Goal: Task Accomplishment & Management: Use online tool/utility

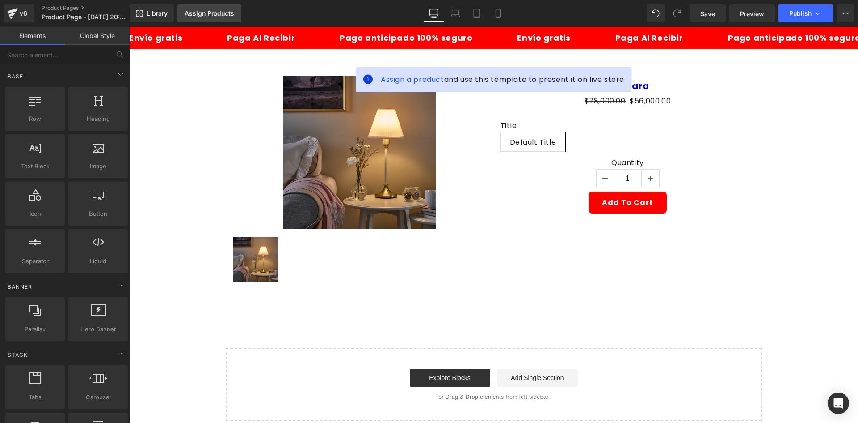
click at [201, 13] on div "Assign Products" at bounding box center [210, 13] width 50 height 7
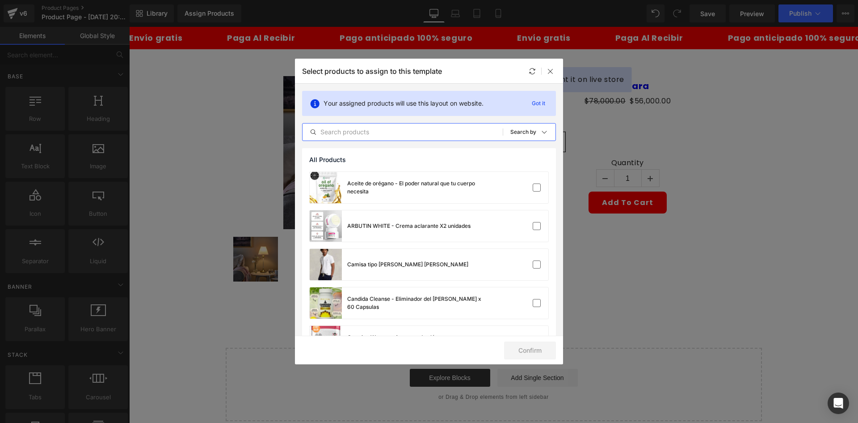
click at [377, 131] on input "text" at bounding box center [403, 132] width 200 height 11
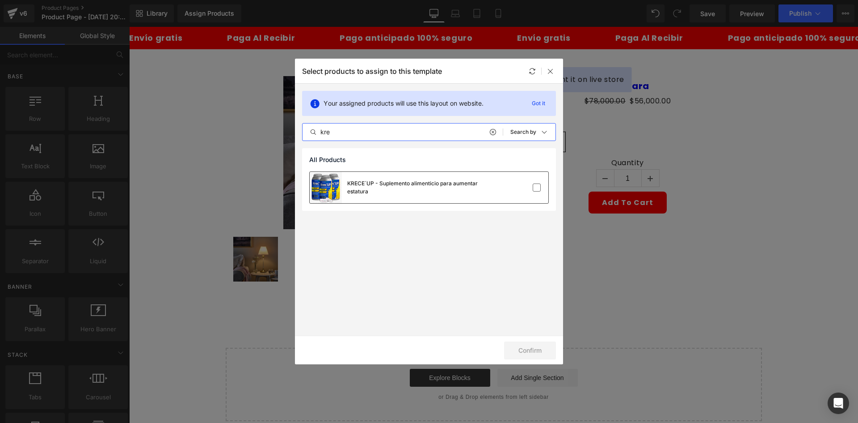
type input "kre"
click at [439, 182] on div "KRECE´UP - Suplemento alimenticio para aumentar estatura" at bounding box center [414, 187] width 134 height 16
click at [532, 343] on button "Confirm" at bounding box center [530, 350] width 52 height 18
click at [517, 348] on button "Success" at bounding box center [524, 350] width 63 height 18
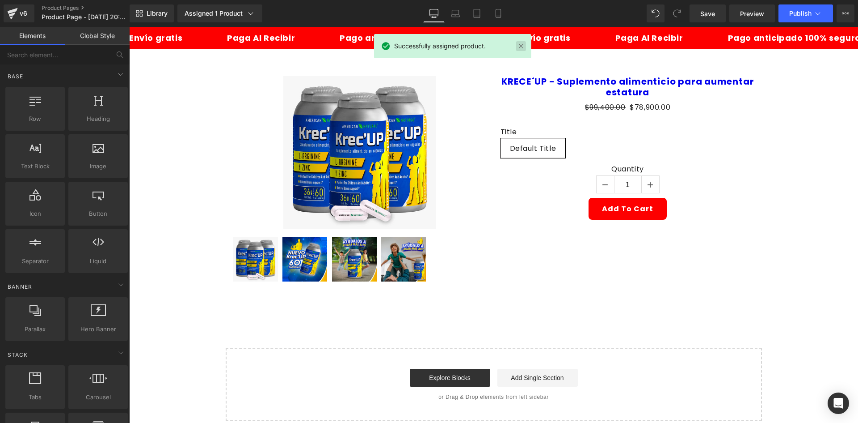
click at [519, 46] on link at bounding box center [521, 46] width 10 height 10
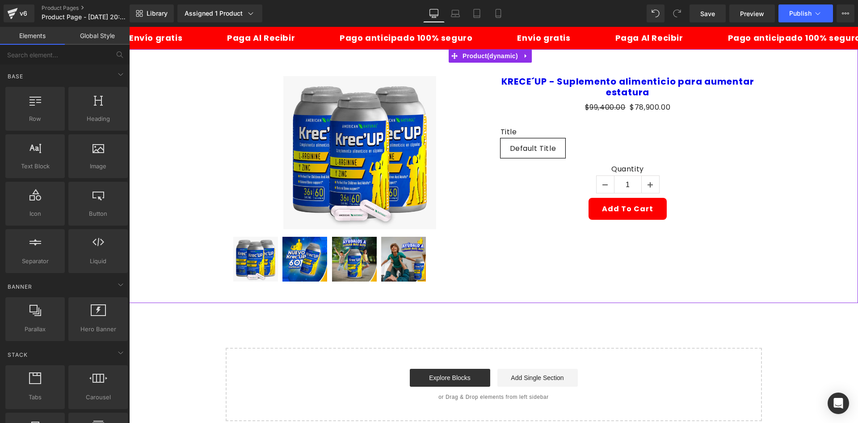
click at [533, 52] on div "Sale Off (P) Image" at bounding box center [493, 176] width 729 height 254
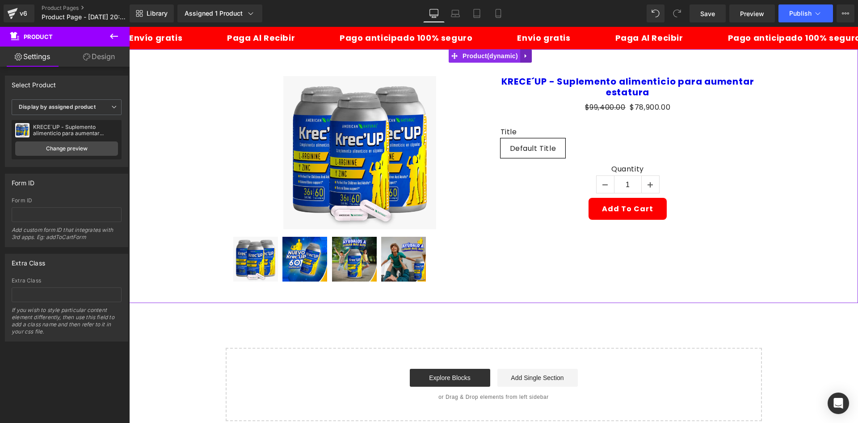
click at [525, 56] on icon at bounding box center [526, 56] width 2 height 4
click at [529, 59] on icon at bounding box center [532, 56] width 6 height 6
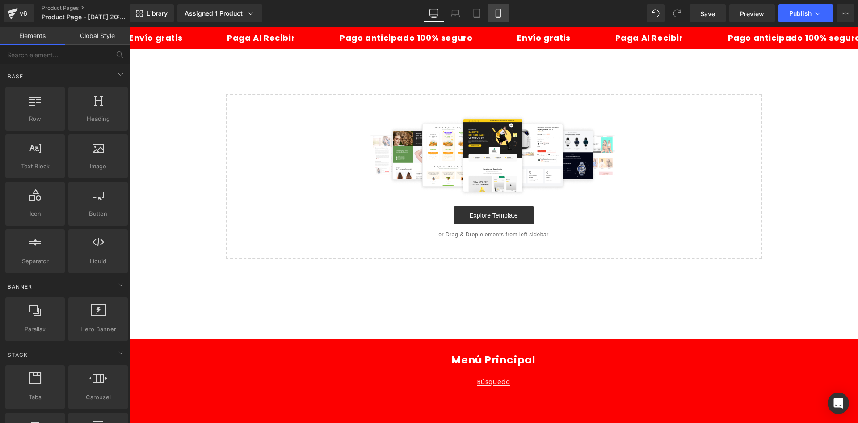
click at [504, 18] on link "Mobile" at bounding box center [498, 13] width 21 height 18
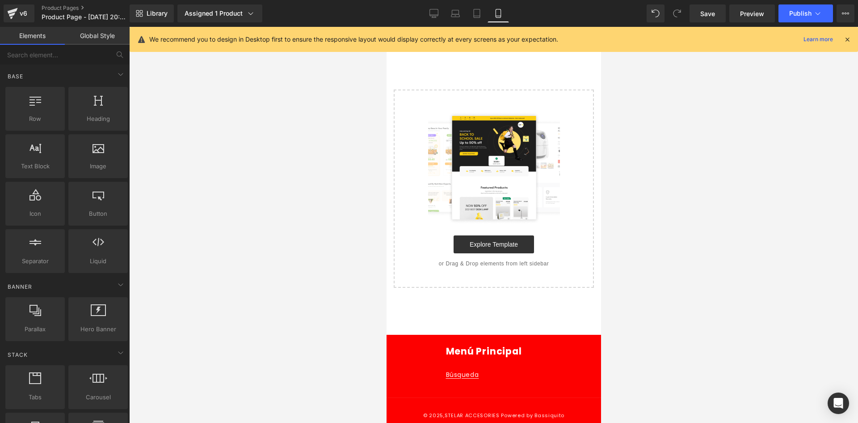
click at [849, 41] on icon at bounding box center [848, 39] width 8 height 8
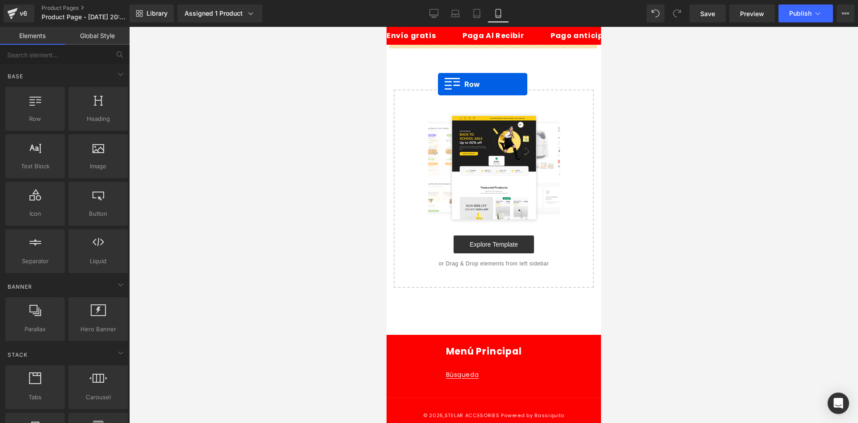
drag, startPoint x: 432, startPoint y: 128, endPoint x: 435, endPoint y: 68, distance: 60.0
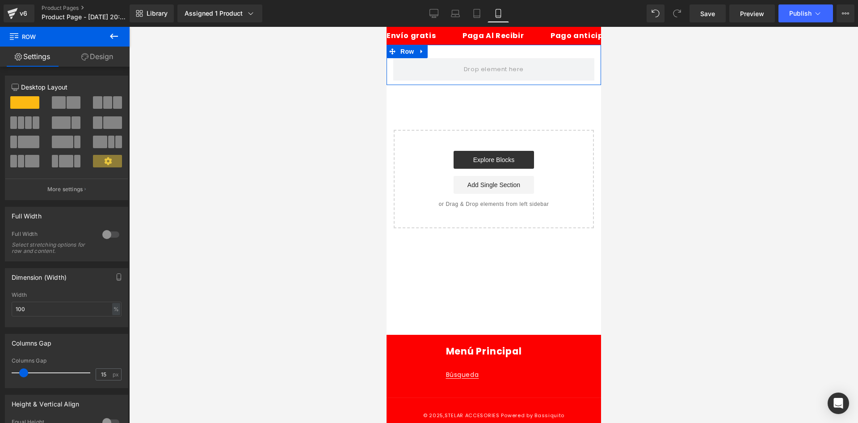
click at [102, 53] on link "Design" at bounding box center [97, 56] width 65 height 20
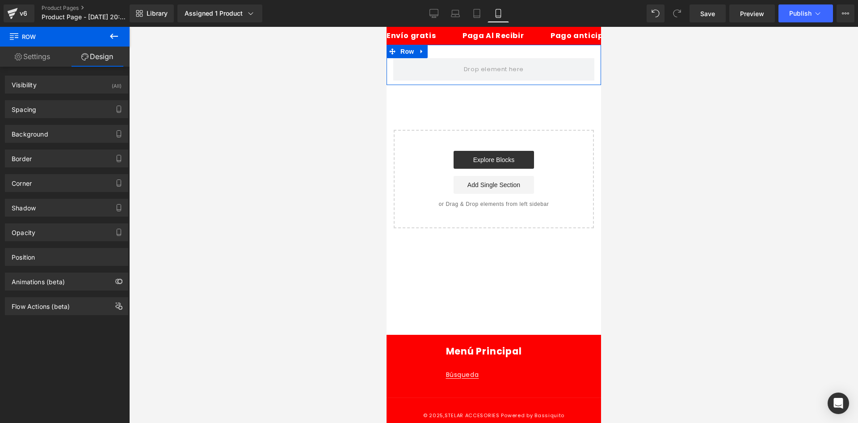
click at [87, 70] on div "Visibility (All) 0|0|0|0 1 Show on Desktop 1 Show on Laptop 1 Show on Tablet 1 …" at bounding box center [67, 81] width 134 height 25
click at [91, 87] on div "Visibility (All)" at bounding box center [66, 84] width 123 height 17
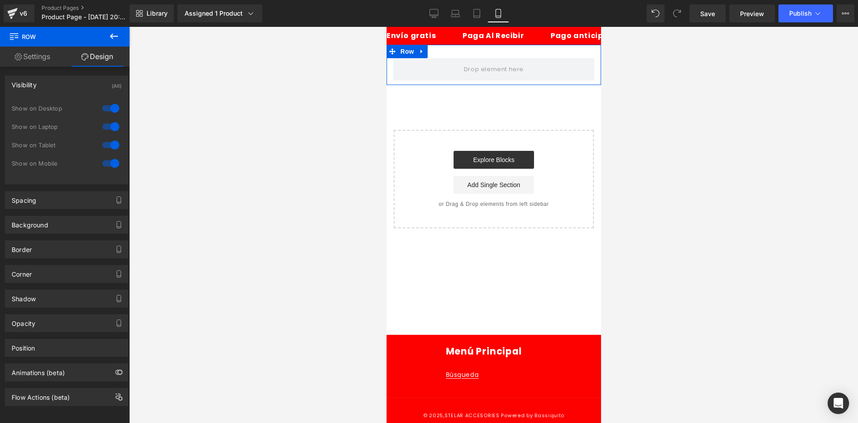
click at [110, 106] on div at bounding box center [110, 108] width 21 height 14
click at [105, 135] on div "Show on Laptop" at bounding box center [67, 131] width 110 height 18
click at [110, 124] on div at bounding box center [110, 126] width 21 height 14
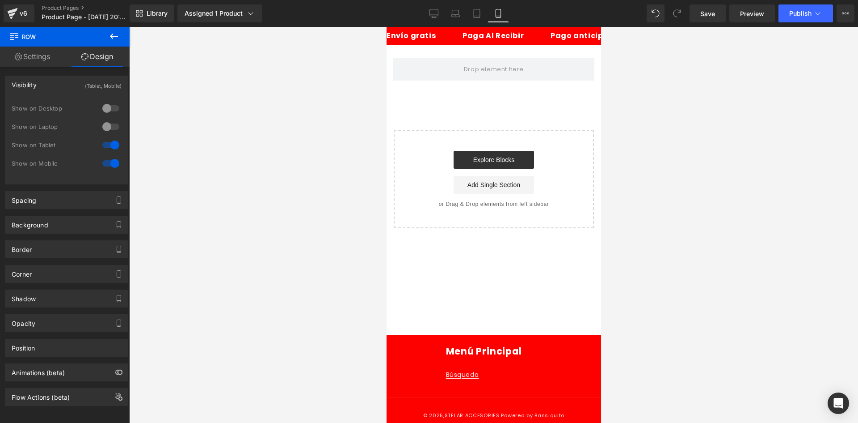
click at [119, 39] on icon at bounding box center [114, 36] width 11 height 11
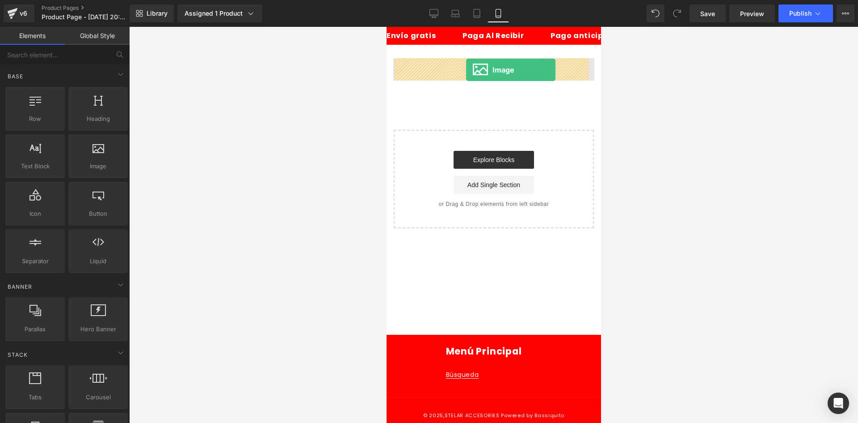
drag, startPoint x: 487, startPoint y: 179, endPoint x: 466, endPoint y: 70, distance: 111.1
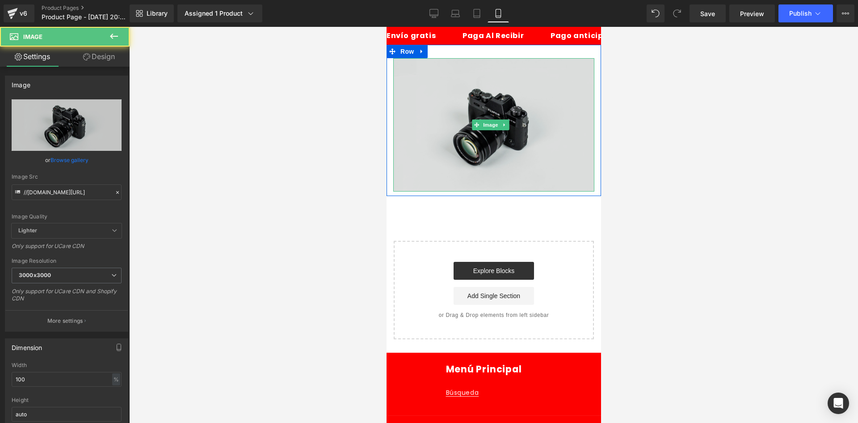
click at [414, 119] on img at bounding box center [493, 124] width 201 height 133
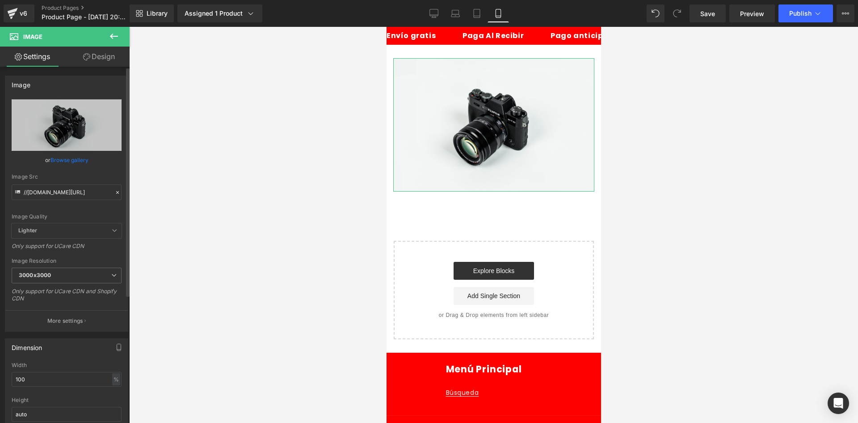
click at [76, 182] on div "Image Src //d1um8515vdn9kb.cloudfront.net/images/parallax.jpg" at bounding box center [67, 186] width 110 height 26
click at [78, 187] on input "//d1um8515vdn9kb.cloudfront.net/images/parallax.jpg" at bounding box center [67, 192] width 110 height 16
paste input "https://i.ibb.co/4ZvQpQzx/1-1"
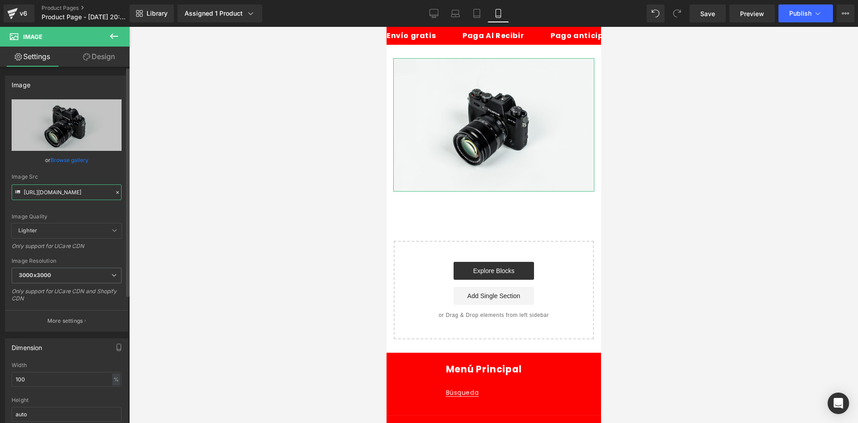
scroll to position [0, 2]
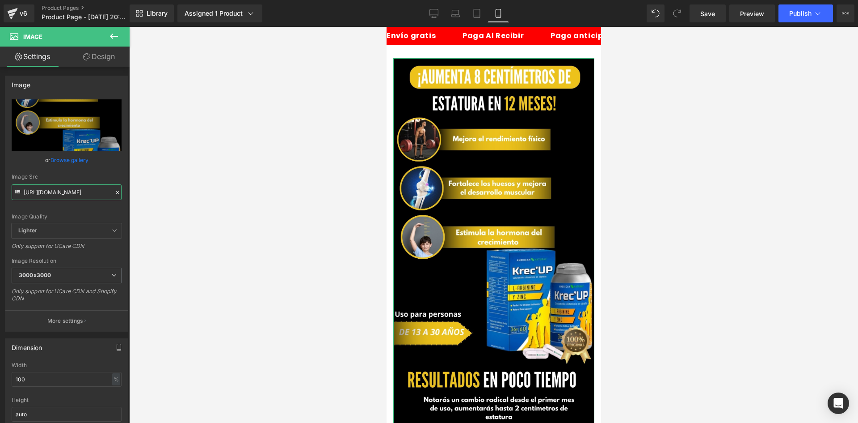
type input "https://i.ibb.co/4ZvQpQzx/1-1.jpg"
click at [100, 63] on link "Design" at bounding box center [99, 56] width 65 height 20
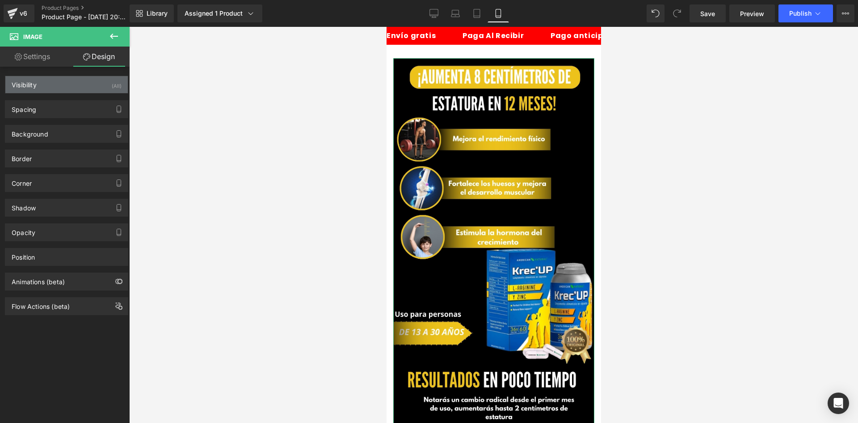
click at [107, 86] on div "Visibility (All)" at bounding box center [66, 84] width 123 height 17
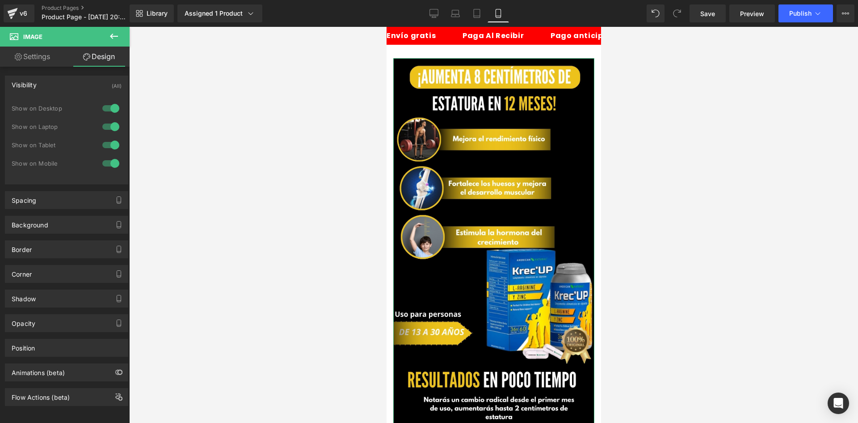
click at [106, 109] on div at bounding box center [110, 108] width 21 height 14
click at [104, 129] on div at bounding box center [110, 126] width 21 height 14
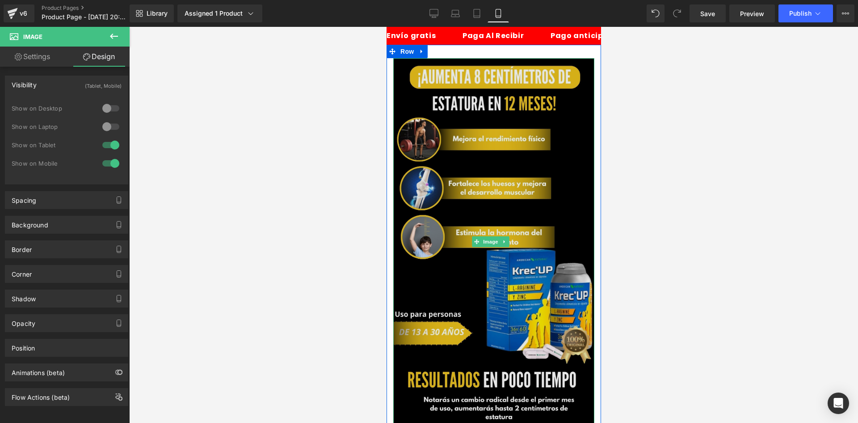
click at [428, 118] on img at bounding box center [493, 241] width 201 height 367
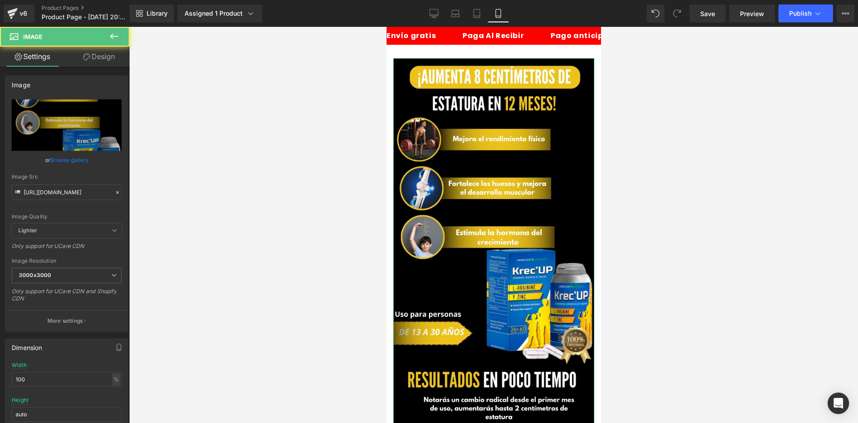
click at [97, 53] on link "Design" at bounding box center [99, 56] width 65 height 20
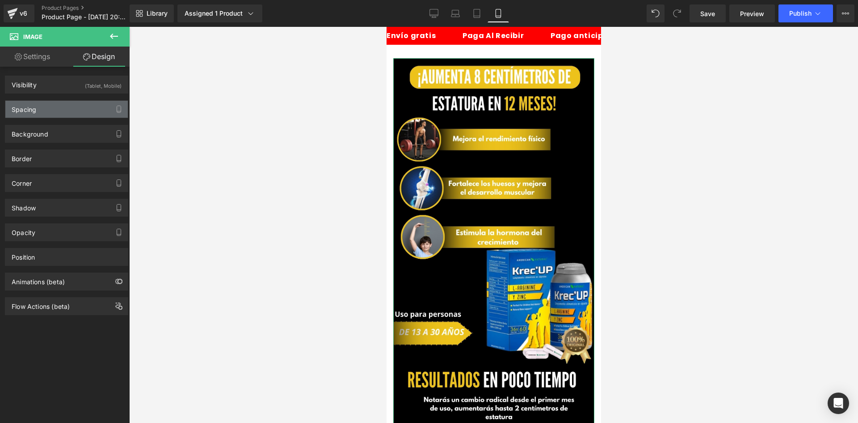
click at [93, 103] on div "Spacing" at bounding box center [66, 109] width 123 height 17
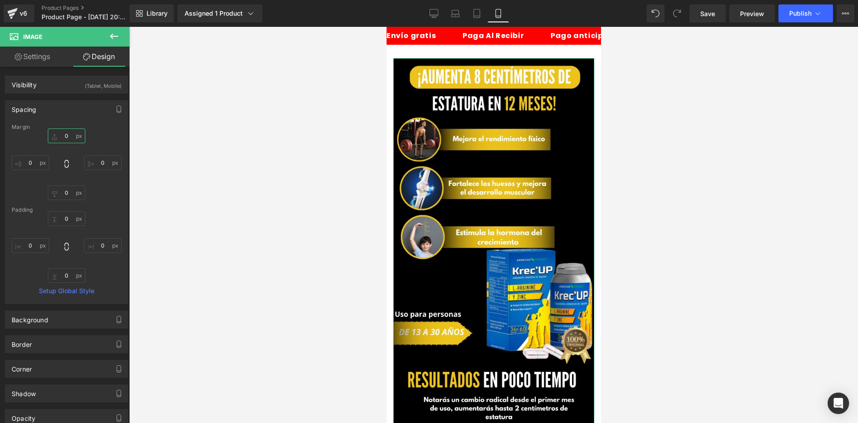
click at [76, 133] on input "0" at bounding box center [67, 135] width 38 height 15
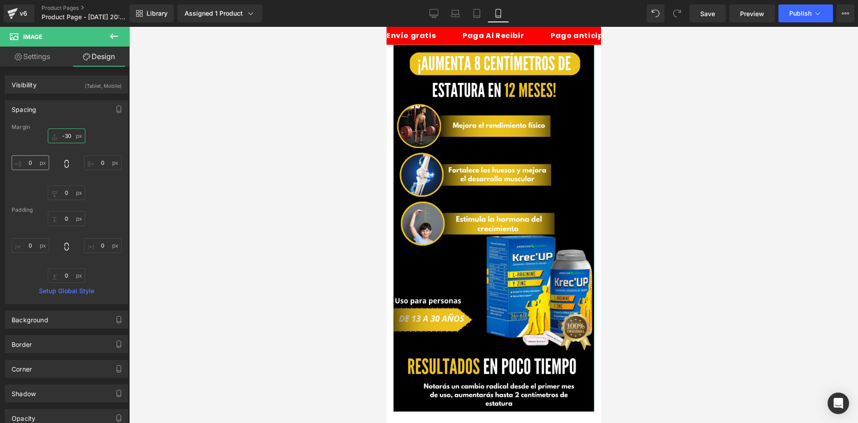
type input "-30"
click at [33, 167] on input "0" at bounding box center [31, 162] width 38 height 15
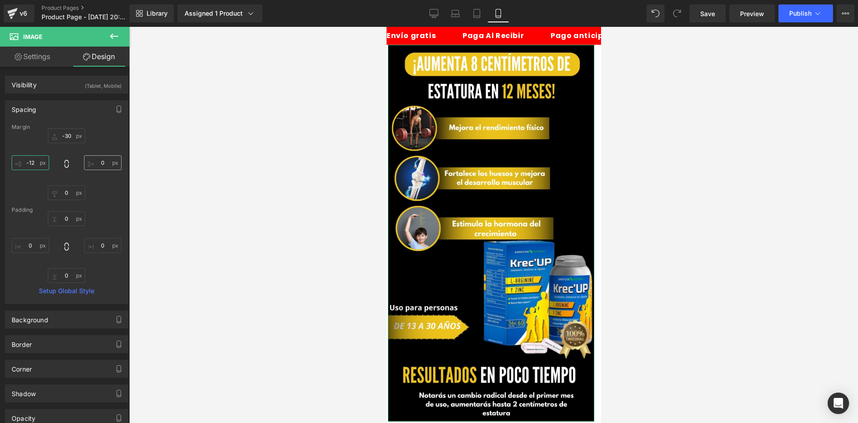
type input "-12"
click at [102, 166] on input "0" at bounding box center [103, 162] width 38 height 15
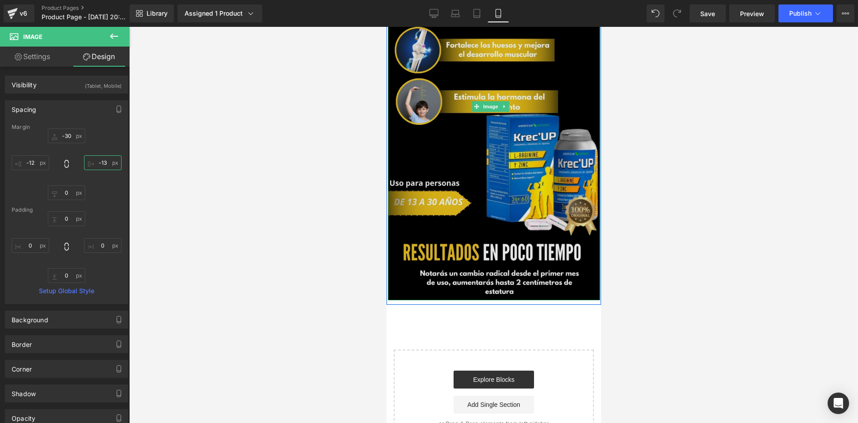
scroll to position [134, 0]
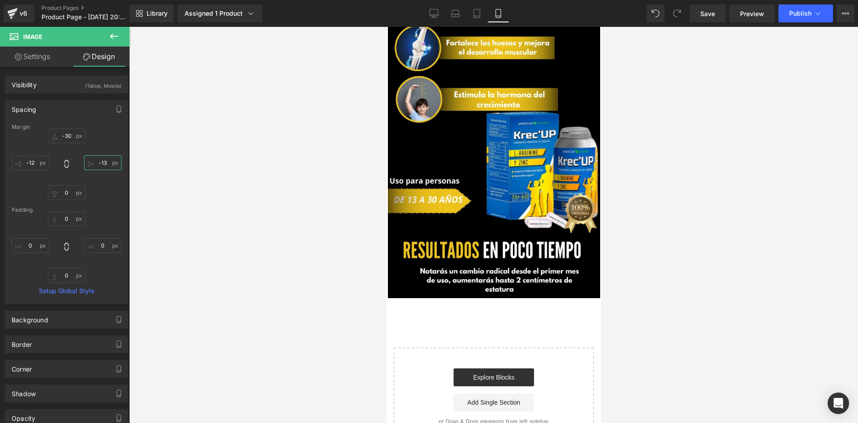
type input "-13"
click at [30, 48] on link "Settings" at bounding box center [32, 56] width 65 height 20
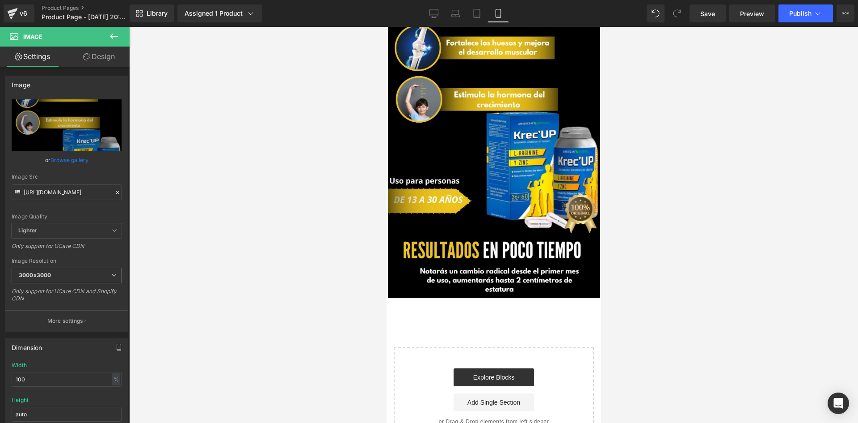
click at [108, 38] on button at bounding box center [113, 37] width 31 height 20
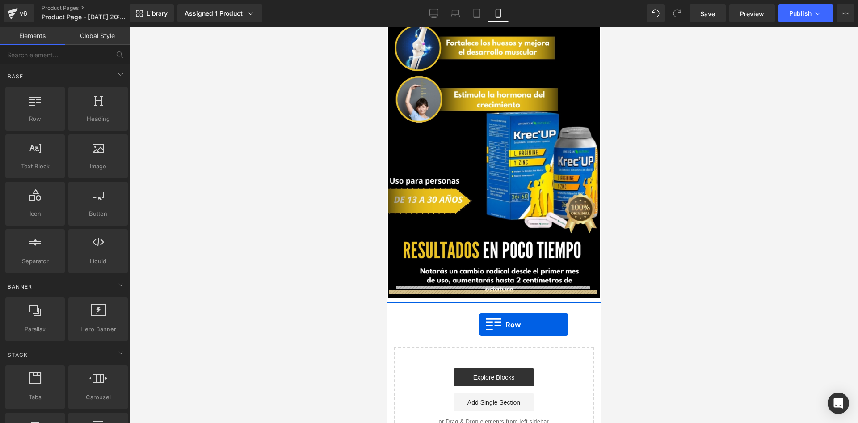
drag, startPoint x: 428, startPoint y: 134, endPoint x: 457, endPoint y: 315, distance: 183.9
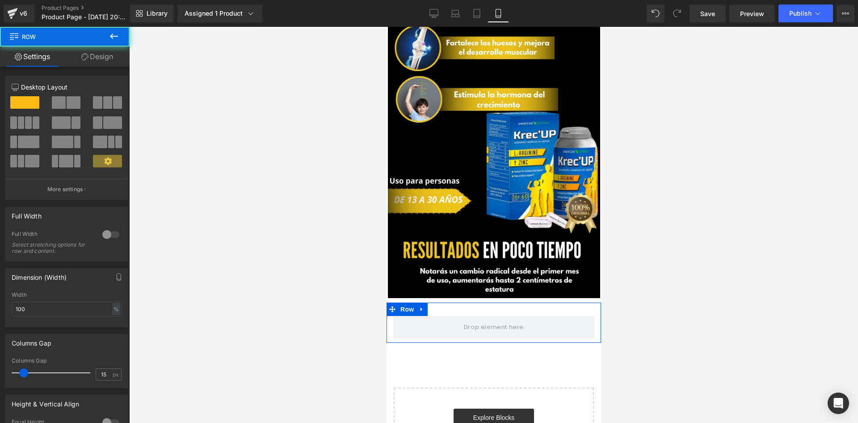
click at [99, 57] on link "Design" at bounding box center [97, 56] width 65 height 20
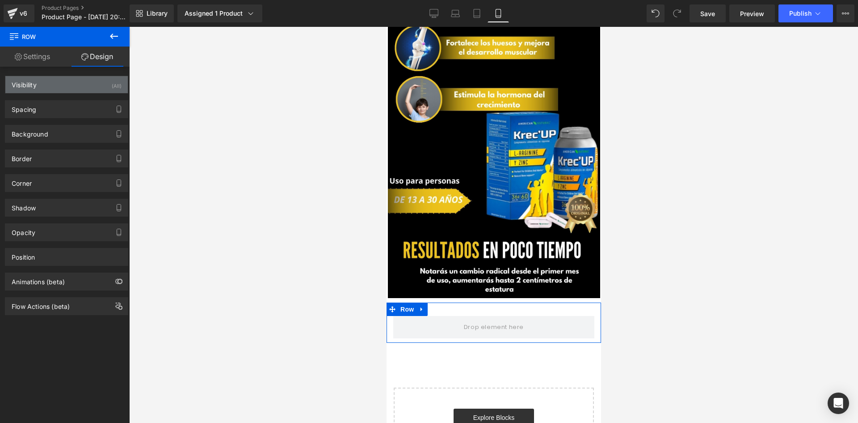
click at [91, 92] on div "Visibility (All)" at bounding box center [66, 84] width 123 height 17
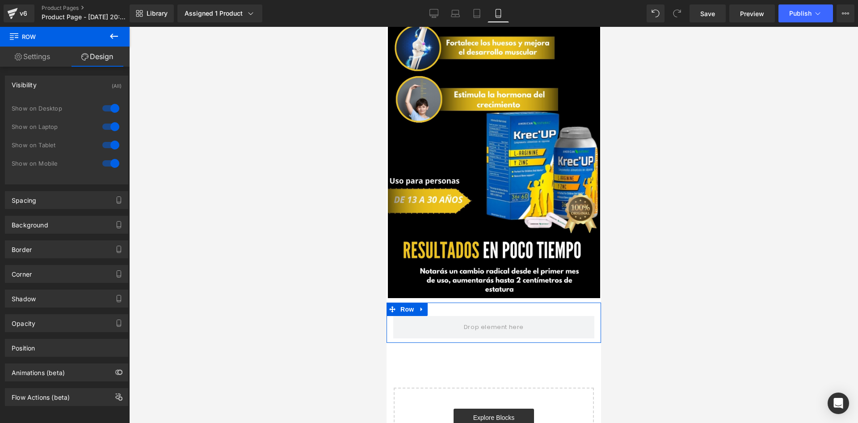
click at [110, 100] on div "1 Show on Desktop 1 Show on Laptop 1 Show on Tablet 1 Show on Mobile" at bounding box center [67, 138] width 110 height 78
click at [106, 125] on div at bounding box center [110, 126] width 21 height 14
click at [104, 106] on div at bounding box center [110, 108] width 21 height 14
click at [49, 52] on link "Settings" at bounding box center [32, 56] width 65 height 20
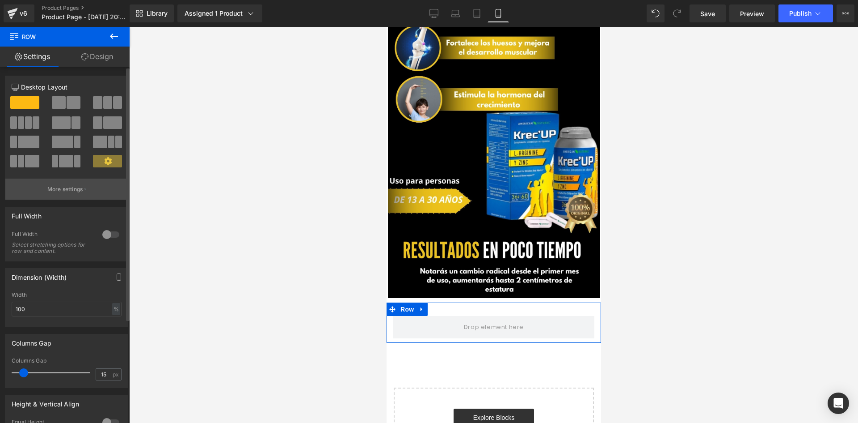
click at [77, 198] on button "More settings" at bounding box center [66, 188] width 123 height 21
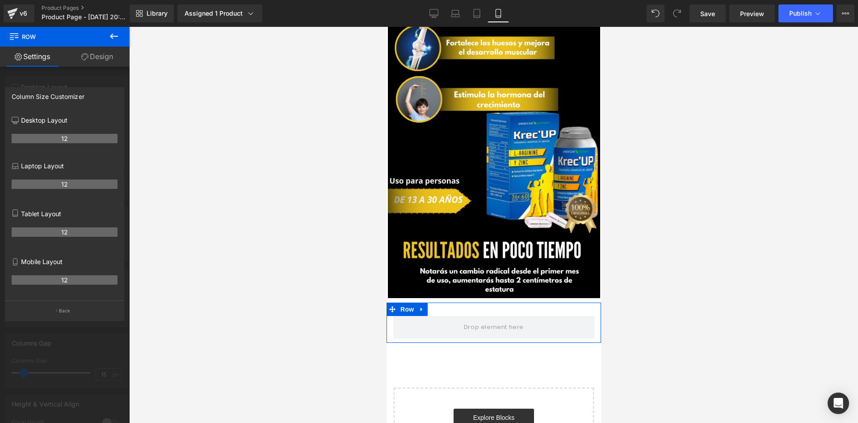
click at [32, 75] on div at bounding box center [65, 227] width 130 height 400
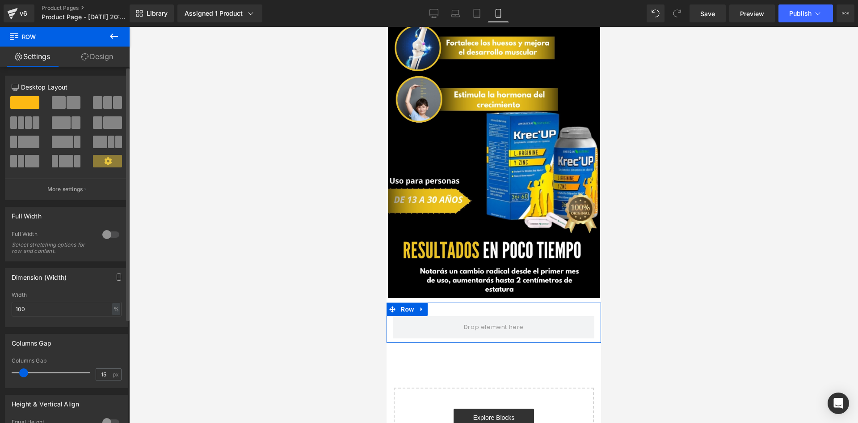
click at [68, 103] on span at bounding box center [74, 102] width 14 height 13
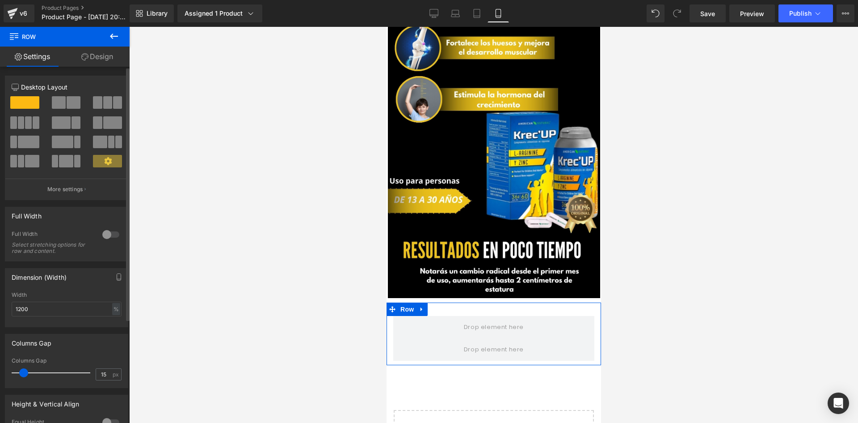
scroll to position [0, 0]
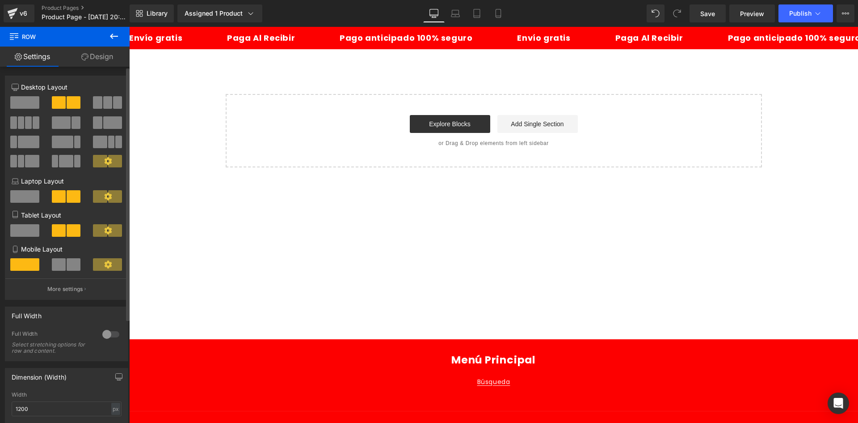
click at [67, 262] on span at bounding box center [74, 264] width 14 height 13
type input "100"
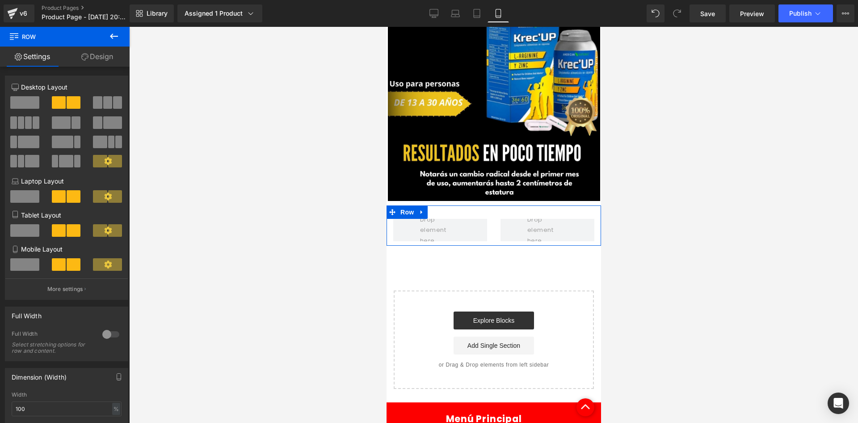
scroll to position [264, 0]
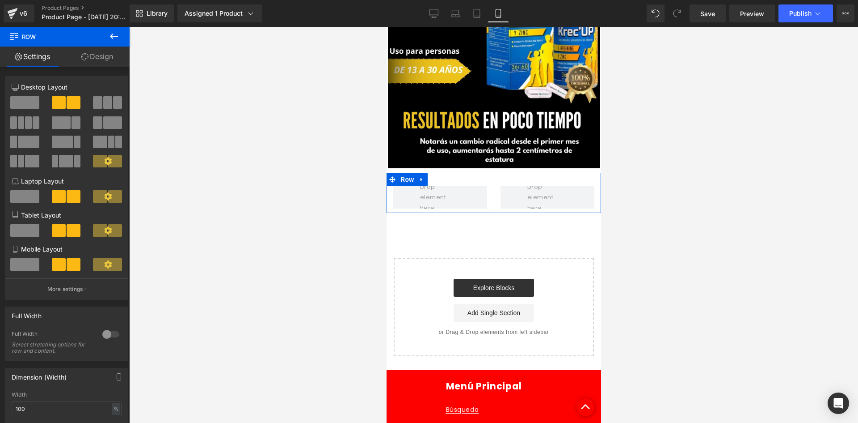
click at [88, 50] on link "Design" at bounding box center [97, 56] width 65 height 20
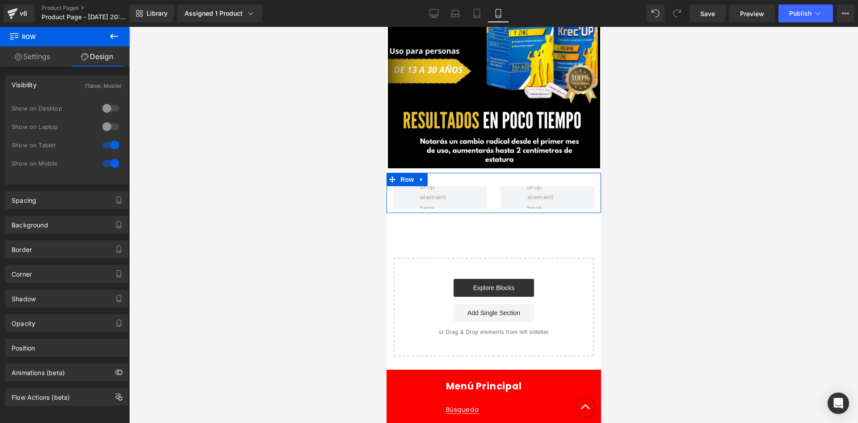
click at [37, 57] on link "Settings" at bounding box center [32, 56] width 65 height 20
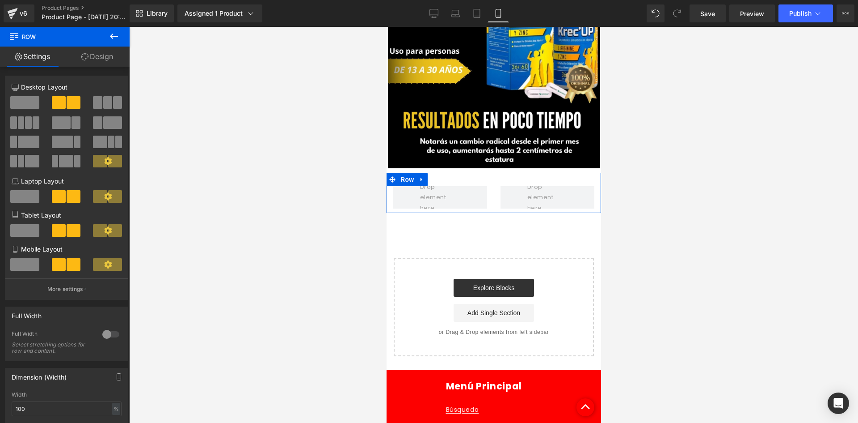
click at [99, 62] on link "Design" at bounding box center [97, 56] width 65 height 20
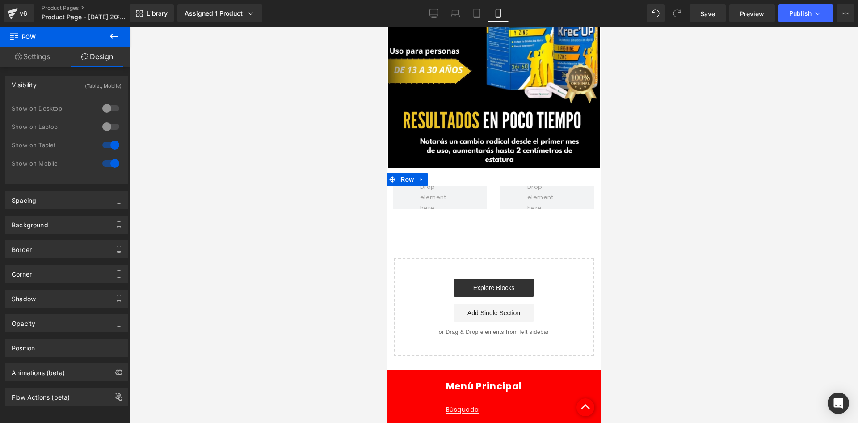
type input "0"
click at [72, 224] on div "Background" at bounding box center [66, 224] width 123 height 17
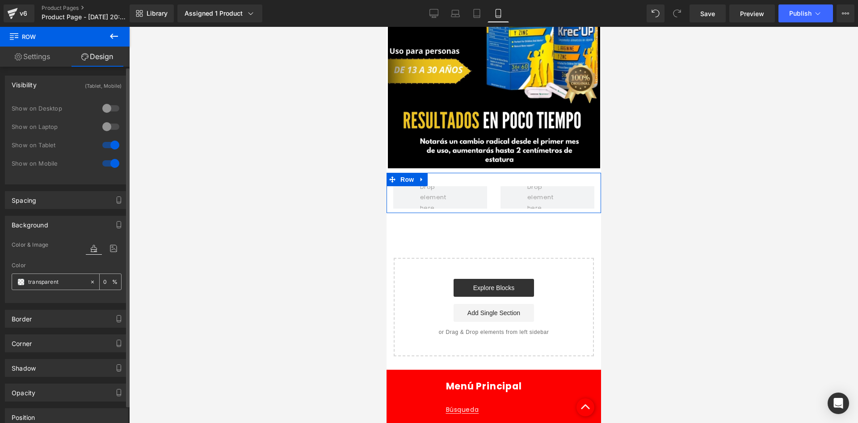
click at [40, 275] on div "transparent" at bounding box center [50, 282] width 77 height 16
click at [47, 285] on input "transparent" at bounding box center [56, 282] width 57 height 10
click at [47, 285] on input "'00" at bounding box center [56, 282] width 57 height 10
type input "'0000"
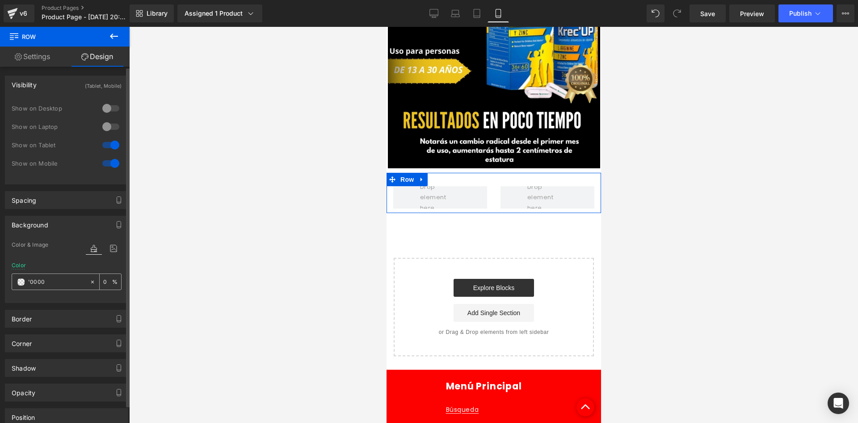
click at [47, 285] on input "'0000" at bounding box center [56, 282] width 57 height 10
type input "000"
type input "100"
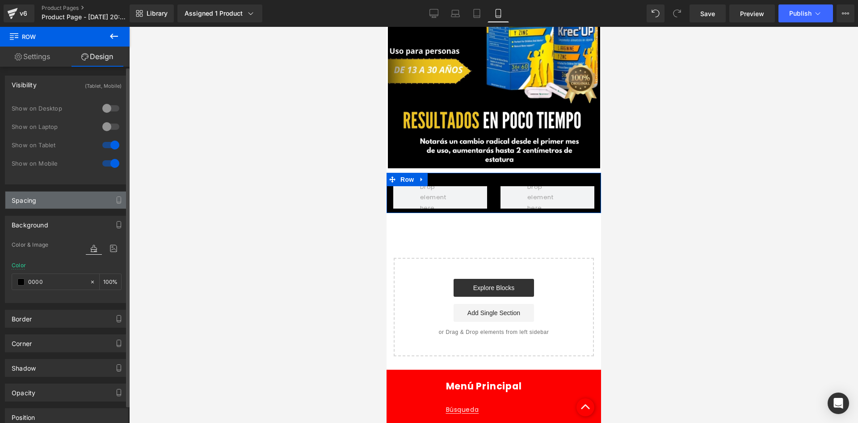
type input "0000"
click at [63, 204] on div "Spacing" at bounding box center [66, 199] width 123 height 17
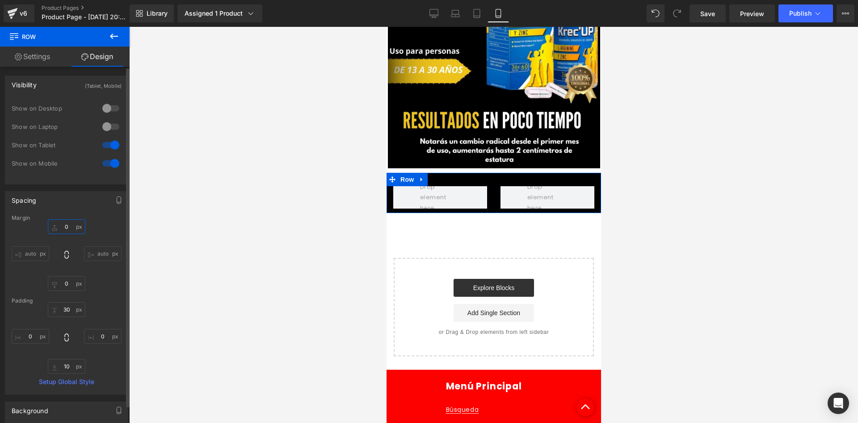
click at [70, 224] on input "0" at bounding box center [67, 226] width 38 height 15
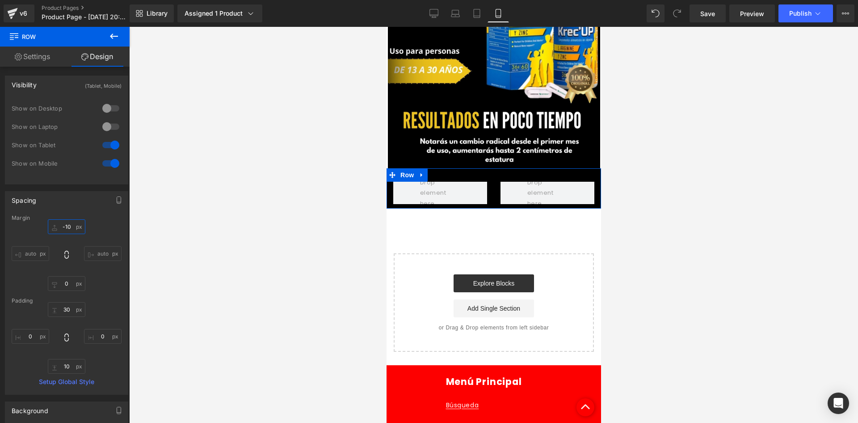
type input "-10"
click at [122, 34] on button at bounding box center [113, 37] width 31 height 20
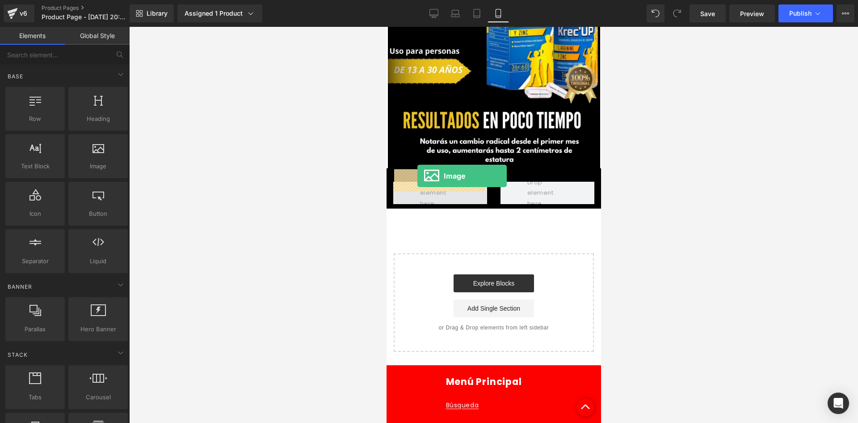
drag, startPoint x: 524, startPoint y: 199, endPoint x: 417, endPoint y: 176, distance: 109.9
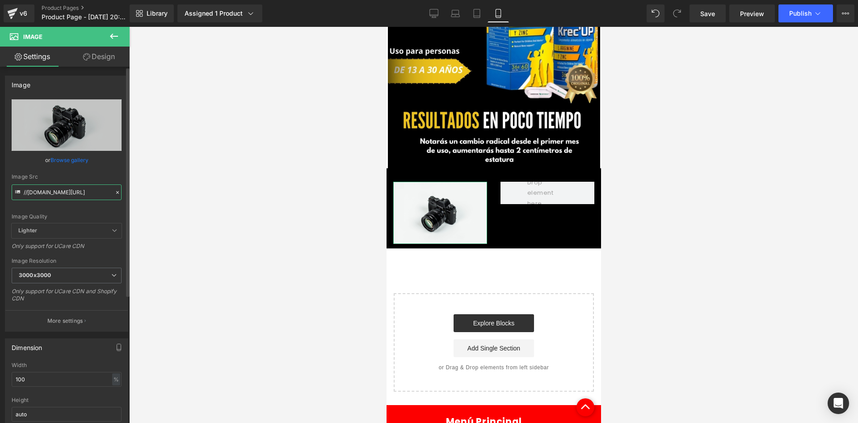
click at [61, 193] on input "//d1um8515vdn9kb.cloudfront.net/images/parallax.jpg" at bounding box center [67, 192] width 110 height 16
paste input "https://media3.giphy.com/media/v1.Y2lkPTc5MGI3NjExczI2bzM0cTJrZDQyYWRzeGcxMzJpd…"
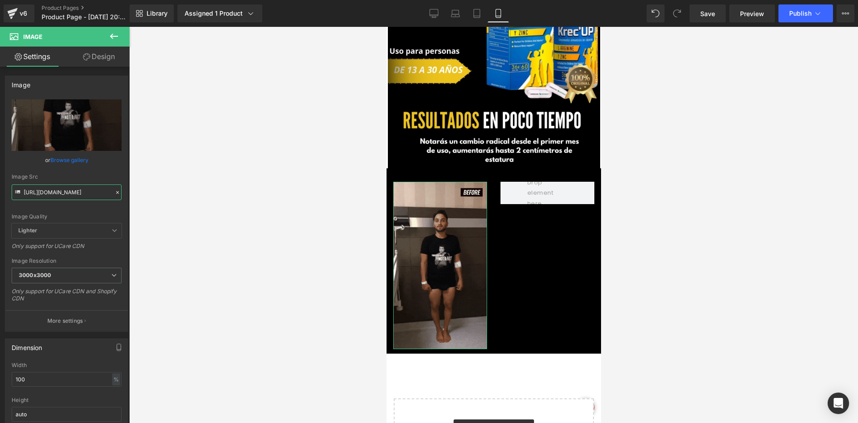
type input "https://media3.giphy.com/media/v1.Y2lkPTc5MGI3NjExczI2bzM0cTJrZDQyYWRzeGcxMzJpd…"
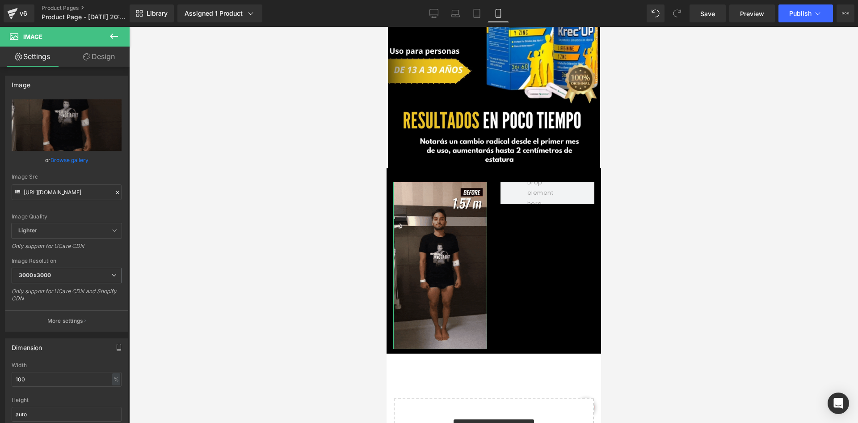
click at [91, 55] on link "Design" at bounding box center [99, 56] width 65 height 20
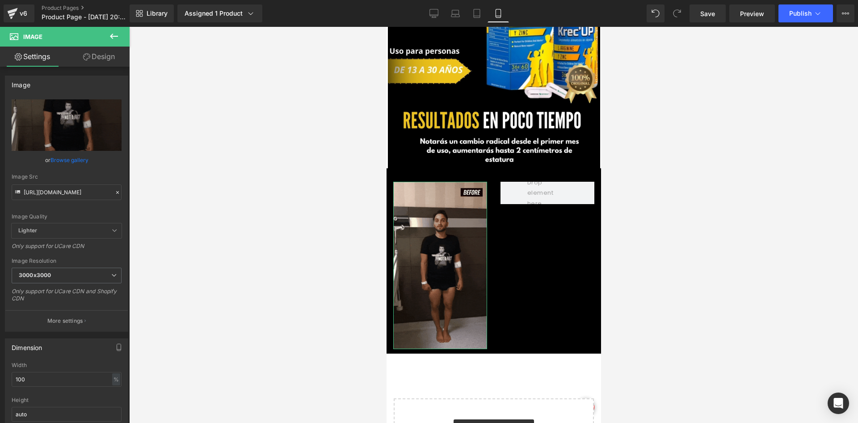
scroll to position [0, 0]
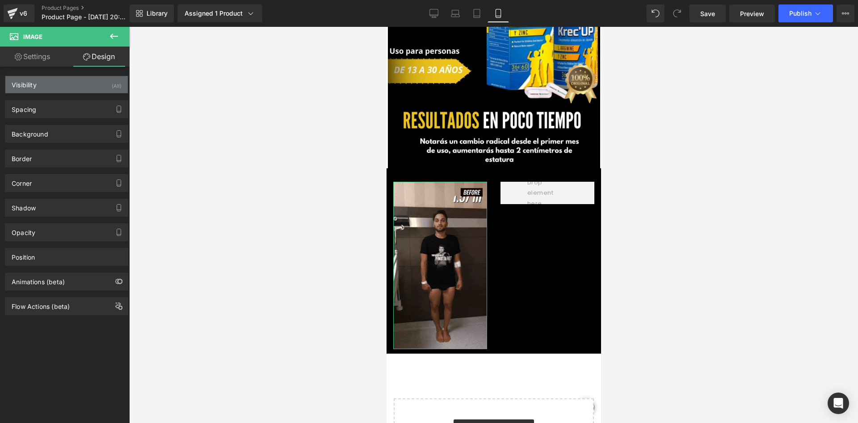
click at [73, 84] on div "Visibility (All)" at bounding box center [66, 84] width 123 height 17
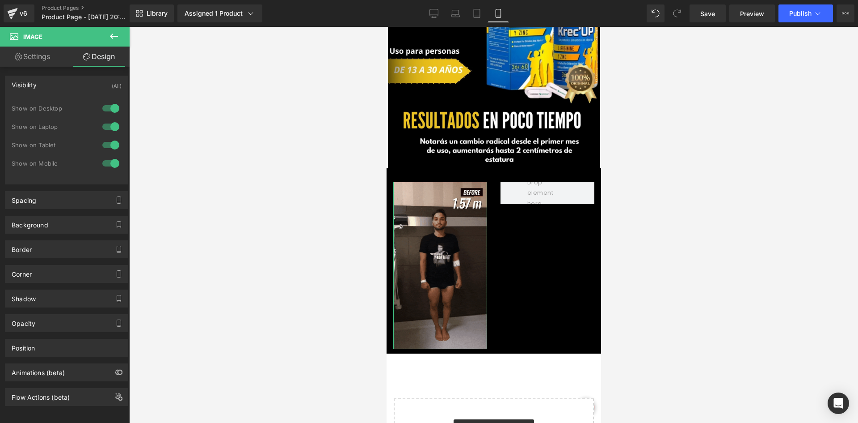
click at [95, 101] on div "1 Show on Desktop 1 Show on Laptop 1 Show on Tablet 1 Show on Mobile" at bounding box center [67, 138] width 110 height 78
click at [109, 109] on div at bounding box center [110, 108] width 21 height 14
click at [104, 133] on div at bounding box center [110, 126] width 21 height 14
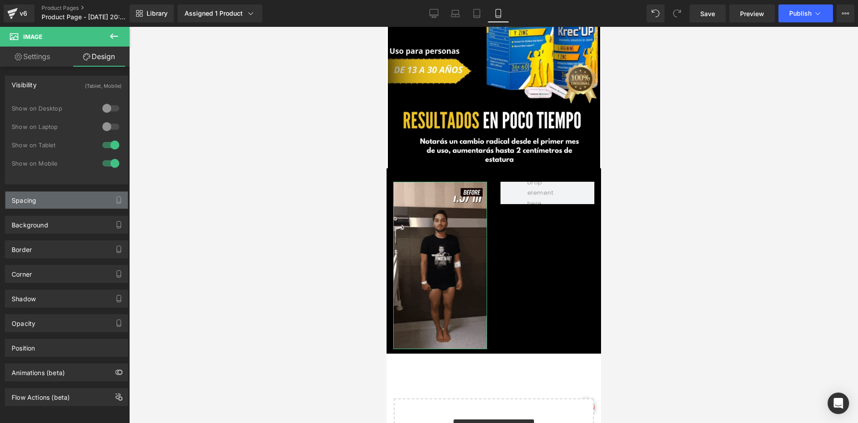
click at [49, 199] on div "Spacing" at bounding box center [66, 199] width 123 height 17
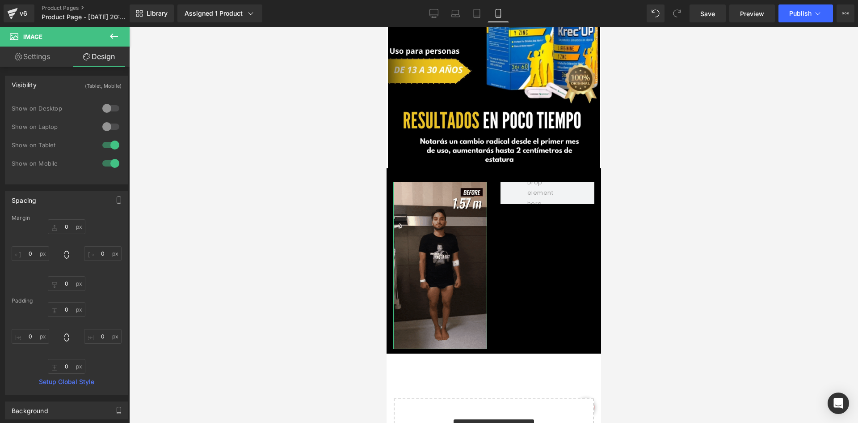
click at [36, 55] on link "Settings" at bounding box center [32, 56] width 65 height 20
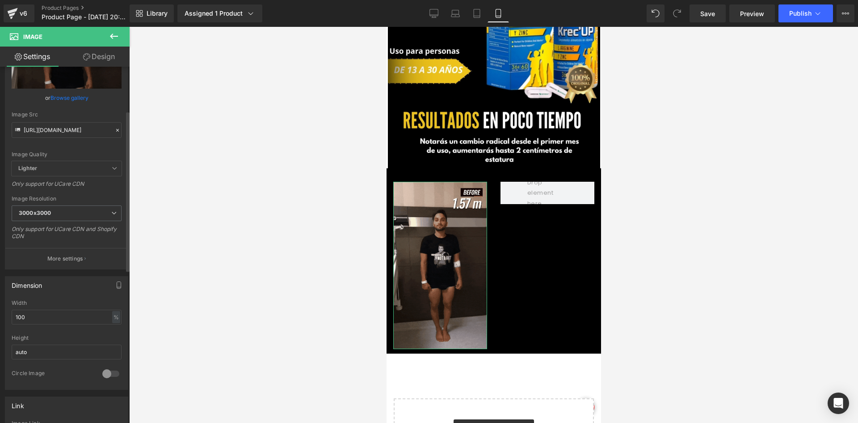
scroll to position [134, 0]
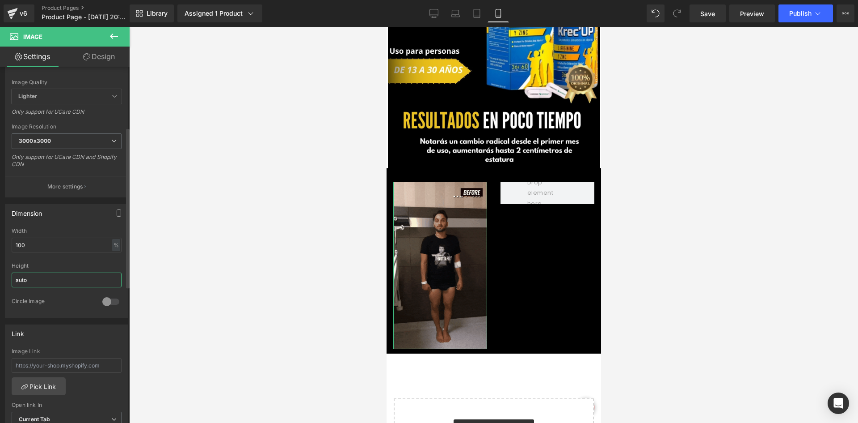
click at [56, 275] on input "auto" at bounding box center [67, 279] width 110 height 15
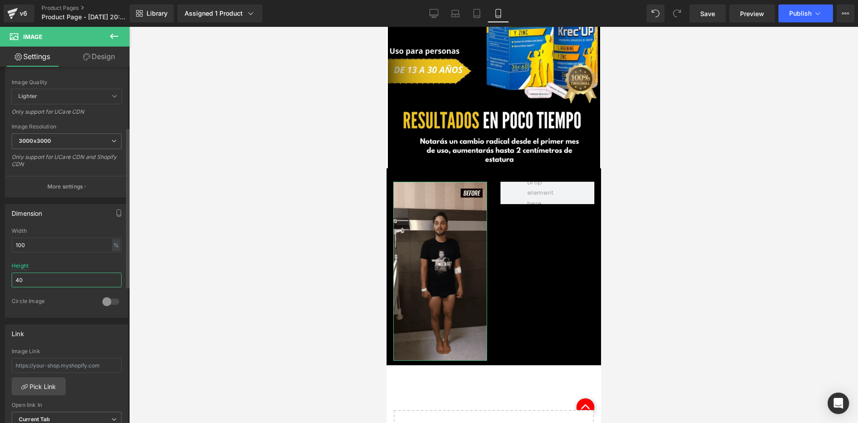
type input "4"
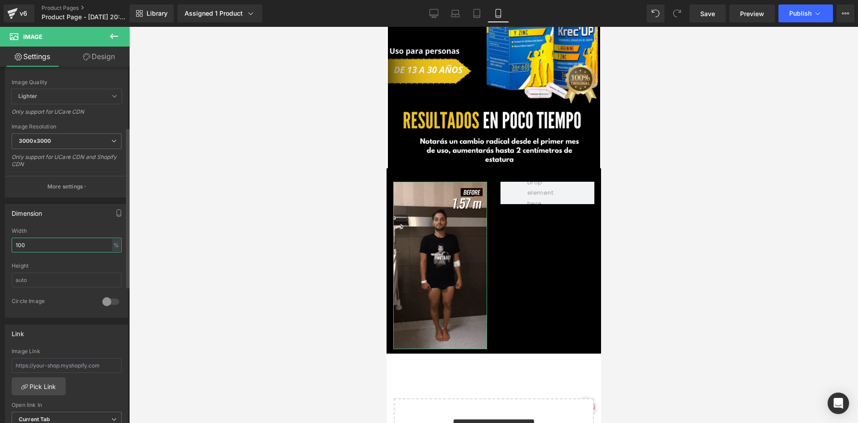
click at [77, 245] on input "100" at bounding box center [67, 244] width 110 height 15
type input "400"
drag, startPoint x: 51, startPoint y: 269, endPoint x: 36, endPoint y: 283, distance: 20.3
click at [51, 269] on div "Height" at bounding box center [67, 279] width 110 height 35
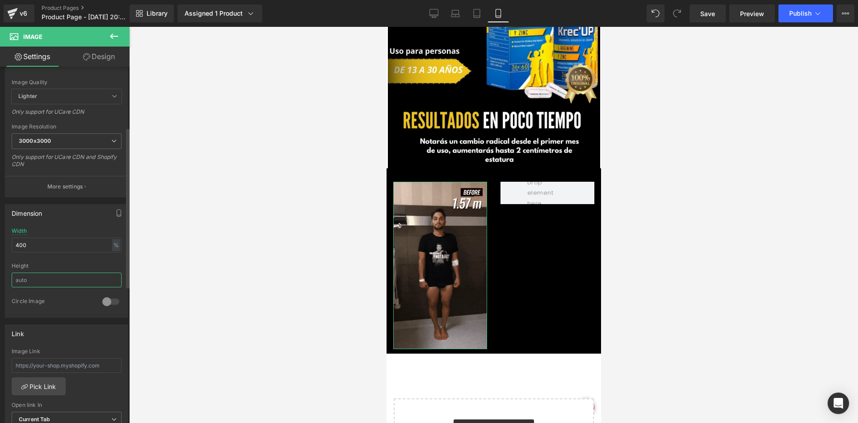
click at [37, 286] on input "text" at bounding box center [67, 279] width 110 height 15
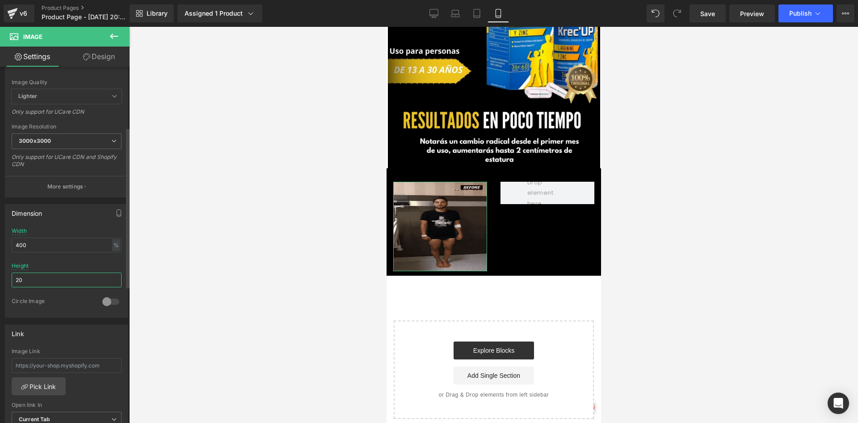
type input "2"
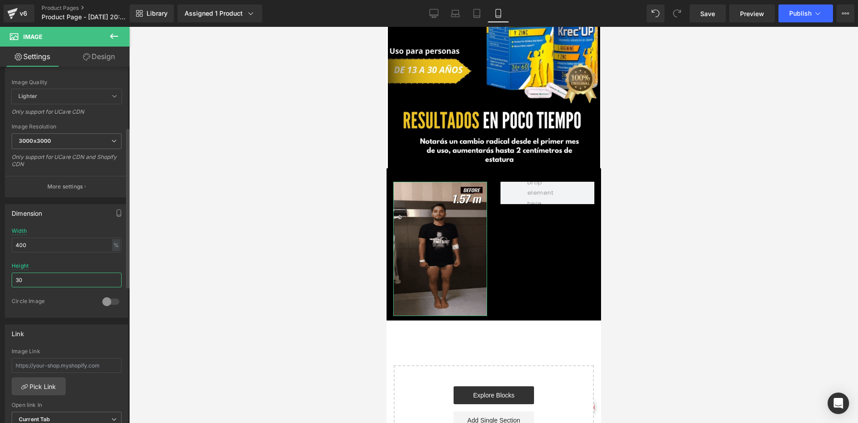
type input "3"
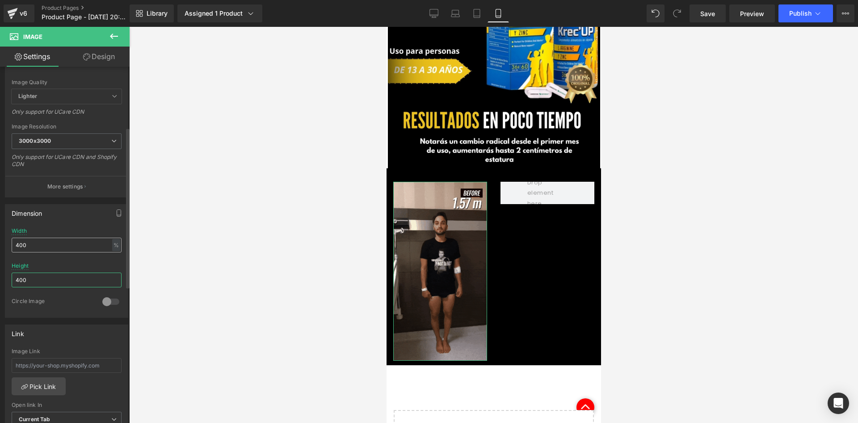
type input "400"
click at [18, 248] on input "400" at bounding box center [67, 244] width 110 height 15
type input "0"
type input "500"
click at [52, 267] on div "Height 400" at bounding box center [67, 279] width 110 height 35
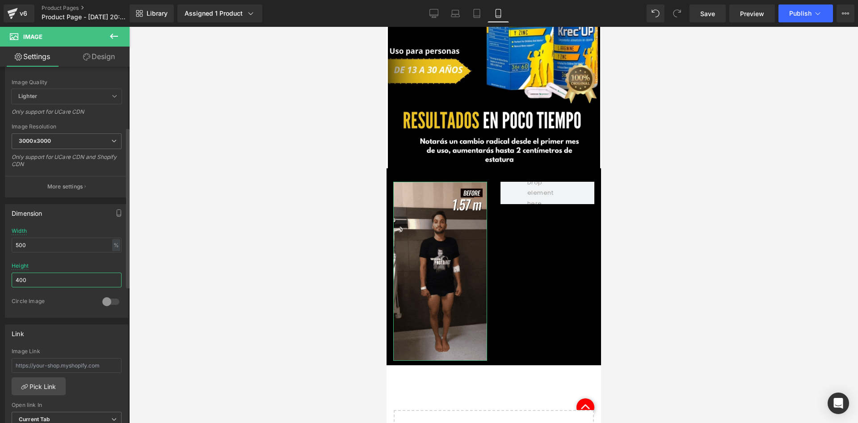
click at [46, 275] on input "400" at bounding box center [67, 279] width 110 height 15
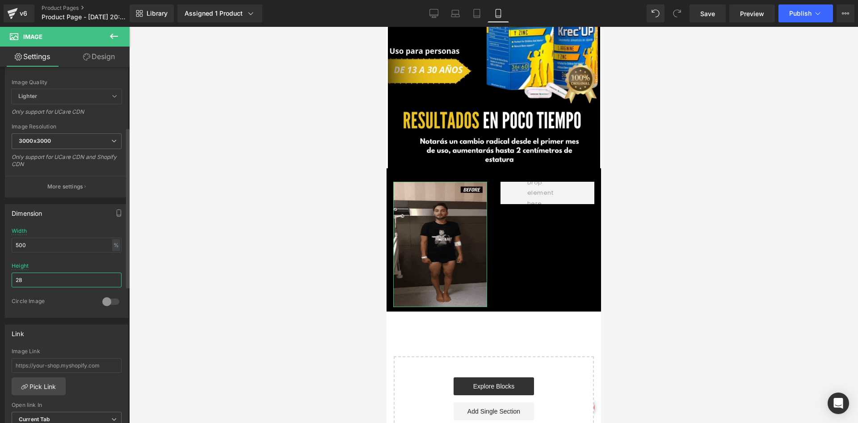
type input "2"
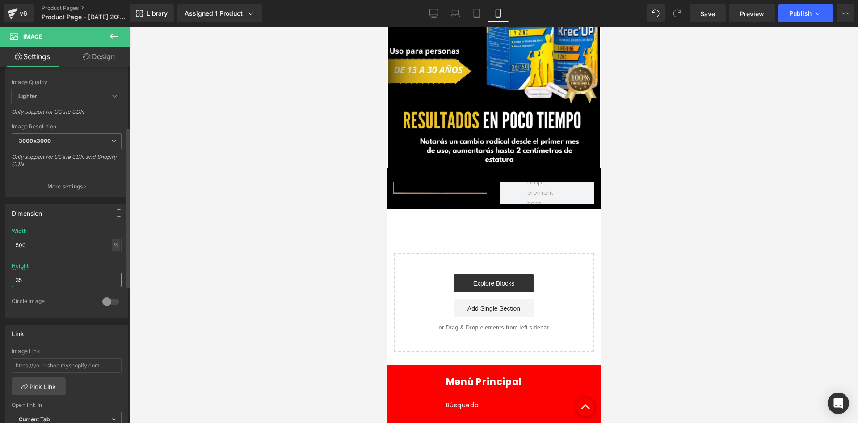
type input "350"
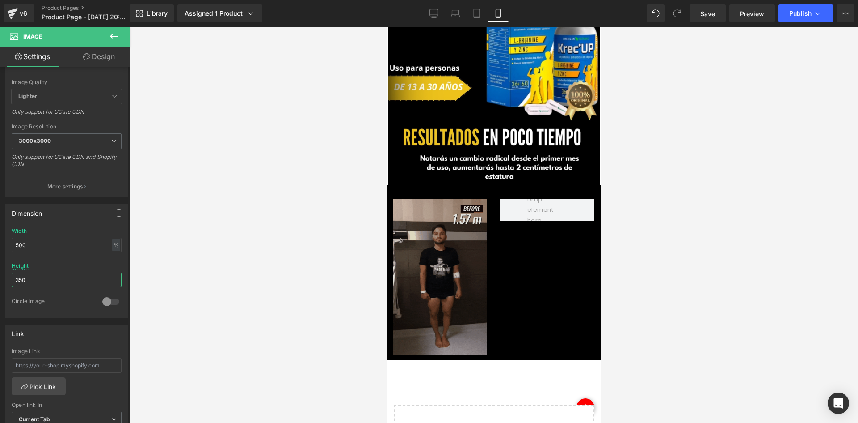
scroll to position [174, 0]
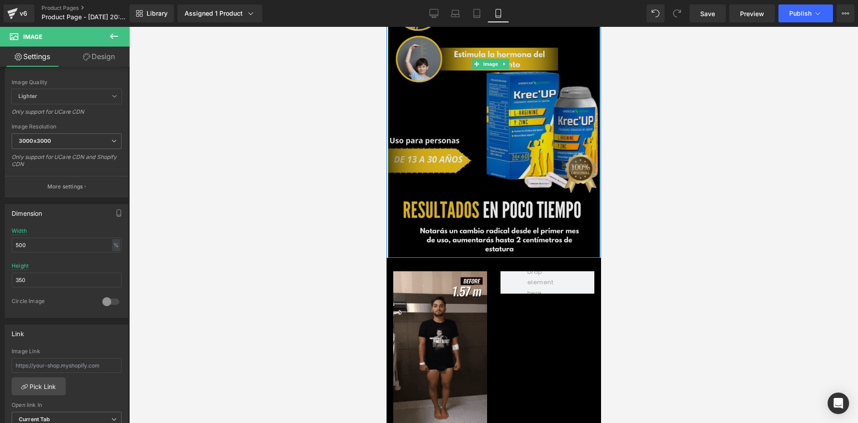
click at [466, 182] on img at bounding box center [494, 63] width 212 height 387
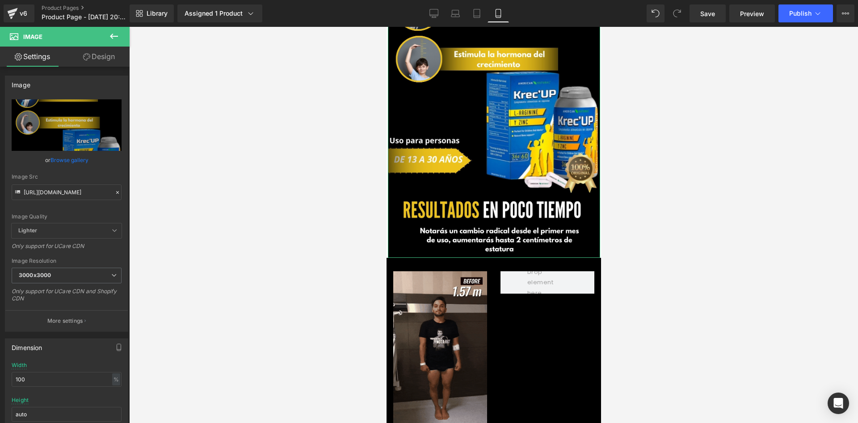
click at [90, 50] on link "Design" at bounding box center [99, 56] width 65 height 20
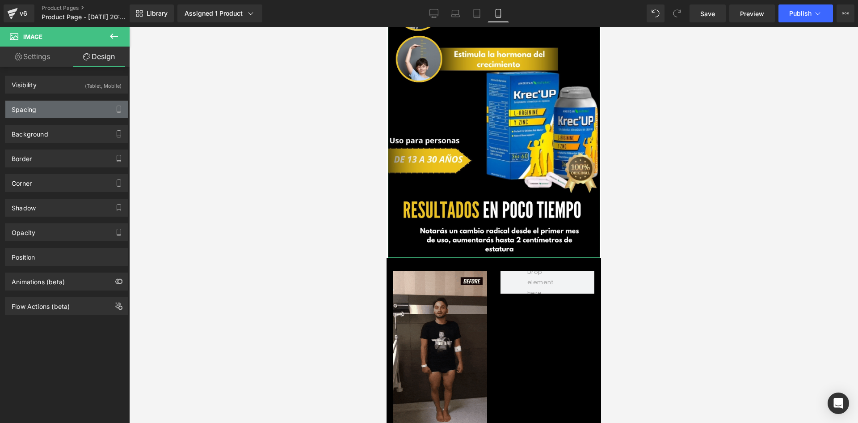
click at [87, 106] on div "Spacing" at bounding box center [66, 109] width 123 height 17
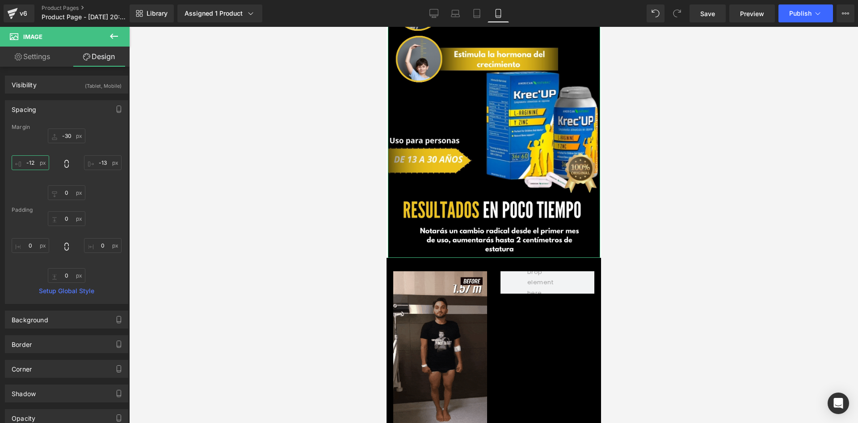
click at [38, 169] on input "-12" at bounding box center [31, 162] width 38 height 15
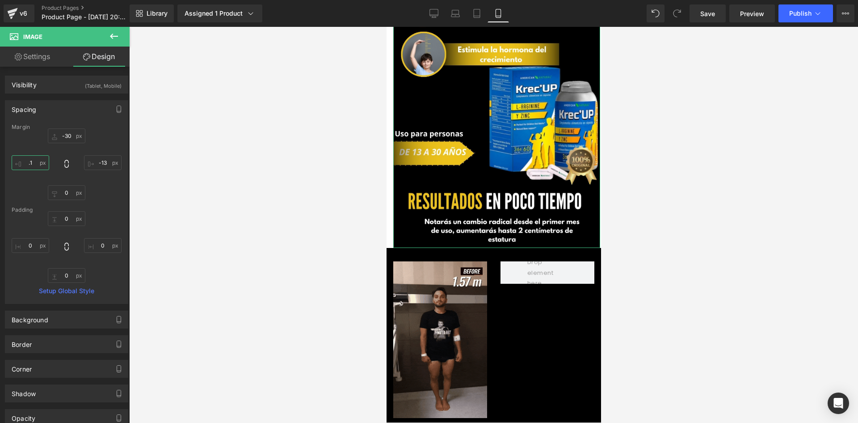
type input ".15"
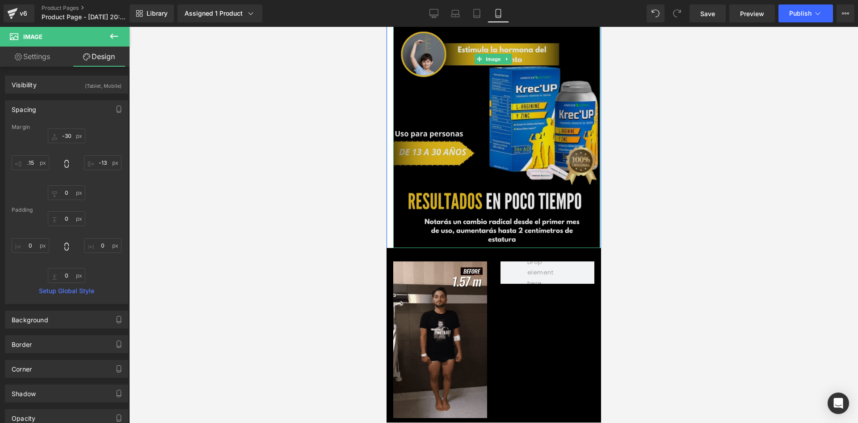
click at [454, 176] on img at bounding box center [496, 58] width 207 height 377
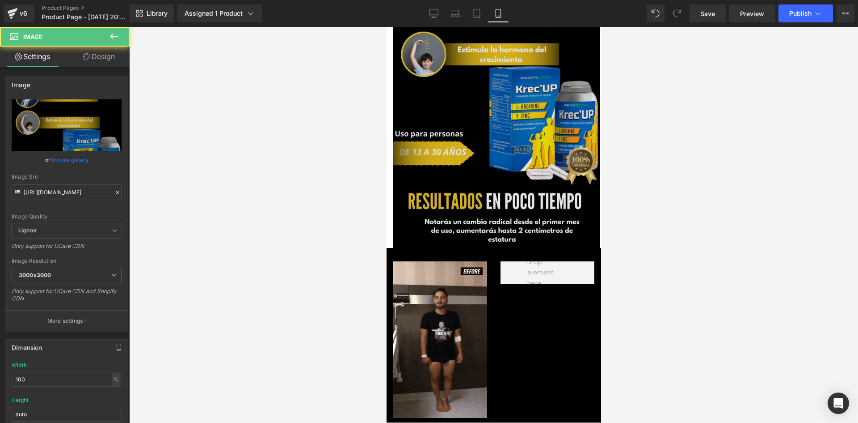
click at [417, 153] on img at bounding box center [496, 58] width 207 height 377
click at [435, 152] on img at bounding box center [496, 58] width 207 height 377
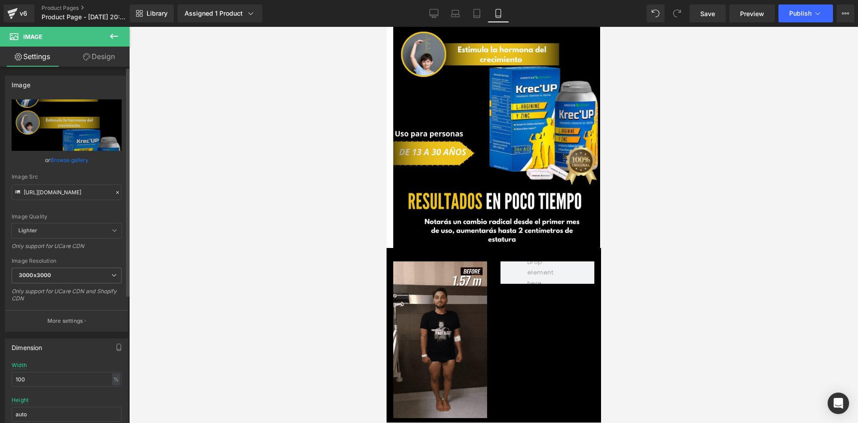
click at [97, 63] on link "Design" at bounding box center [99, 56] width 65 height 20
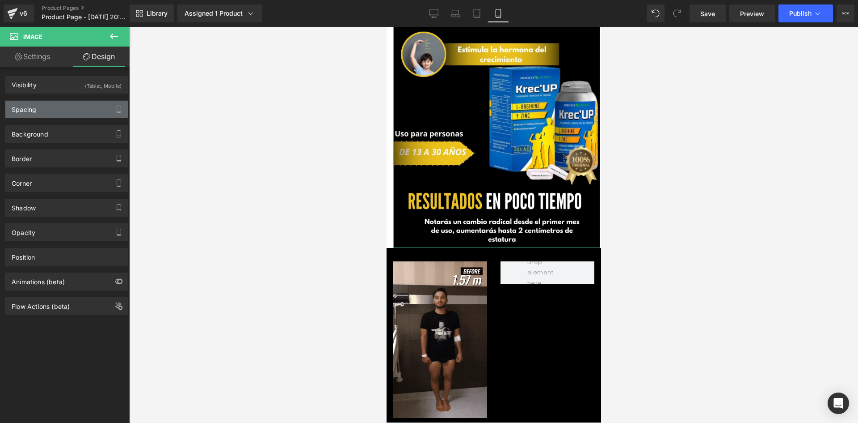
click at [30, 108] on div "Spacing" at bounding box center [24, 107] width 25 height 13
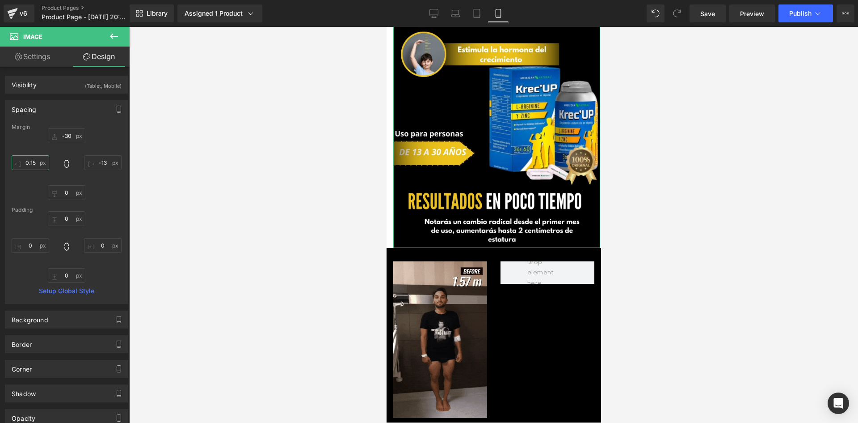
click at [34, 157] on input "0.15" at bounding box center [31, 162] width 38 height 15
click at [34, 158] on input "0.15" at bounding box center [31, 162] width 38 height 15
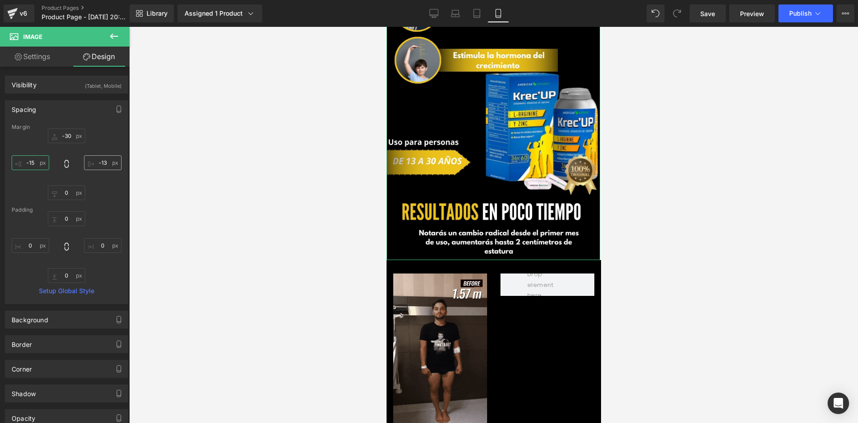
type input "-15"
click at [99, 162] on input "-13" at bounding box center [103, 162] width 38 height 15
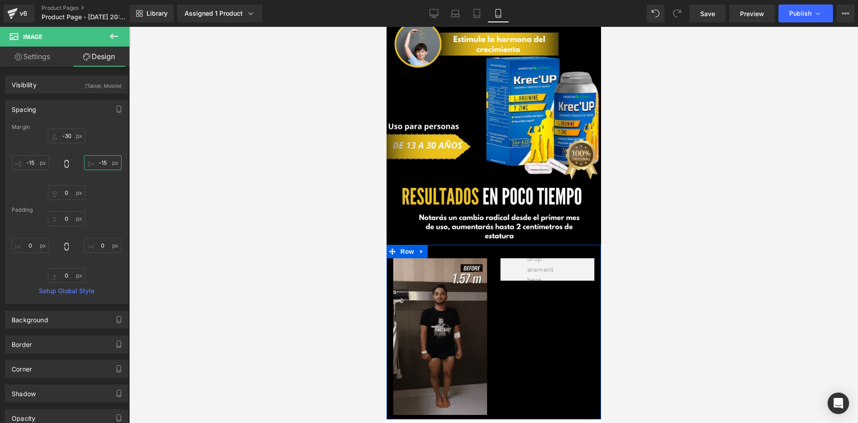
scroll to position [309, 0]
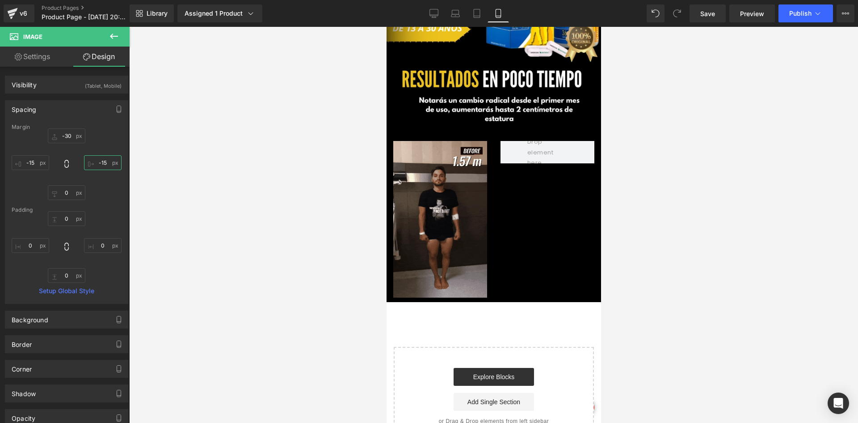
type input "-15"
click at [113, 28] on button at bounding box center [113, 37] width 31 height 20
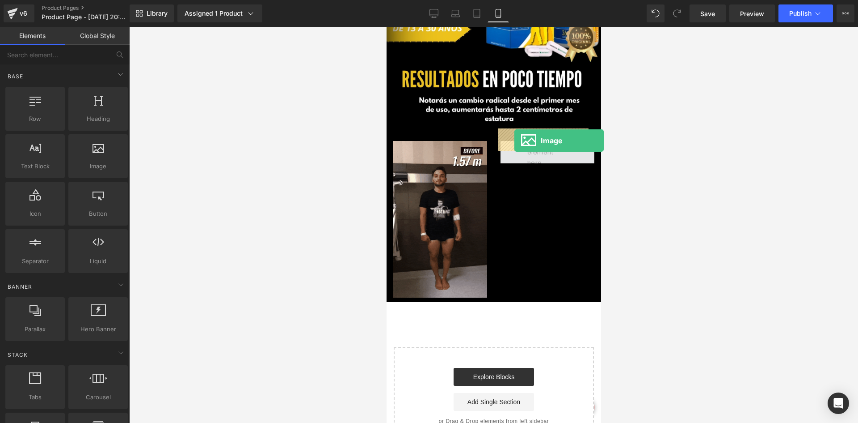
drag, startPoint x: 482, startPoint y: 198, endPoint x: 514, endPoint y: 140, distance: 65.9
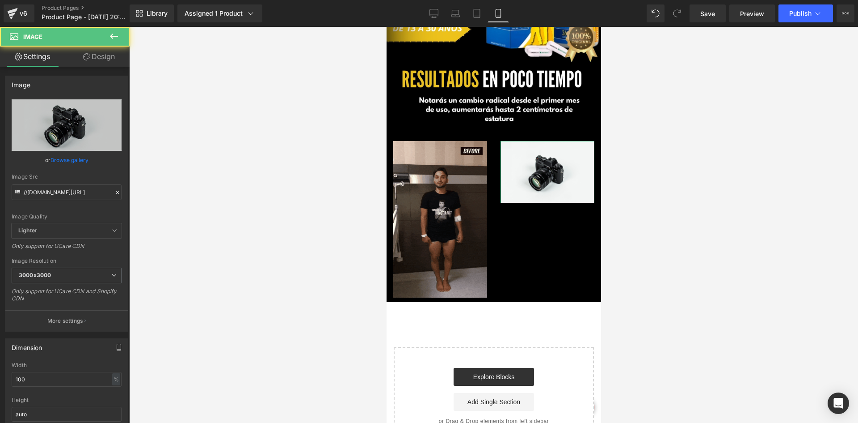
click at [89, 63] on link "Design" at bounding box center [99, 56] width 65 height 20
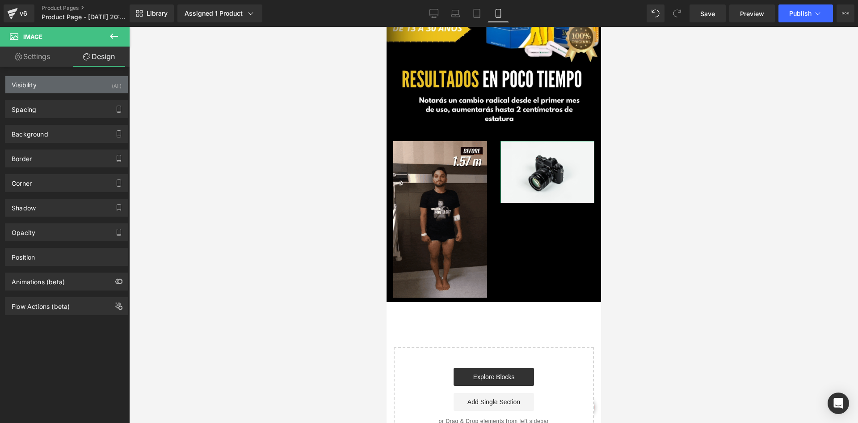
click at [101, 84] on div "Visibility (All)" at bounding box center [66, 84] width 123 height 17
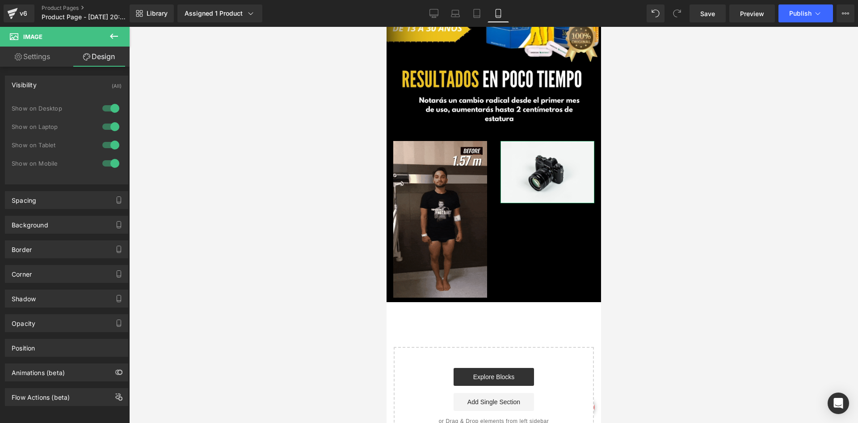
click at [102, 106] on div at bounding box center [110, 108] width 21 height 14
click at [106, 127] on div at bounding box center [110, 126] width 21 height 14
click at [117, 32] on icon at bounding box center [114, 36] width 11 height 11
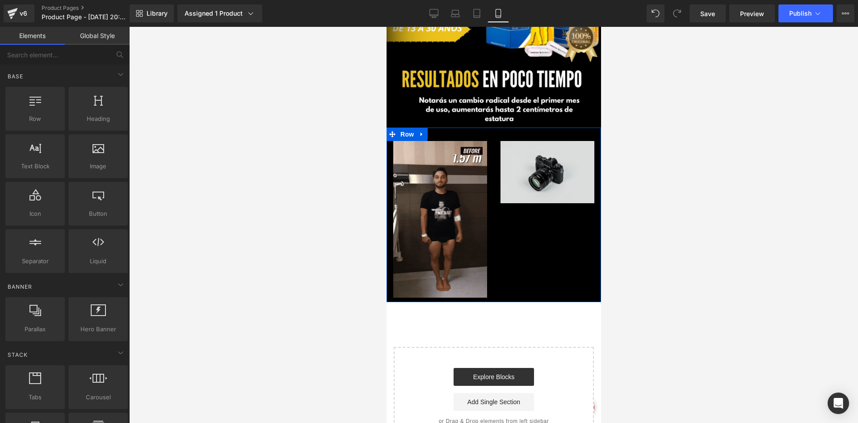
click at [527, 167] on span at bounding box center [531, 172] width 9 height 11
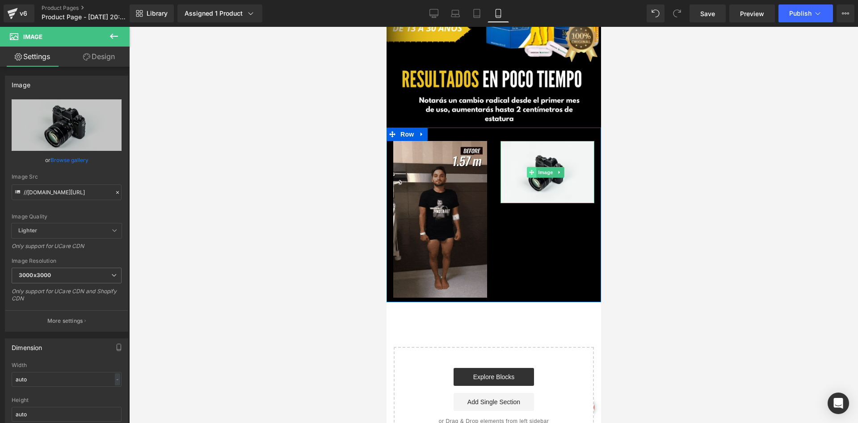
click at [529, 169] on icon at bounding box center [531, 171] width 5 height 5
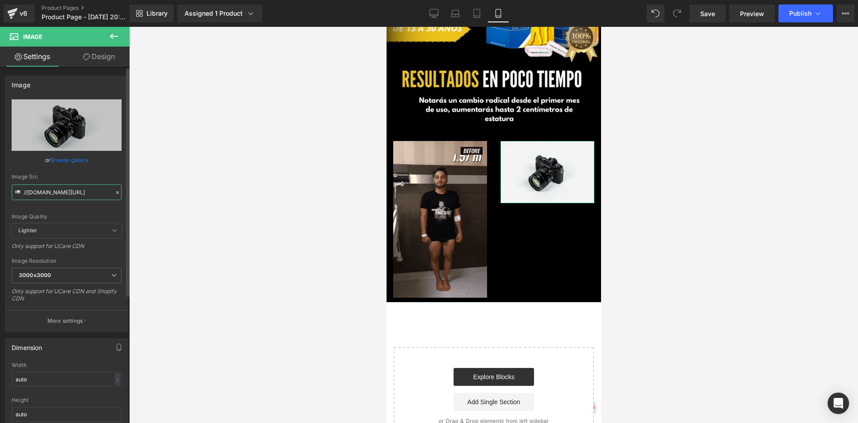
click at [57, 197] on input "//d1um8515vdn9kb.cloudfront.net/images/parallax.jpg" at bounding box center [67, 192] width 110 height 16
click at [59, 197] on input "//d1um8515vdn9kb.cloudfront.net/images/parallax.jpg" at bounding box center [67, 192] width 110 height 16
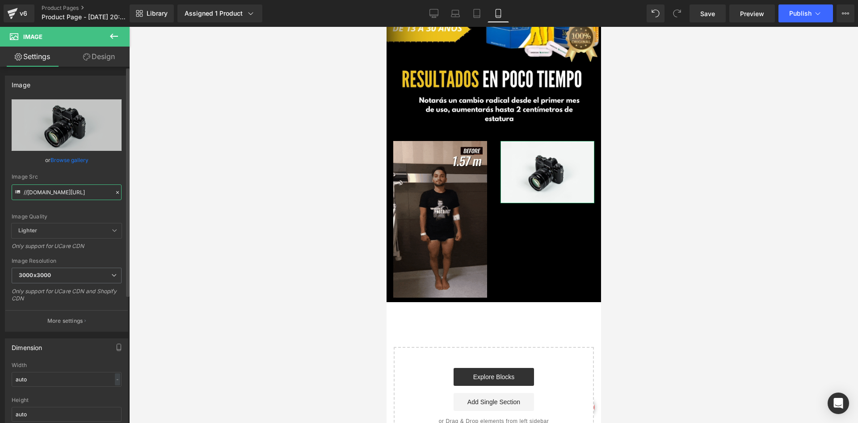
type input "//d1um8515vn9kb.cloudfront.net/images/parallax.jpg"
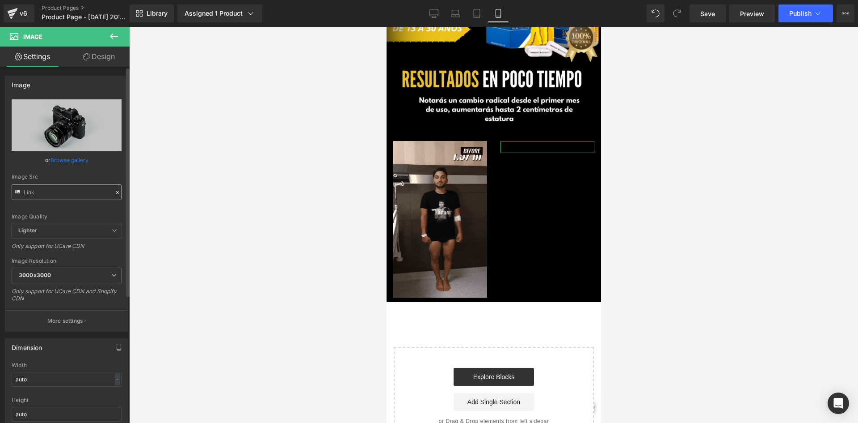
click at [59, 213] on div "Image Quality" at bounding box center [67, 216] width 110 height 6
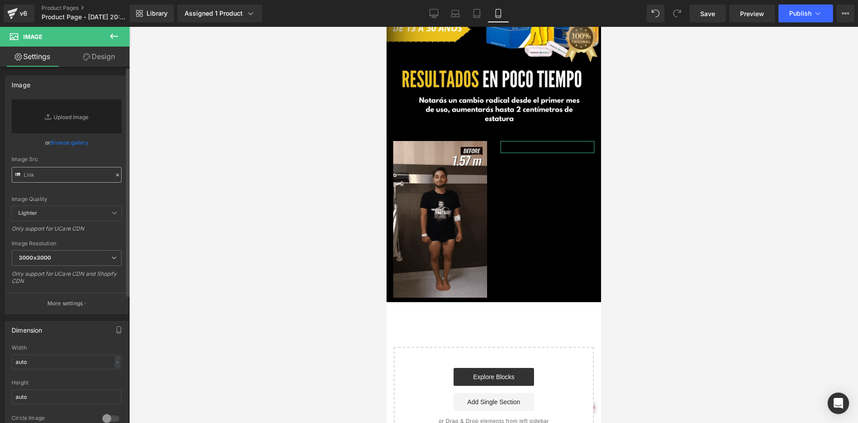
click at [59, 197] on div "Image Quality" at bounding box center [67, 199] width 110 height 6
click at [37, 179] on input "text" at bounding box center [67, 175] width 110 height 16
paste input "https://media3.giphy.com/media/v1.Y2lkPTc5MGI3NjExcHlycjA0bDlmMzg3c3p0eWhyMmxqM…"
type input "https://media3.giphy.com/media/v1.Y2lkPTc5MGI3NjExcHlycjA0bDlmMzg3c3p0eWhyMmxqM…"
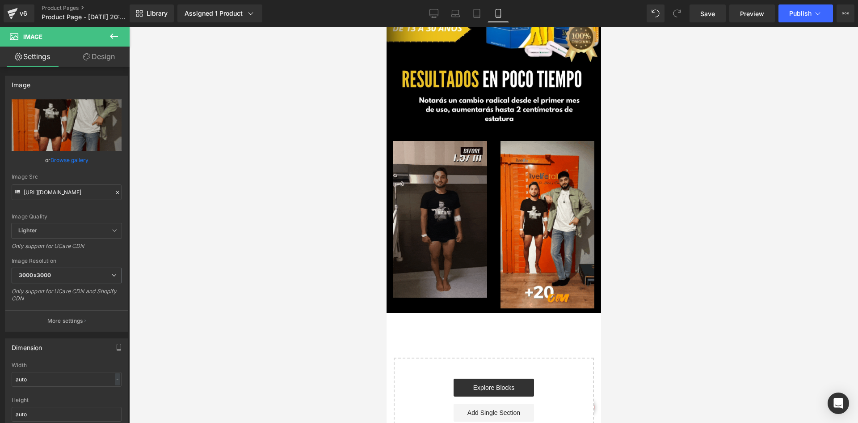
click at [430, 221] on img at bounding box center [440, 219] width 94 height 156
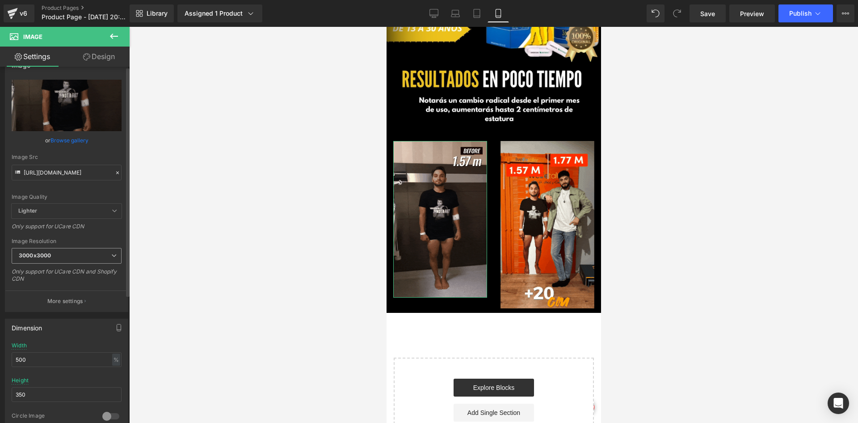
scroll to position [45, 0]
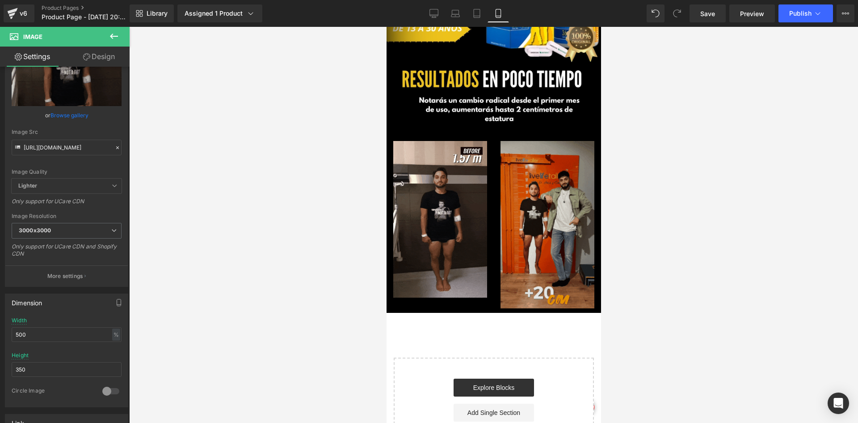
click at [528, 221] on img at bounding box center [547, 224] width 94 height 167
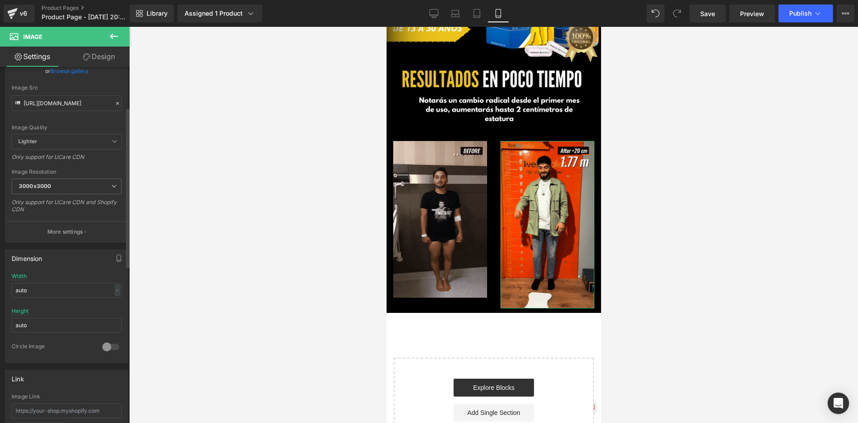
scroll to position [89, 0]
click at [27, 286] on input "auto" at bounding box center [67, 289] width 110 height 15
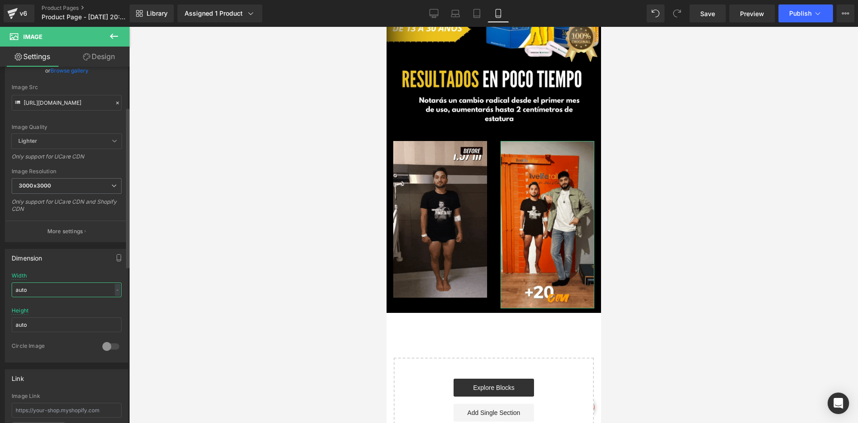
click at [27, 286] on input "auto" at bounding box center [67, 289] width 110 height 15
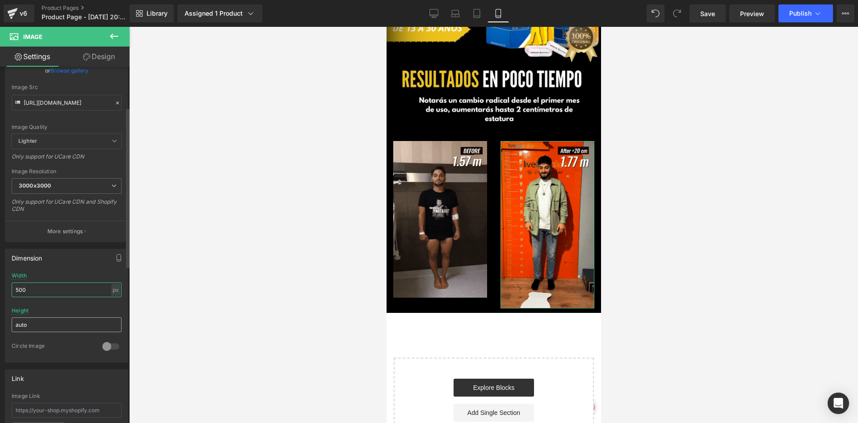
type input "500"
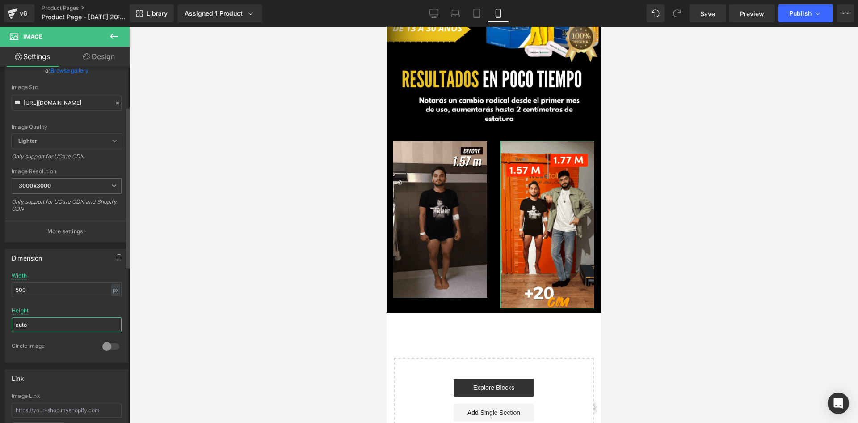
click at [41, 327] on input "auto" at bounding box center [67, 324] width 110 height 15
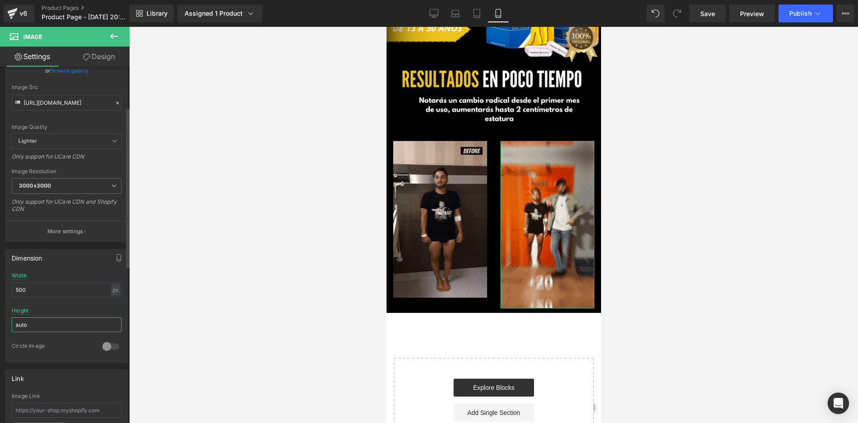
click at [41, 327] on input "auto" at bounding box center [67, 324] width 110 height 15
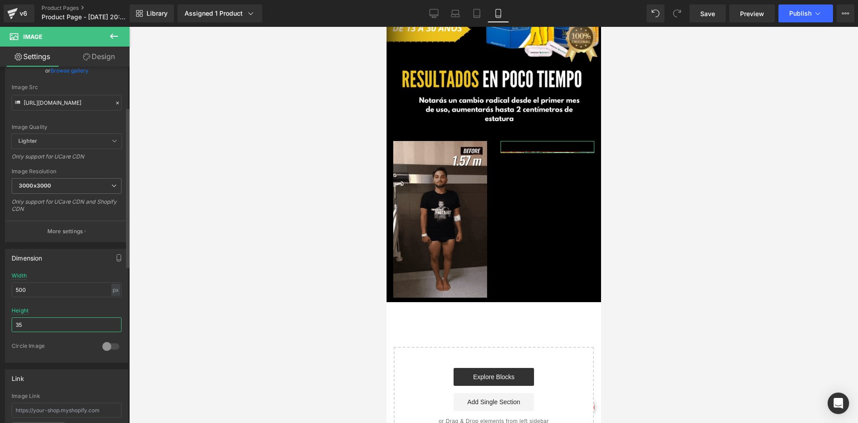
type input "350"
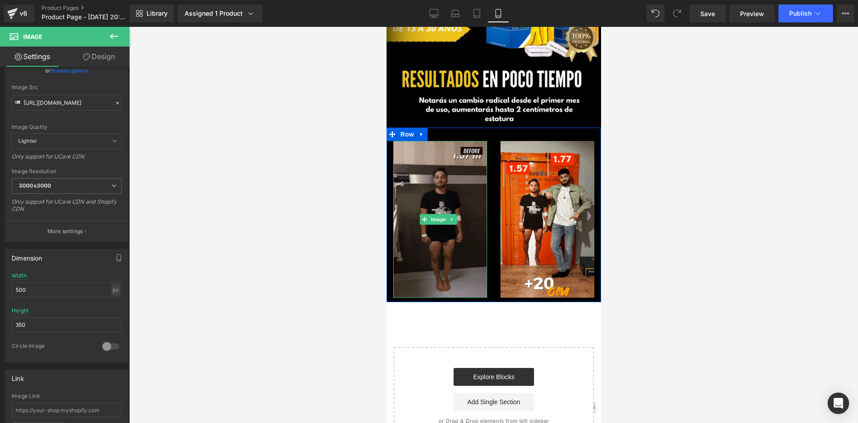
click at [455, 198] on img at bounding box center [440, 219] width 94 height 156
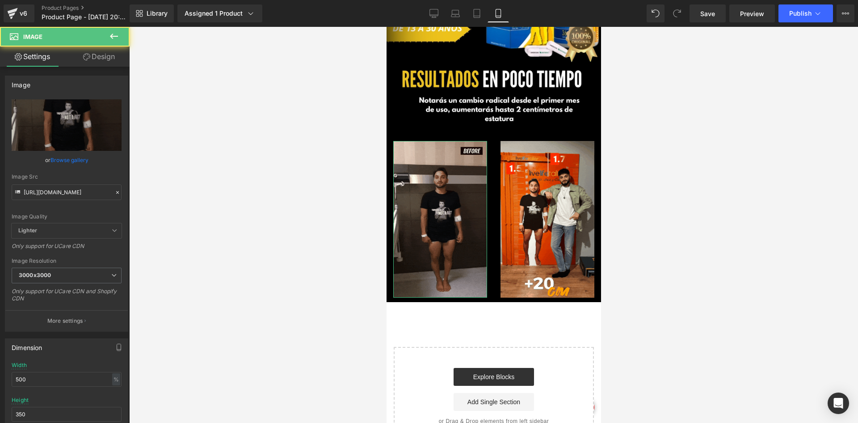
click at [106, 63] on link "Design" at bounding box center [99, 56] width 65 height 20
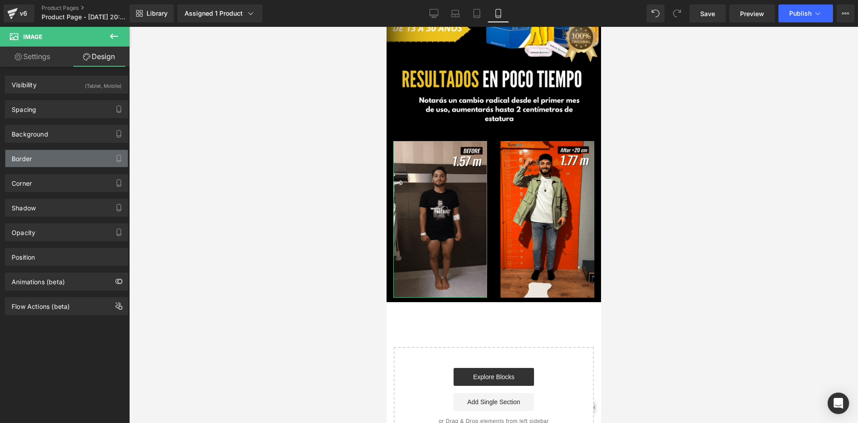
click at [33, 161] on div "Border" at bounding box center [66, 158] width 123 height 17
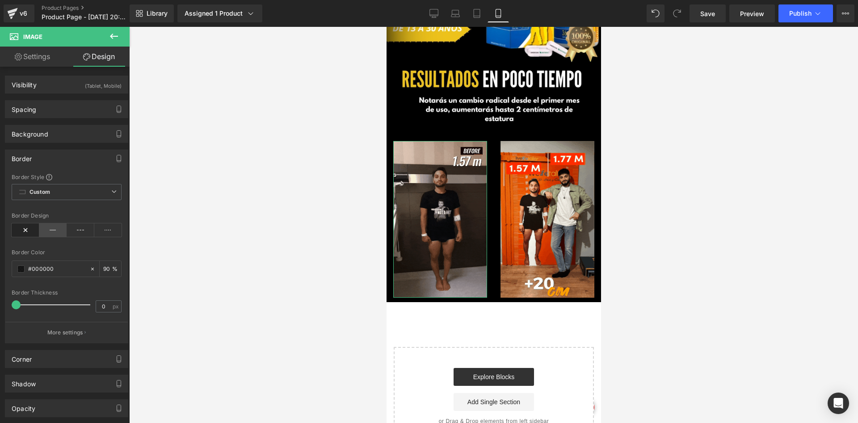
click at [56, 226] on icon at bounding box center [53, 229] width 28 height 13
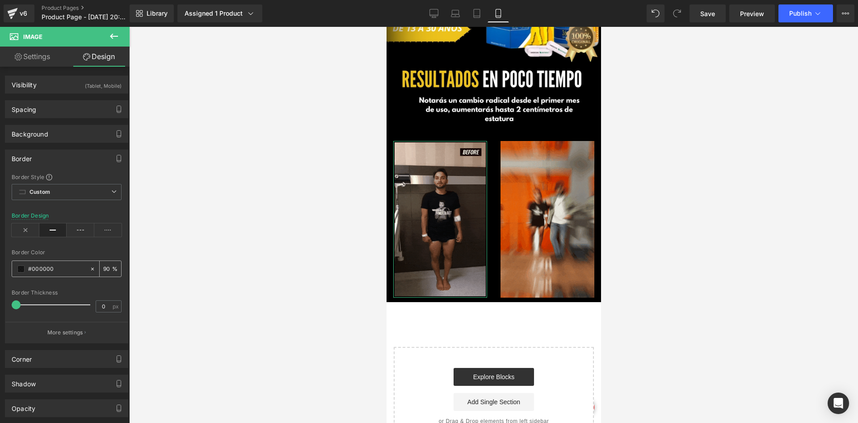
click at [23, 273] on div "#000000" at bounding box center [50, 269] width 77 height 16
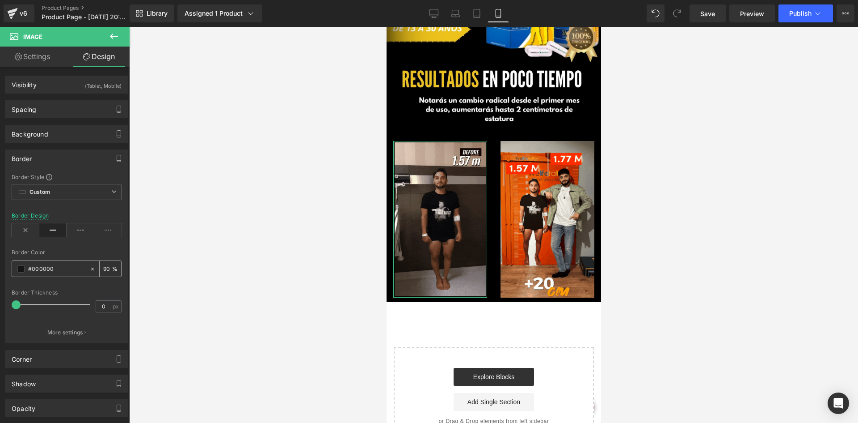
click at [21, 273] on div "#000000" at bounding box center [50, 269] width 77 height 16
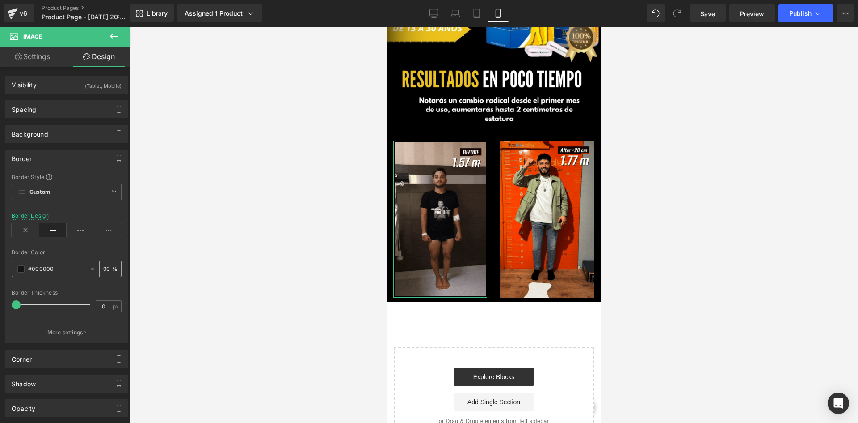
click at [20, 272] on div "#000000" at bounding box center [50, 269] width 77 height 16
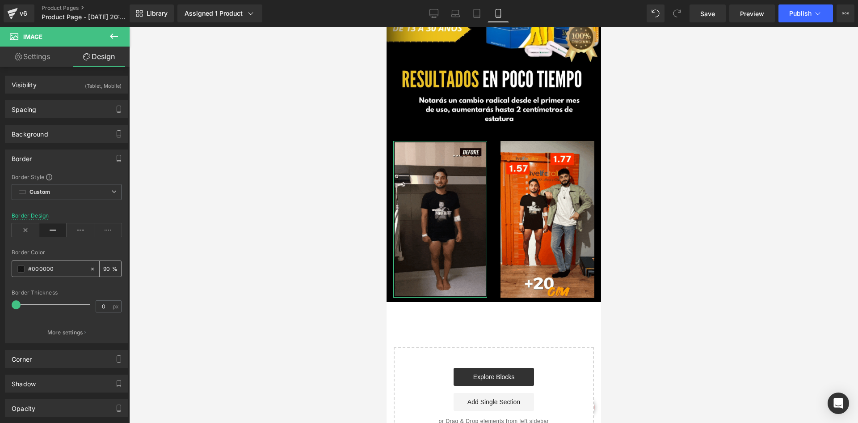
click at [19, 270] on span at bounding box center [20, 268] width 7 height 7
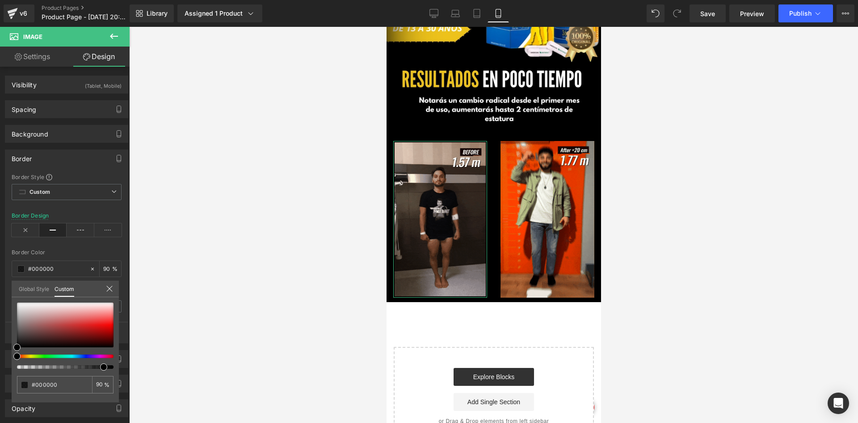
drag, startPoint x: 32, startPoint y: 358, endPoint x: 24, endPoint y: 356, distance: 7.7
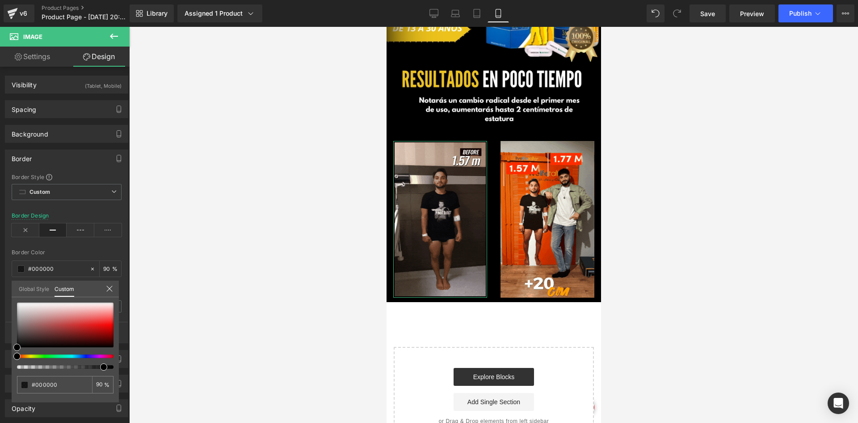
click at [24, 356] on div at bounding box center [65, 335] width 97 height 66
click at [29, 355] on div at bounding box center [61, 356] width 97 height 4
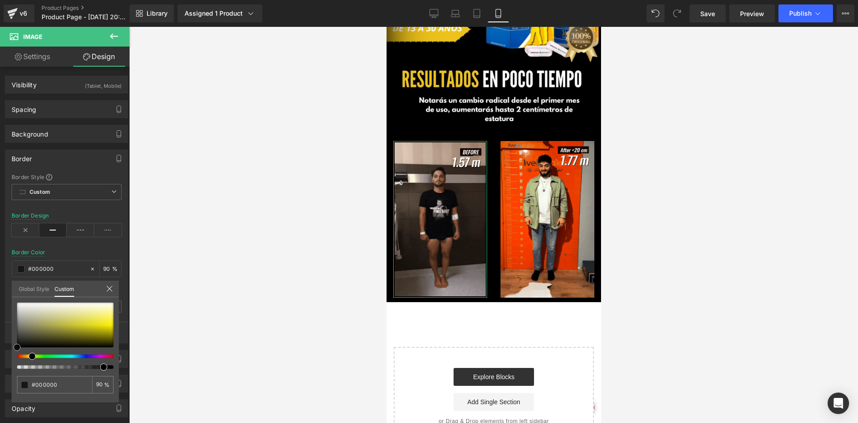
type input "#878553"
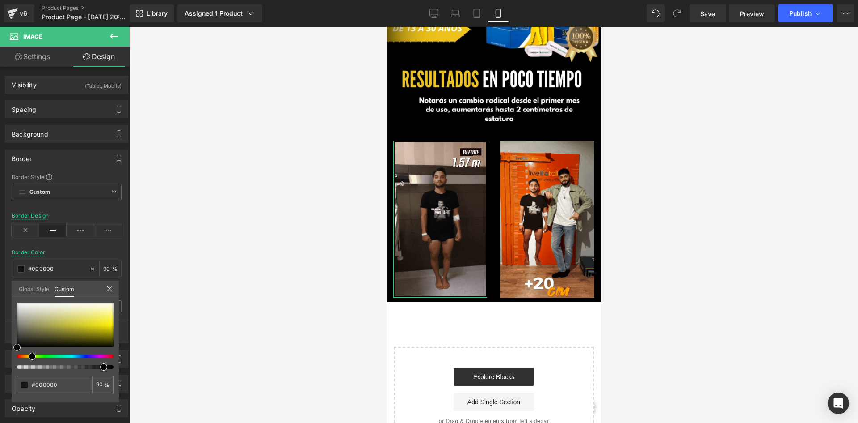
type input "#878553"
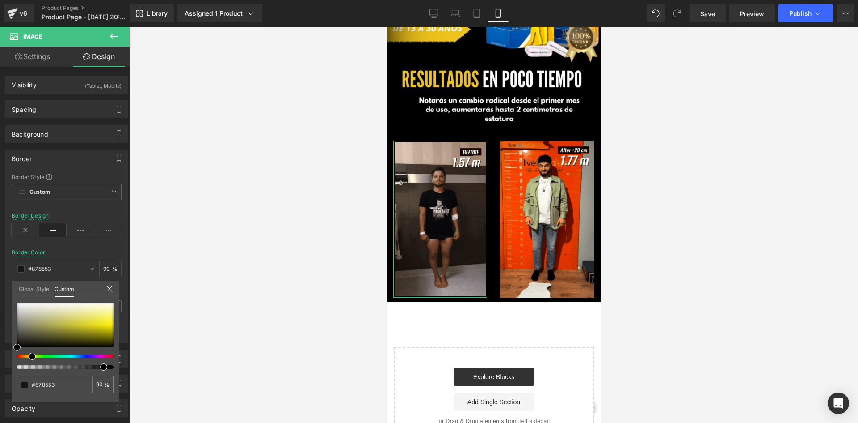
type input "#999750"
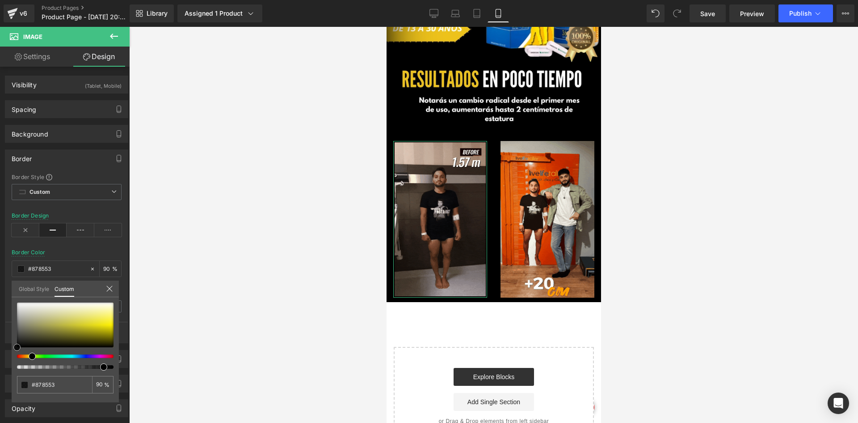
type input "#999750"
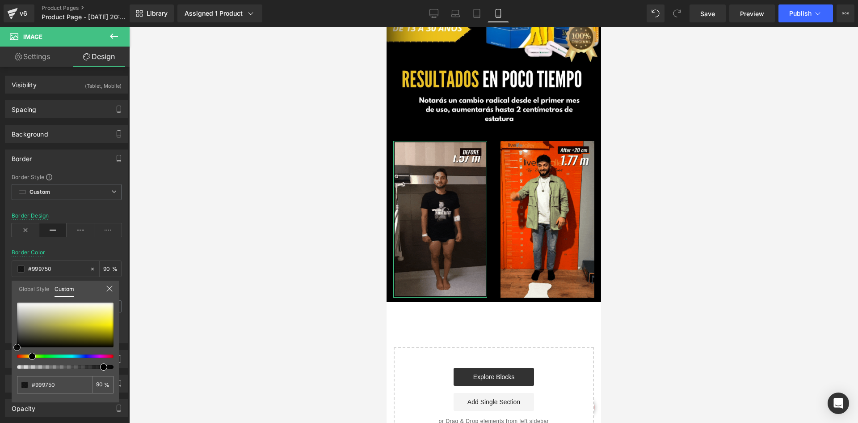
type input "#adaa46"
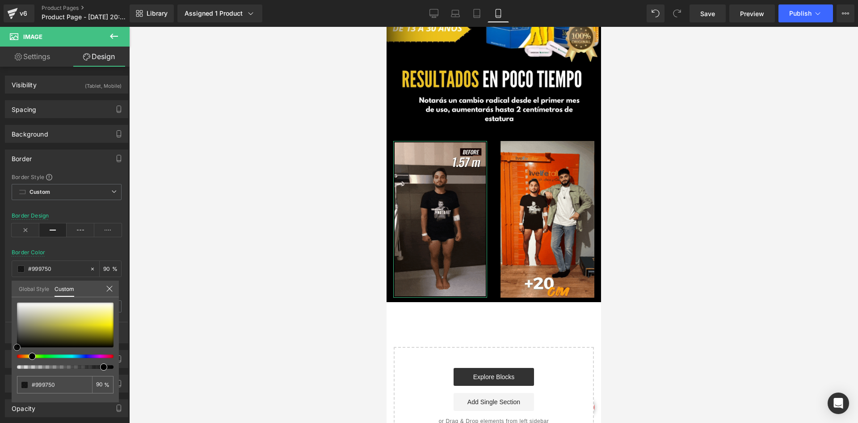
type input "#adaa46"
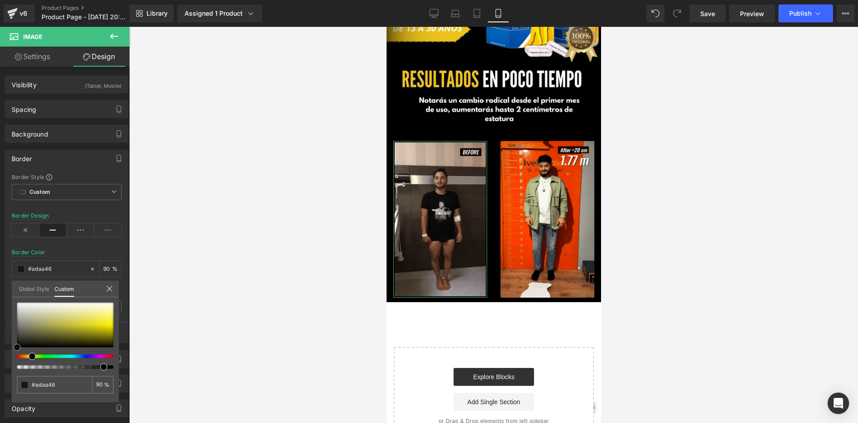
type input "#c1bd3d"
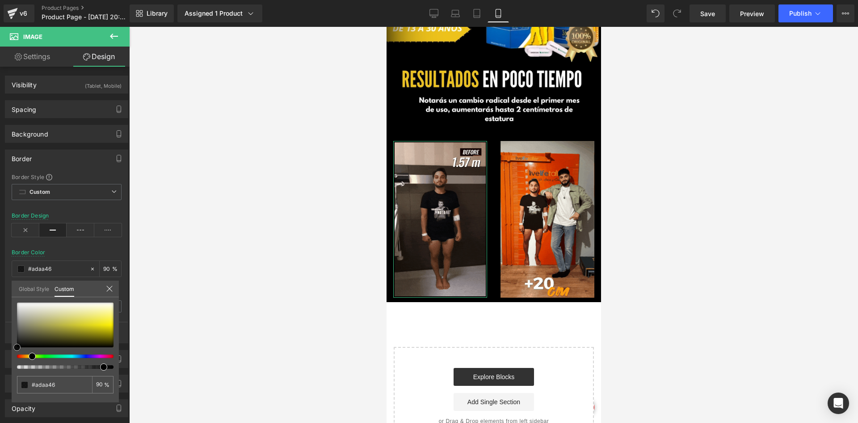
type input "#c1bd3d"
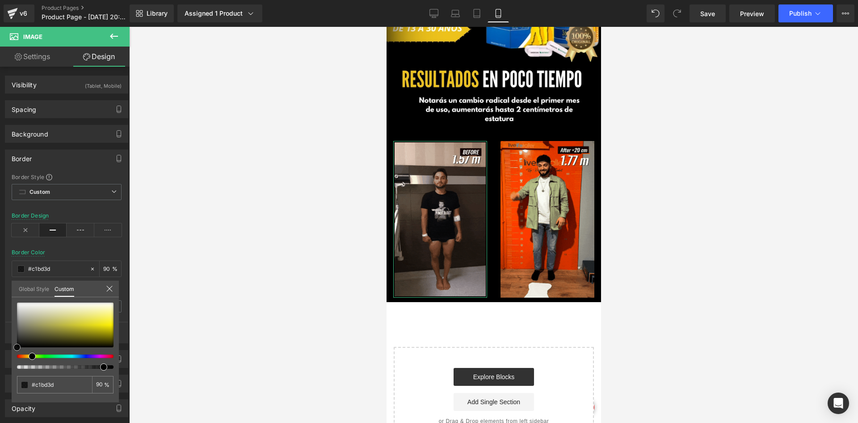
type input "#cdc837"
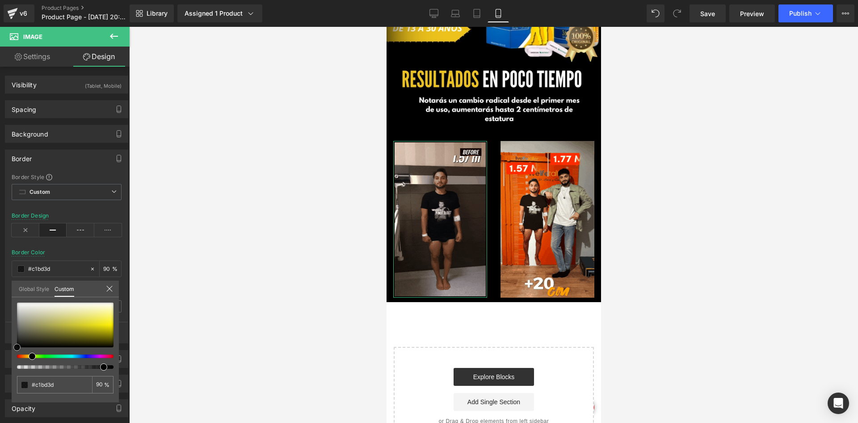
type input "#cdc837"
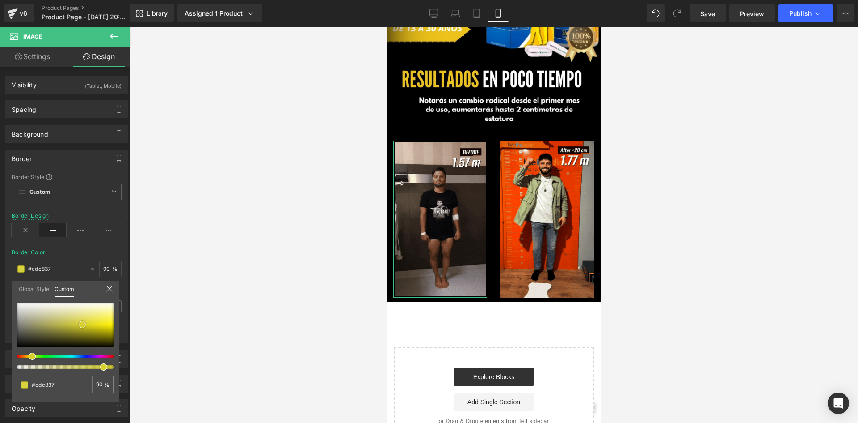
type input "#d2cc32"
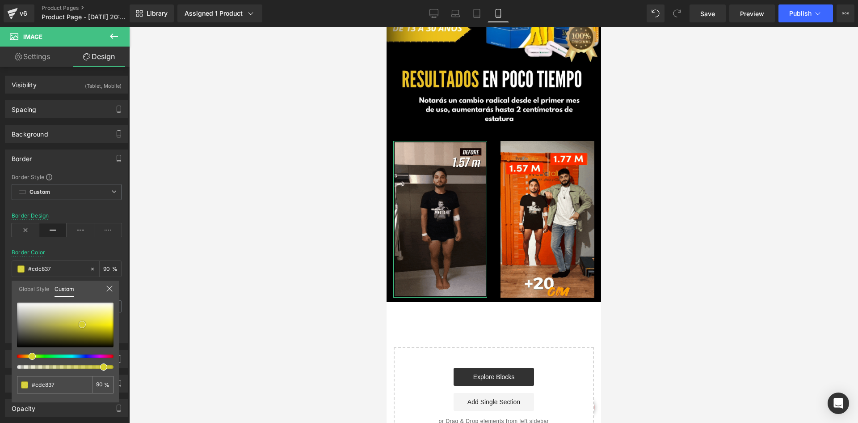
type input "#d2cc32"
type input "#d7d12d"
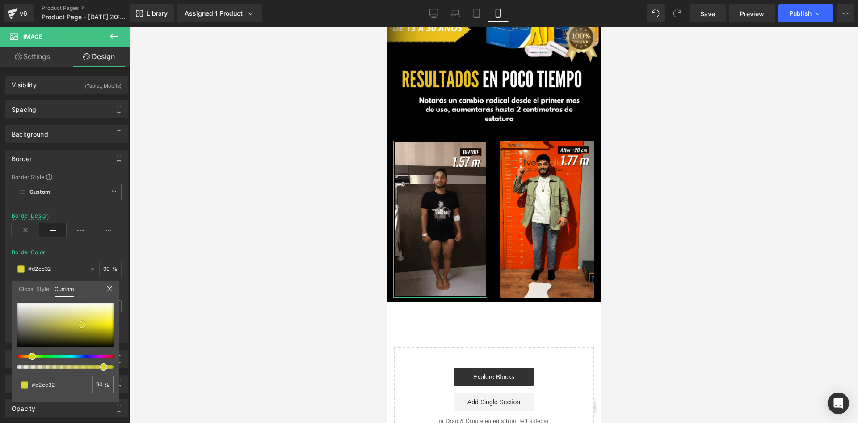
type input "#d7d12d"
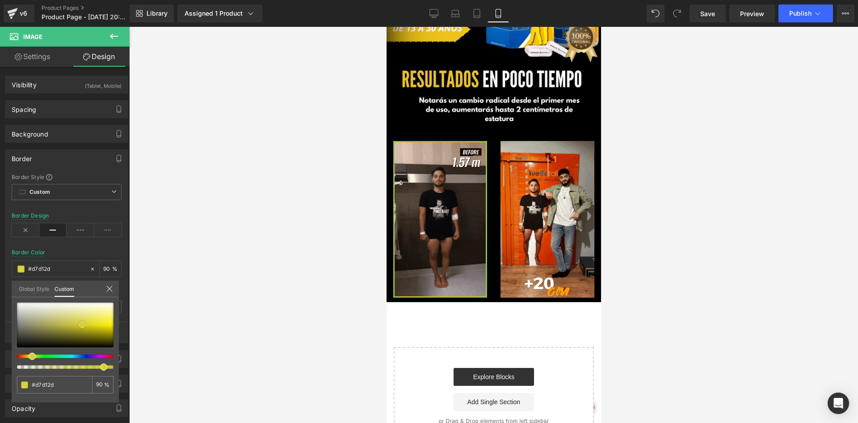
type input "#dad429"
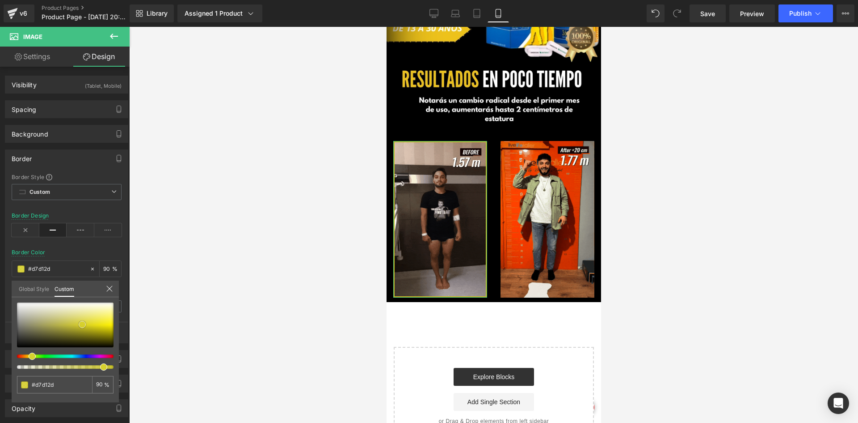
type input "#dad429"
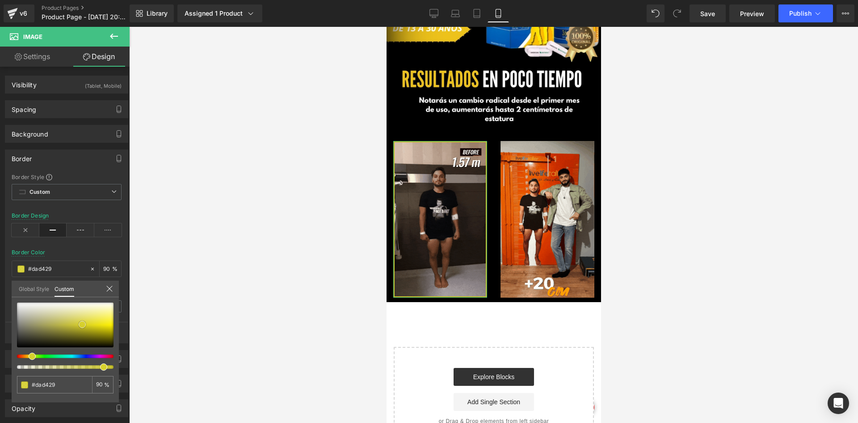
type input "#ded825"
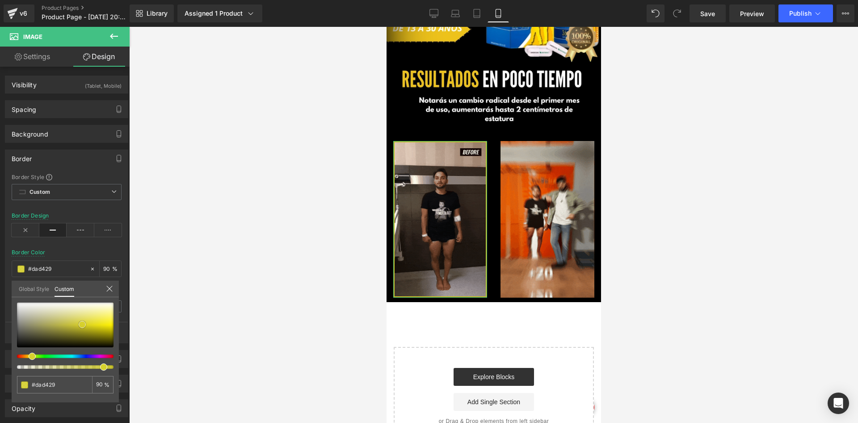
type input "#ded825"
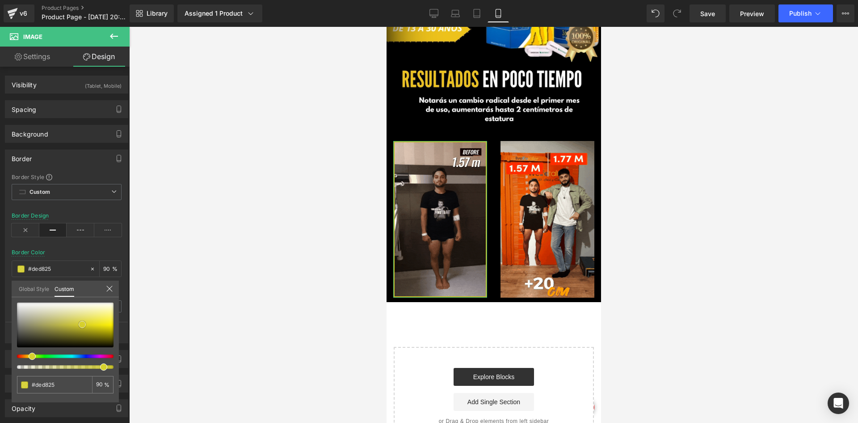
type input "#faf20f"
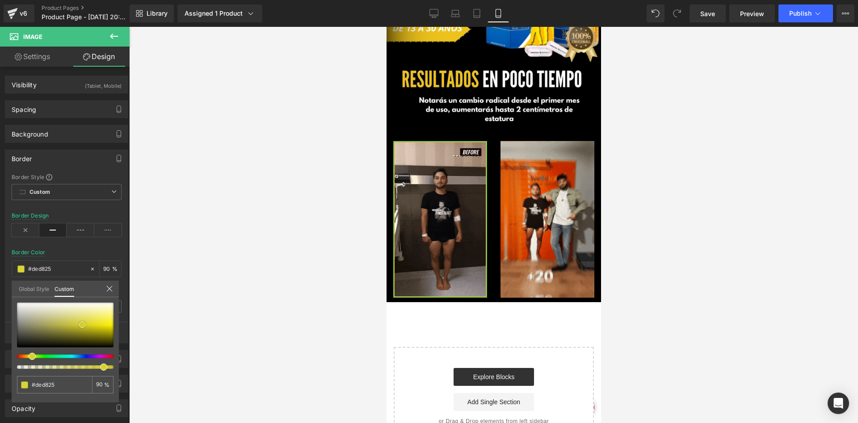
type input "#faf20f"
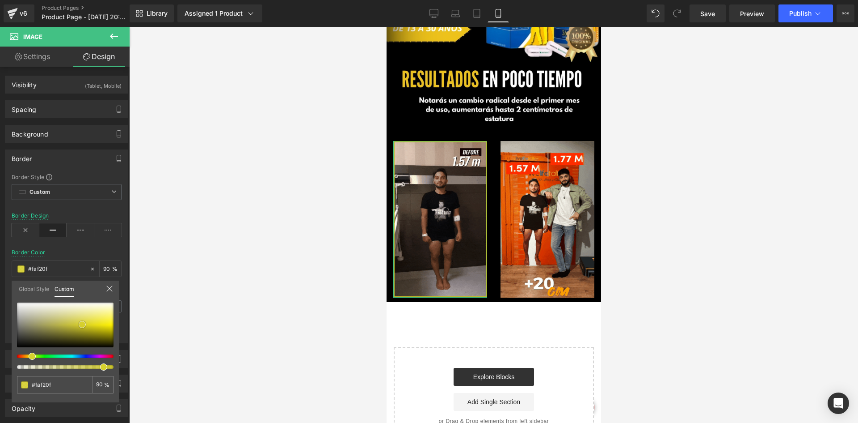
type input "#fff70f"
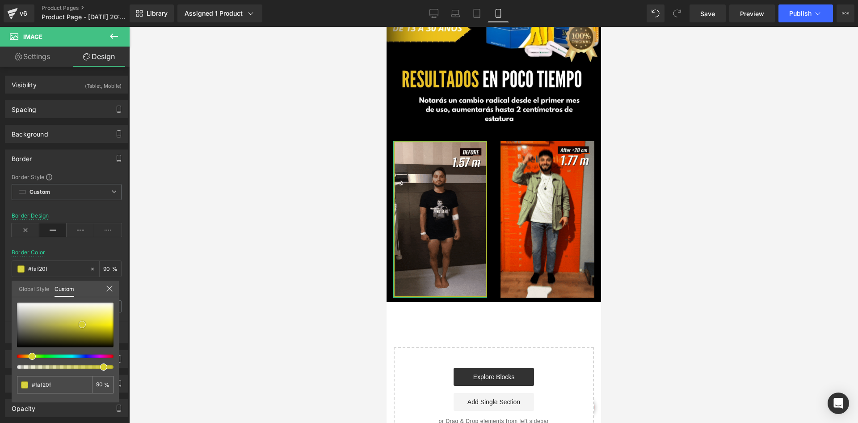
type input "#fff70f"
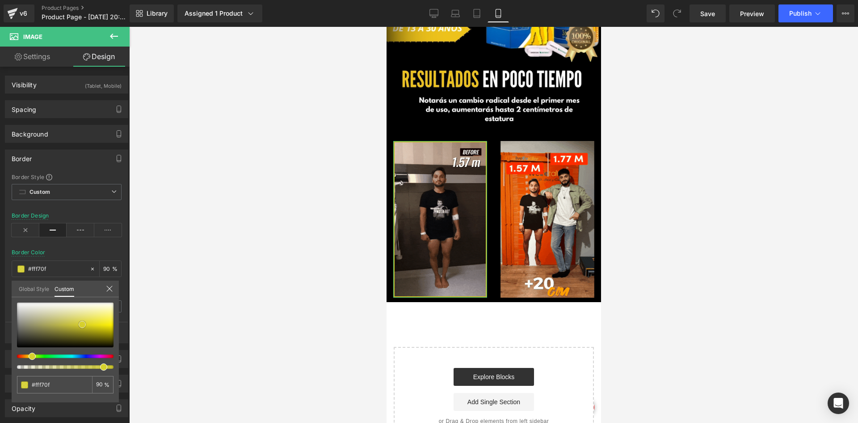
type input "#fff719"
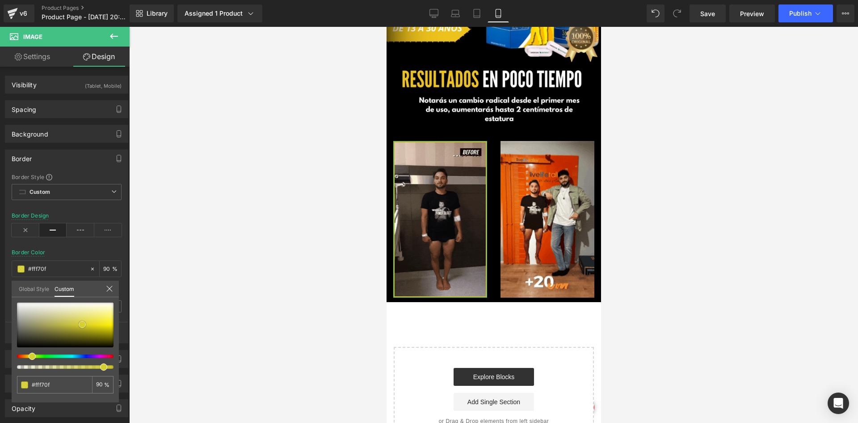
type input "#fff719"
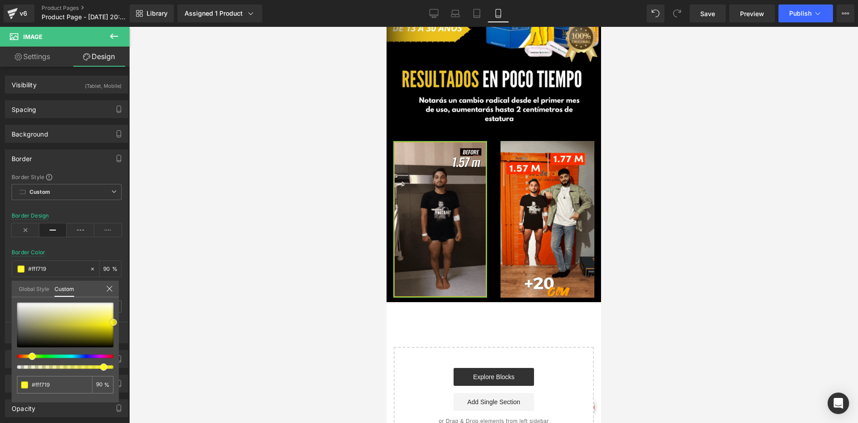
type input "#fff71e"
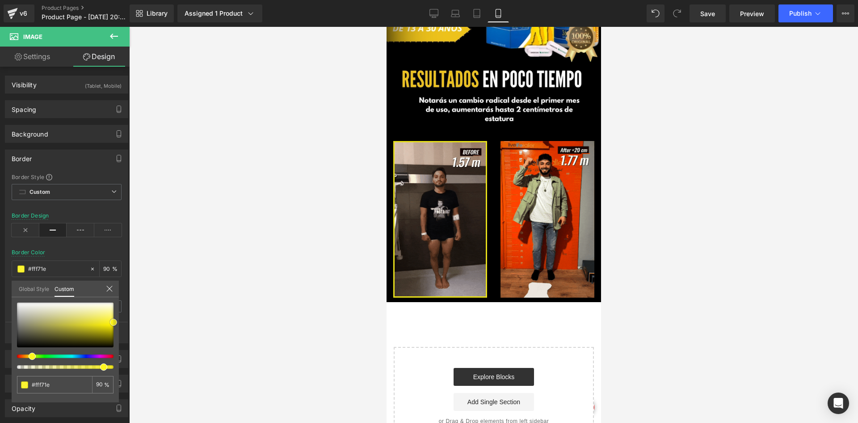
type input "#fef723"
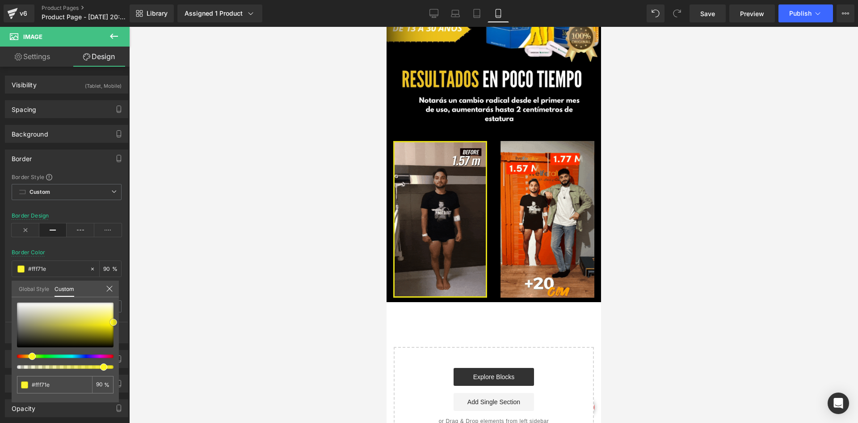
type input "#fef723"
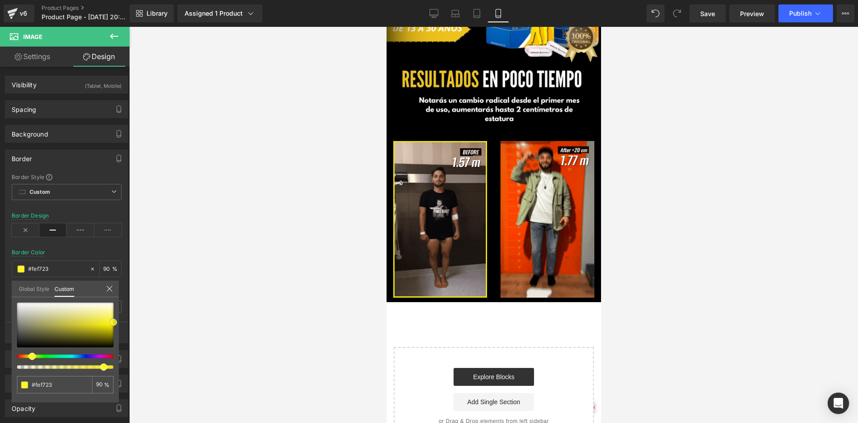
type input "#fff728"
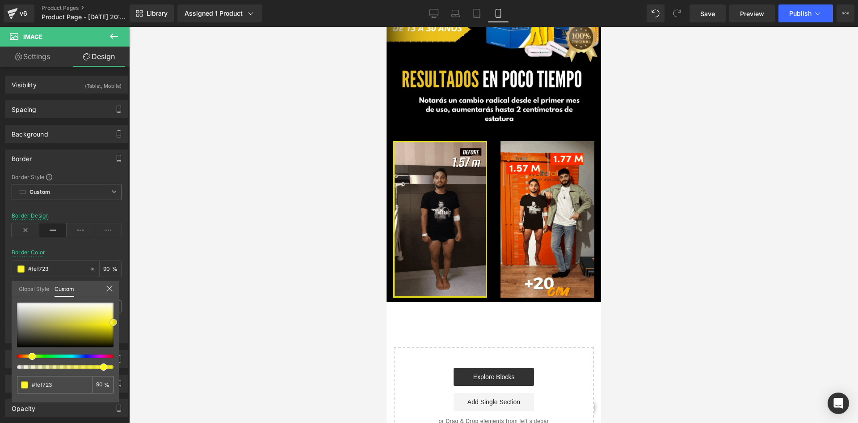
type input "#fff728"
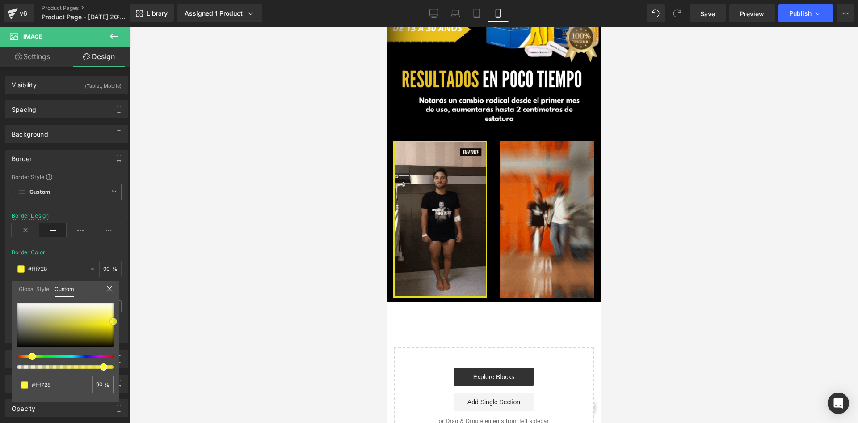
drag, startPoint x: 59, startPoint y: 325, endPoint x: 137, endPoint y: 321, distance: 77.9
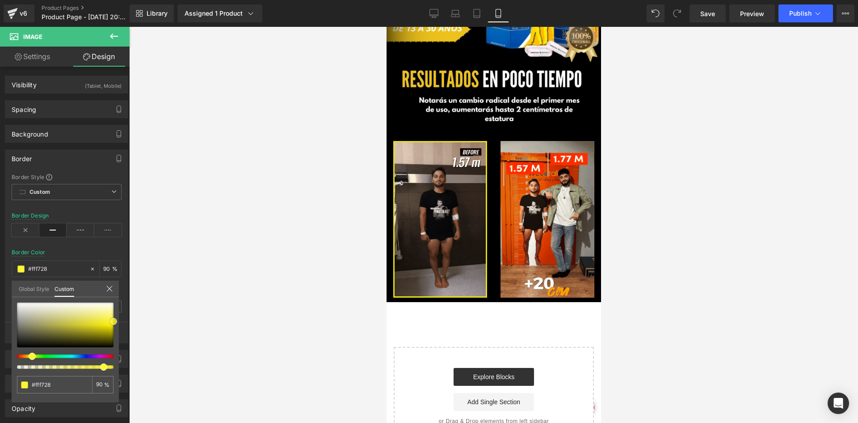
click at [137, 321] on div "Image You are previewing how the will restyle your page. You can not edit Eleme…" at bounding box center [429, 219] width 858 height 438
click at [322, 278] on div at bounding box center [493, 225] width 729 height 396
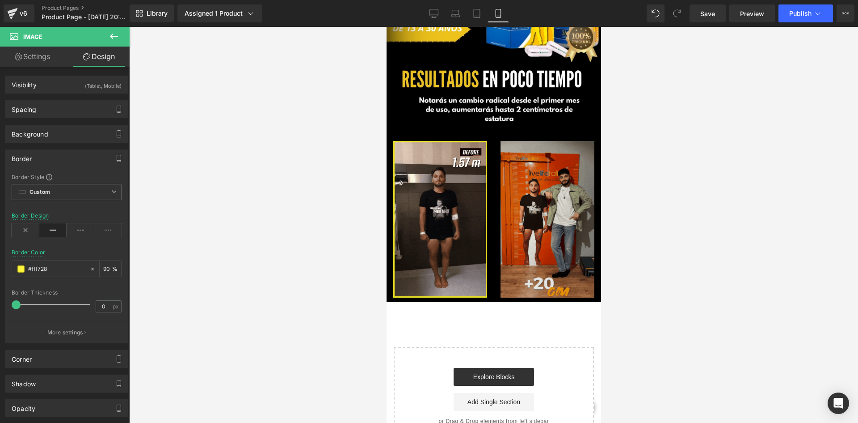
click at [532, 193] on img at bounding box center [547, 219] width 94 height 156
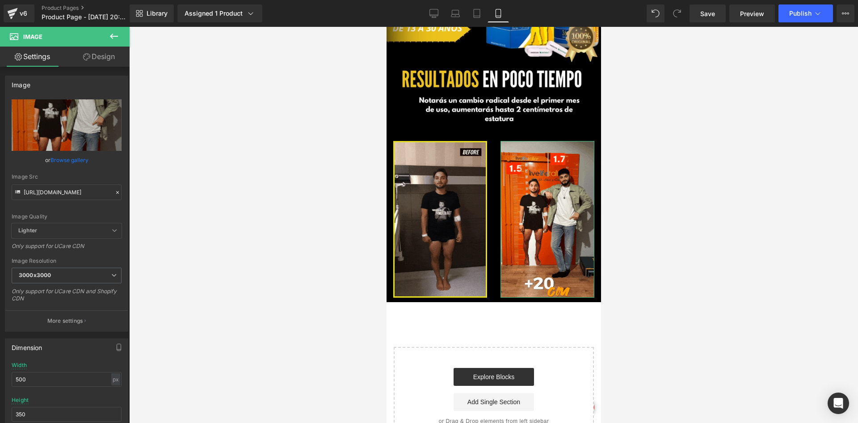
click at [90, 54] on link "Design" at bounding box center [99, 56] width 65 height 20
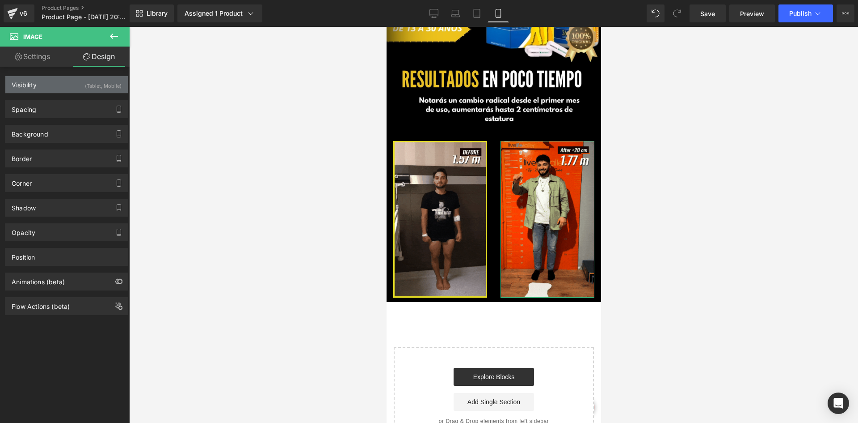
type input "#000000"
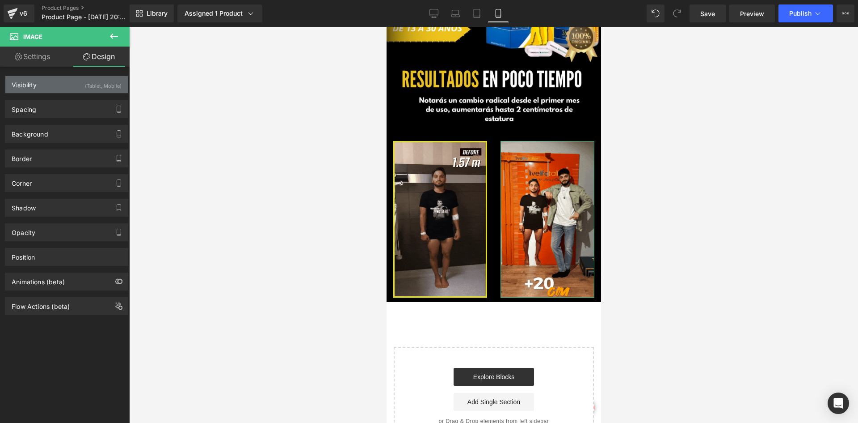
type input "90"
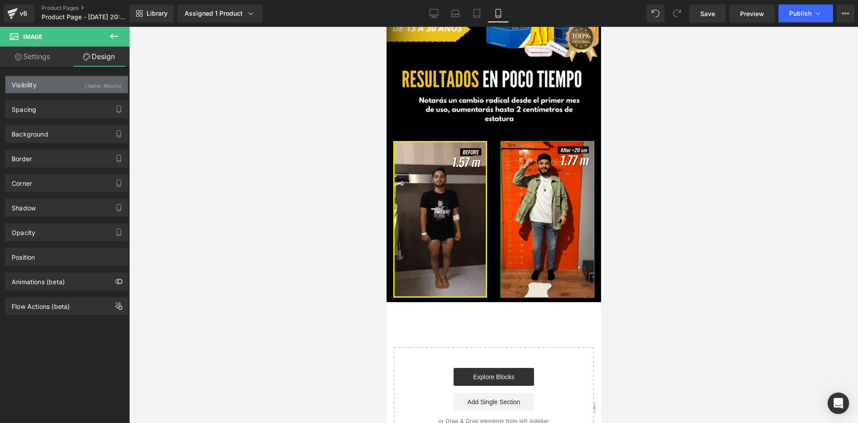
type input "0"
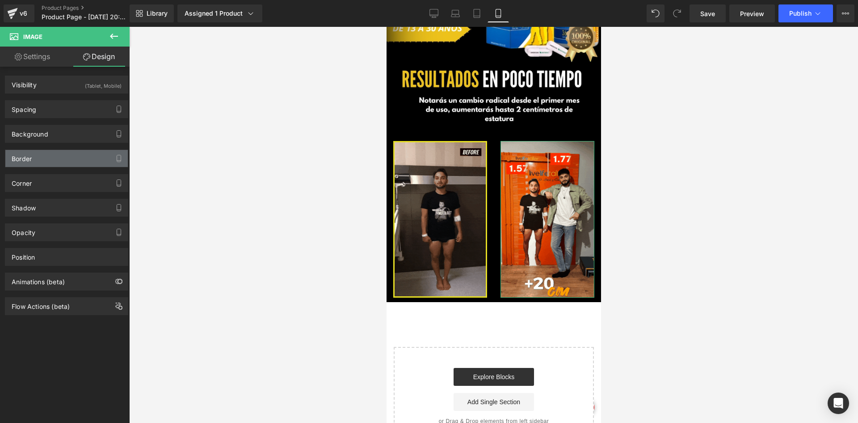
click at [40, 153] on div "Border" at bounding box center [66, 158] width 123 height 17
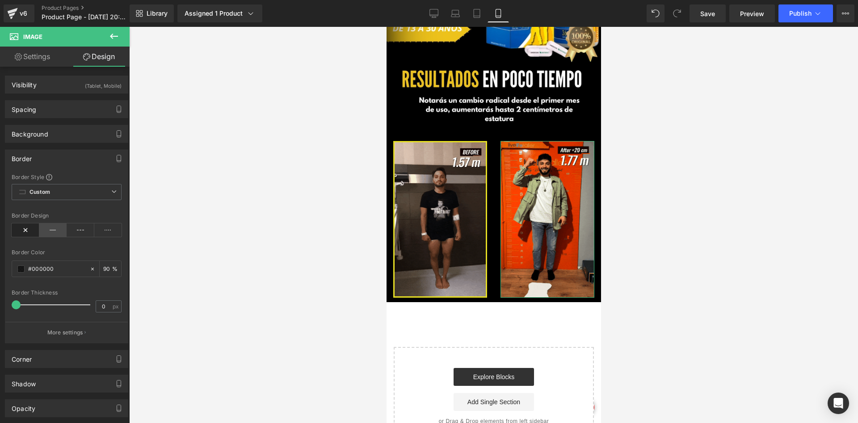
click at [46, 227] on icon at bounding box center [53, 229] width 28 height 13
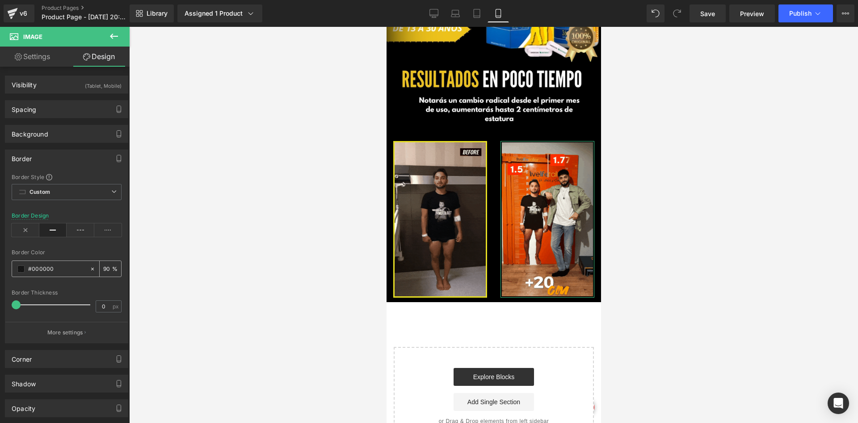
click at [20, 268] on span at bounding box center [20, 268] width 7 height 7
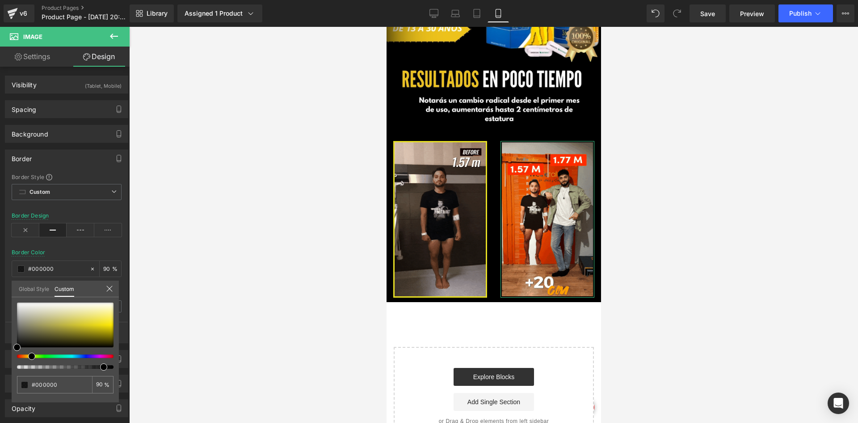
drag, startPoint x: 38, startPoint y: 356, endPoint x: 28, endPoint y: 356, distance: 9.8
click at [28, 356] on div at bounding box center [61, 356] width 97 height 4
type input "#d0c656"
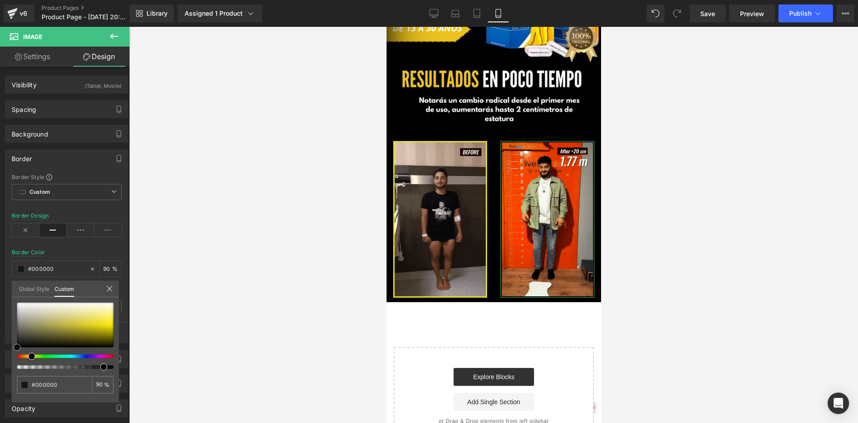
type input "#d0c656"
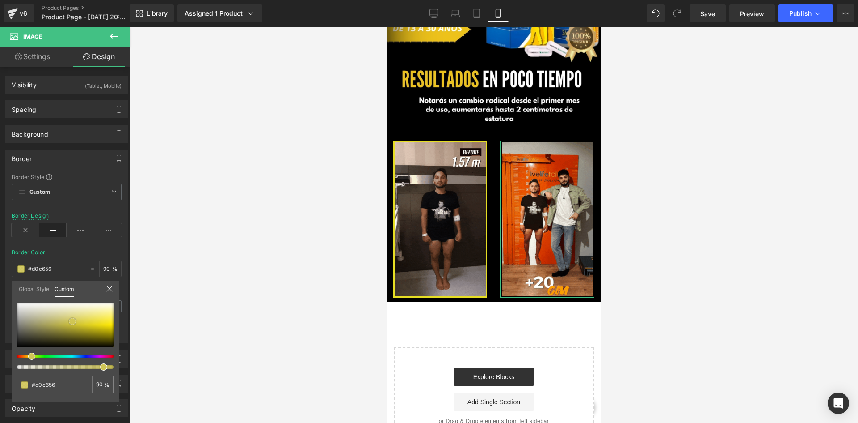
type input "#d0c75b"
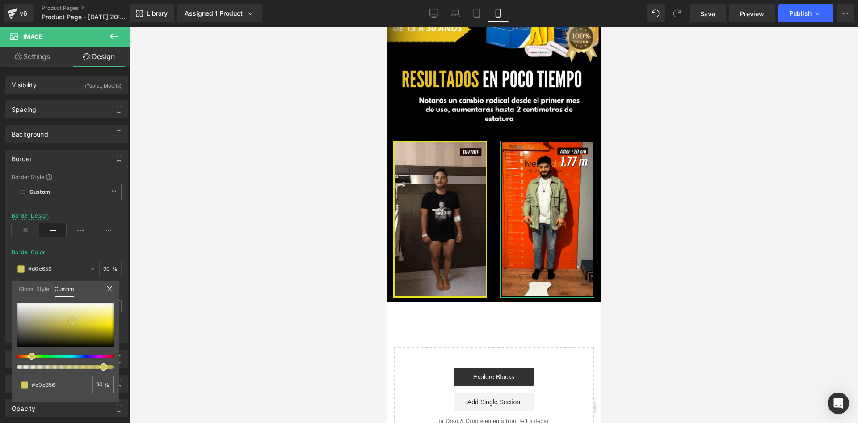
type input "#d0c75b"
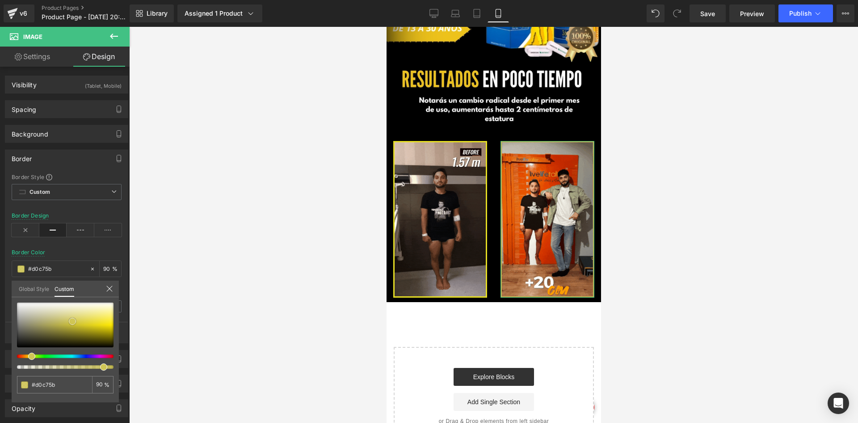
type input "#d5ca57"
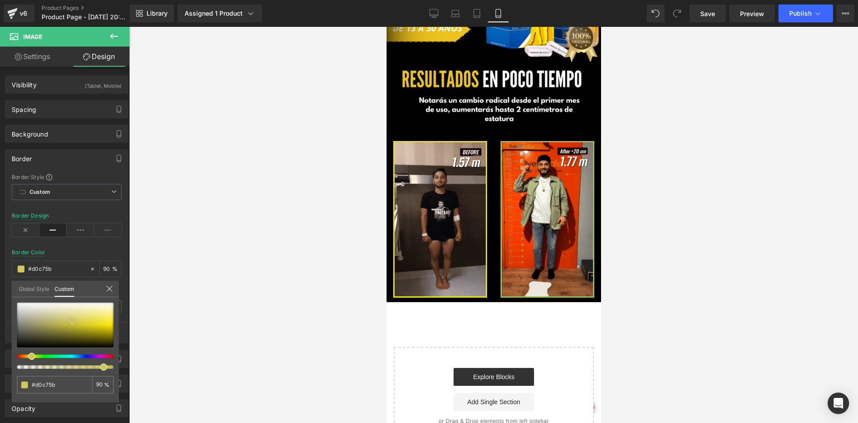
type input "#d5ca57"
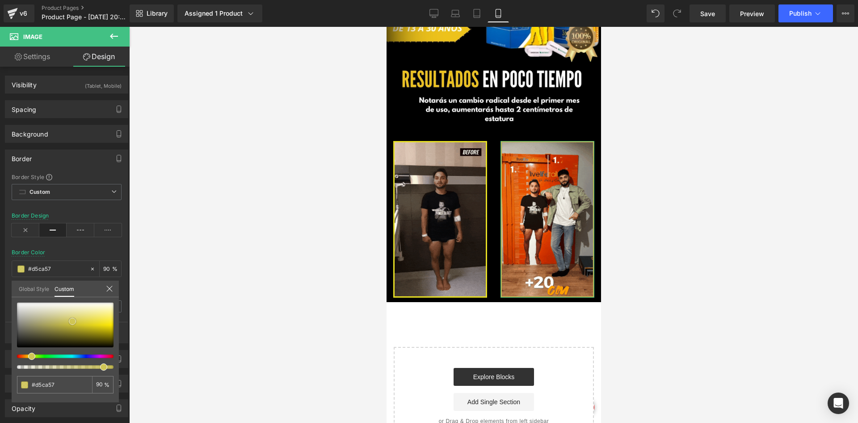
type input "#d9ce53"
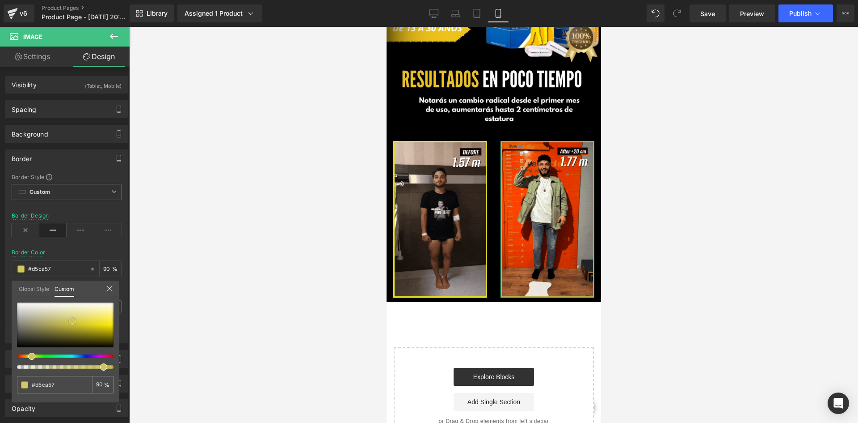
type input "#d9ce53"
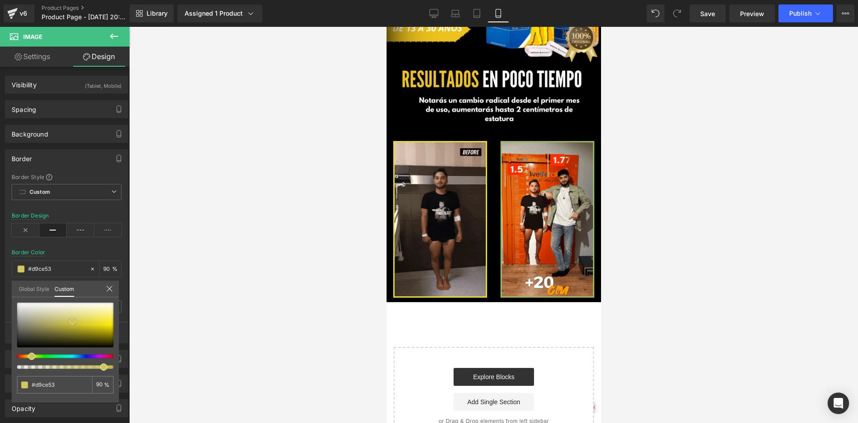
type input "#e5d851"
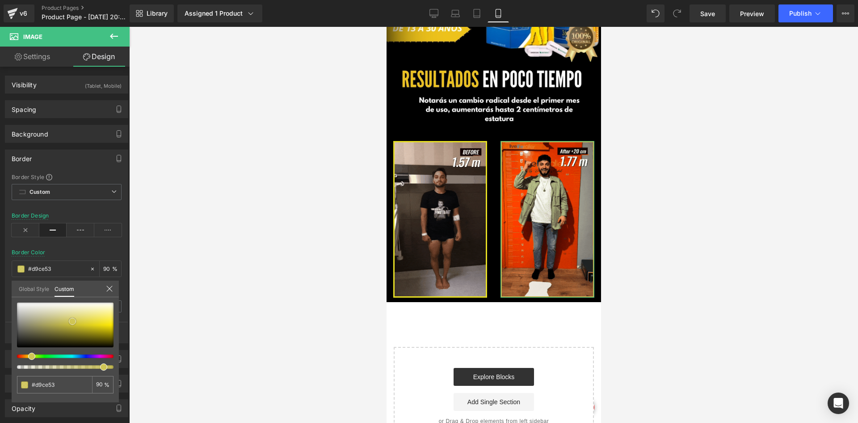
type input "#e5d851"
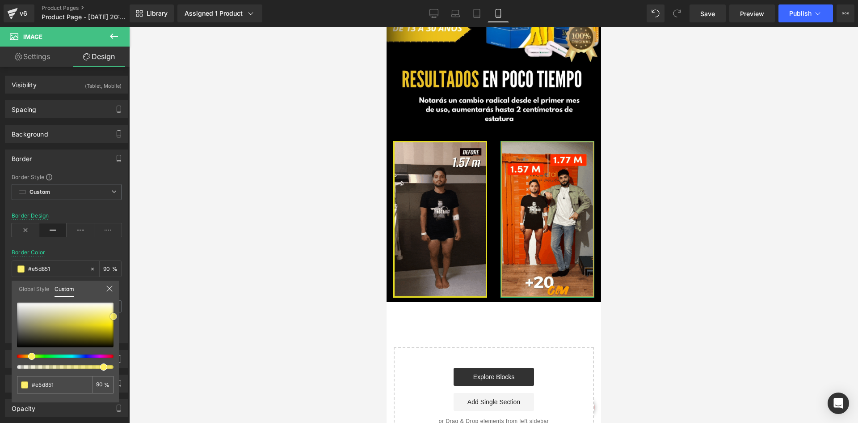
type input "#fff160"
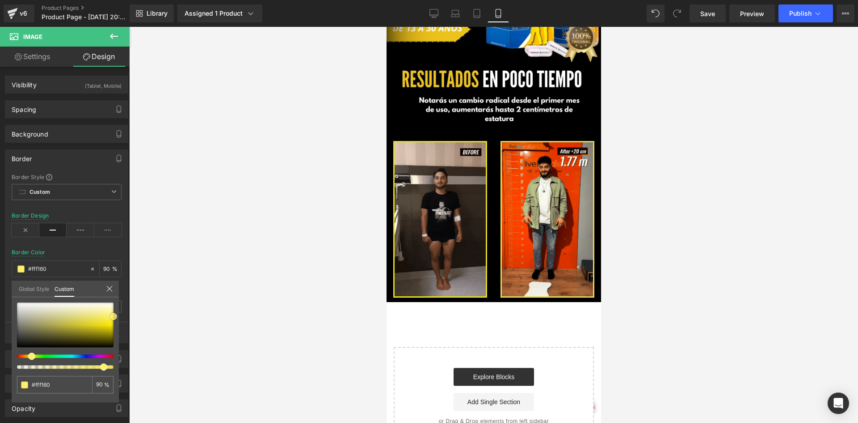
type input "#fff15b"
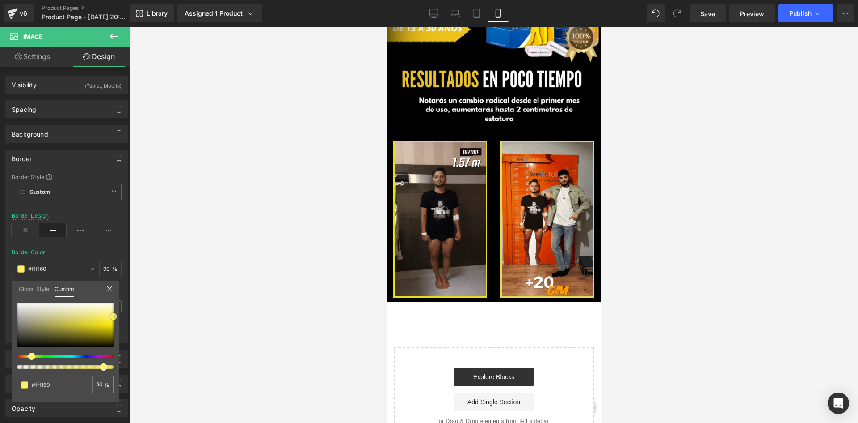
type input "#fff15b"
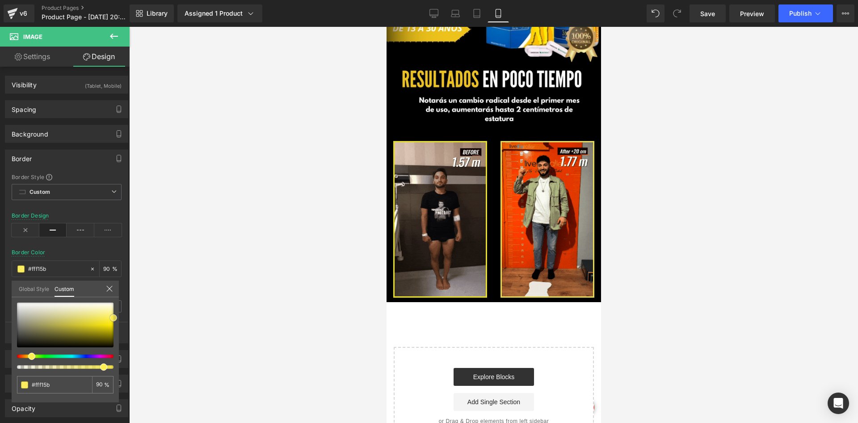
type input "#feef52"
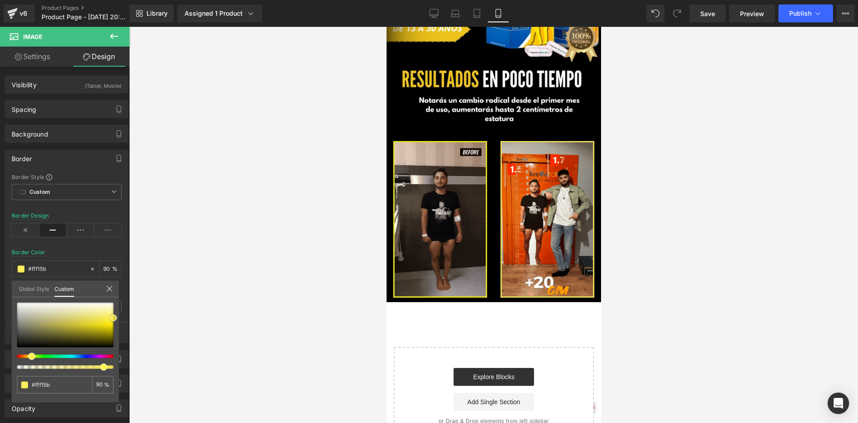
type input "#feef52"
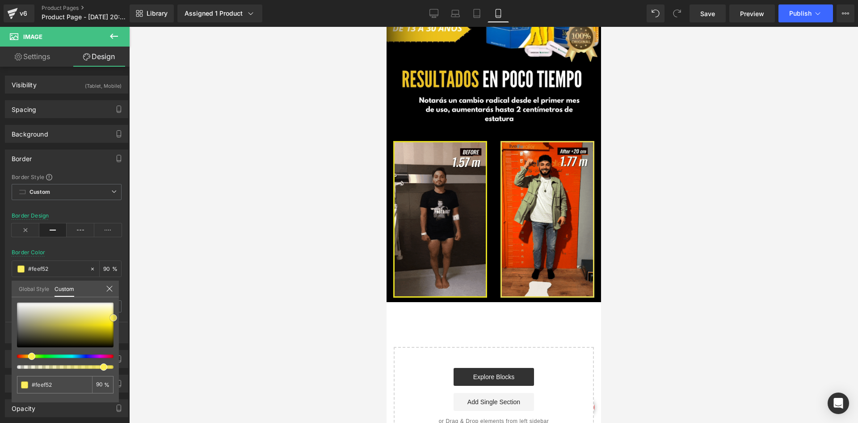
type input "#feee3e"
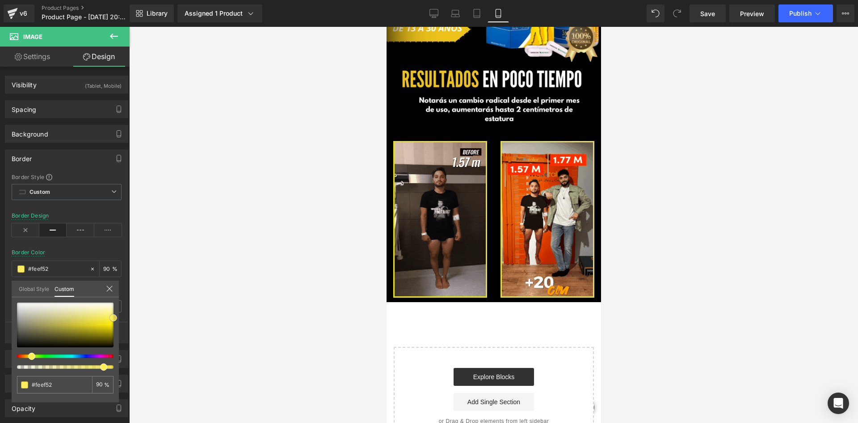
type input "#feee3e"
type input "#fded34"
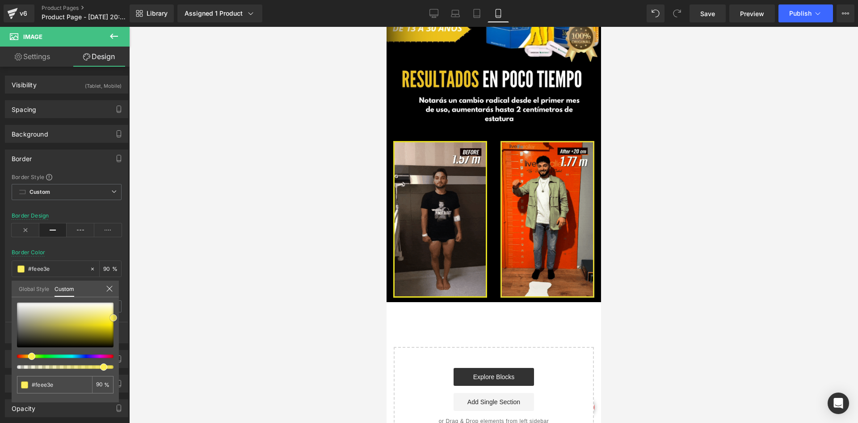
type input "#fded34"
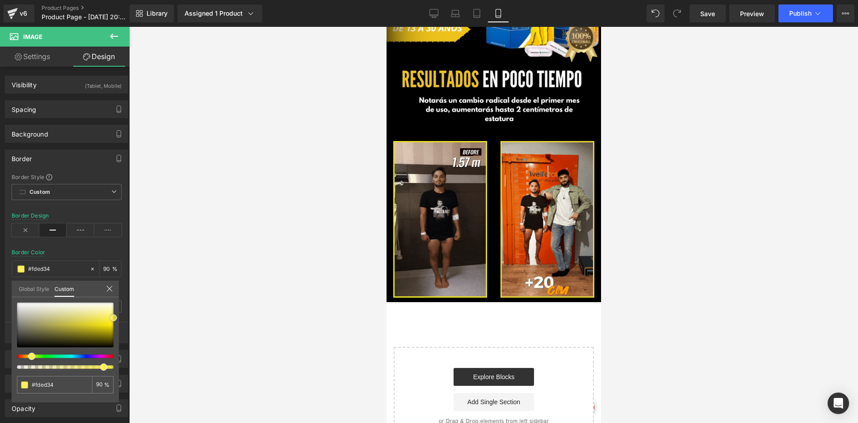
type input "#fdec29"
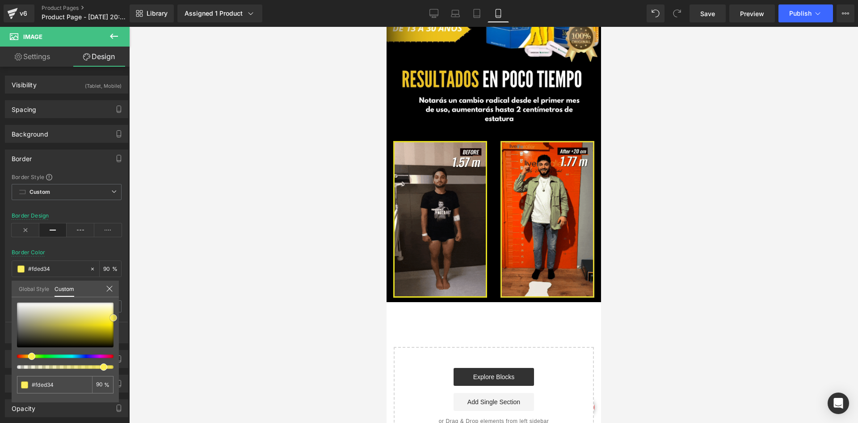
type input "#fdec29"
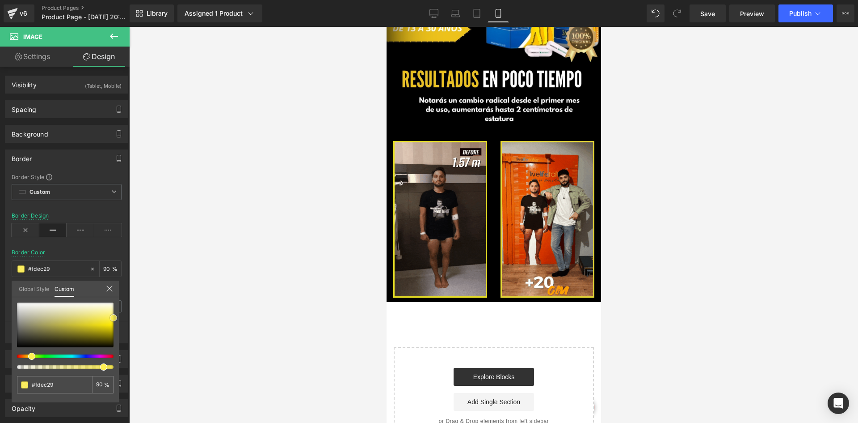
type input "#fdeb24"
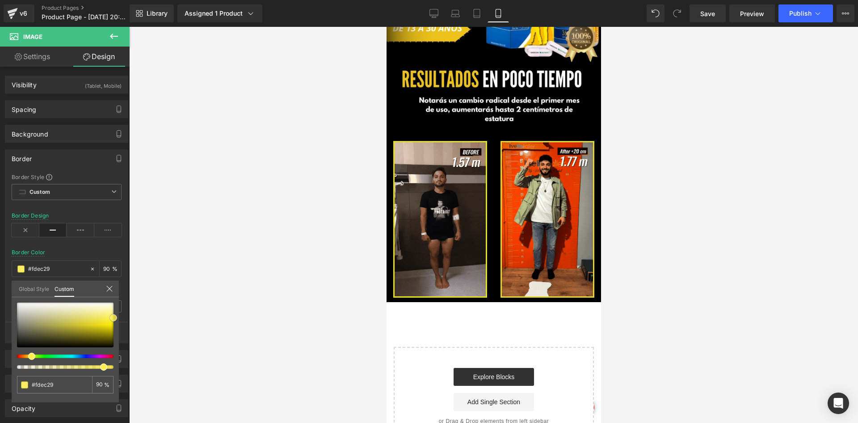
type input "#fdeb24"
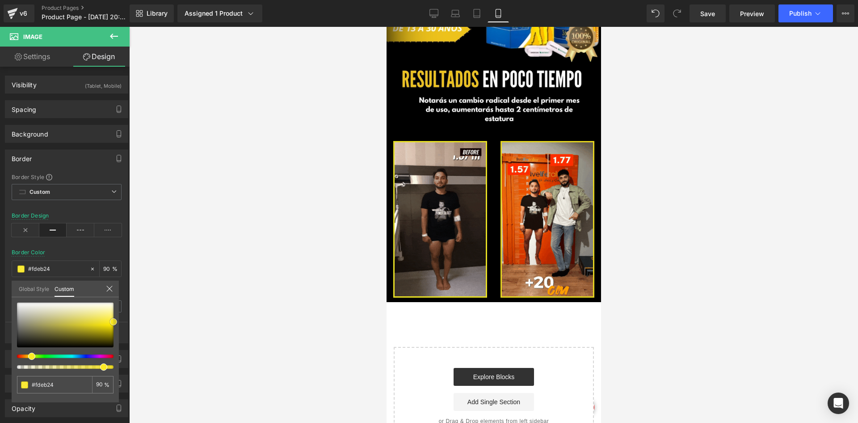
drag, startPoint x: 72, startPoint y: 321, endPoint x: 143, endPoint y: 321, distance: 70.6
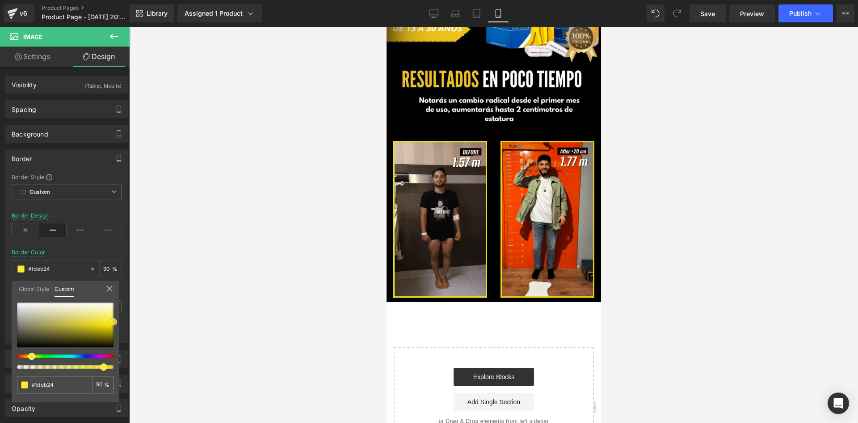
click at [143, 321] on div "Image You are previewing how the will restyle your page. You can not edit Eleme…" at bounding box center [429, 219] width 858 height 438
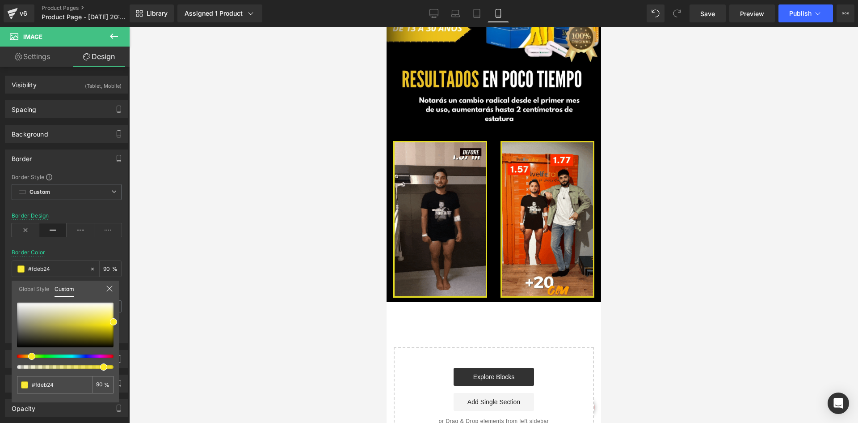
click at [285, 278] on div at bounding box center [493, 225] width 729 height 396
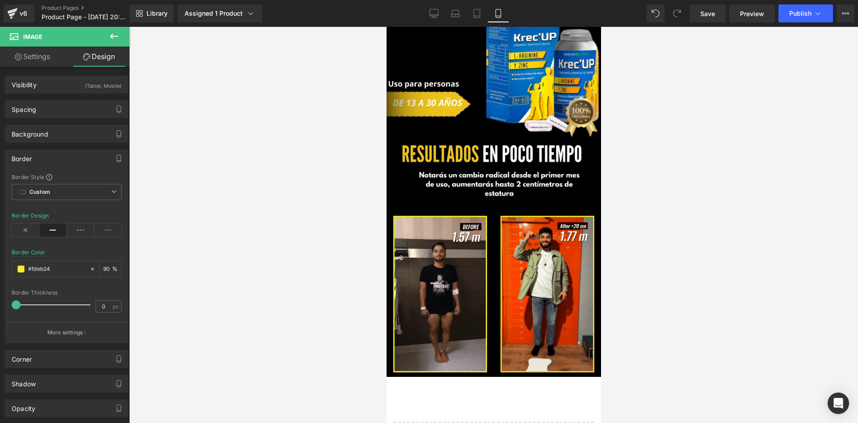
scroll to position [353, 0]
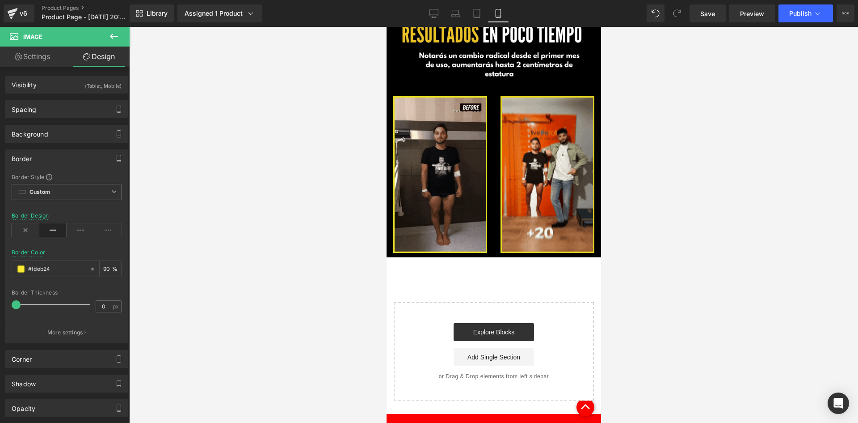
click at [112, 34] on icon at bounding box center [114, 36] width 11 height 11
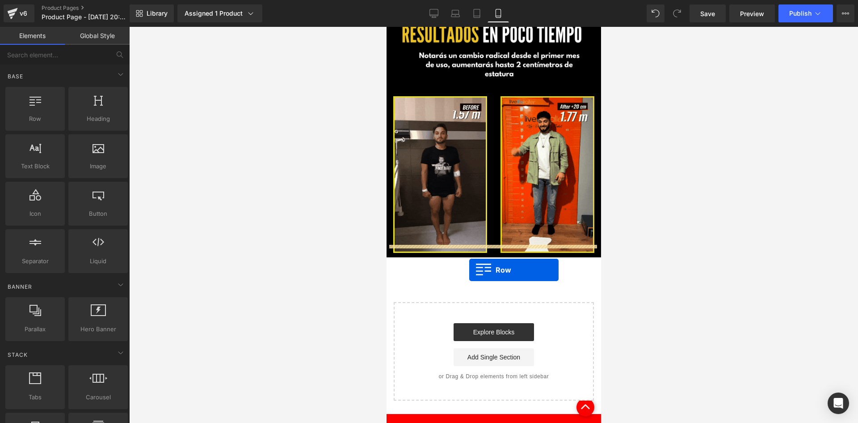
drag, startPoint x: 425, startPoint y: 124, endPoint x: 469, endPoint y: 270, distance: 151.9
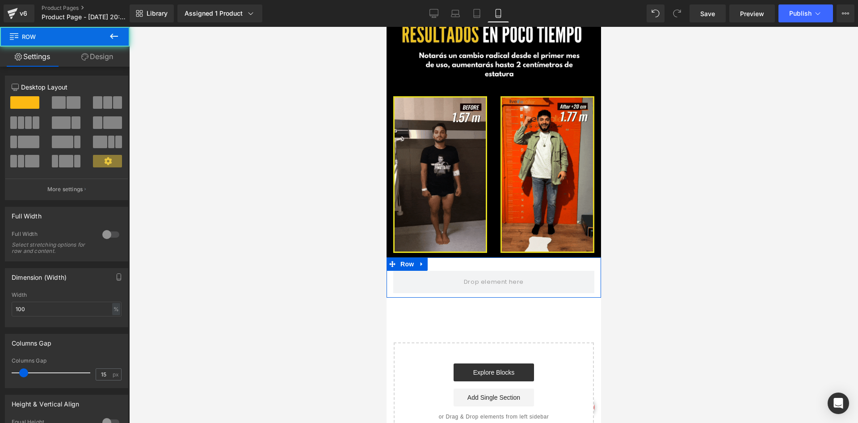
click at [99, 65] on link "Design" at bounding box center [97, 56] width 65 height 20
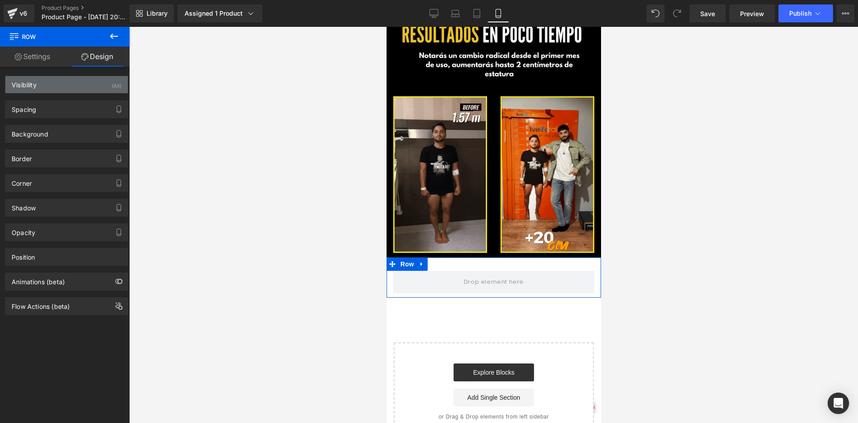
click at [97, 83] on div "Visibility (All)" at bounding box center [66, 84] width 123 height 17
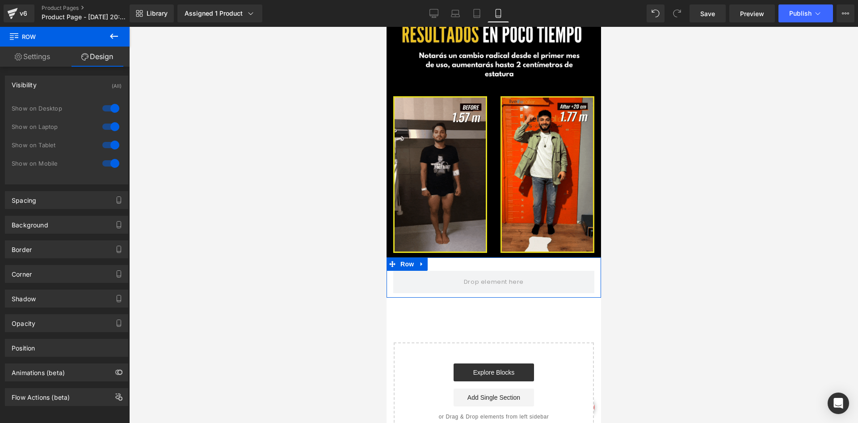
click at [104, 112] on div at bounding box center [110, 108] width 21 height 14
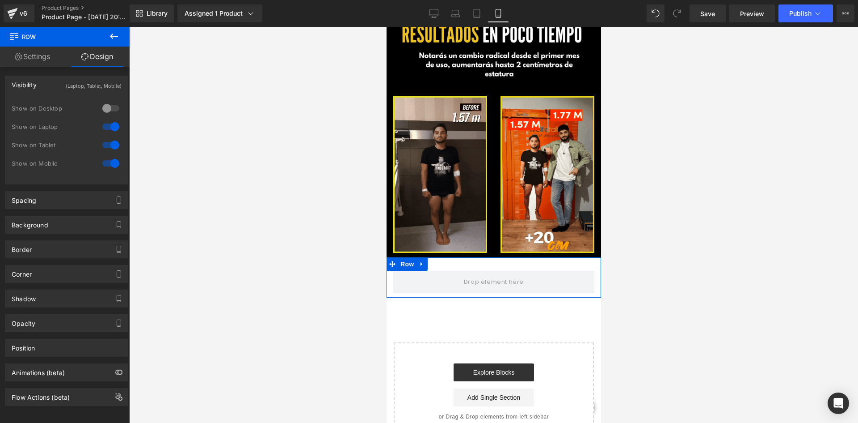
click at [109, 127] on div at bounding box center [110, 126] width 21 height 14
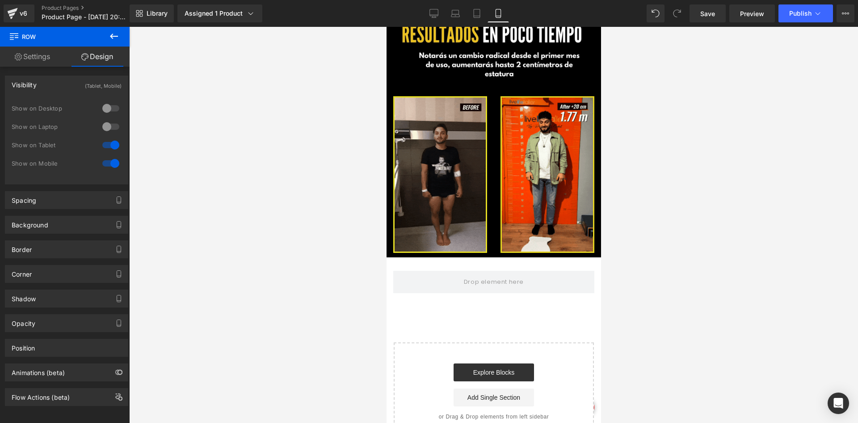
click at [114, 41] on icon at bounding box center [114, 36] width 11 height 11
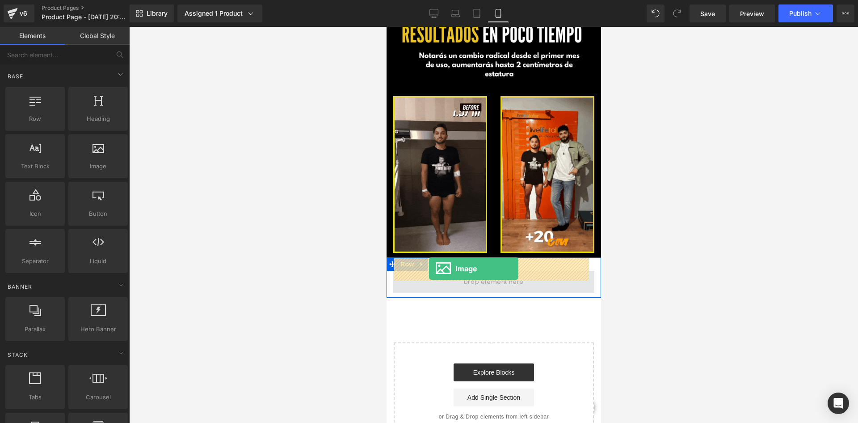
drag, startPoint x: 493, startPoint y: 181, endPoint x: 429, endPoint y: 268, distance: 108.1
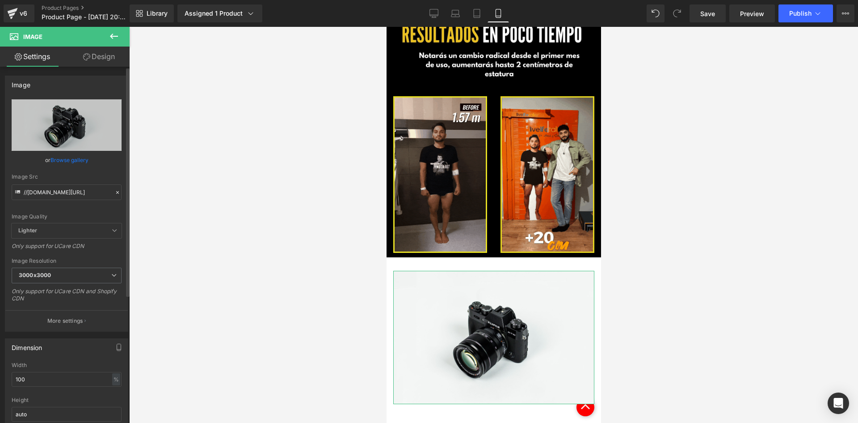
click at [65, 180] on div "Image Src //d1um8515vdn9kb.cloudfront.net/images/parallax.jpg" at bounding box center [67, 186] width 110 height 26
click at [66, 187] on input "//d1um8515vdn9kb.cloudfront.net/images/parallax.jpg" at bounding box center [67, 192] width 110 height 16
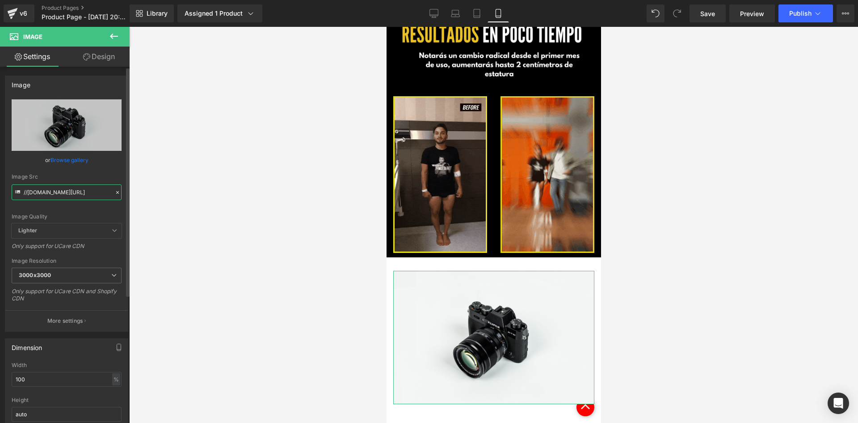
click at [66, 187] on input "//d1um8515vdn9kb.cloudfront.net/images/parallax.jpg" at bounding box center [67, 192] width 110 height 16
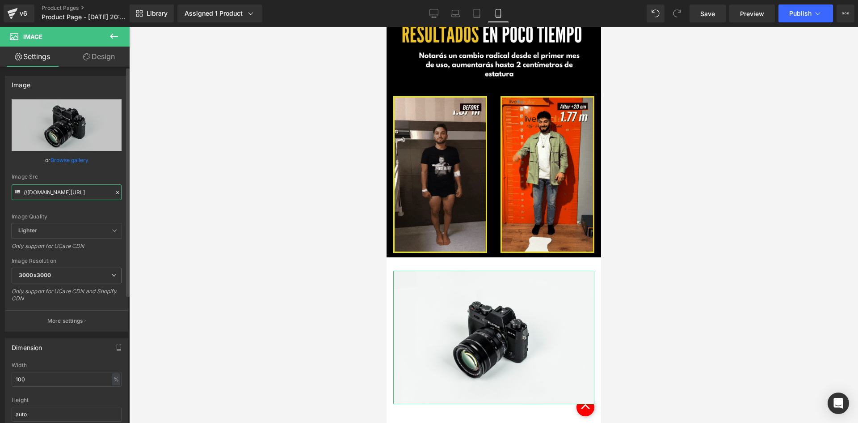
click at [66, 187] on input "//d1um8515vdn9kb.cloudfront.net/images/parallax.jpg" at bounding box center [67, 192] width 110 height 16
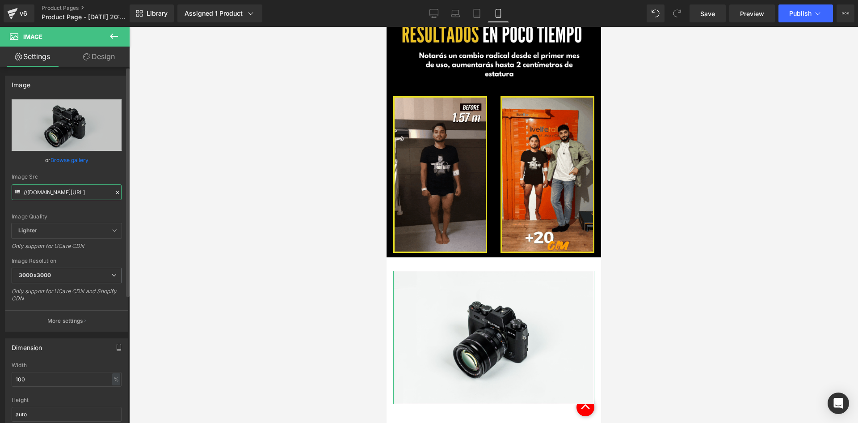
paste input "https://i.ibb.co/nqyGfm7N/1-2"
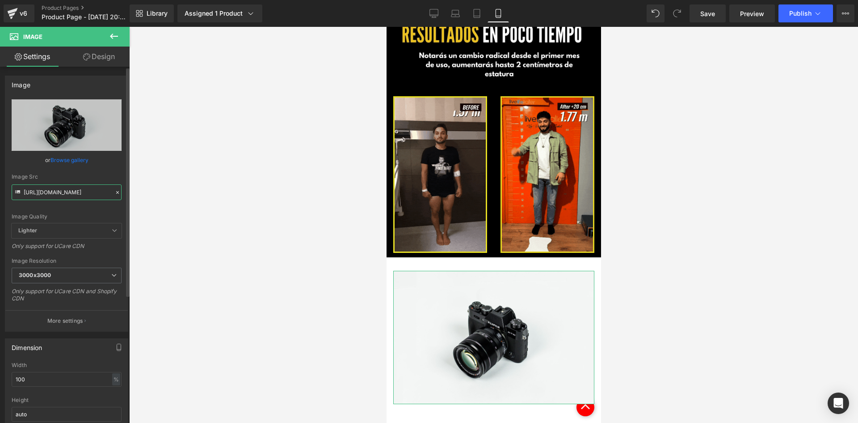
scroll to position [0, 3]
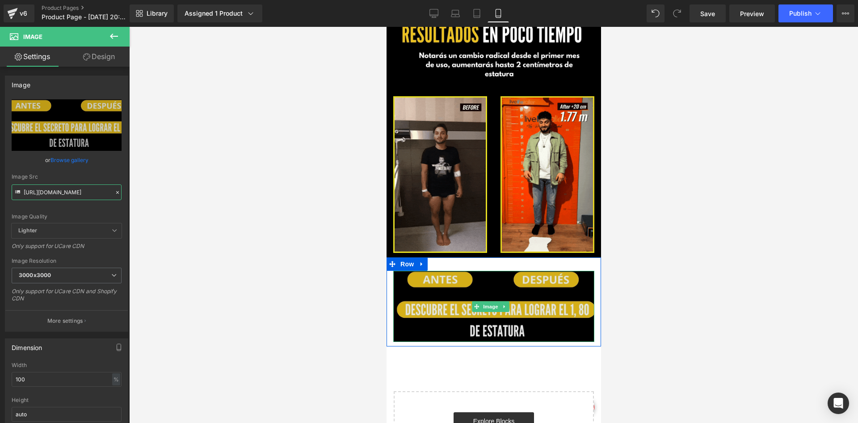
type input "https://i.ibb.co/nqyGfm7N/1-2.jpg"
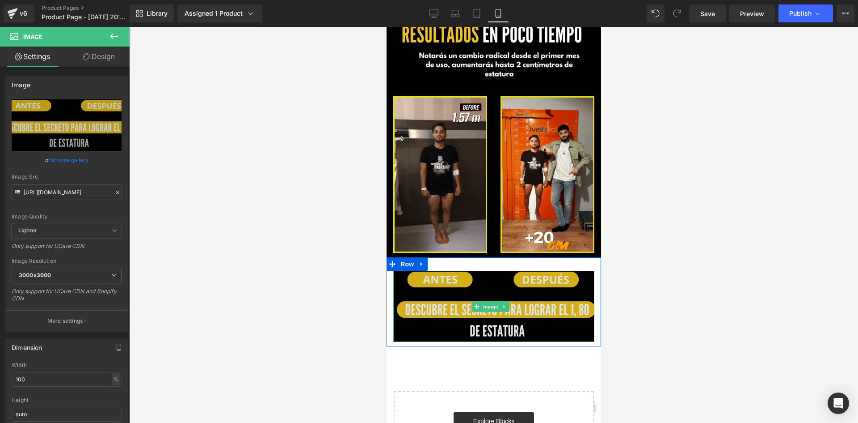
click at [447, 282] on img at bounding box center [493, 305] width 201 height 71
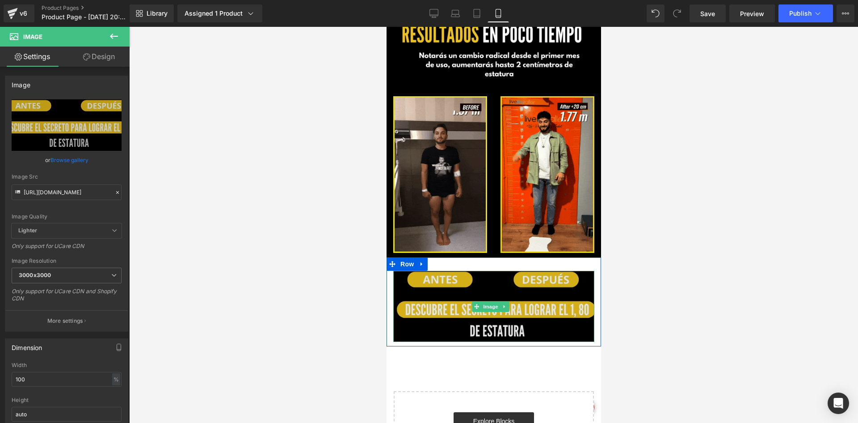
scroll to position [0, 0]
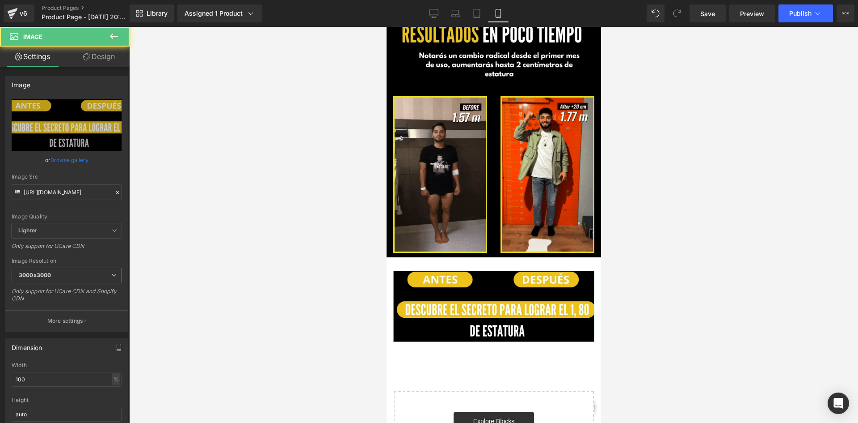
click at [98, 59] on link "Design" at bounding box center [99, 56] width 65 height 20
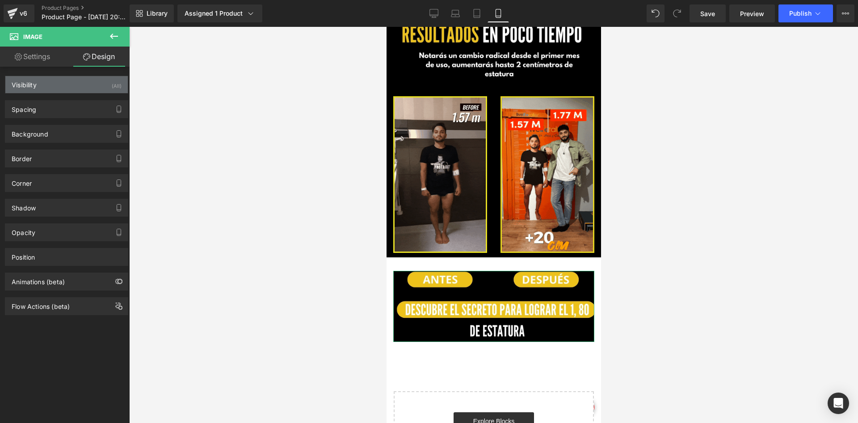
click at [93, 85] on div "Visibility (All)" at bounding box center [66, 84] width 123 height 17
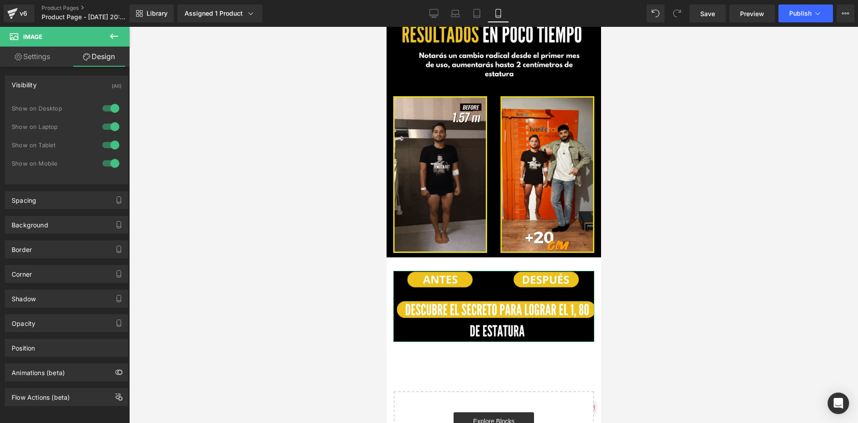
click at [110, 105] on div at bounding box center [110, 108] width 21 height 14
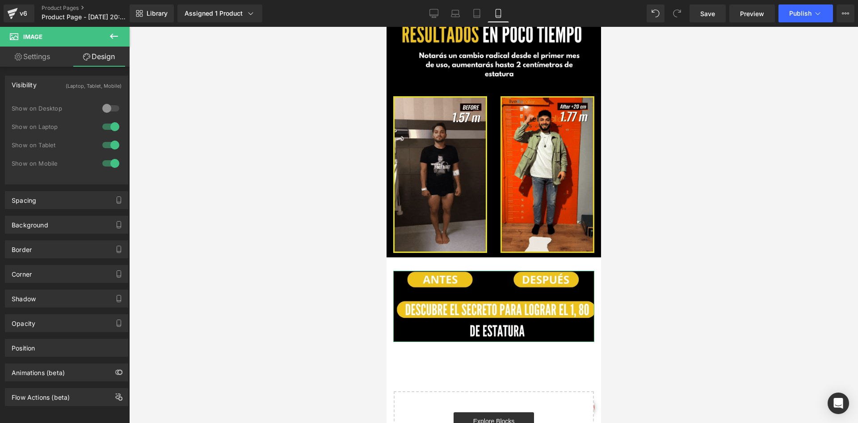
click at [106, 131] on div at bounding box center [110, 126] width 21 height 14
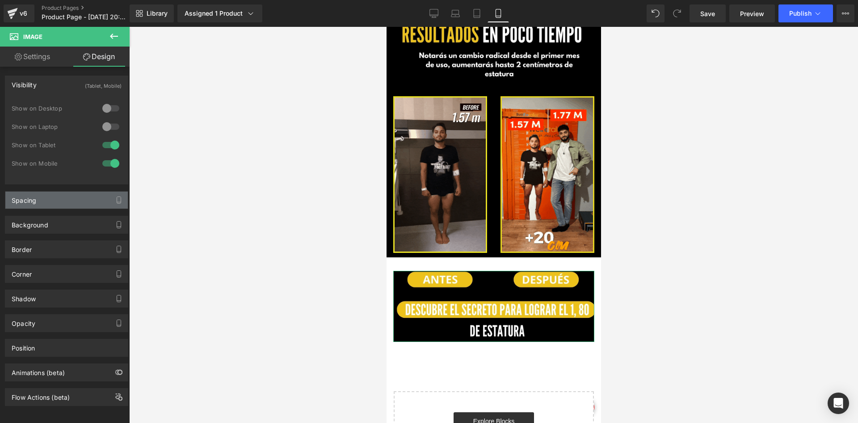
click at [66, 193] on div "Spacing" at bounding box center [66, 199] width 123 height 17
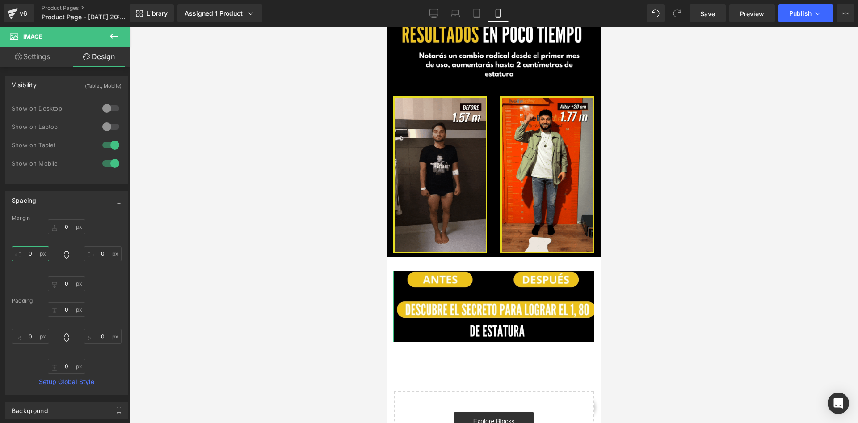
click at [44, 252] on input "0" at bounding box center [31, 253] width 38 height 15
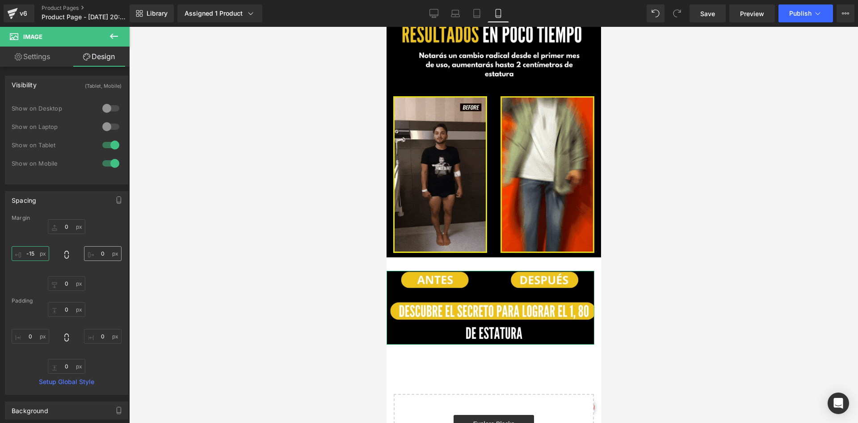
type input "-15"
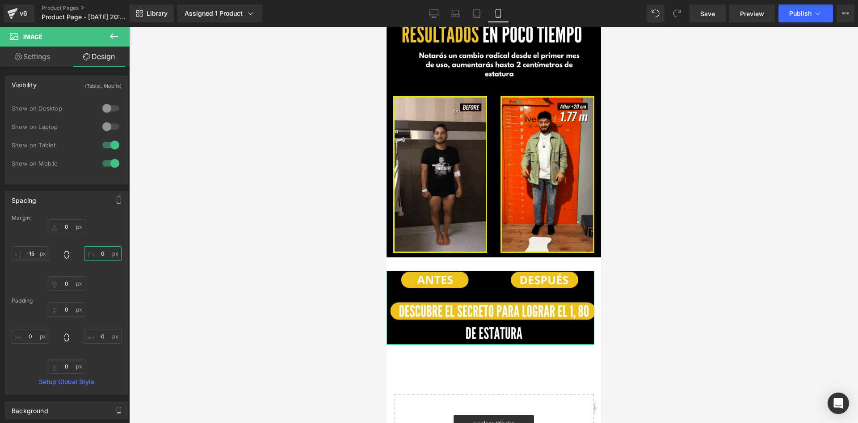
click at [105, 253] on input "0" at bounding box center [103, 253] width 38 height 15
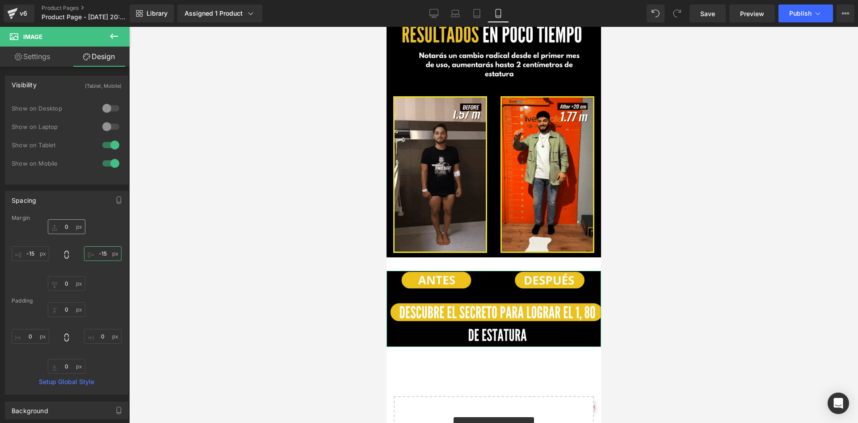
type input "-15"
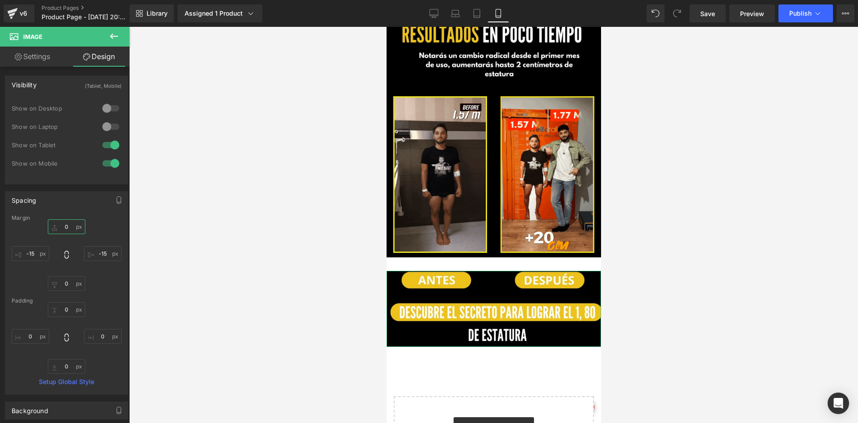
click at [71, 226] on input "0" at bounding box center [67, 226] width 38 height 15
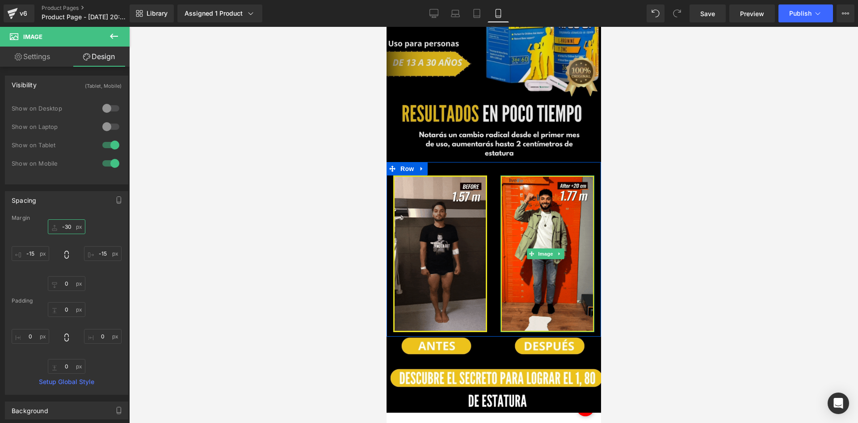
scroll to position [264, 0]
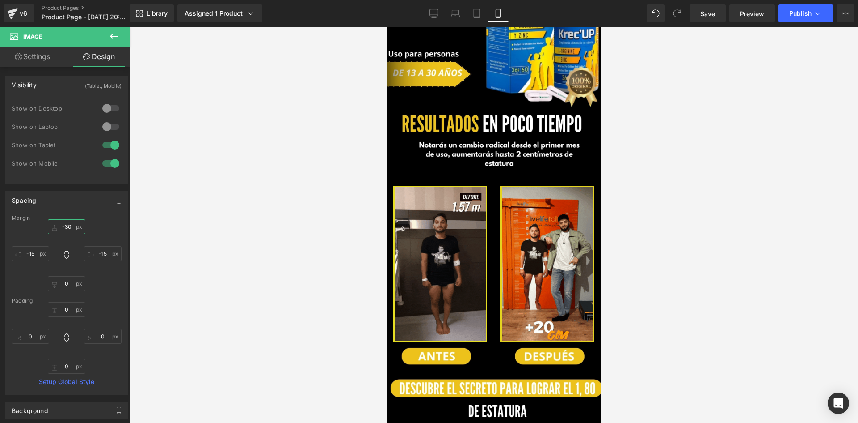
type input "-30"
click at [116, 33] on icon at bounding box center [114, 36] width 11 height 11
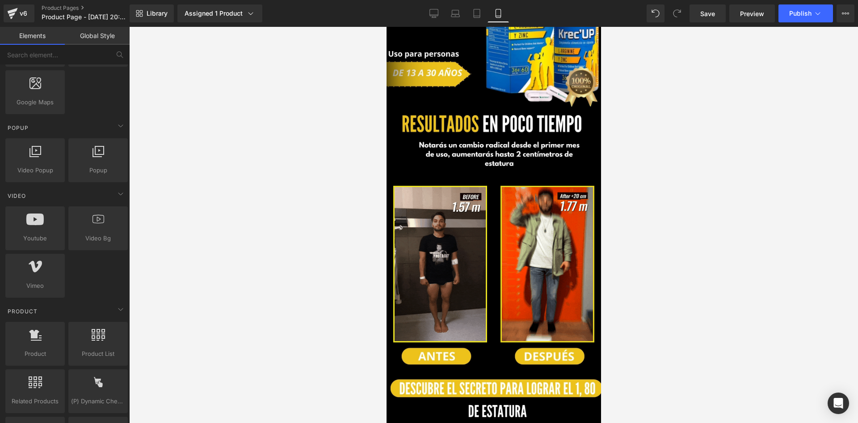
scroll to position [537, 0]
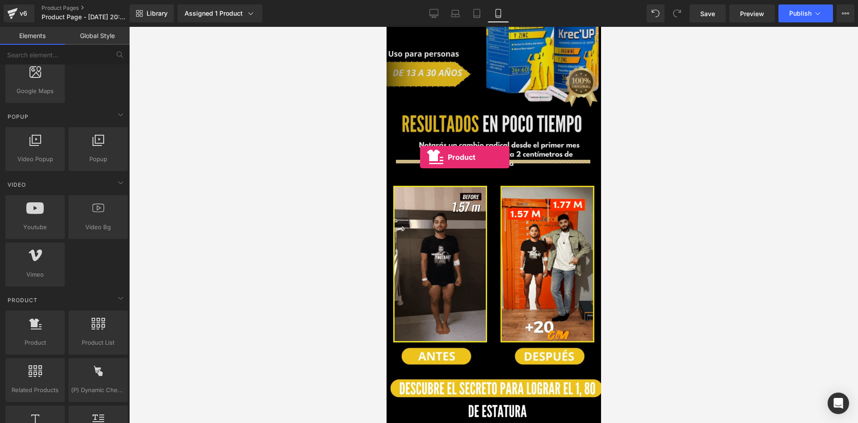
drag, startPoint x: 427, startPoint y: 351, endPoint x: 420, endPoint y: 157, distance: 194.2
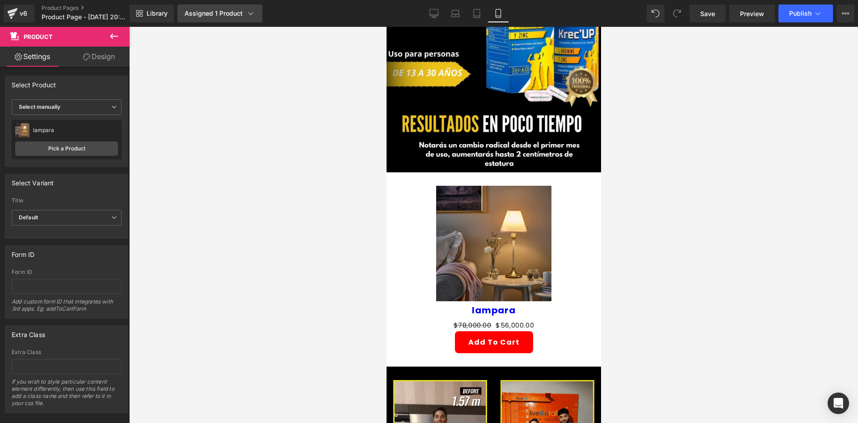
click at [212, 8] on link "Assigned 1 Product" at bounding box center [220, 13] width 85 height 18
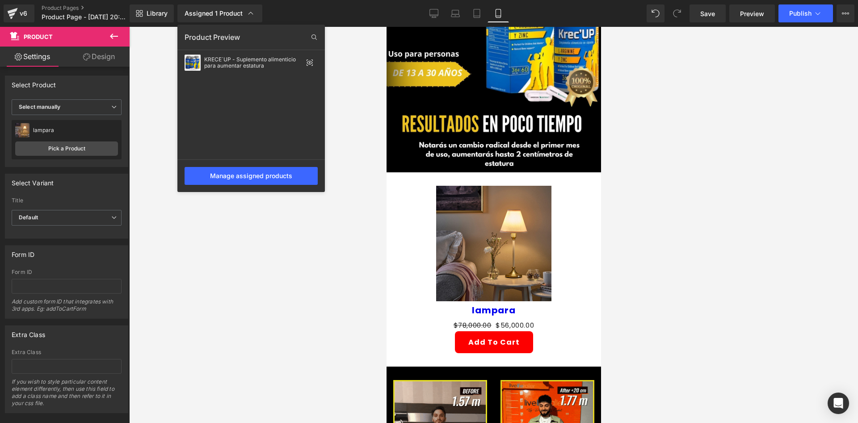
click at [493, 209] on div at bounding box center [493, 225] width 729 height 396
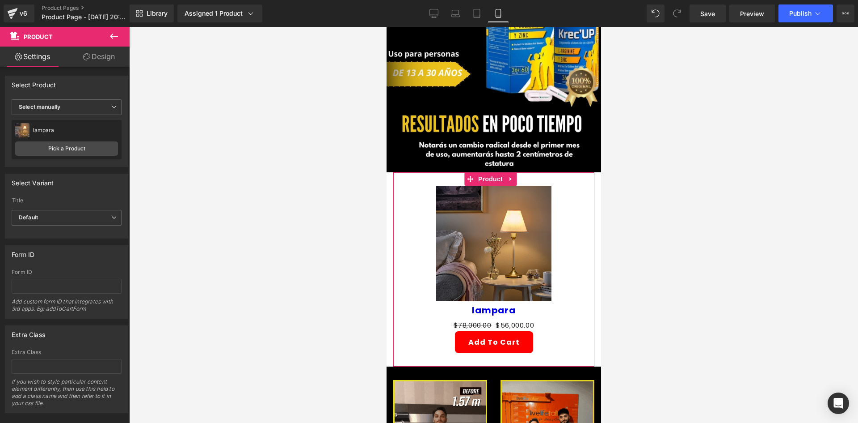
click at [64, 136] on div "lampara lampara" at bounding box center [66, 129] width 103 height 13
click at [58, 151] on link "Pick a Product" at bounding box center [66, 148] width 103 height 14
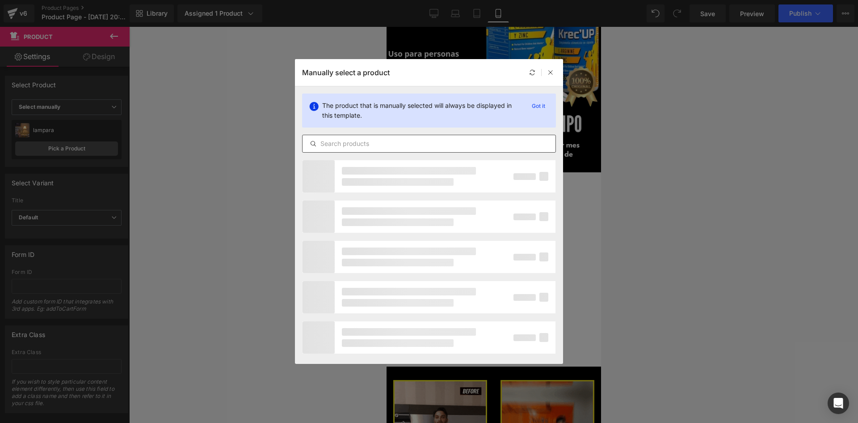
click at [358, 152] on div at bounding box center [429, 144] width 254 height 18
click at [352, 146] on input "text" at bounding box center [429, 143] width 253 height 11
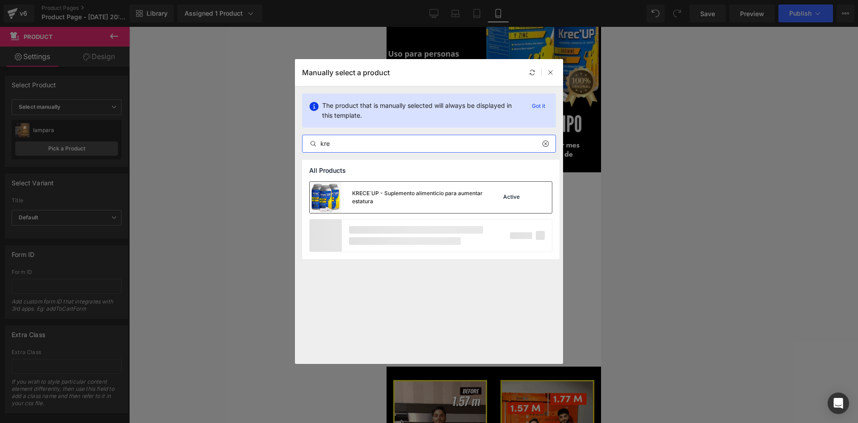
type input "kre"
click at [364, 195] on div "KRECE´UP - Suplemento alimenticio para aumentar estatura" at bounding box center [418, 197] width 132 height 16
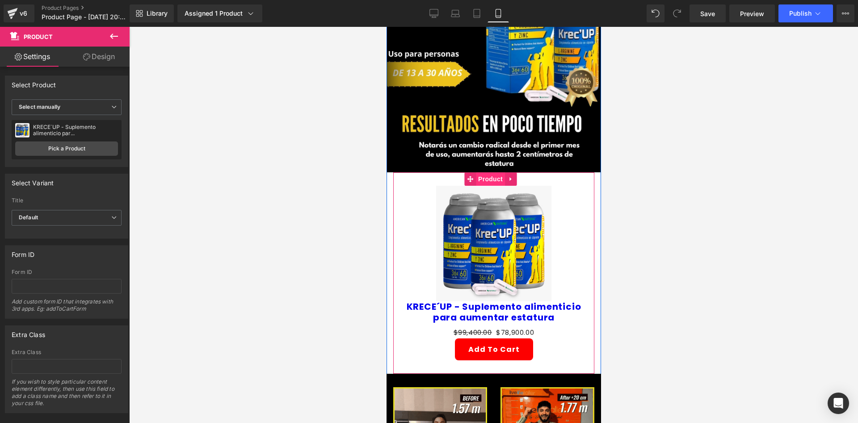
click at [490, 172] on span "Product" at bounding box center [490, 178] width 29 height 13
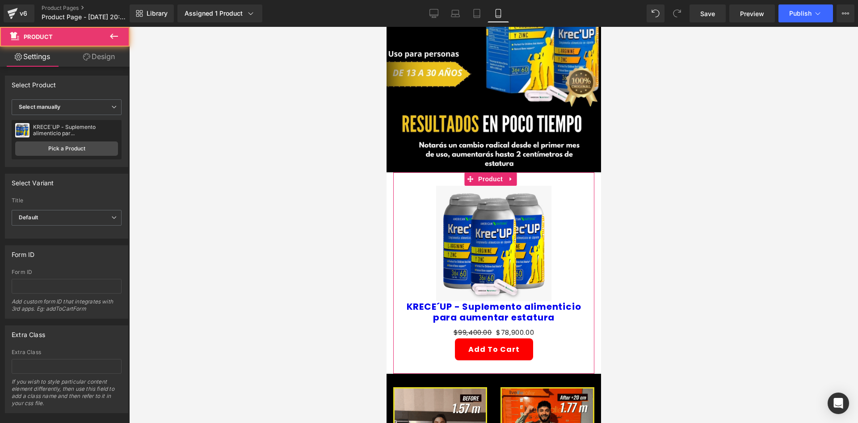
click at [103, 48] on link "Design" at bounding box center [99, 56] width 65 height 20
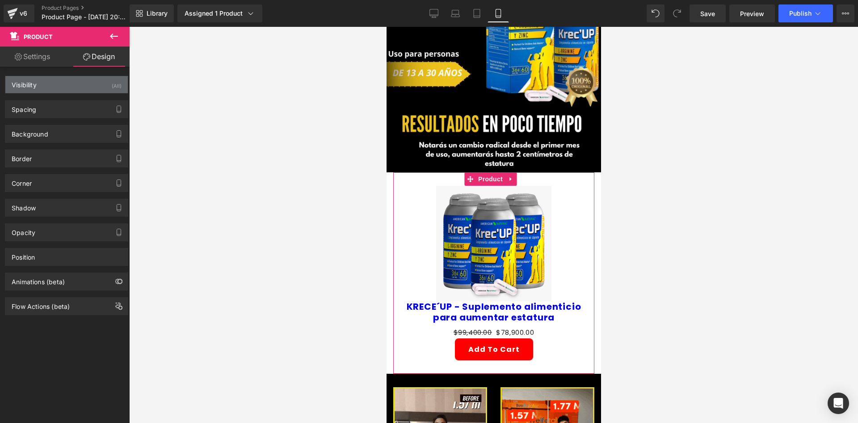
click at [61, 77] on div "Visibility (All)" at bounding box center [66, 84] width 123 height 17
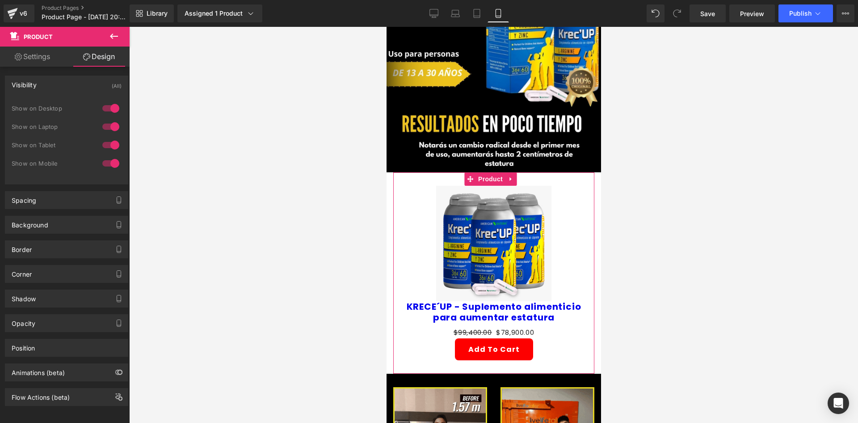
click at [105, 106] on div at bounding box center [110, 108] width 21 height 14
click at [105, 125] on div at bounding box center [110, 126] width 21 height 14
click at [59, 222] on div "Background" at bounding box center [66, 224] width 123 height 17
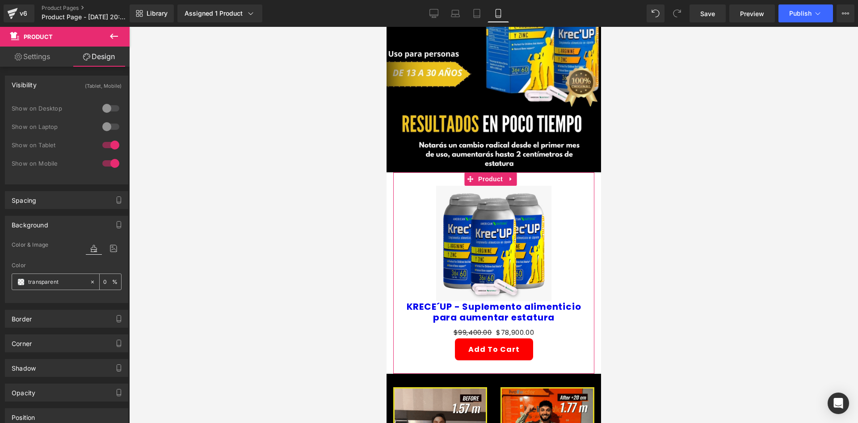
click at [55, 276] on div "transparent" at bounding box center [50, 282] width 77 height 16
click at [55, 279] on input "transparent" at bounding box center [56, 282] width 57 height 10
click at [54, 283] on input "transparent" at bounding box center [56, 282] width 57 height 10
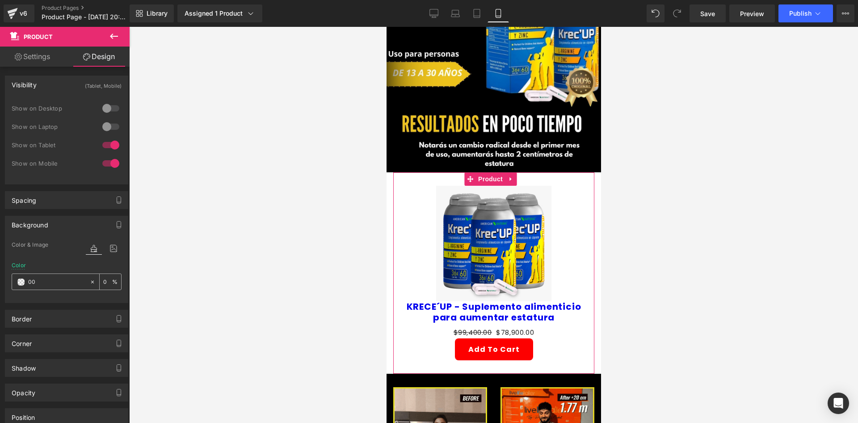
type input "000"
type input "100"
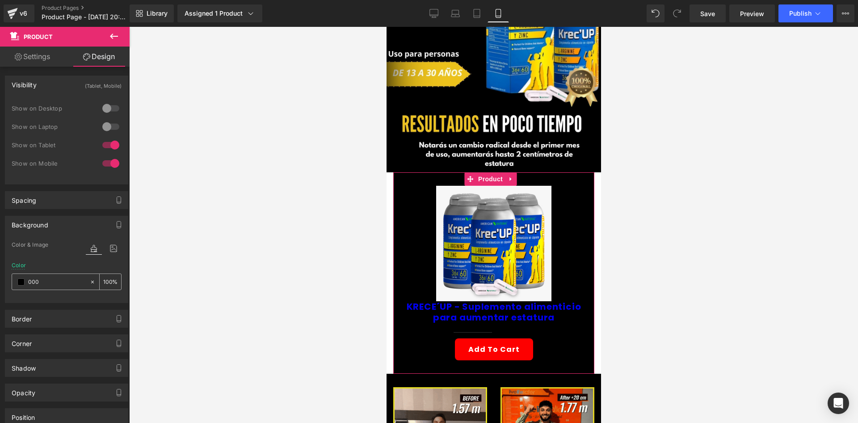
type input "0000"
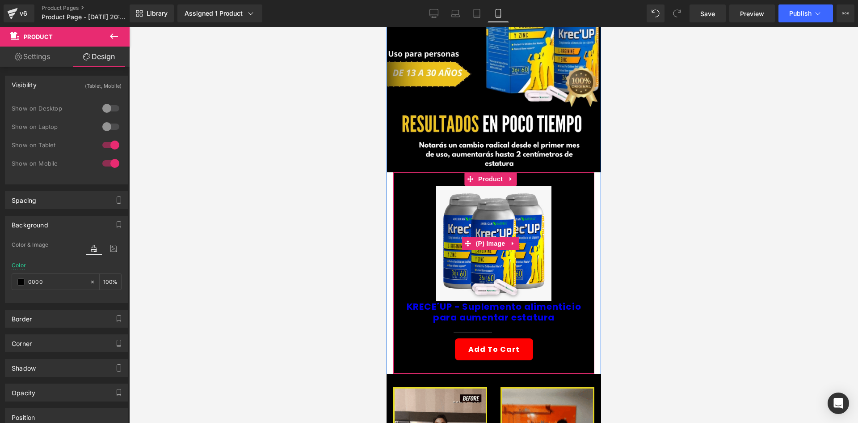
click at [420, 227] on div "Sale Off" at bounding box center [493, 243] width 192 height 115
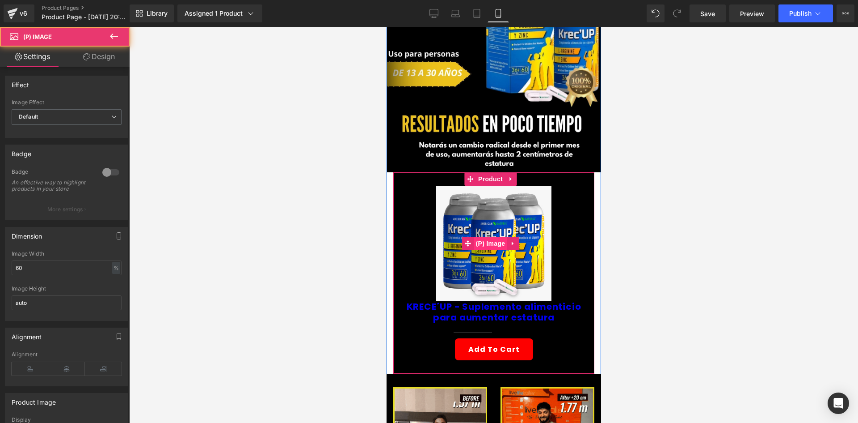
click at [494, 237] on span "(P) Image" at bounding box center [490, 243] width 34 height 13
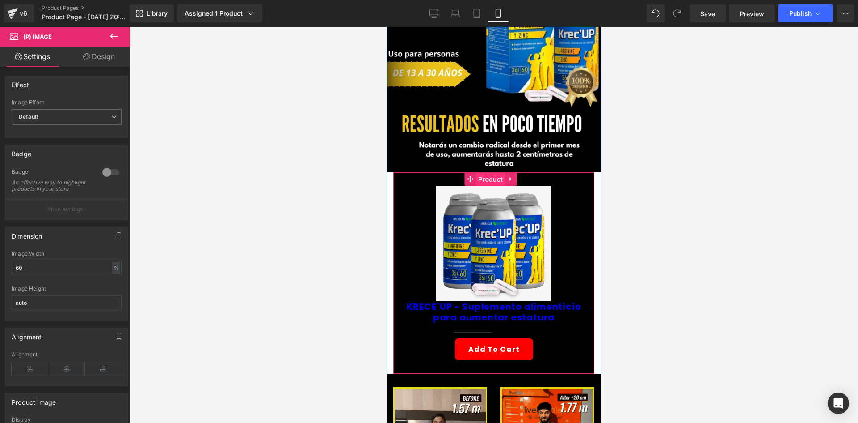
click at [490, 173] on span "Product" at bounding box center [490, 179] width 29 height 13
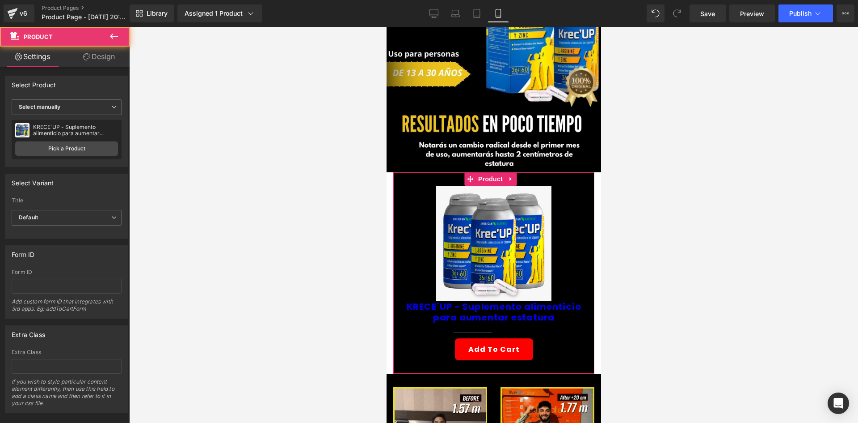
click at [91, 60] on link "Design" at bounding box center [99, 56] width 65 height 20
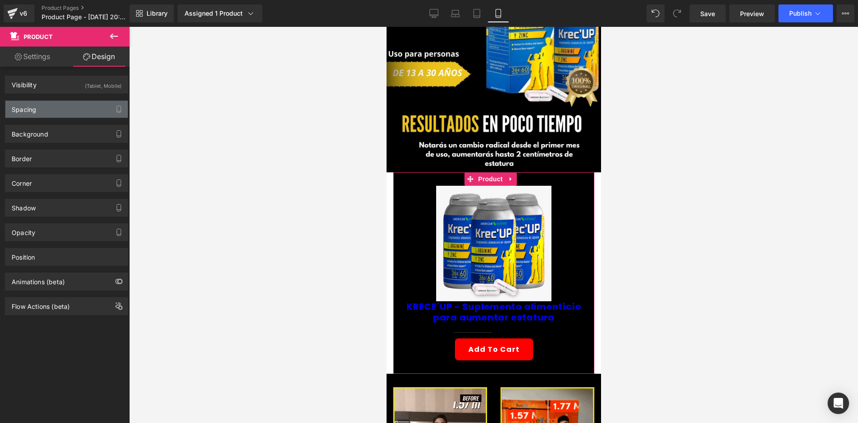
click at [47, 110] on div "Spacing" at bounding box center [66, 109] width 123 height 17
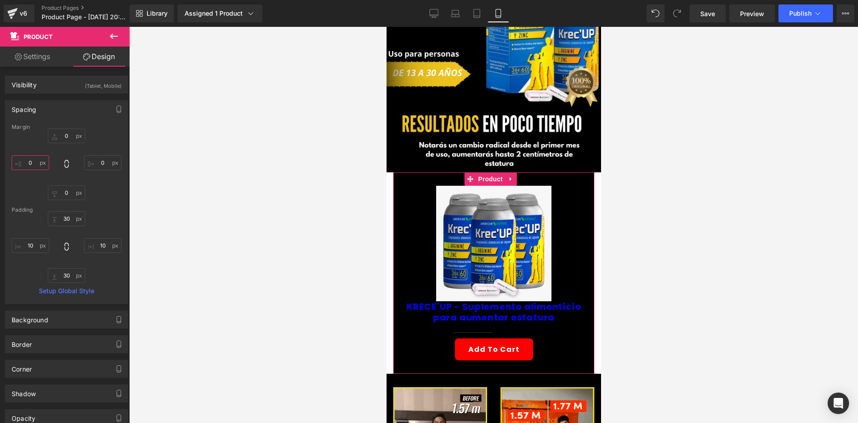
click at [34, 161] on input "0" at bounding box center [31, 162] width 38 height 15
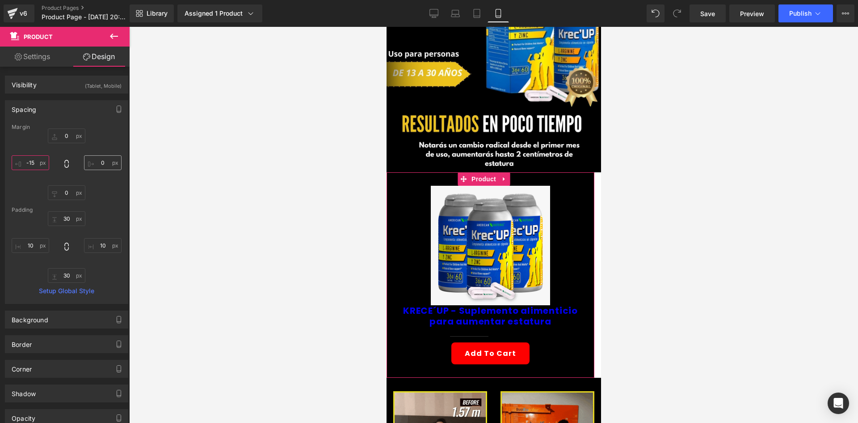
type input "-15"
click at [109, 168] on input "0" at bounding box center [103, 162] width 38 height 15
type input "-15"
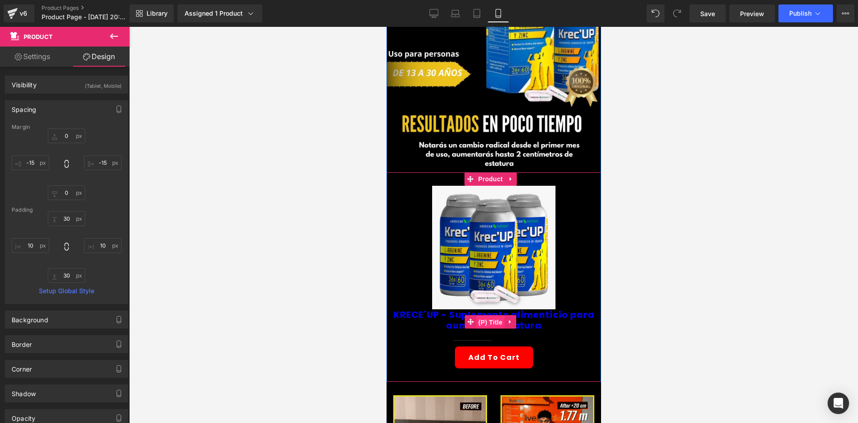
click at [486, 315] on span "(P) Title" at bounding box center [490, 321] width 29 height 13
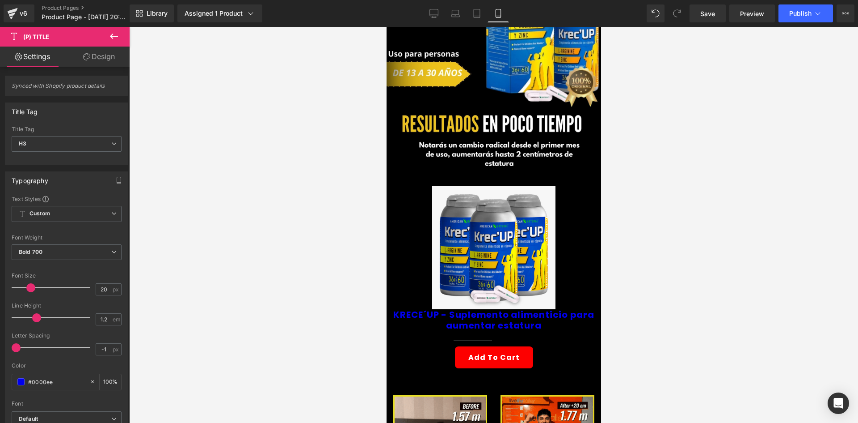
drag, startPoint x: 105, startPoint y: 56, endPoint x: 100, endPoint y: 63, distance: 8.3
click at [105, 55] on link "Design" at bounding box center [99, 56] width 65 height 20
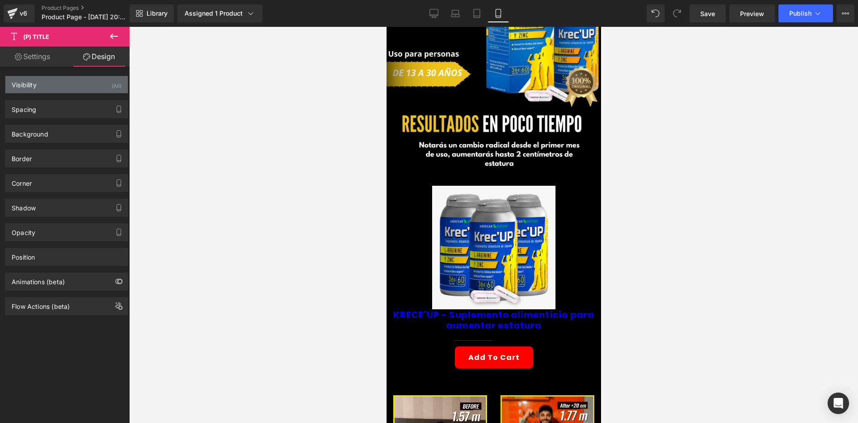
drag, startPoint x: 57, startPoint y: 88, endPoint x: 63, endPoint y: 93, distance: 7.3
click at [57, 88] on div "Visibility (All)" at bounding box center [66, 84] width 123 height 17
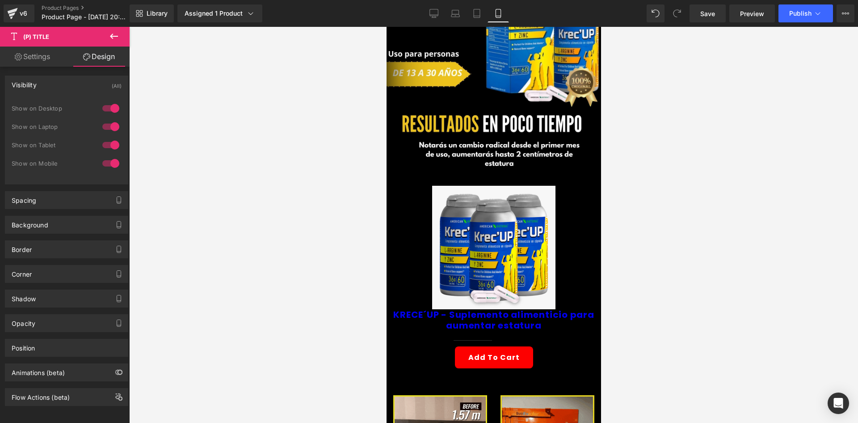
click at [106, 106] on div at bounding box center [110, 108] width 21 height 14
click at [104, 131] on div at bounding box center [110, 126] width 21 height 14
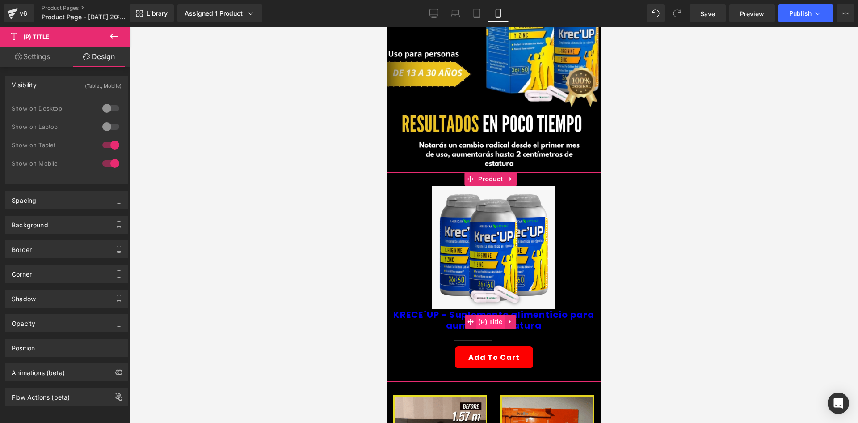
click at [486, 315] on span "(P) Title" at bounding box center [490, 321] width 29 height 13
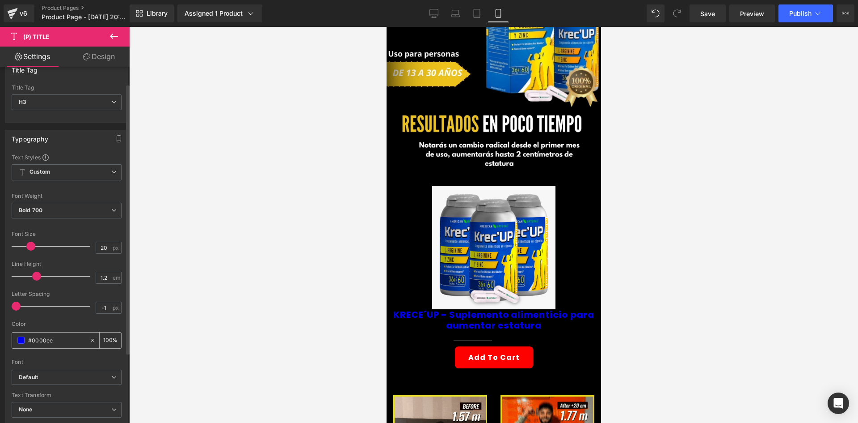
scroll to position [45, 0]
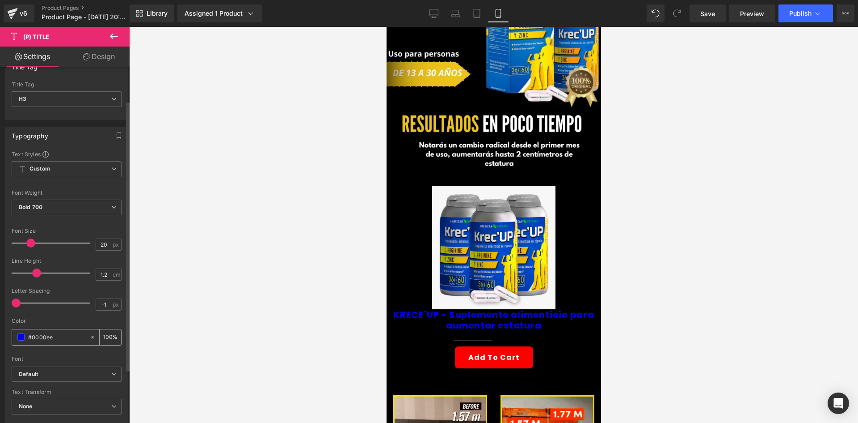
click at [20, 336] on span at bounding box center [20, 336] width 7 height 7
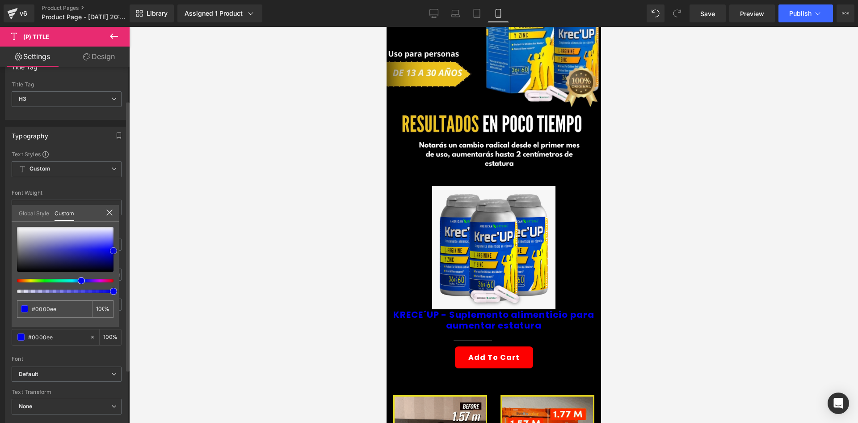
type input "#202087"
type input "#3131be"
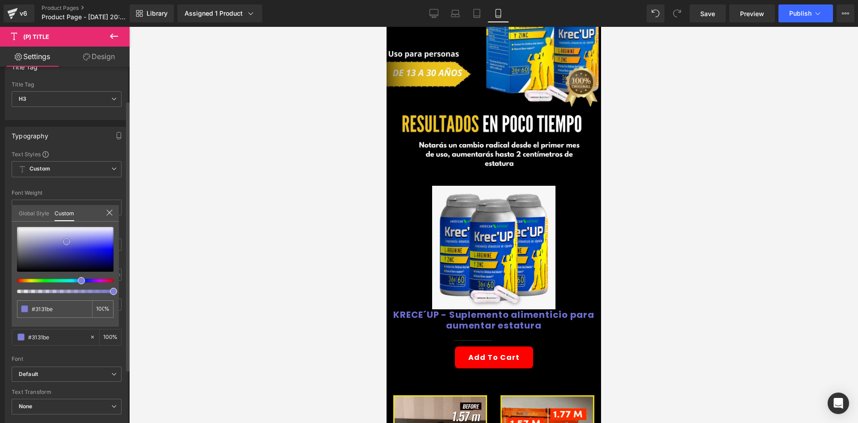
type input "#6e6ed2"
type input "#aaaade"
type input "#dcdcee"
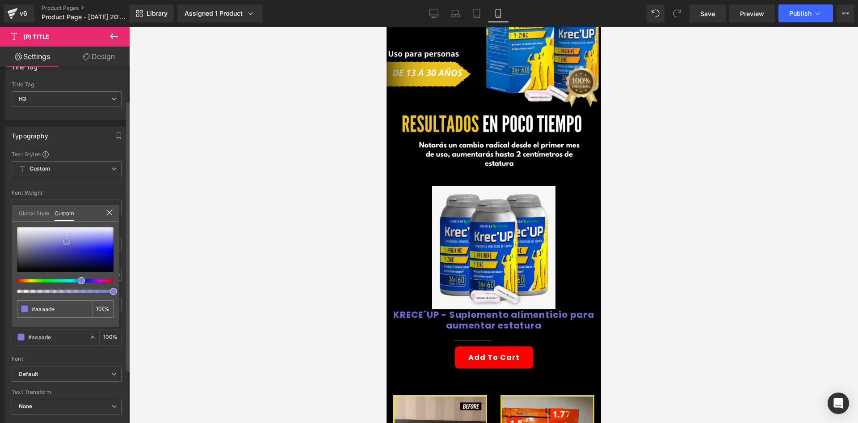
type input "#dcdcee"
type input "#ffffff"
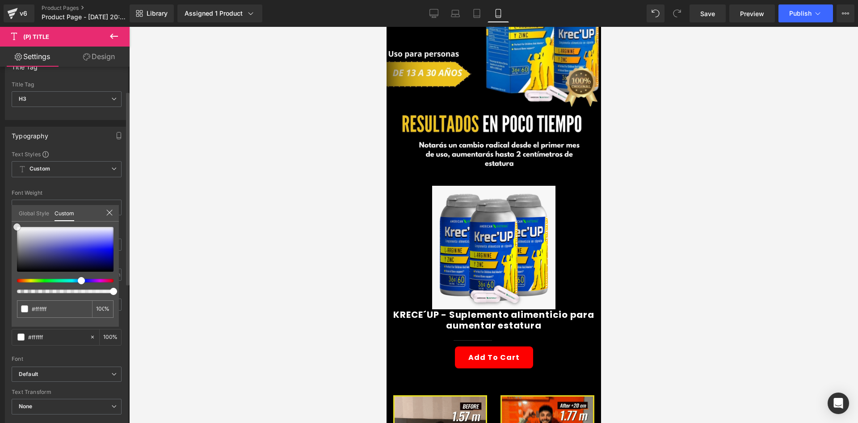
drag, startPoint x: 72, startPoint y: 249, endPoint x: 1, endPoint y: 216, distance: 79.2
click at [1, 216] on div "Typography Text Styles Custom Custom Setup Global Style Custom Setup Global Sty…" at bounding box center [67, 273] width 134 height 307
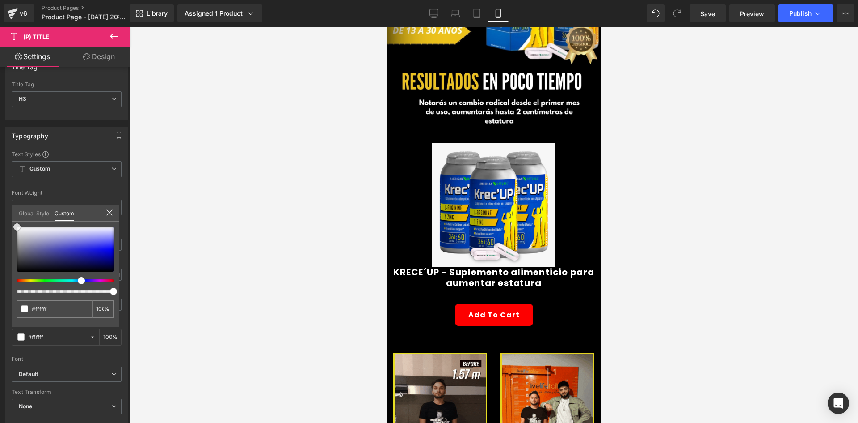
scroll to position [309, 0]
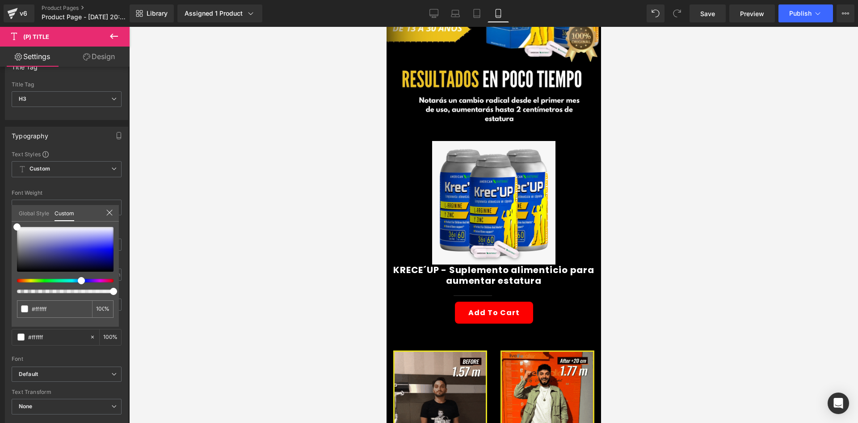
click at [213, 246] on div at bounding box center [493, 225] width 729 height 396
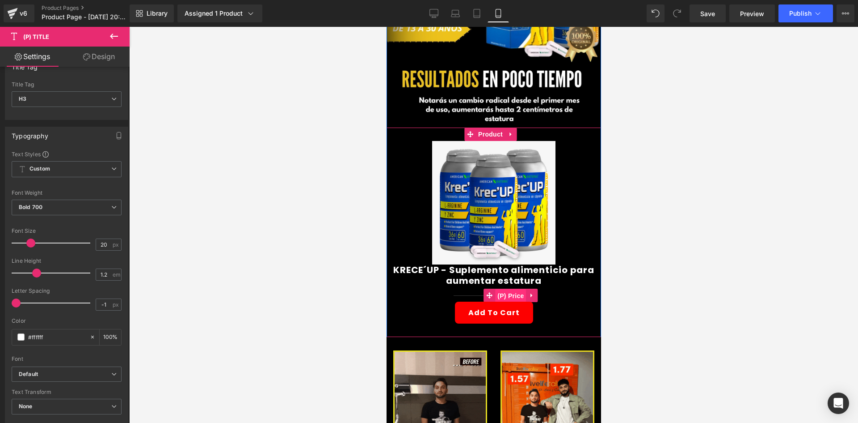
click at [504, 289] on span "(P) Price" at bounding box center [510, 295] width 31 height 13
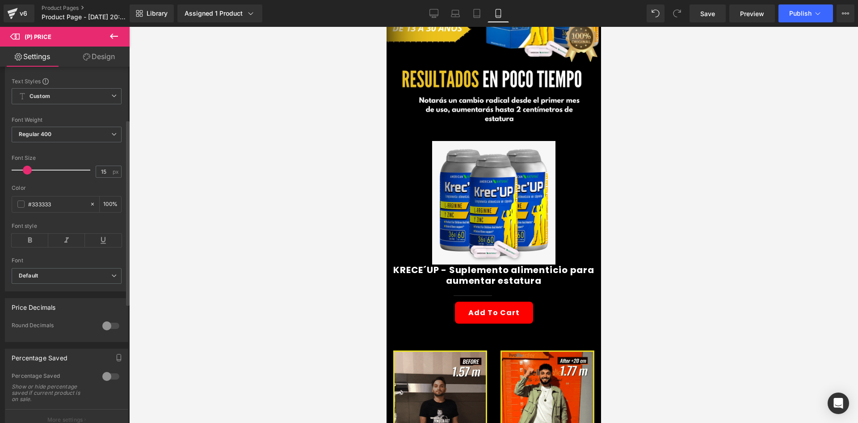
scroll to position [134, 0]
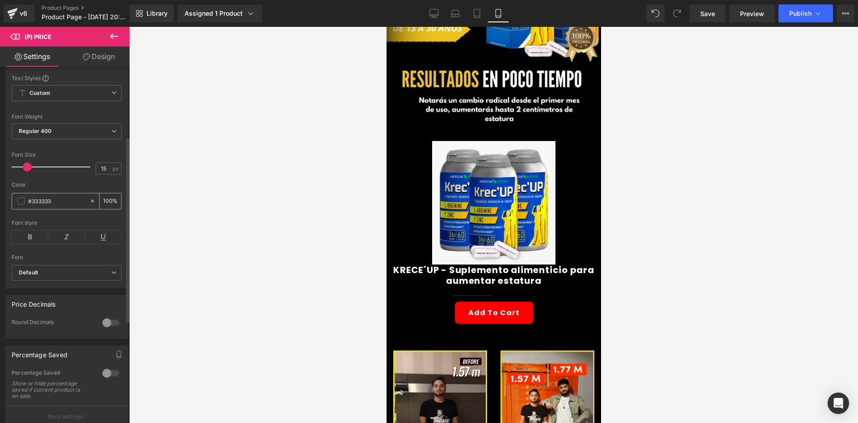
click at [21, 204] on span at bounding box center [20, 200] width 7 height 7
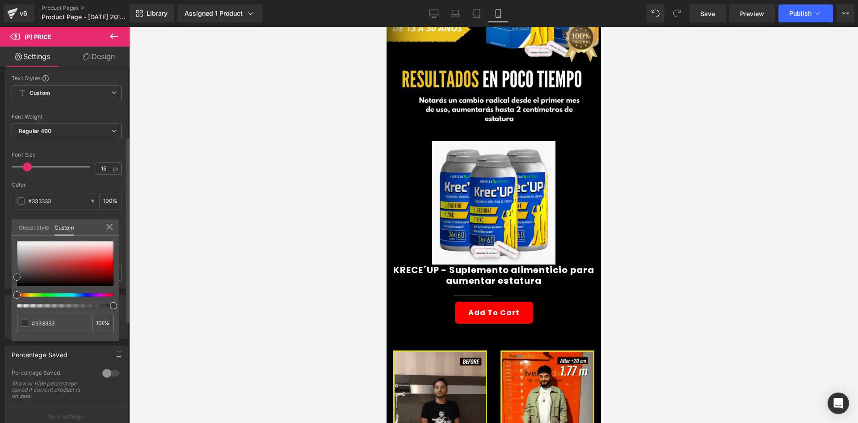
type input "#c13333"
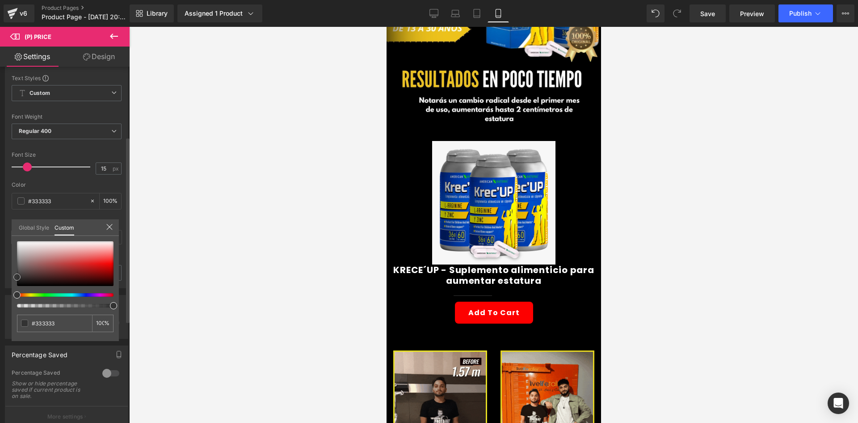
type input "#c13333"
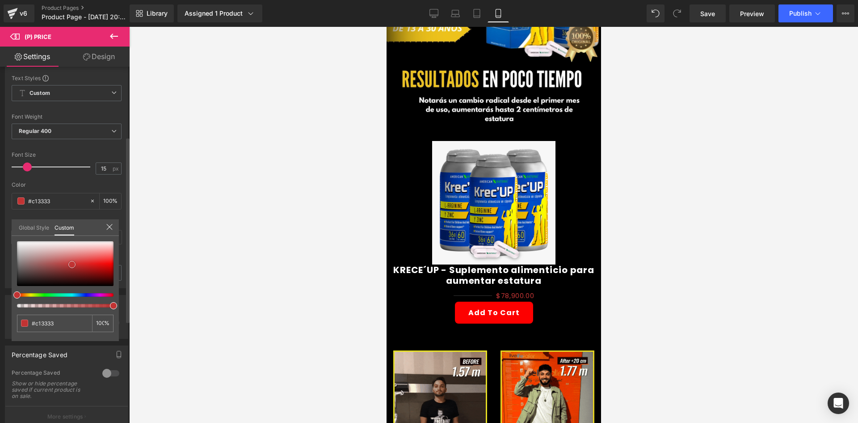
type input "#c43535"
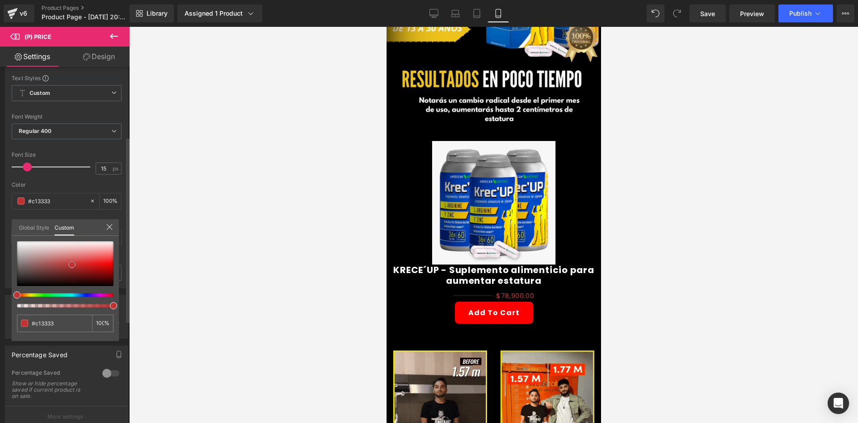
type input "#c43535"
type input "#cf7777"
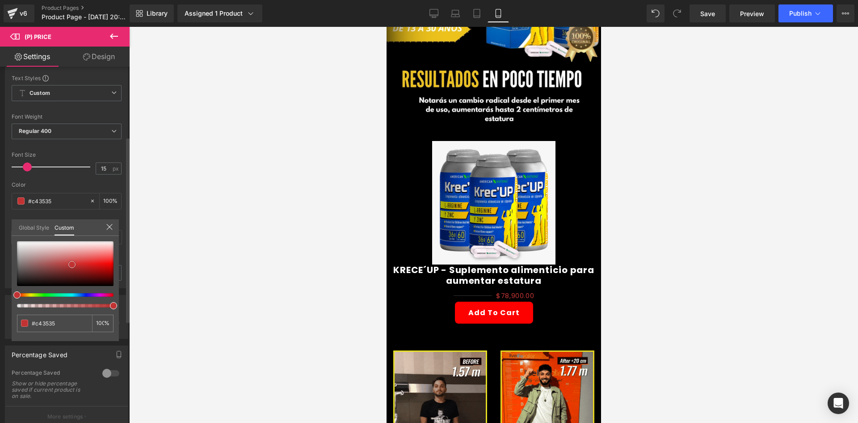
type input "#cf7777"
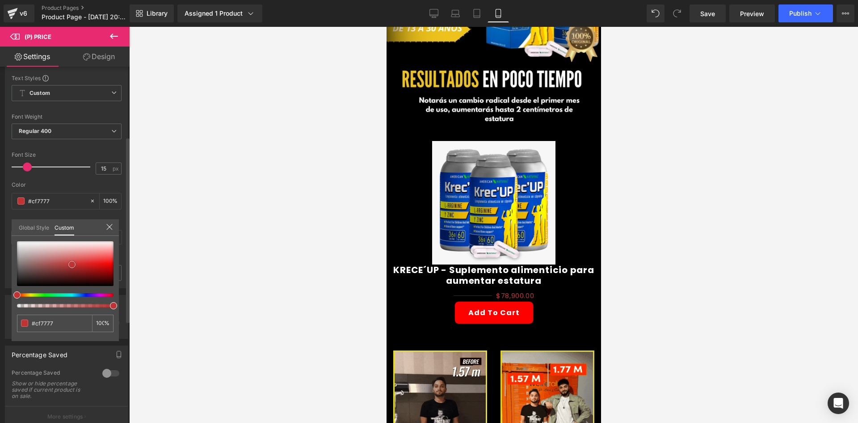
type input "#e7cfcf"
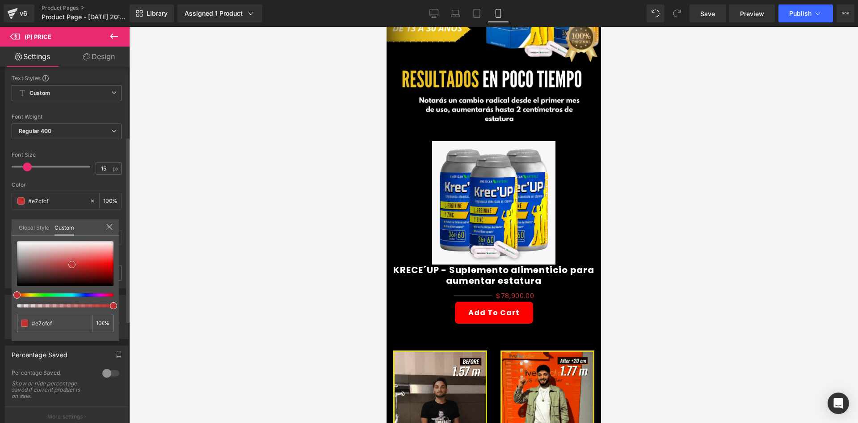
type input "#ffffff"
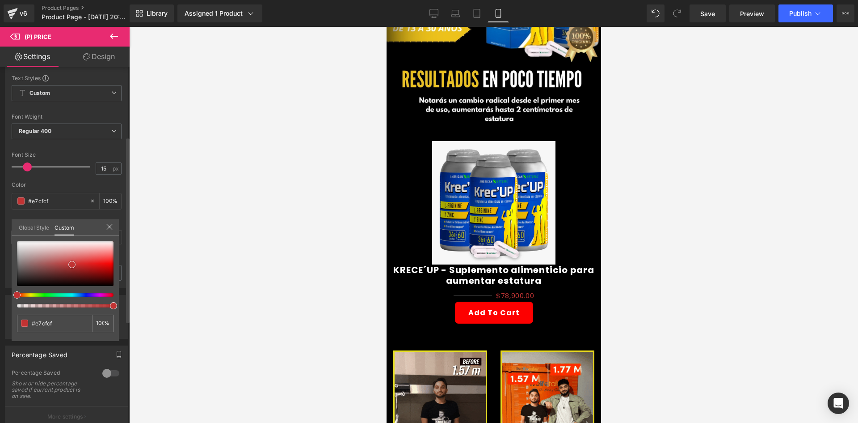
type input "#ffffff"
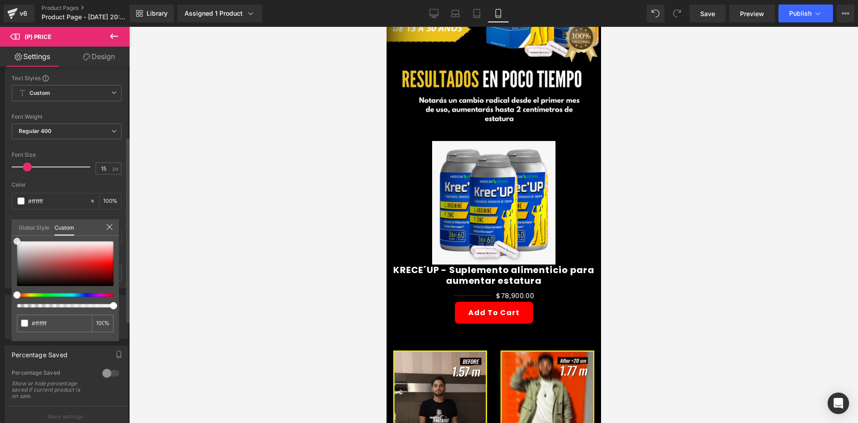
drag, startPoint x: 72, startPoint y: 264, endPoint x: 13, endPoint y: 224, distance: 72.1
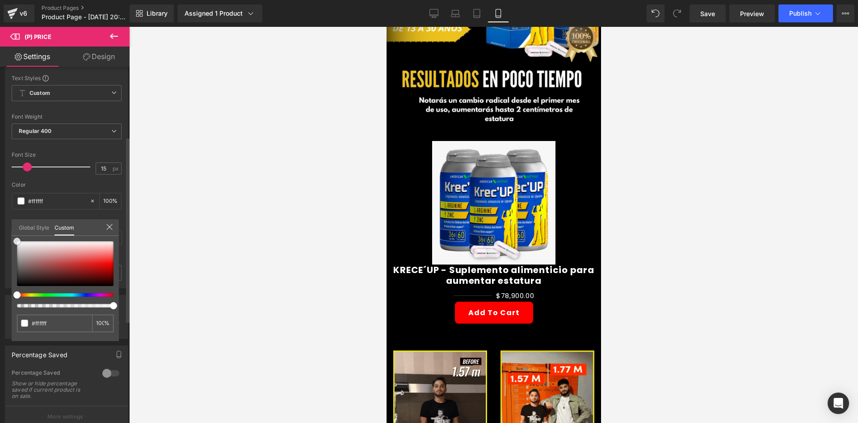
click at [13, 224] on div "Global Style Custom Setup Global Style #ffffff 100 %" at bounding box center [65, 232] width 107 height 27
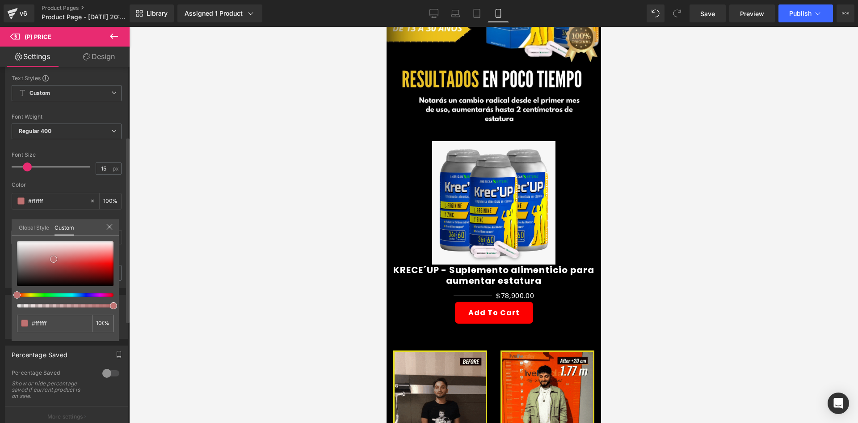
type input "#ba7777"
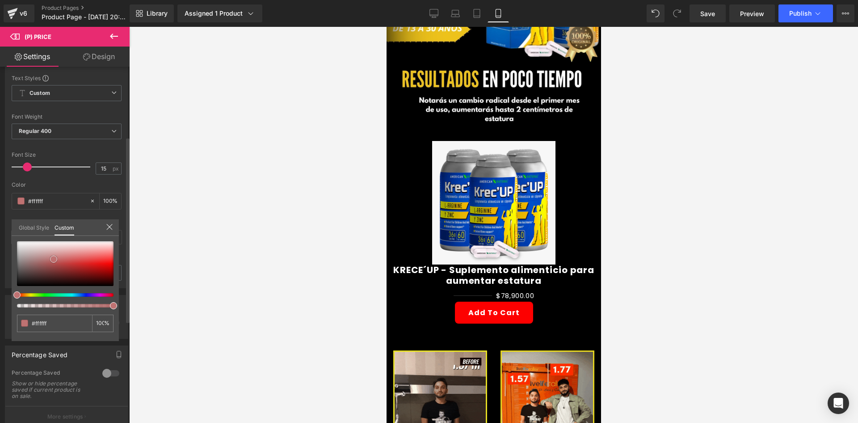
type input "#ba7777"
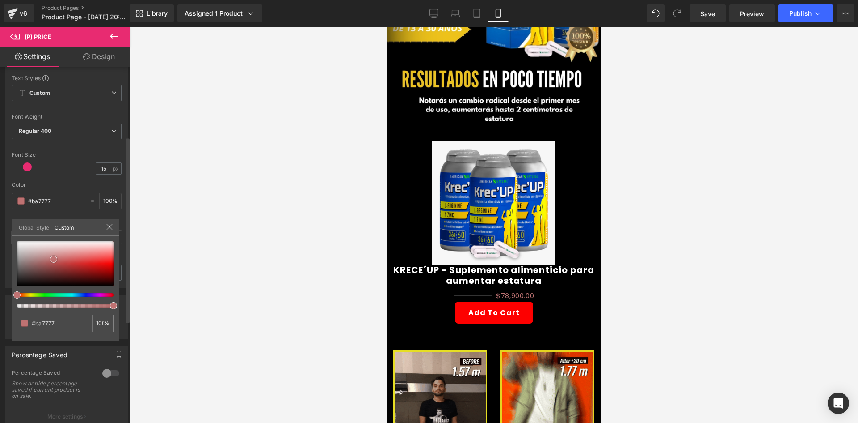
type input "#be7373"
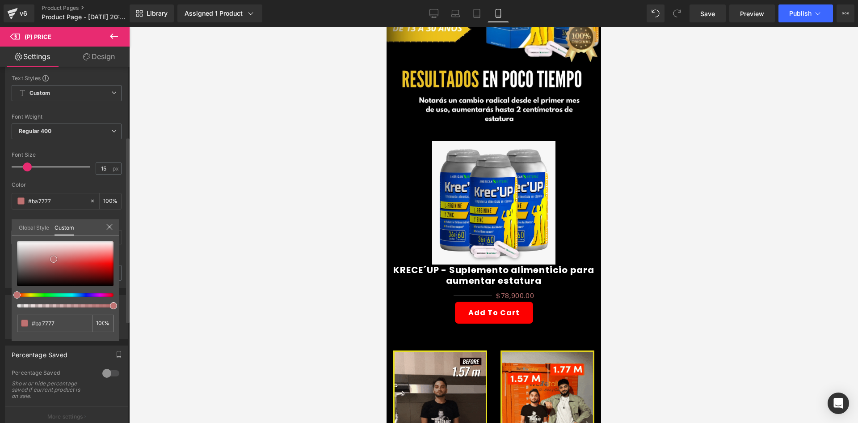
type input "#be7373"
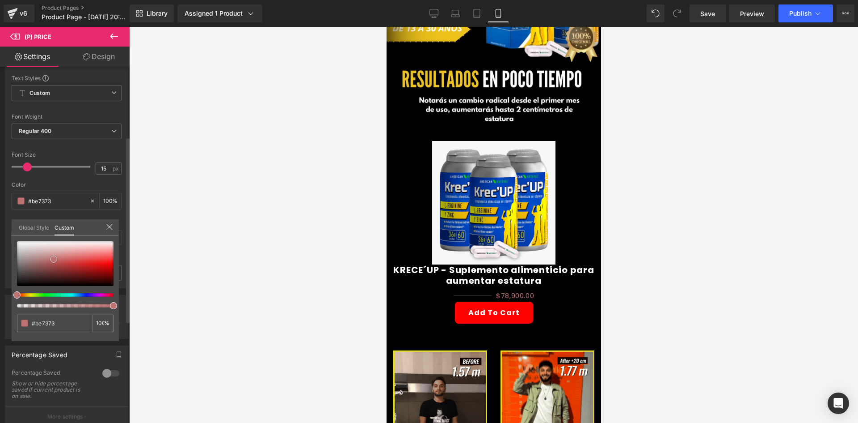
type input "#c87373"
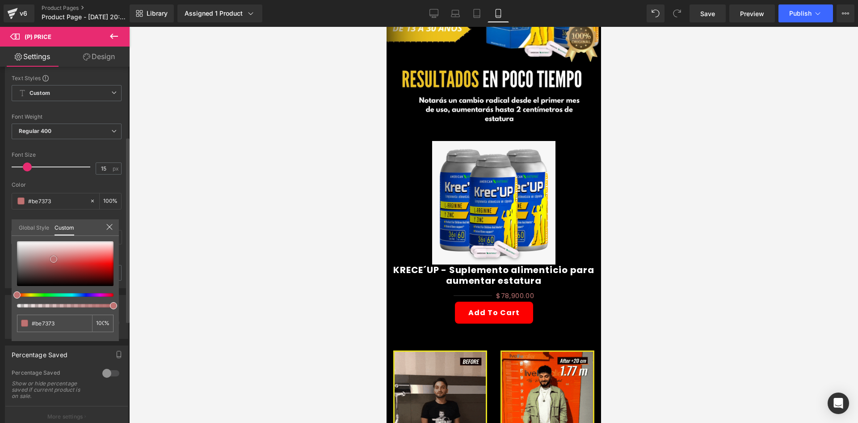
type input "#c87373"
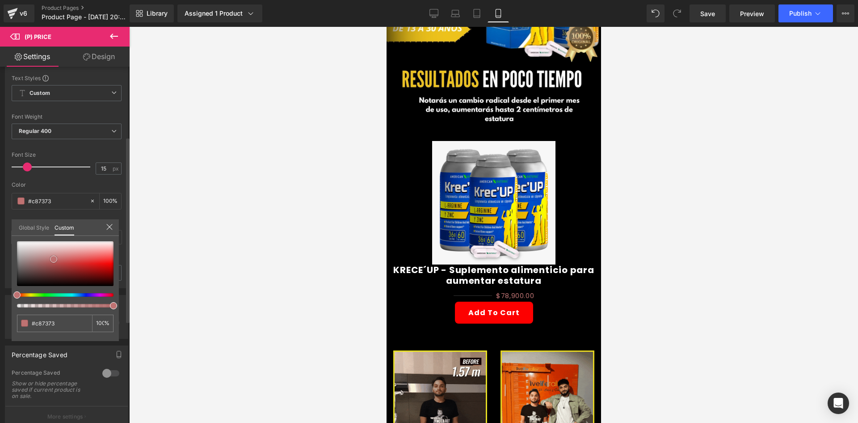
type input "#d76969"
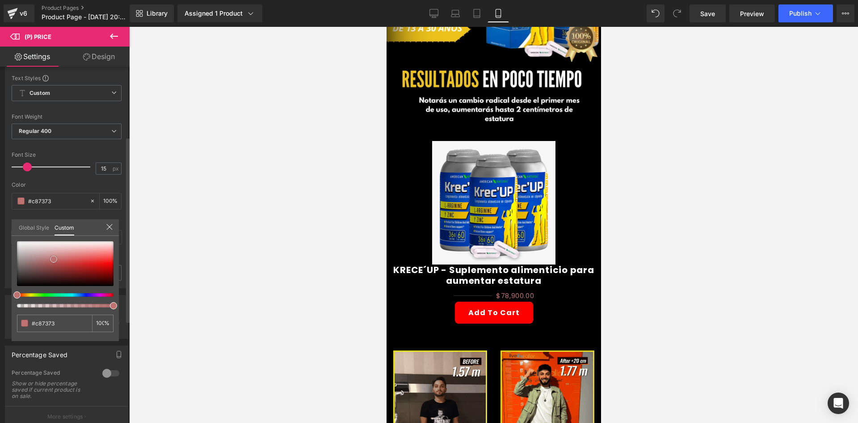
type input "#d76969"
type input "#e45c5c"
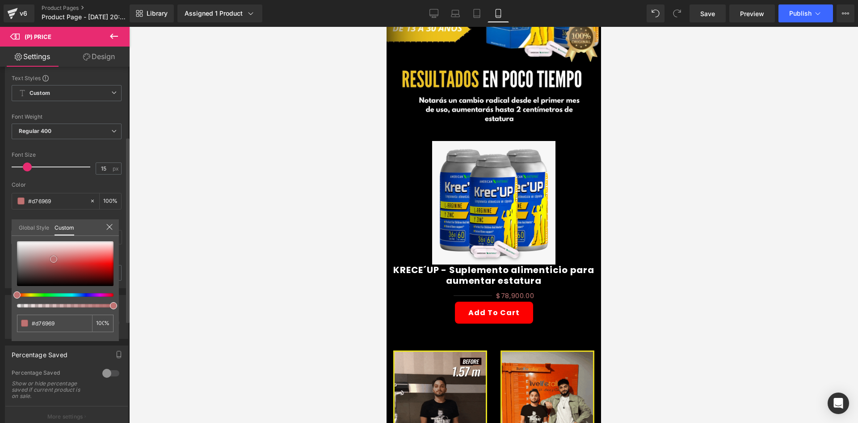
type input "#e45c5c"
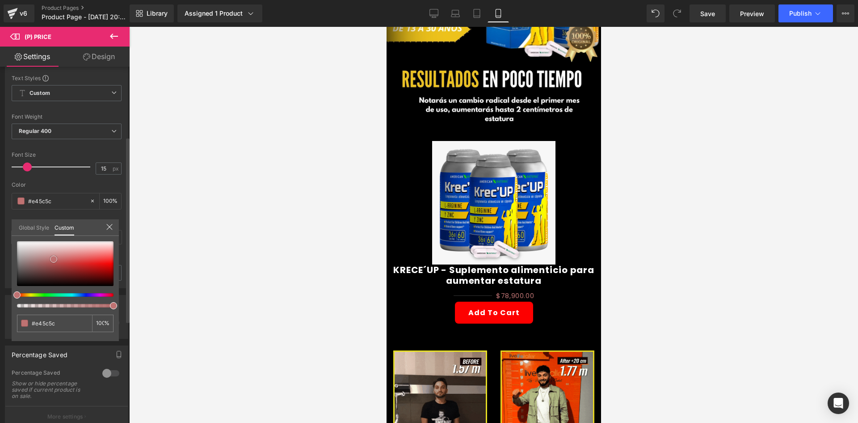
type input "#ea5757"
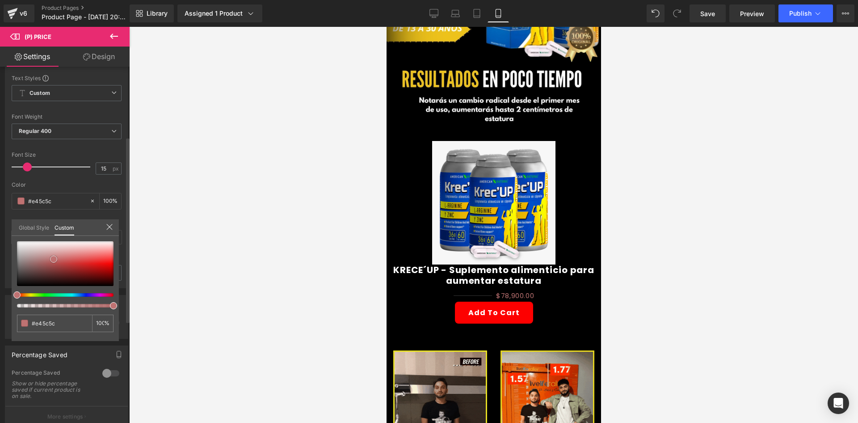
type input "#ea5757"
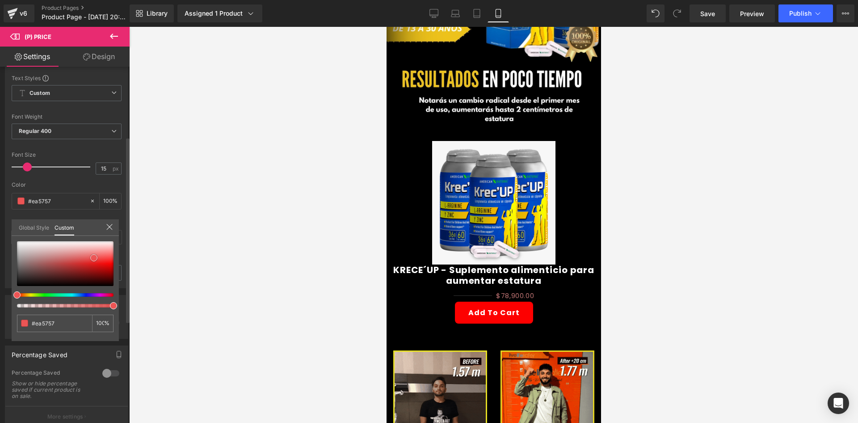
type input "#eb5656"
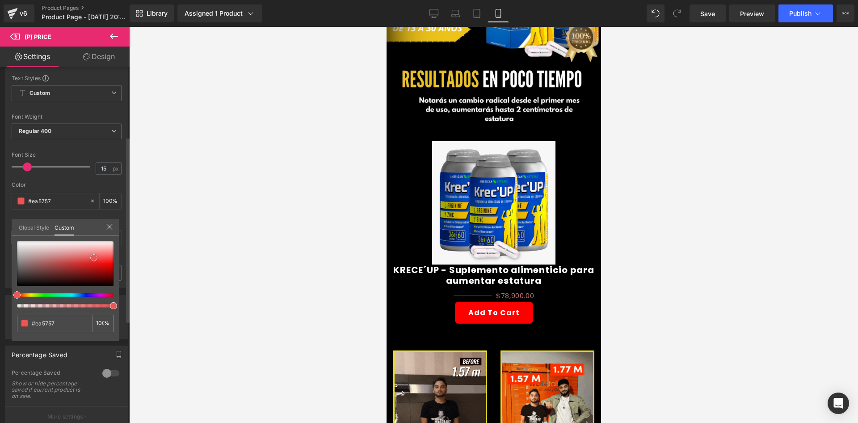
type input "#eb5656"
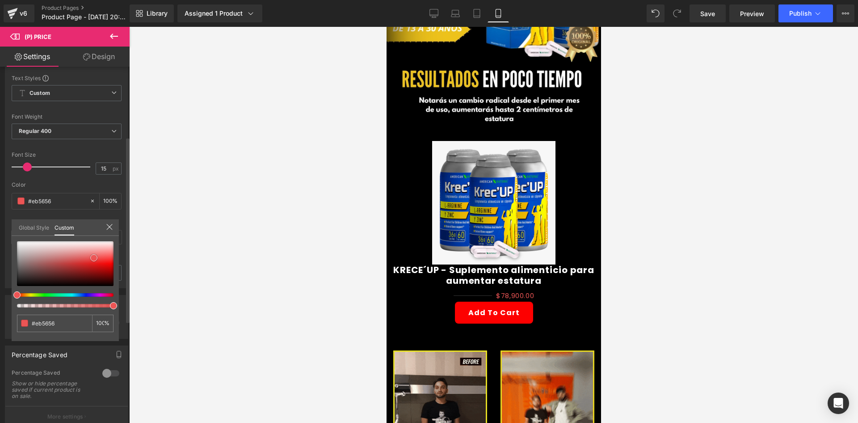
type input "#ec5555"
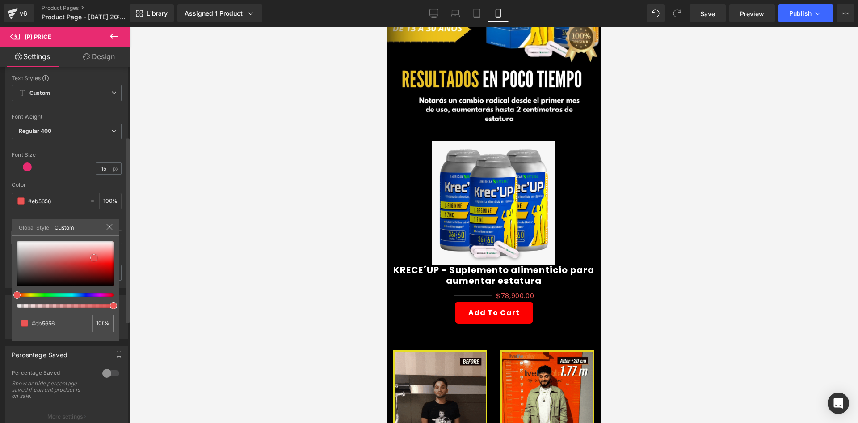
type input "#ec5555"
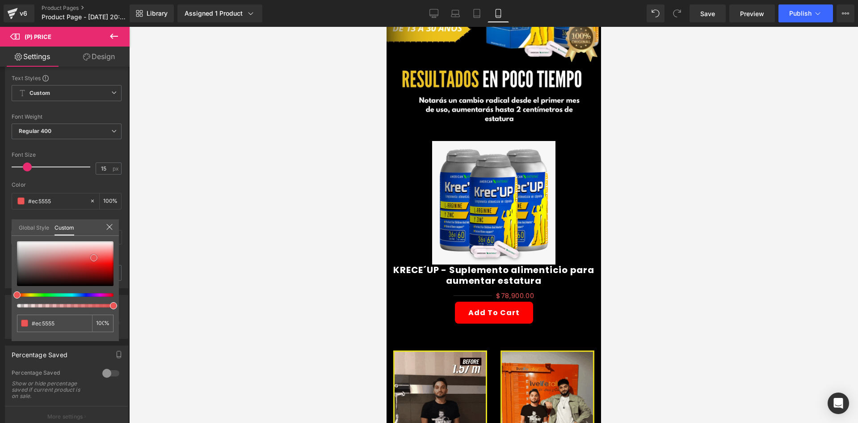
type input "#ee5353"
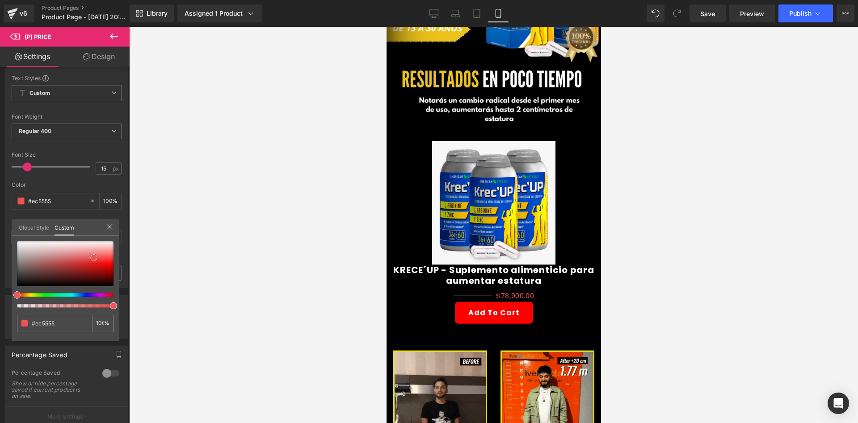
type input "#ee5353"
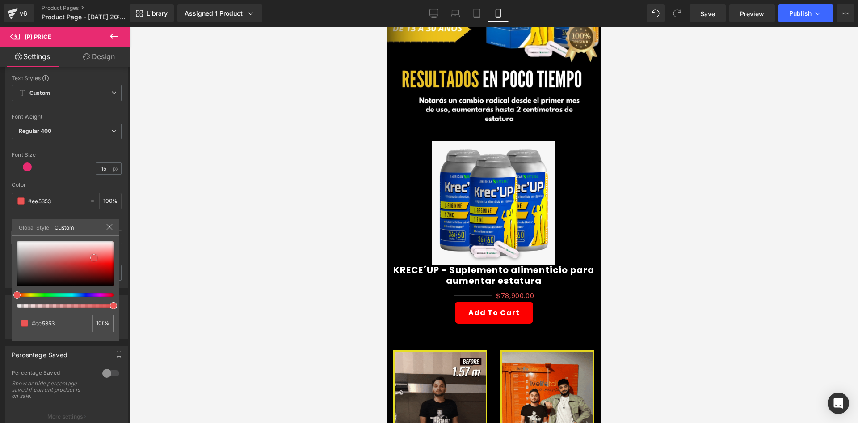
type input "#f94747"
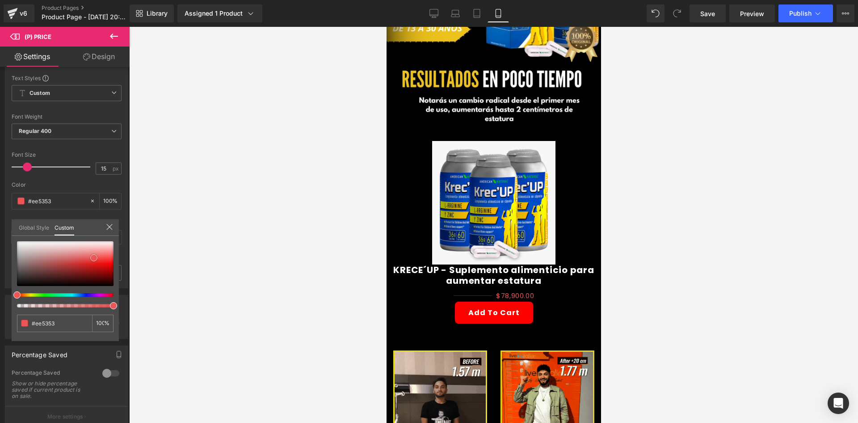
type input "#f94747"
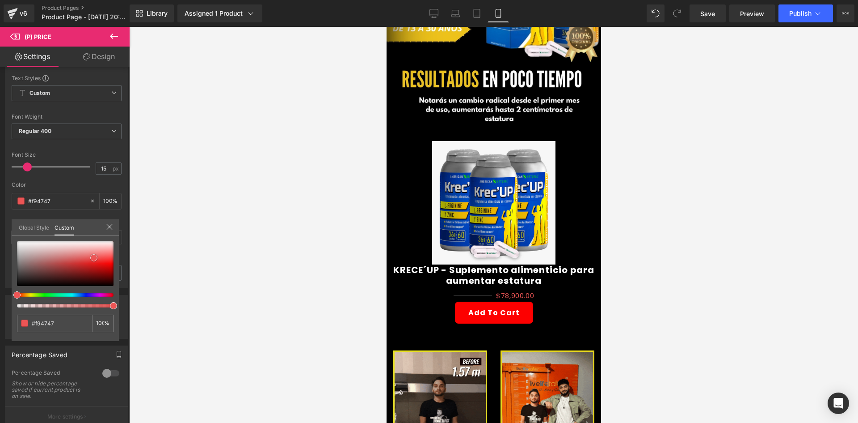
type input "#fe4343"
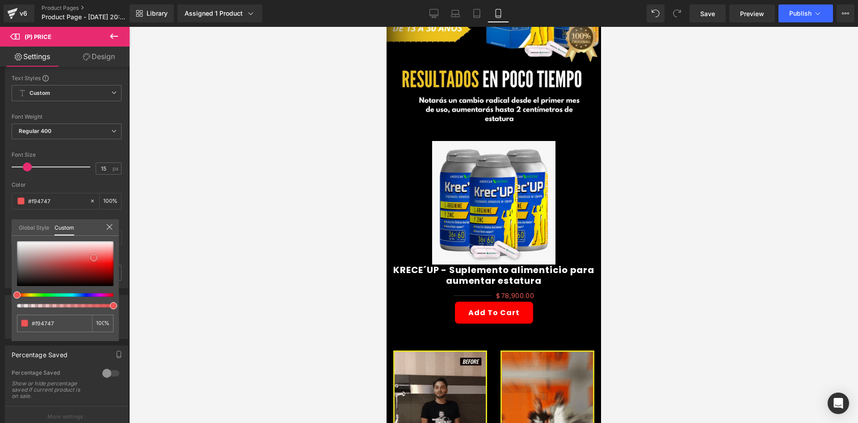
type input "#fe4343"
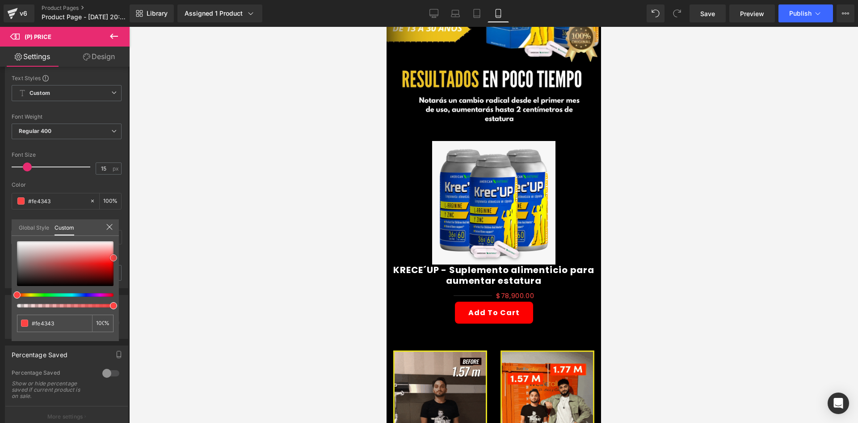
type input "#fe3e3e"
type input "#ff2828"
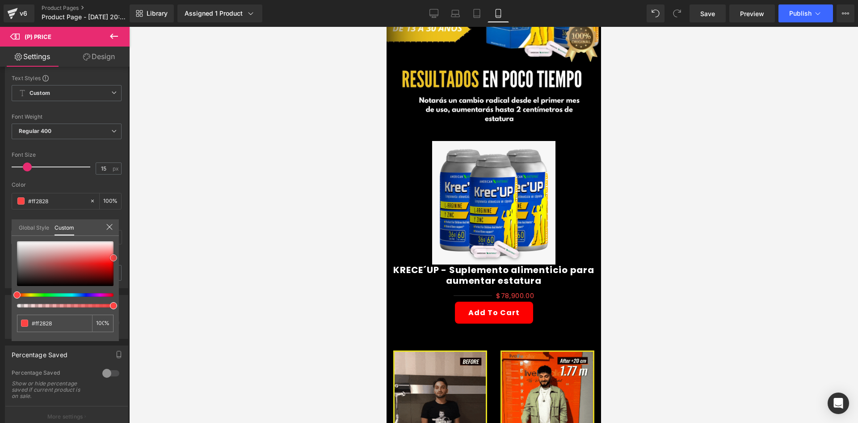
type input "#fd1a1a"
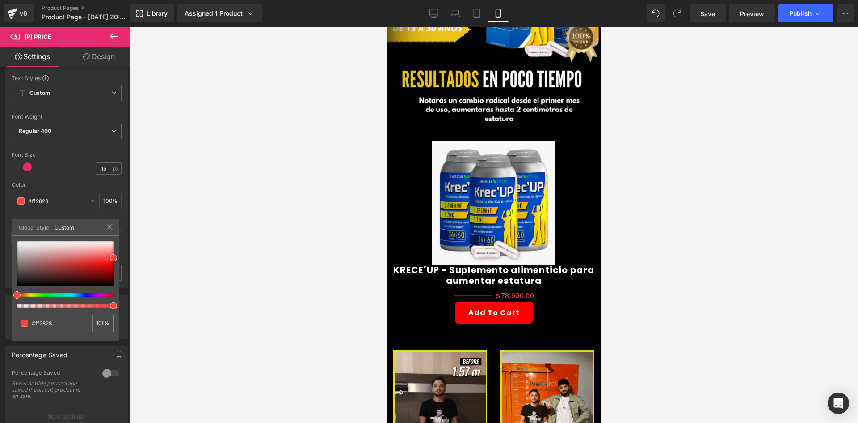
type input "#fd1a1a"
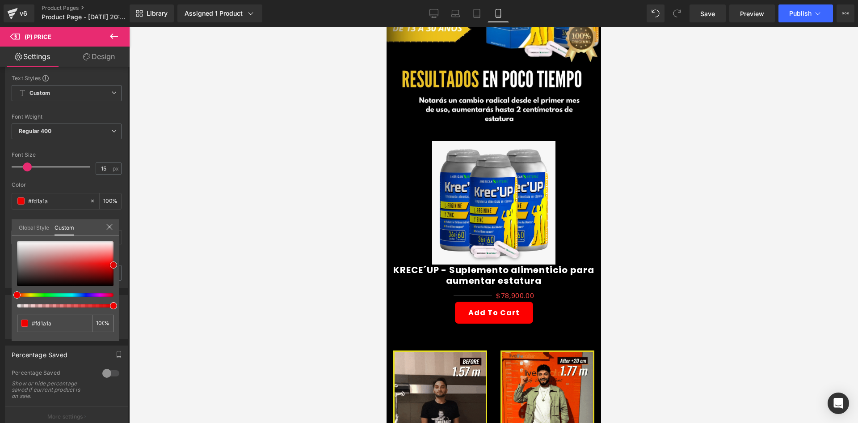
type input "#ff0505"
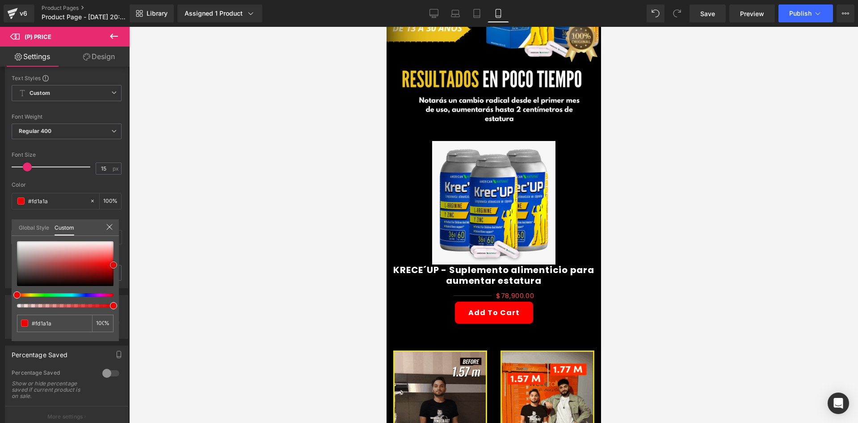
type input "#ff0505"
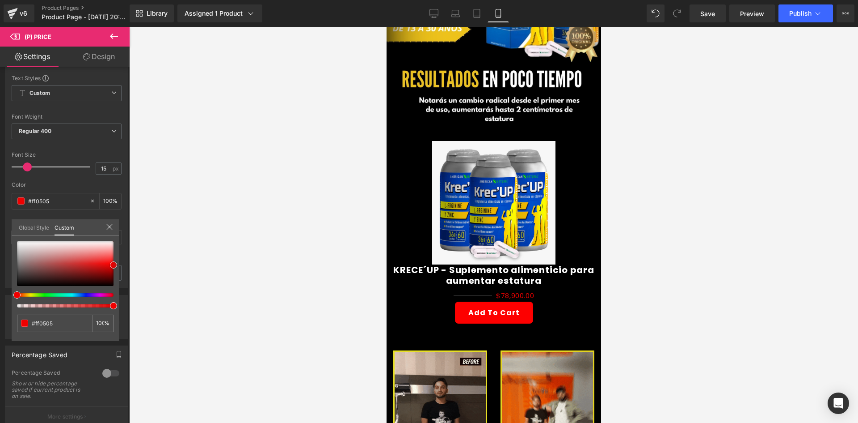
type input "#ef0000"
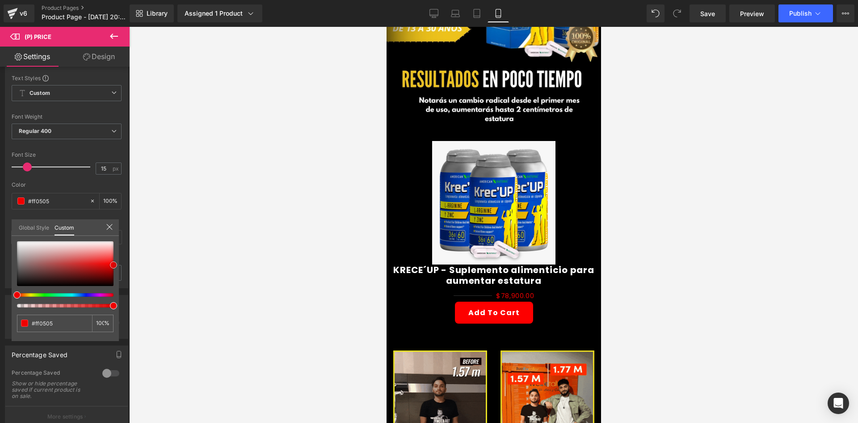
type input "#ef0000"
type input "#db0000"
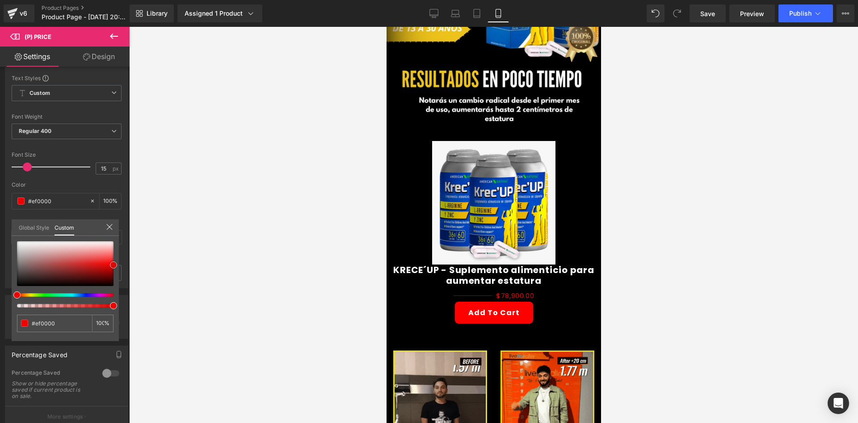
type input "#db0000"
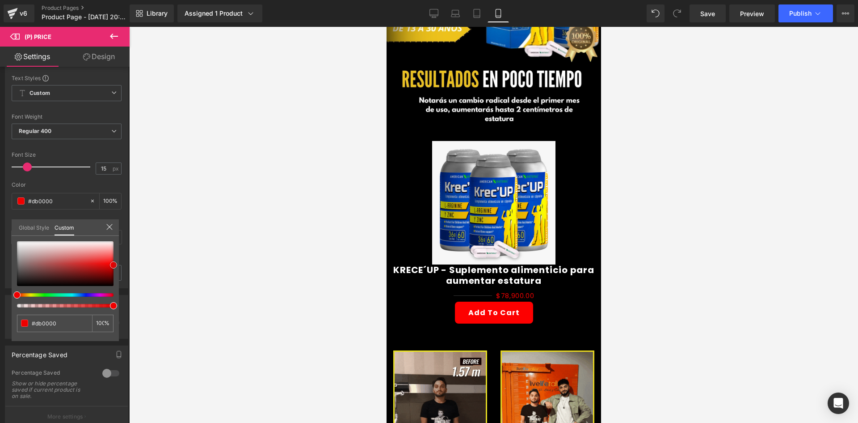
type input "#c10000"
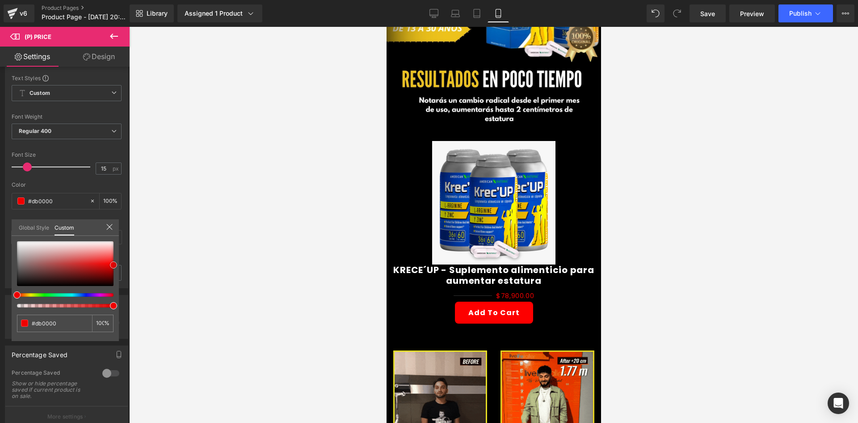
type input "#c10000"
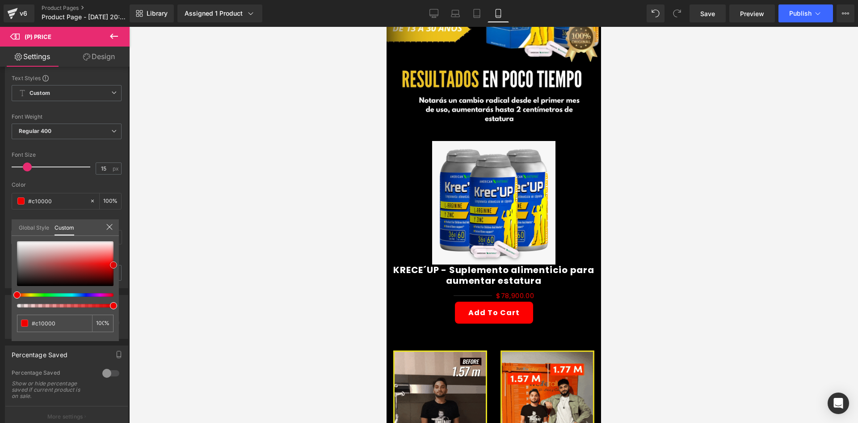
type input "#b70000"
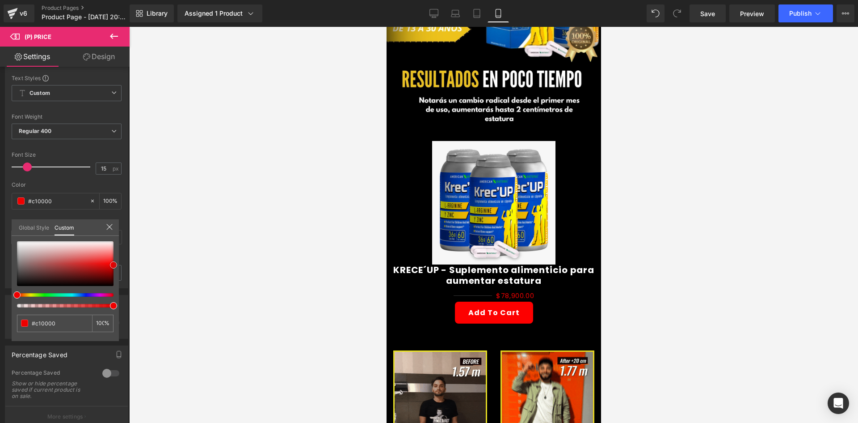
type input "#b70000"
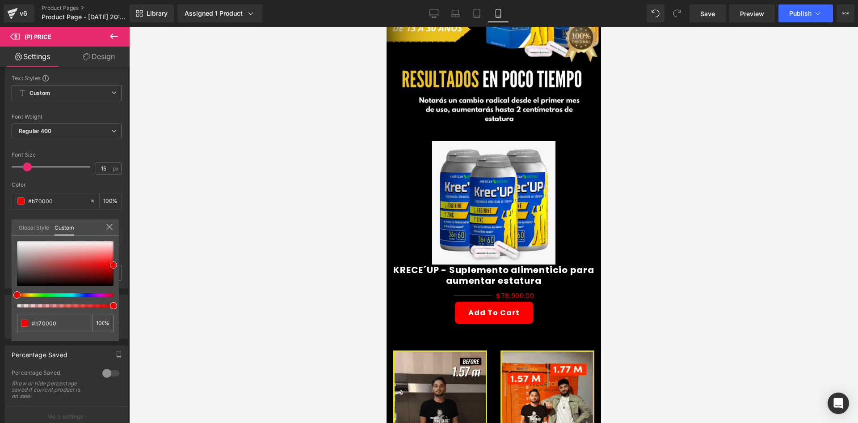
type input "#a30000"
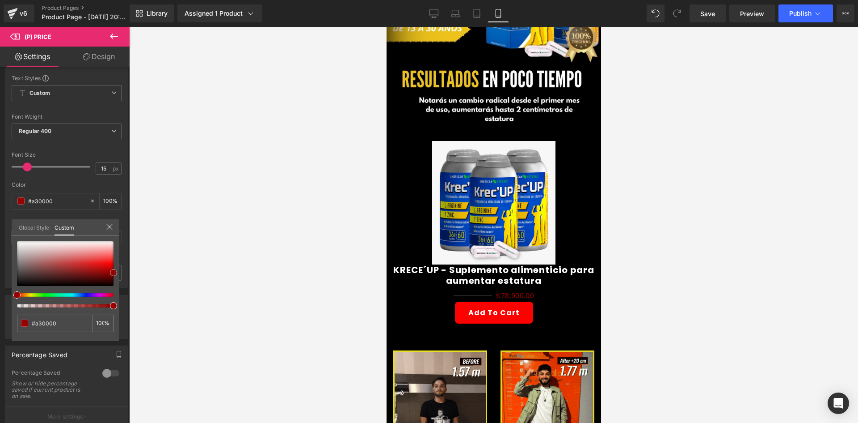
type input "#990000"
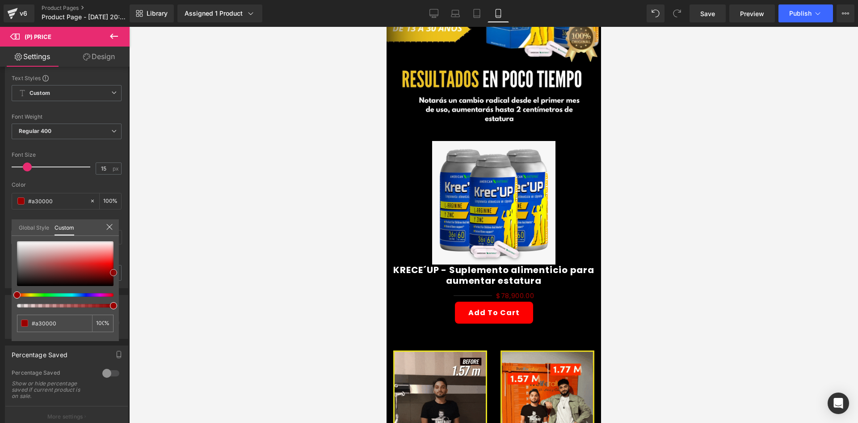
type input "#990000"
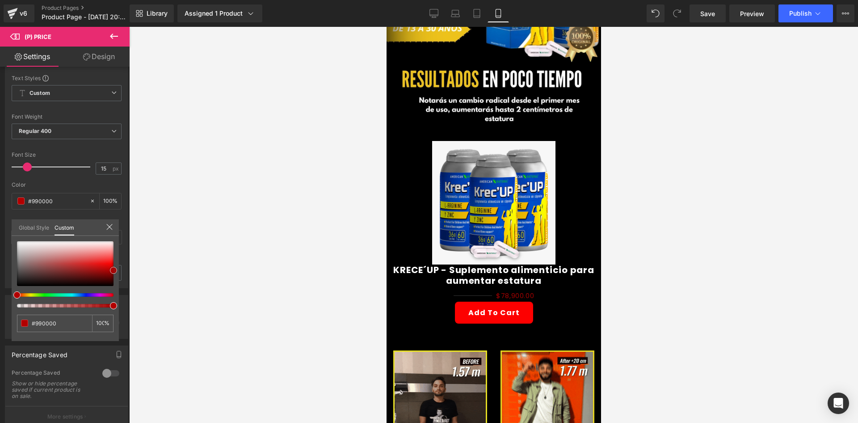
type input "#a30000"
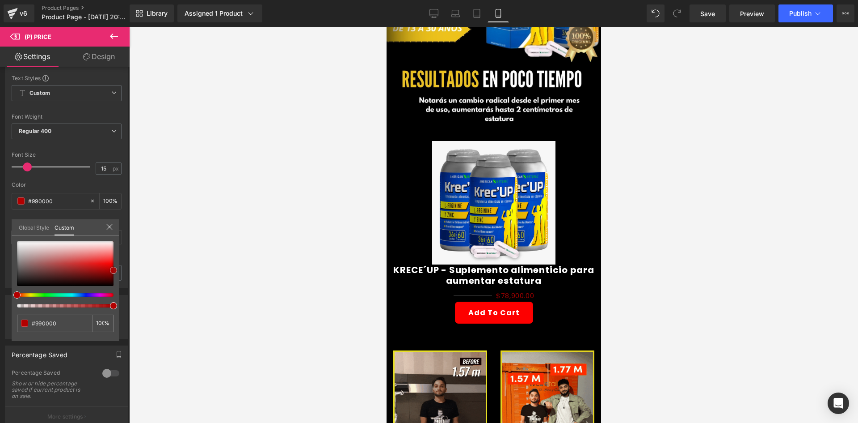
type input "#a30000"
type input "#b20000"
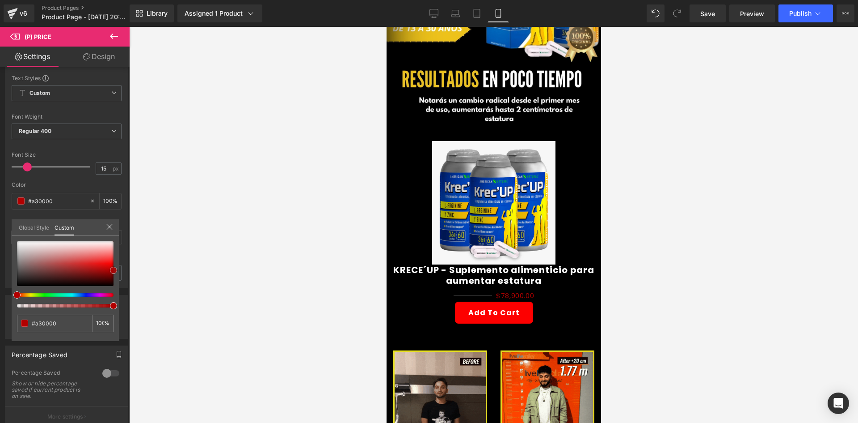
type input "#b20000"
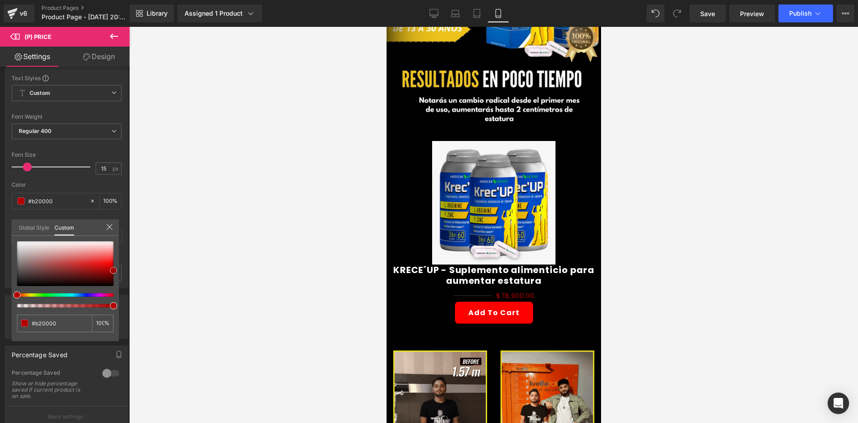
type input "#b70000"
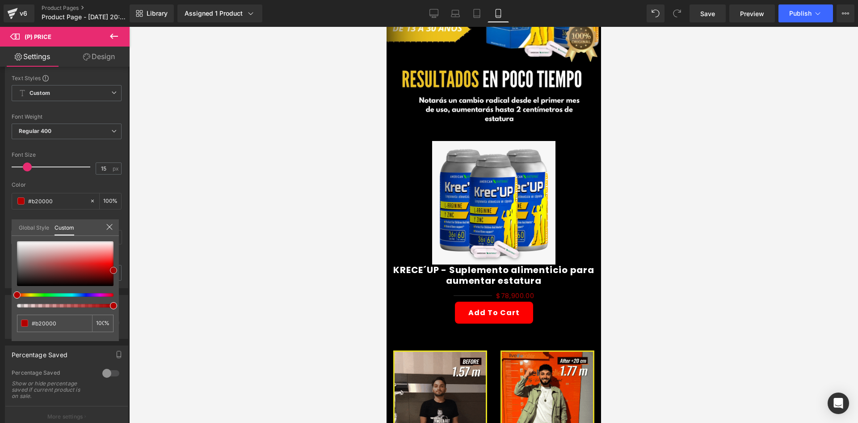
type input "#b70000"
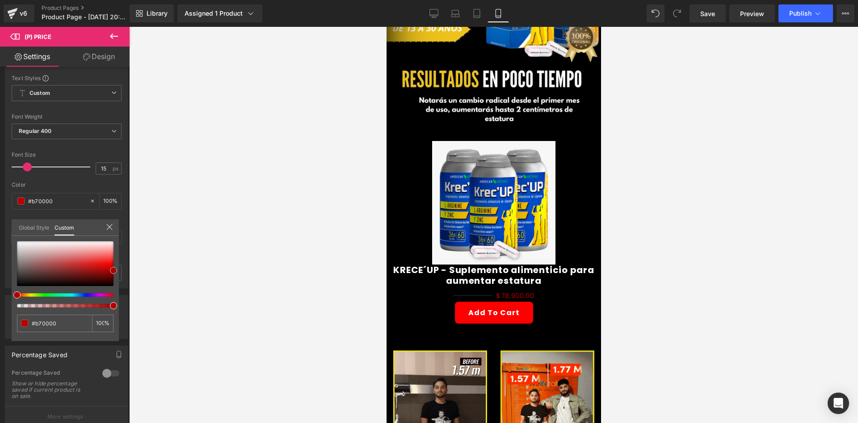
type input "#cc0000"
type input "#e50000"
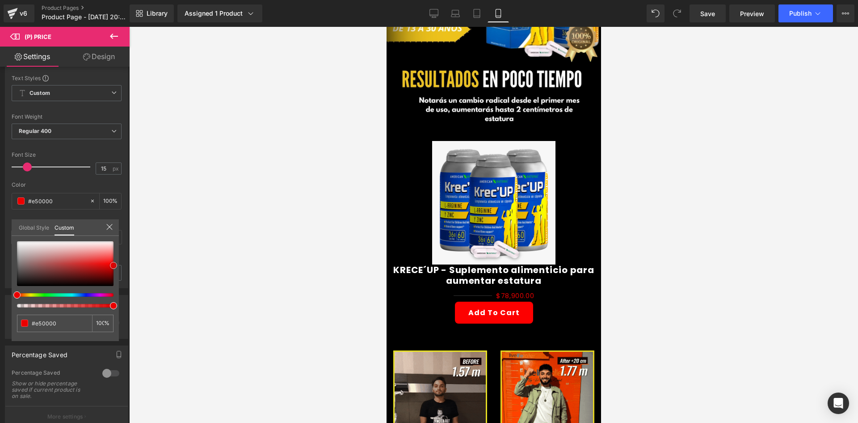
type input "#ef0000"
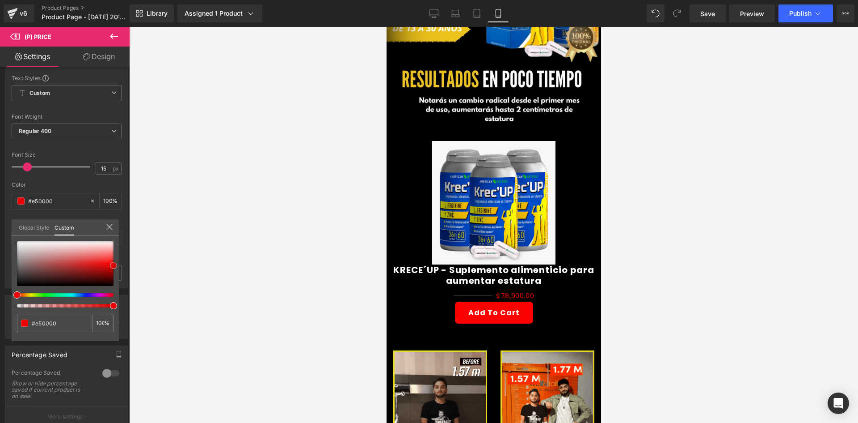
type input "#ef0000"
drag, startPoint x: 49, startPoint y: 259, endPoint x: 148, endPoint y: 265, distance: 99.4
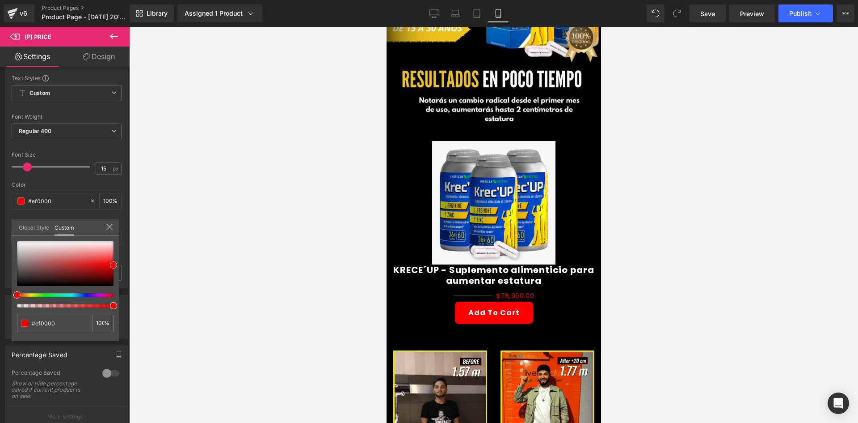
click at [148, 265] on div "(P) Price You are previewing how the will restyle your page. You can not edit E…" at bounding box center [429, 219] width 858 height 438
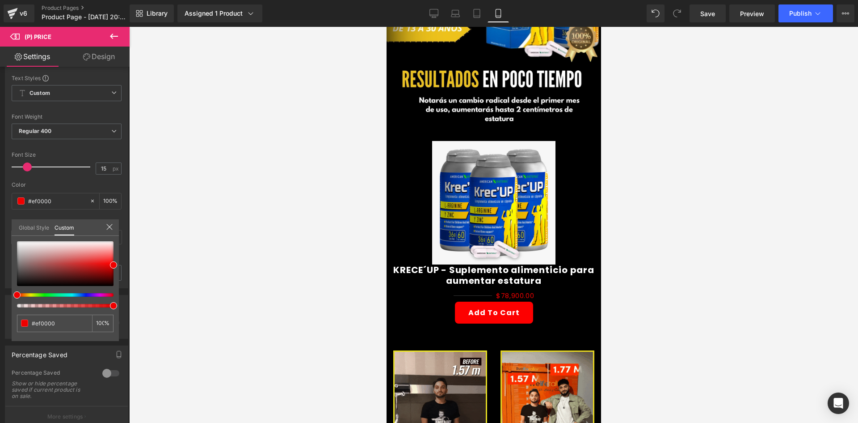
click at [185, 261] on div at bounding box center [493, 225] width 729 height 396
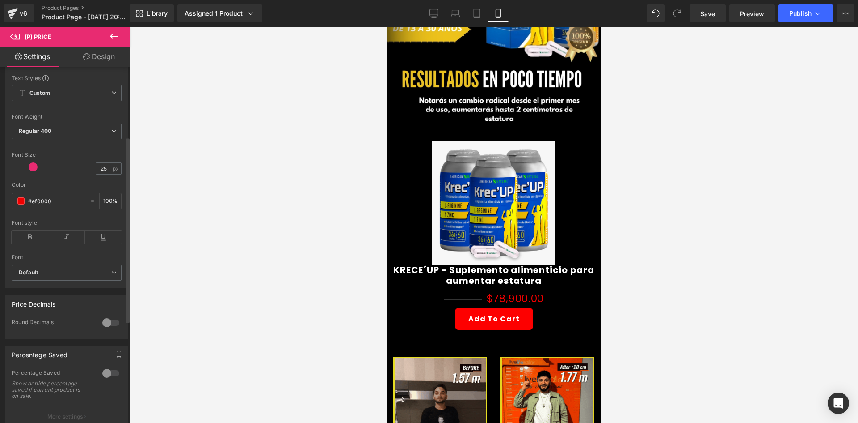
type input "26"
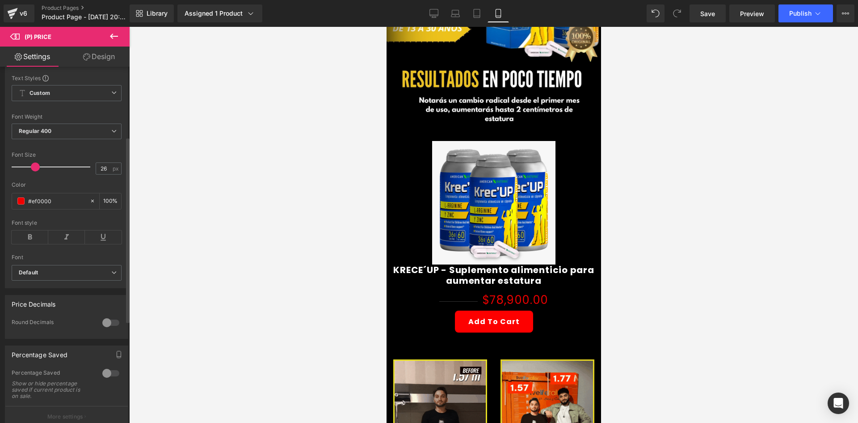
drag, startPoint x: 28, startPoint y: 171, endPoint x: 36, endPoint y: 172, distance: 7.6
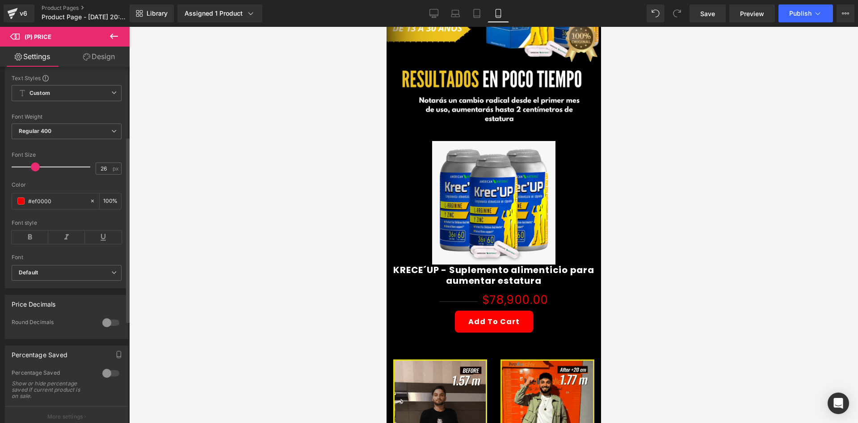
click at [36, 171] on span at bounding box center [35, 166] width 9 height 9
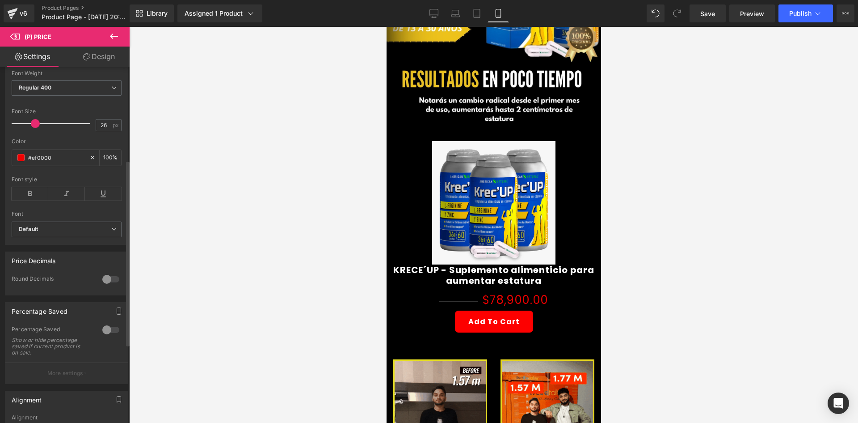
scroll to position [179, 0]
click at [110, 333] on div at bounding box center [110, 328] width 21 height 14
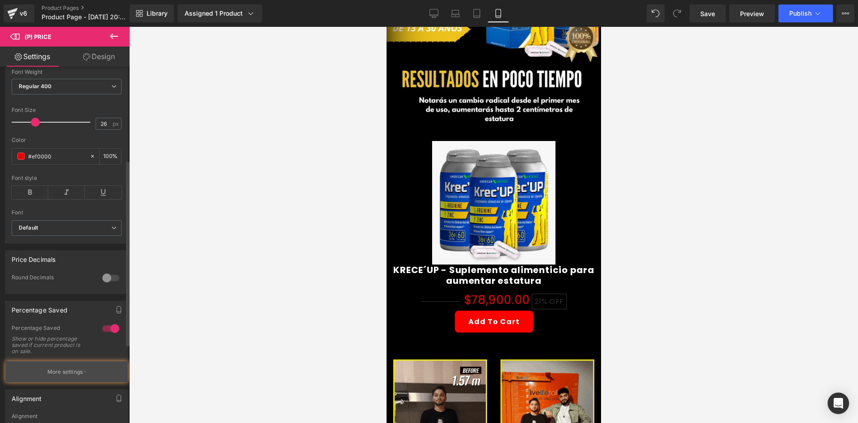
click at [93, 369] on button "More settings" at bounding box center [66, 371] width 123 height 21
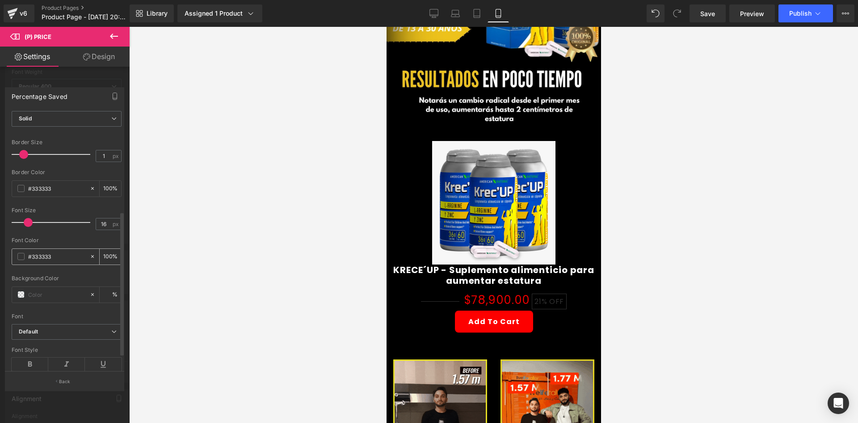
click at [18, 255] on span at bounding box center [20, 256] width 7 height 7
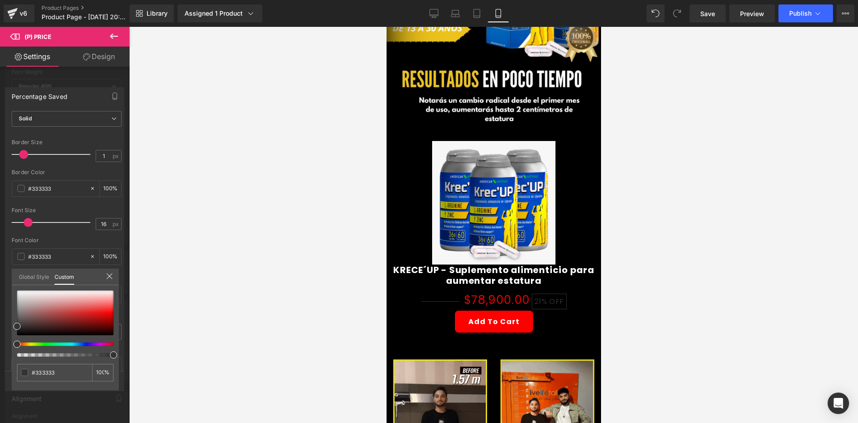
click at [47, 342] on div at bounding box center [65, 323] width 97 height 66
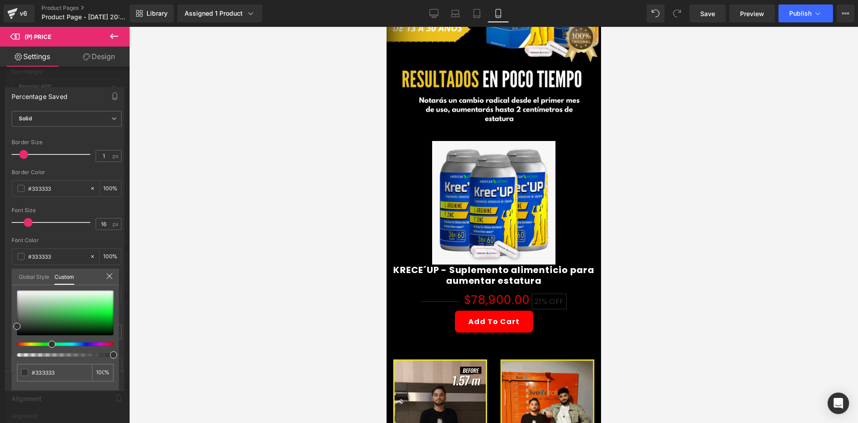
click at [48, 342] on div at bounding box center [61, 344] width 97 height 4
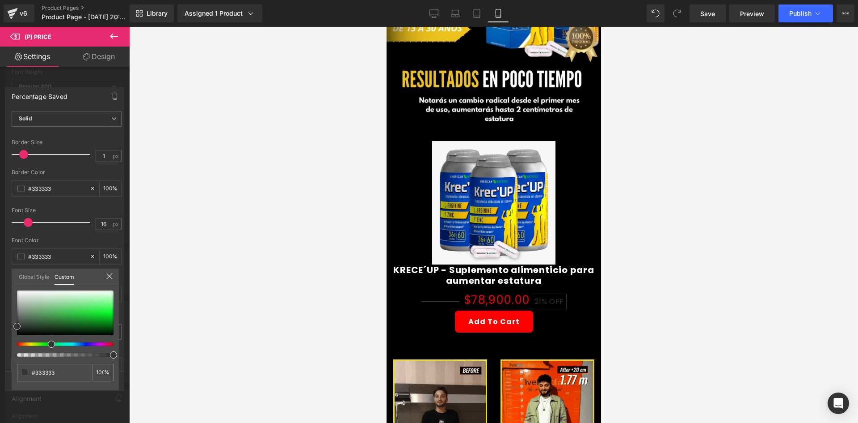
type input "#72c47d"
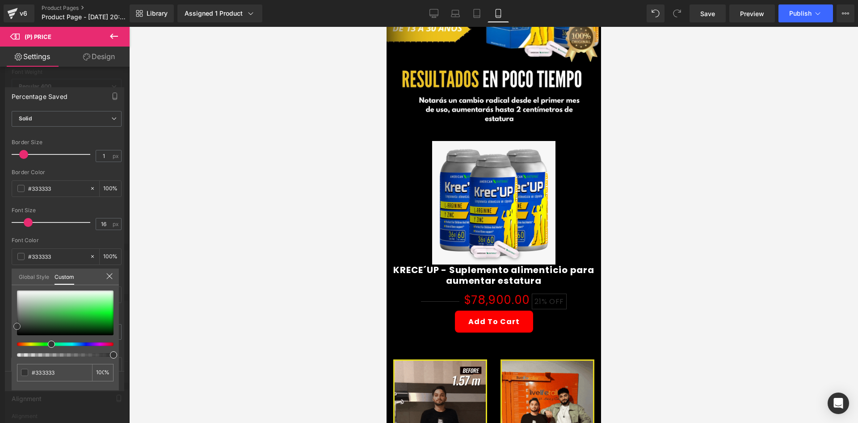
type input "#72c47d"
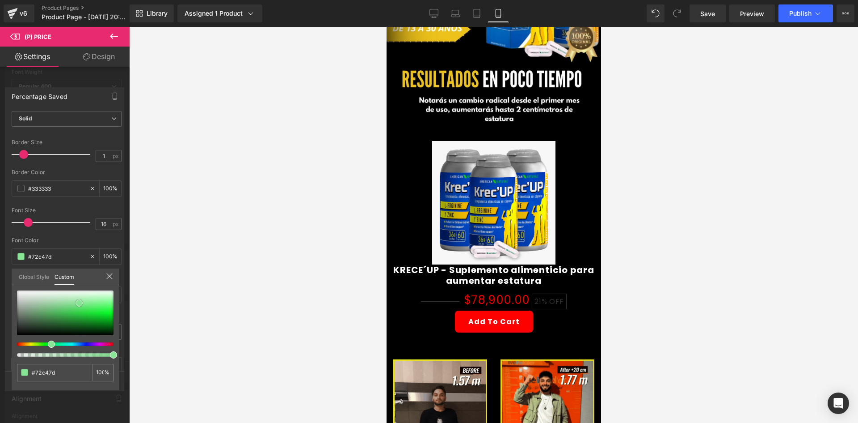
type input "#8adf95"
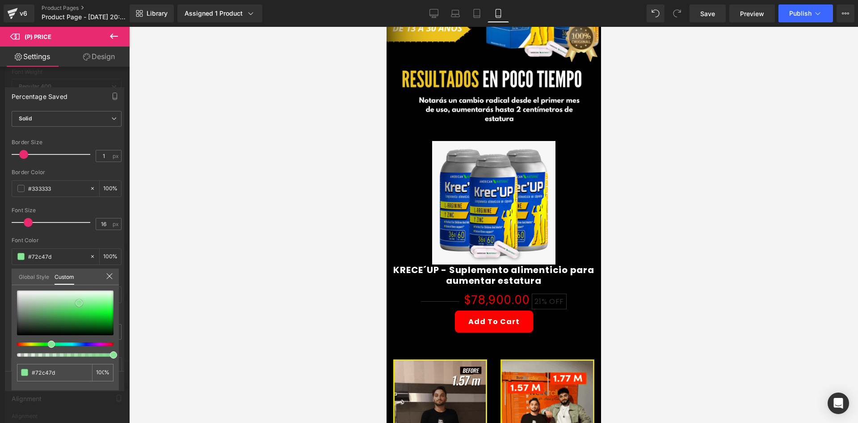
type input "#8adf95"
type input "#8ef99d"
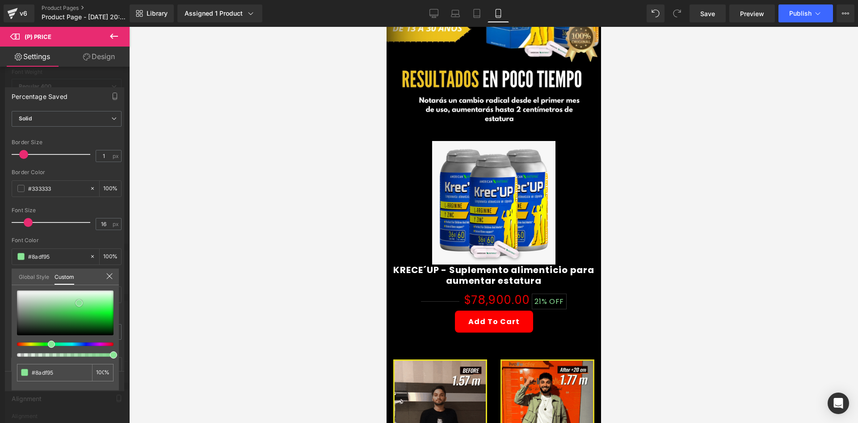
type input "#8ef99d"
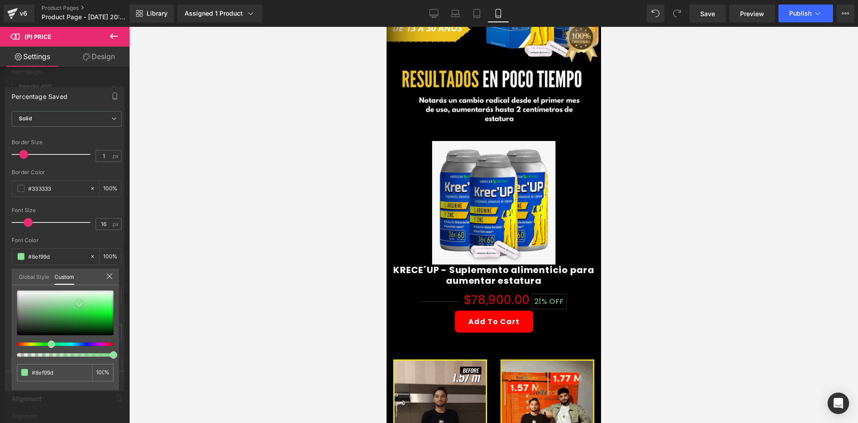
type input "#89ff99"
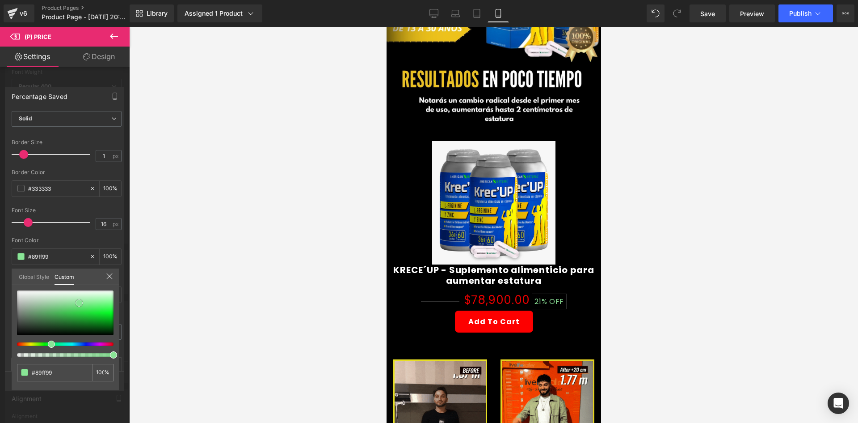
type input "#7fff90"
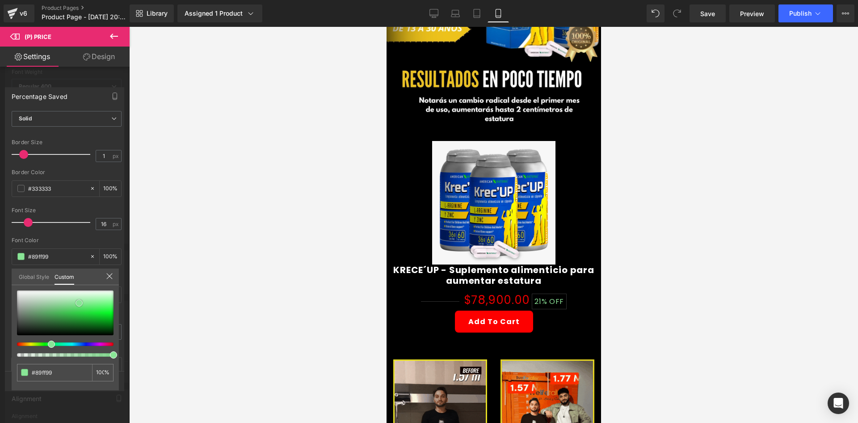
type input "#7fff90"
type input "#7aff8c"
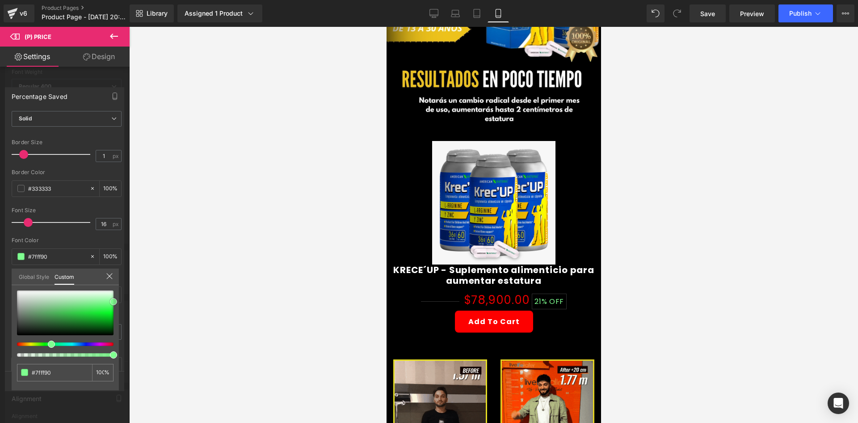
type input "#7aff8c"
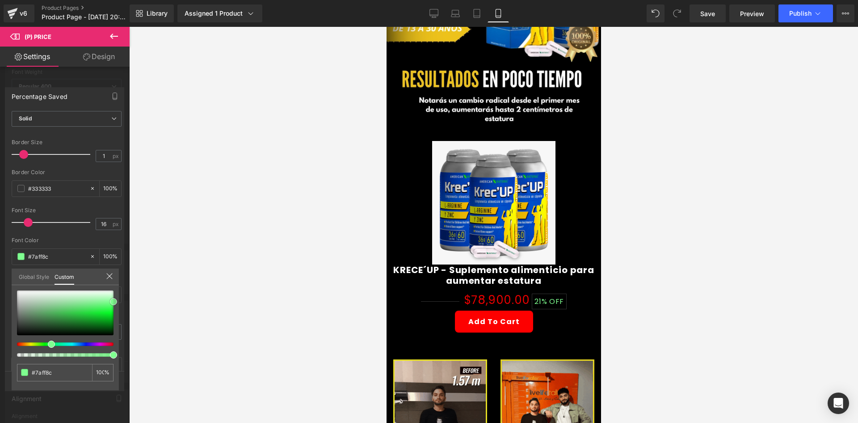
type input "#32ff4e"
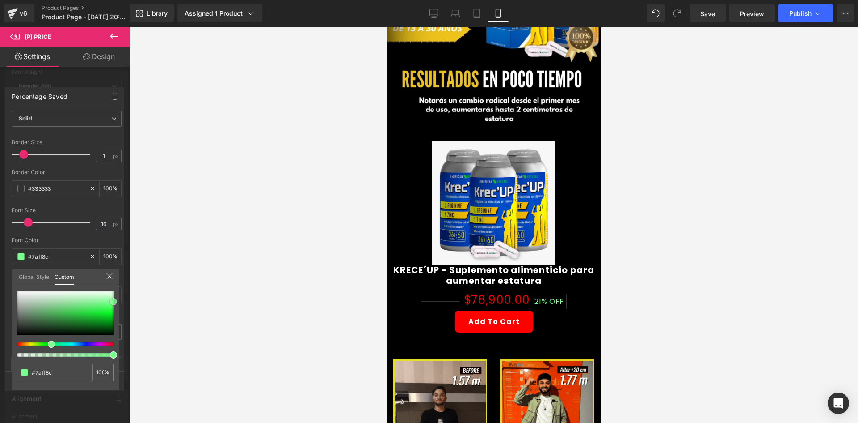
type input "#32ff4e"
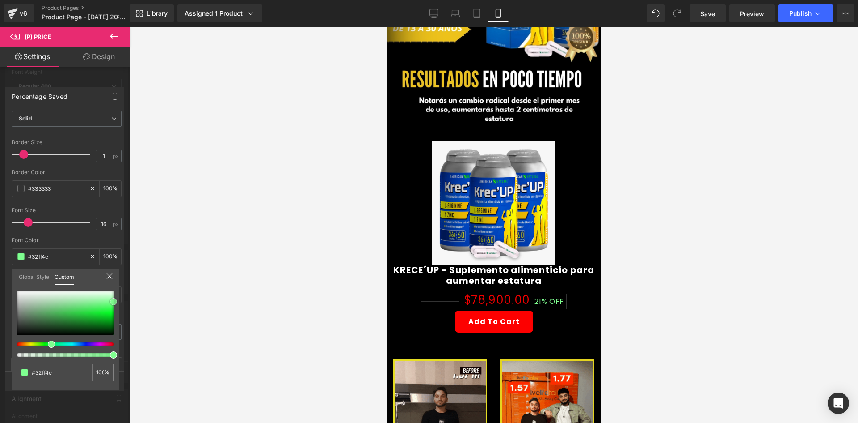
type input "#00f921"
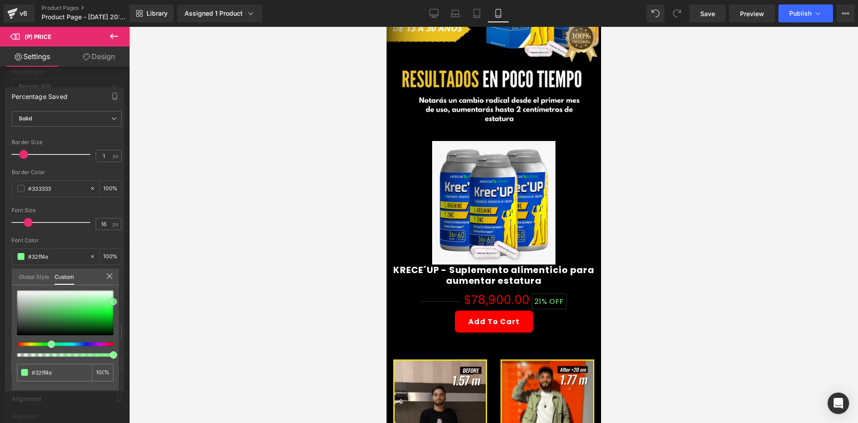
type input "#00f921"
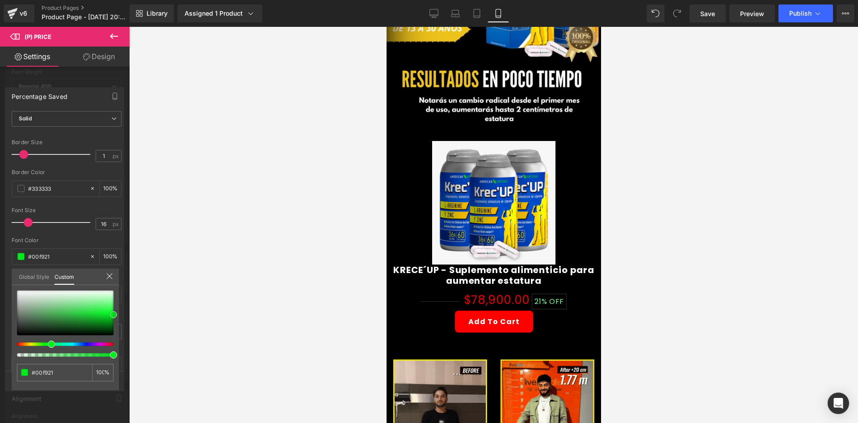
type input "#00ea1f"
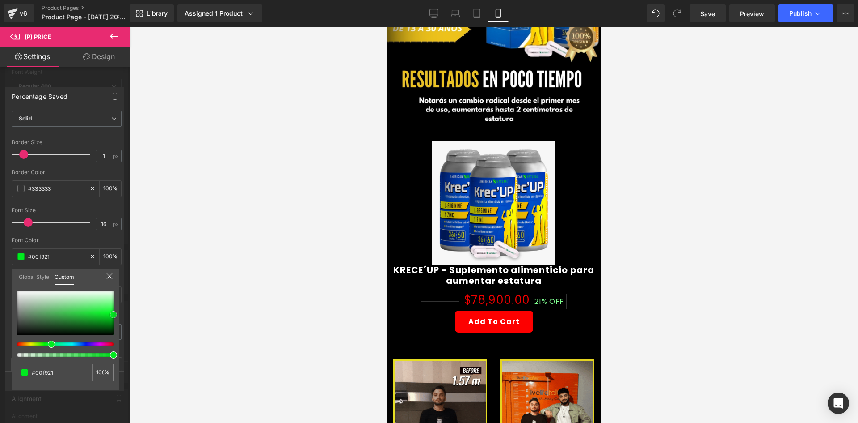
type input "#00ea1f"
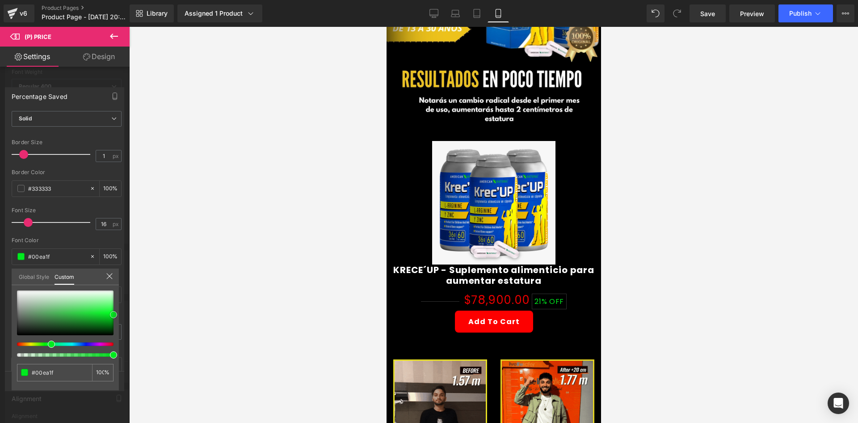
drag, startPoint x: 79, startPoint y: 303, endPoint x: 146, endPoint y: 314, distance: 67.6
click at [146, 314] on div "(P) Price You are previewing how the will restyle your page. You can not edit E…" at bounding box center [429, 219] width 858 height 438
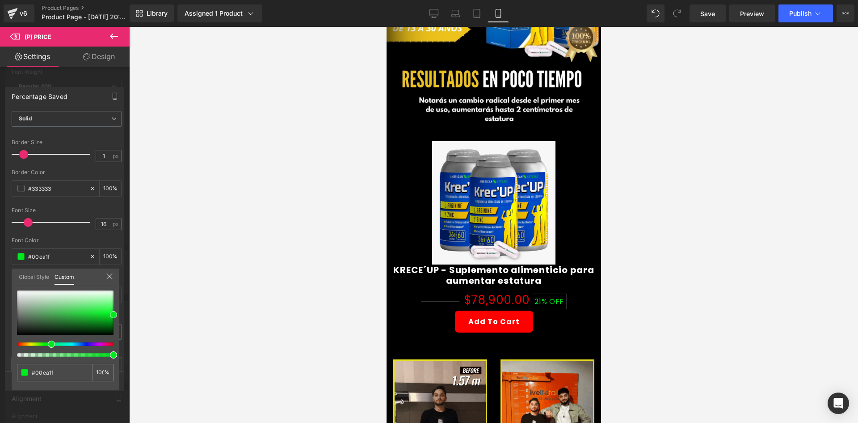
click at [203, 306] on div at bounding box center [493, 225] width 729 height 396
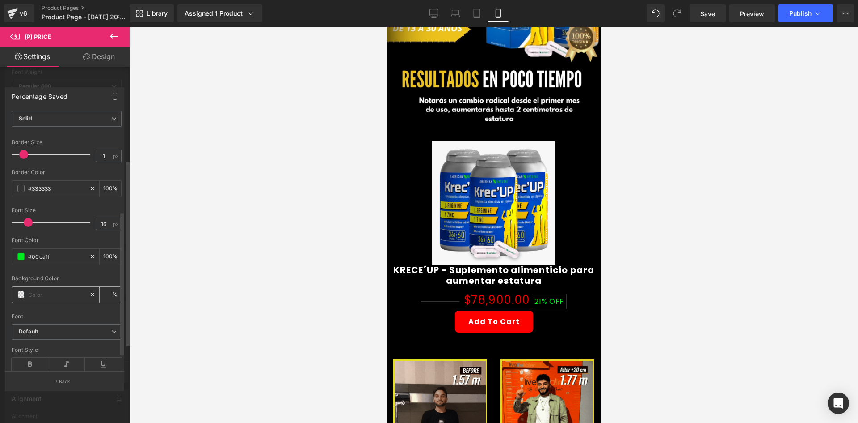
click at [20, 291] on span at bounding box center [20, 294] width 7 height 7
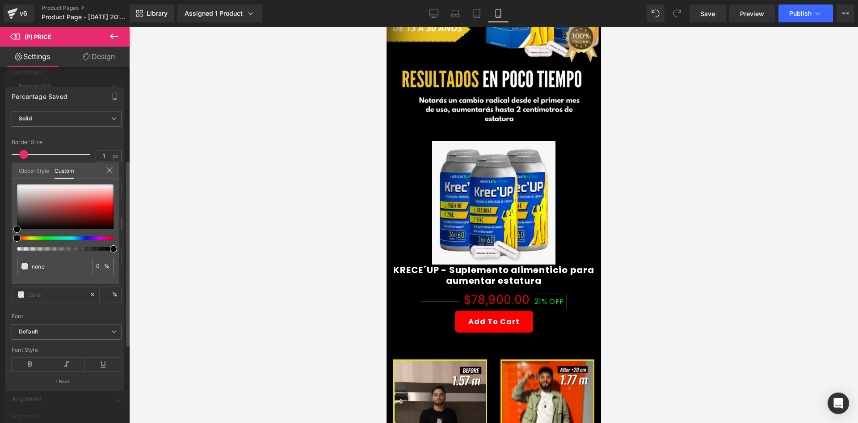
type input "#000000"
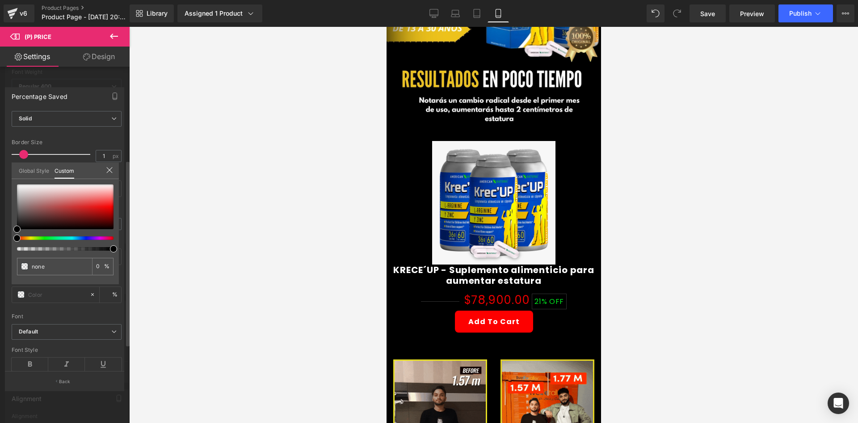
type input "100"
type input "#000000"
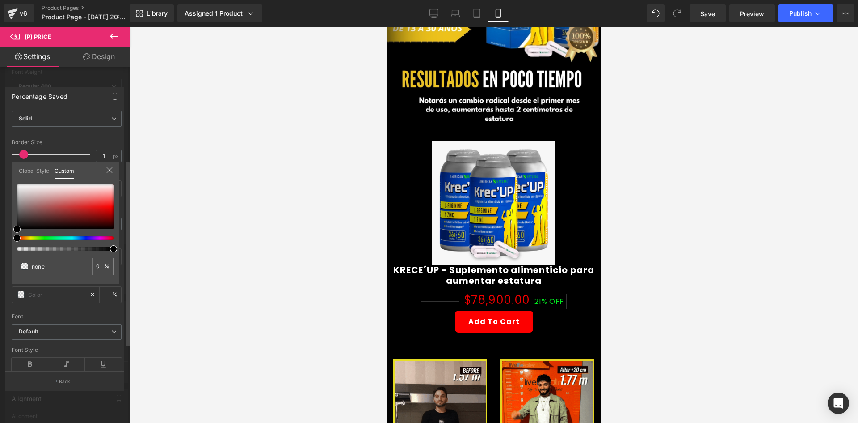
type input "100"
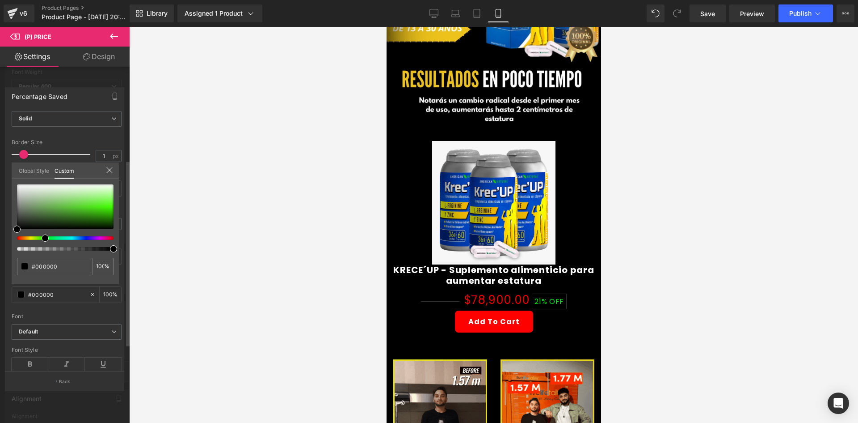
drag, startPoint x: 47, startPoint y: 237, endPoint x: 42, endPoint y: 236, distance: 5.8
click at [42, 236] on div at bounding box center [61, 238] width 97 height 4
type input "#1d3016"
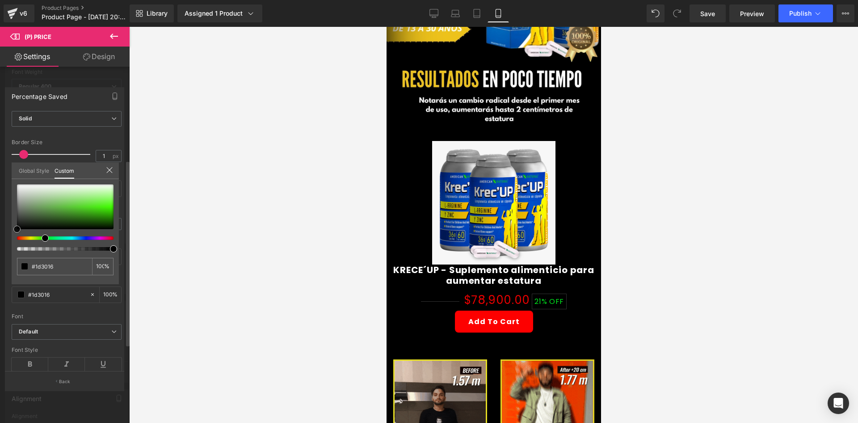
type input "#1f3418"
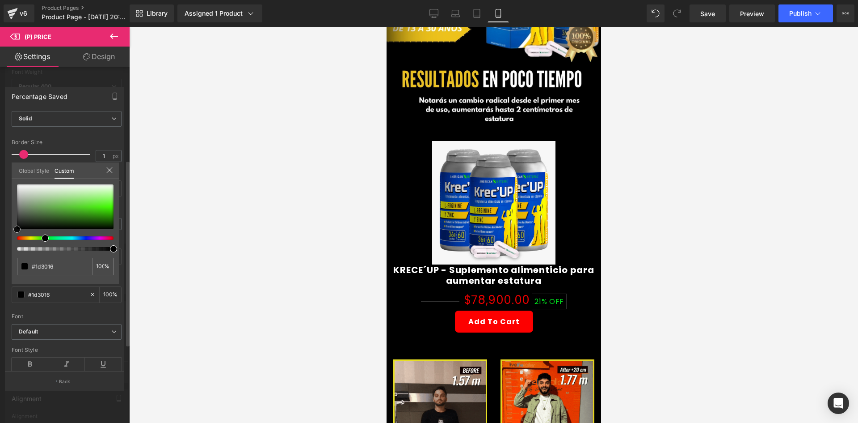
type input "#1f3418"
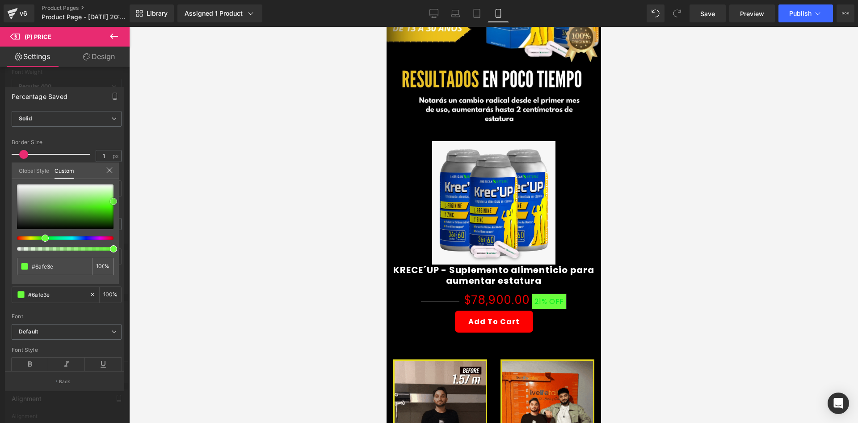
drag, startPoint x: 53, startPoint y: 223, endPoint x: 131, endPoint y: 201, distance: 81.6
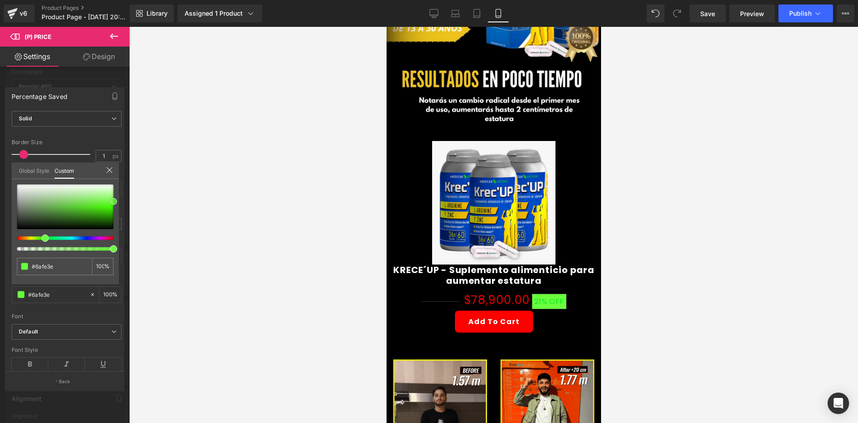
click at [131, 201] on div "(P) Price You are previewing how the will restyle your page. You can not edit E…" at bounding box center [429, 219] width 858 height 438
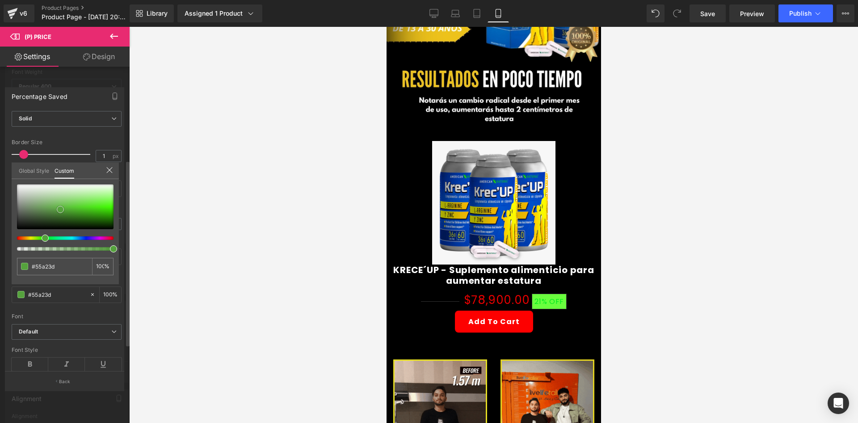
click at [60, 209] on div at bounding box center [65, 206] width 97 height 45
drag, startPoint x: 38, startPoint y: 197, endPoint x: 110, endPoint y: 239, distance: 83.4
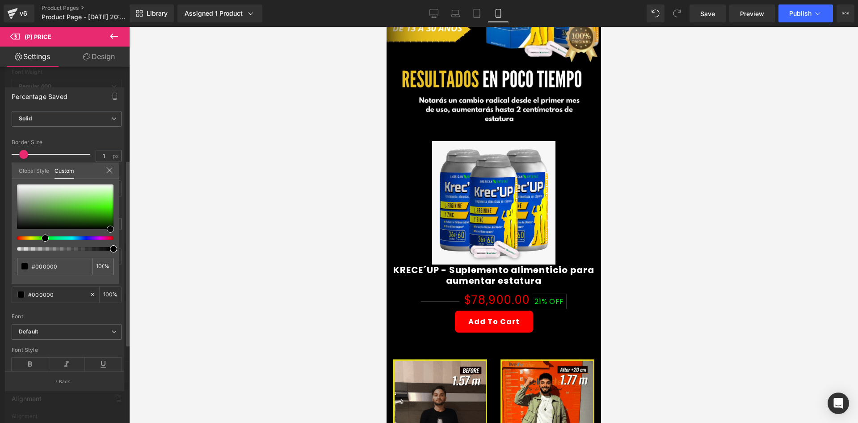
click at [110, 239] on div at bounding box center [65, 217] width 97 height 66
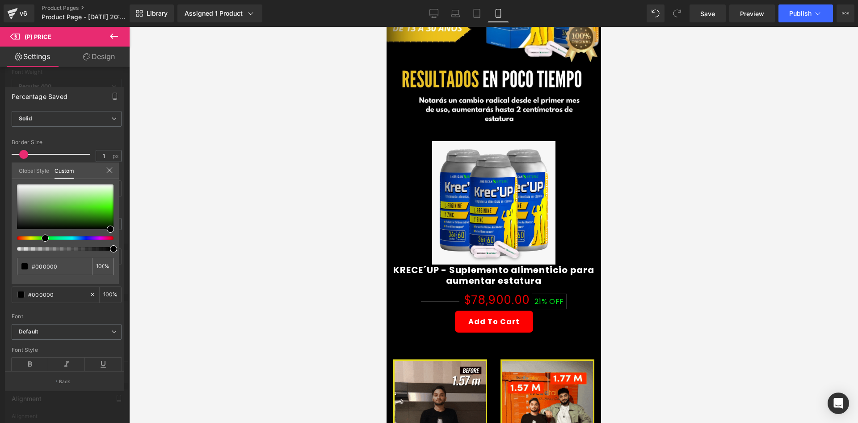
click at [219, 241] on div at bounding box center [493, 225] width 729 height 396
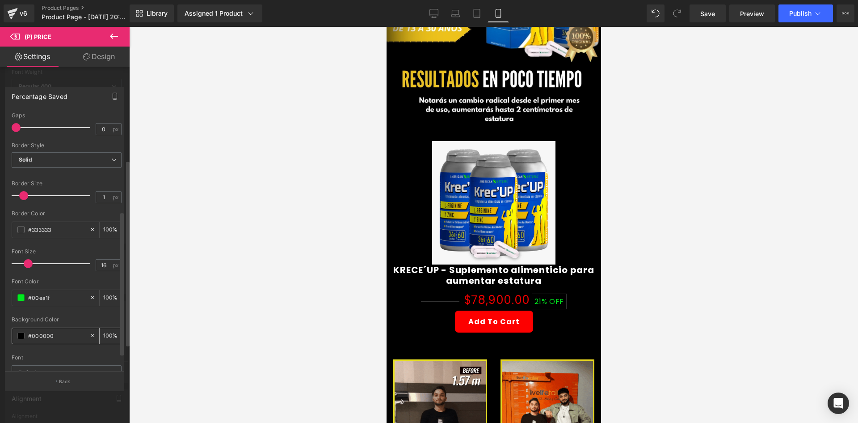
scroll to position [134, 0]
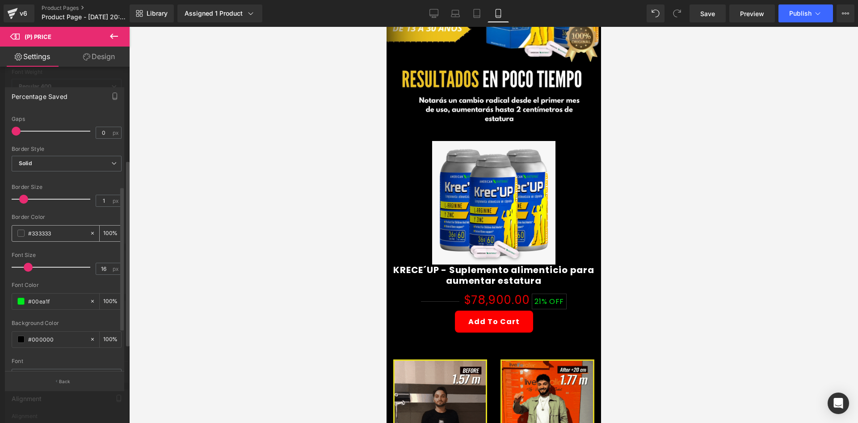
click at [19, 229] on span at bounding box center [20, 232] width 7 height 7
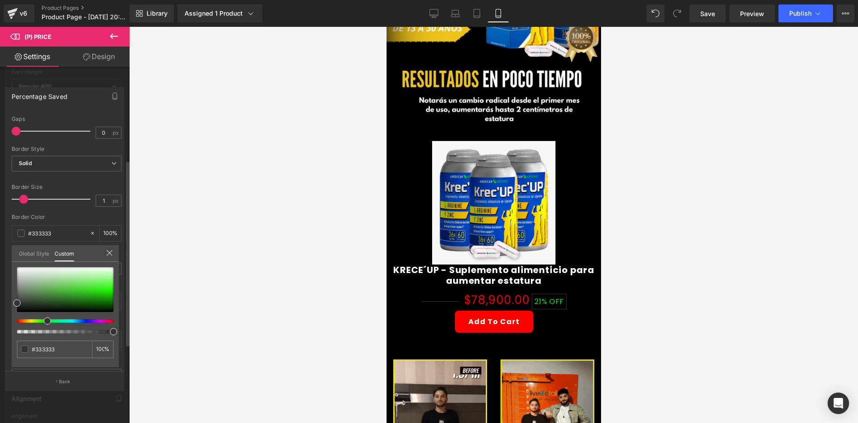
drag, startPoint x: 48, startPoint y: 318, endPoint x: 44, endPoint y: 319, distance: 4.5
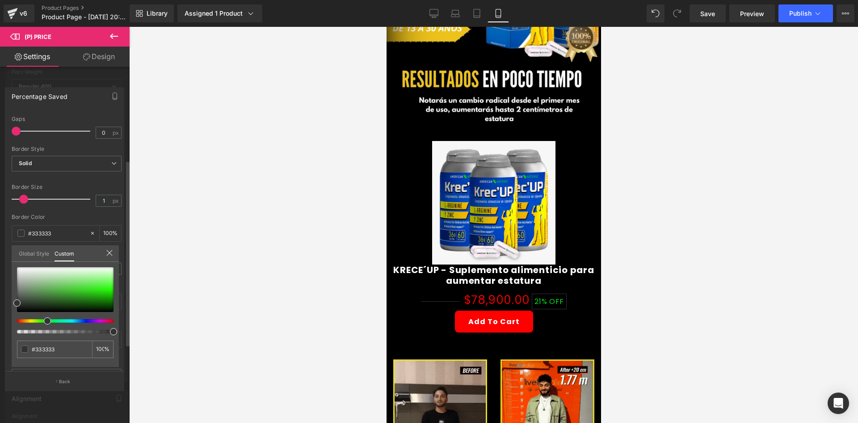
click at [44, 319] on div at bounding box center [61, 321] width 97 height 4
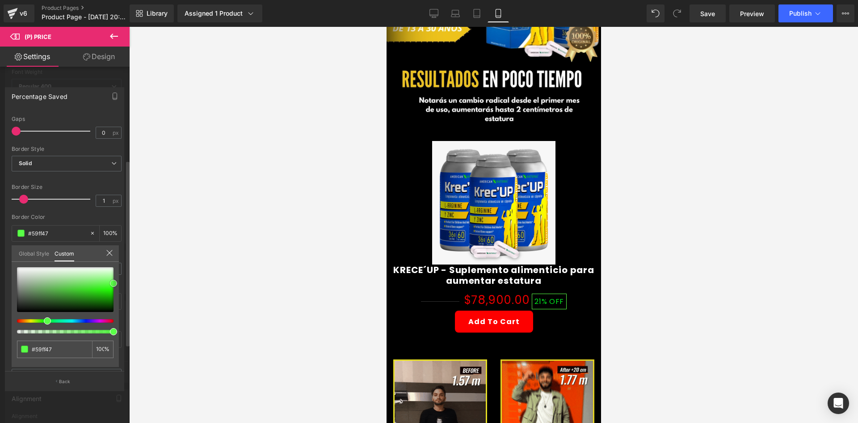
drag, startPoint x: 45, startPoint y: 285, endPoint x: 122, endPoint y: 283, distance: 76.9
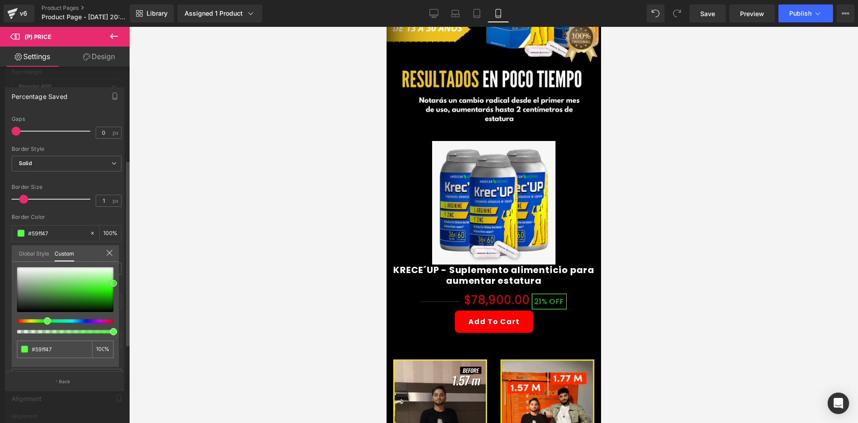
click at [122, 283] on div "Percentage Saved Text Styles Custom Custom Setup Global Style Custom Setup Glob…" at bounding box center [65, 234] width 130 height 309
click at [237, 281] on div at bounding box center [493, 225] width 729 height 396
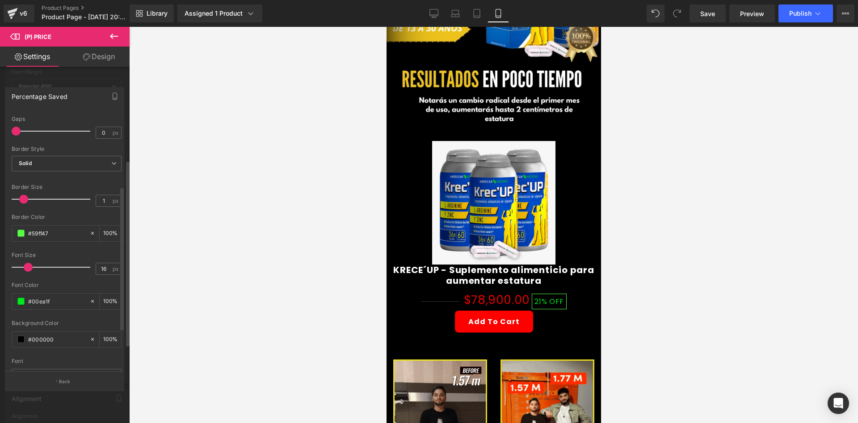
click at [21, 200] on span at bounding box center [23, 198] width 9 height 9
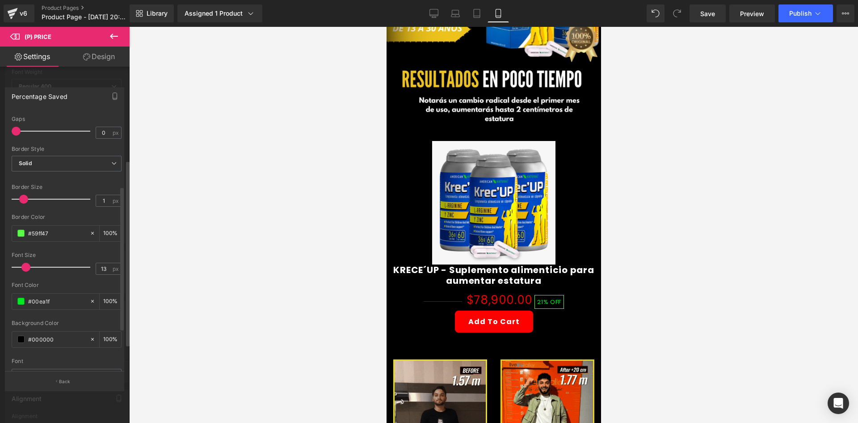
drag, startPoint x: 29, startPoint y: 266, endPoint x: 27, endPoint y: 262, distance: 4.6
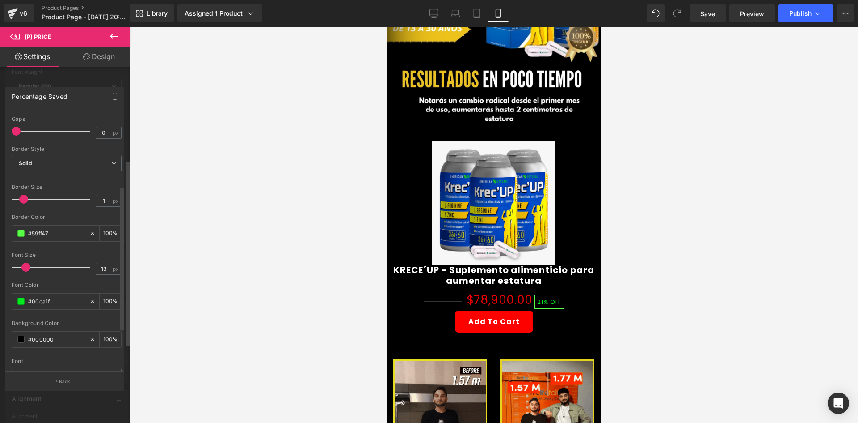
click at [27, 262] on div at bounding box center [53, 267] width 74 height 18
click at [75, 382] on button "Back" at bounding box center [64, 381] width 119 height 20
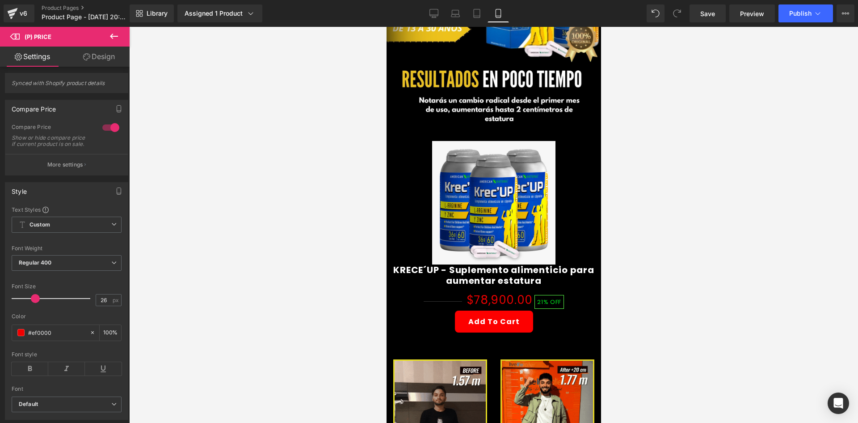
scroll to position [0, 0]
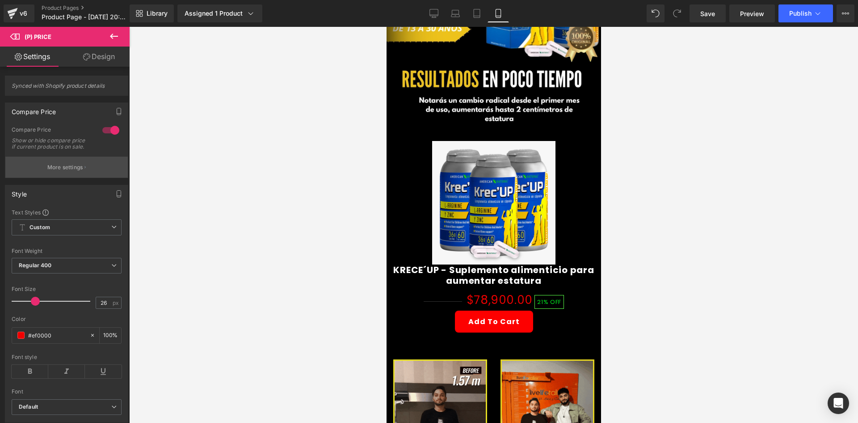
click at [62, 178] on button "More settings" at bounding box center [66, 166] width 123 height 21
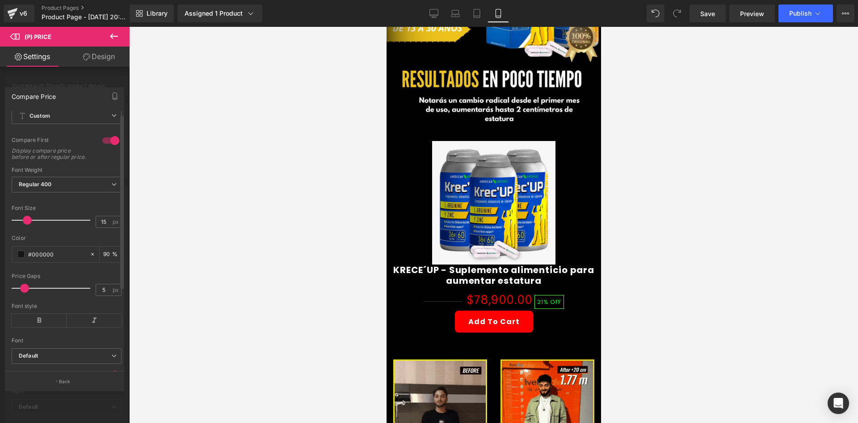
scroll to position [45, 0]
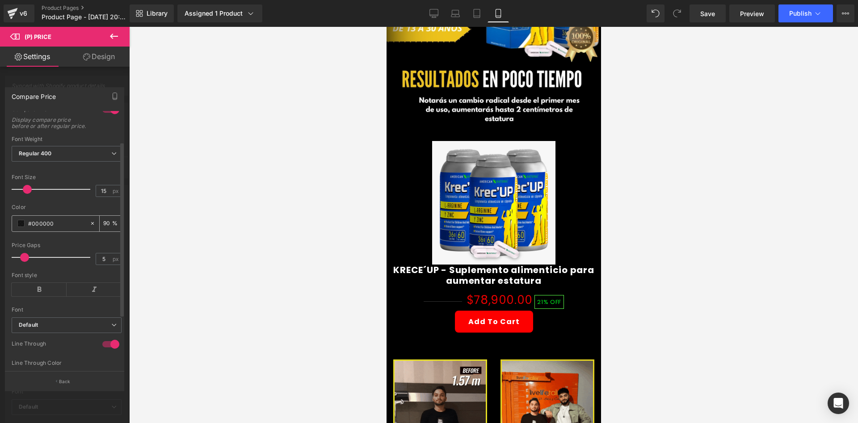
click at [17, 231] on div "#000000" at bounding box center [50, 224] width 77 height 16
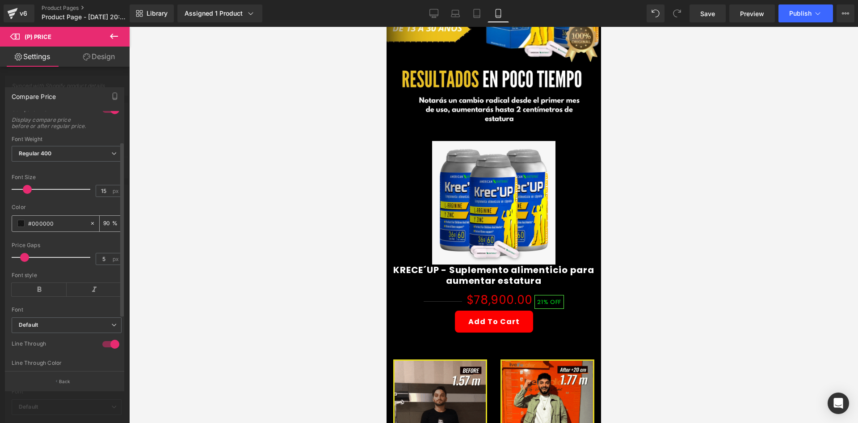
click at [18, 227] on span at bounding box center [20, 223] width 7 height 7
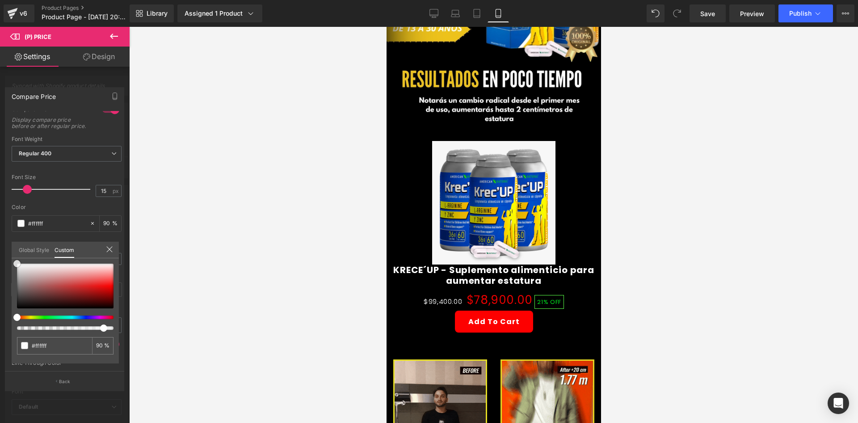
drag, startPoint x: 65, startPoint y: 277, endPoint x: 0, endPoint y: 234, distance: 77.9
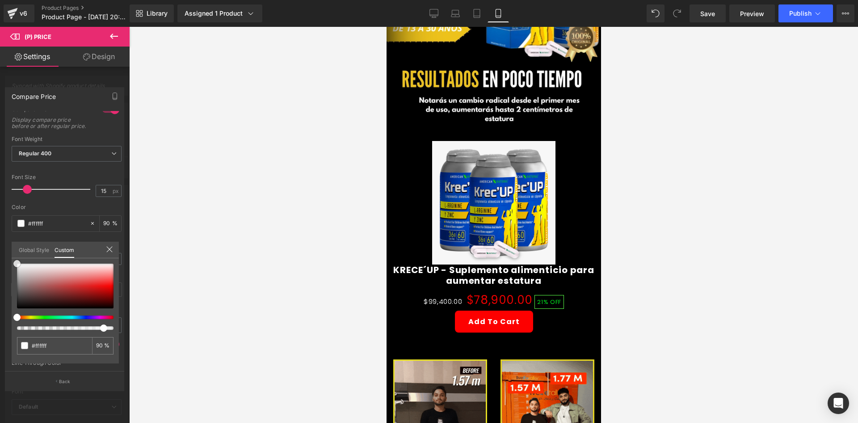
click at [0, 234] on div "Compare Price Text Styles Custom Custom Setup Global Style Custom Setup Global …" at bounding box center [65, 234] width 130 height 309
click at [212, 229] on div at bounding box center [493, 225] width 729 height 396
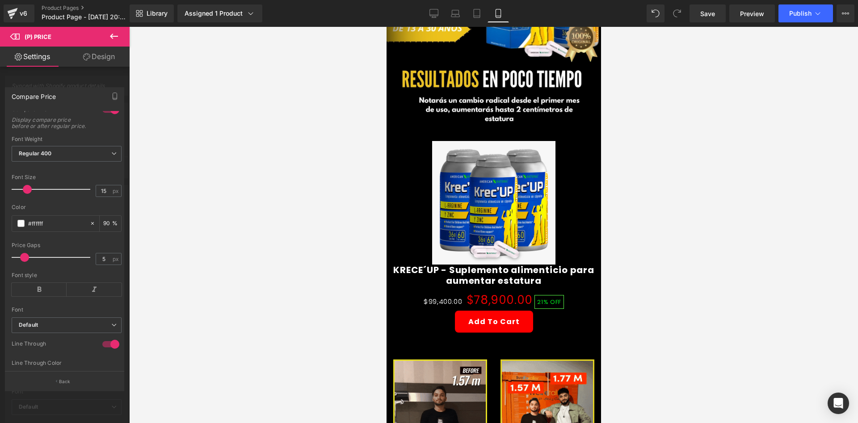
click at [118, 33] on icon at bounding box center [114, 36] width 11 height 11
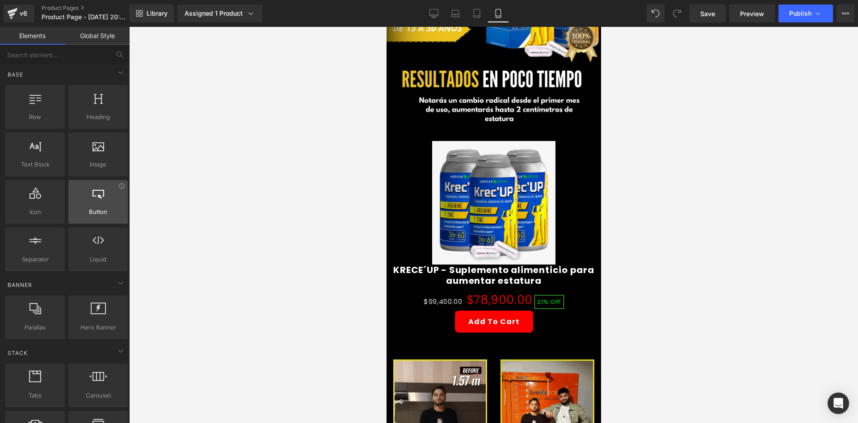
scroll to position [0, 0]
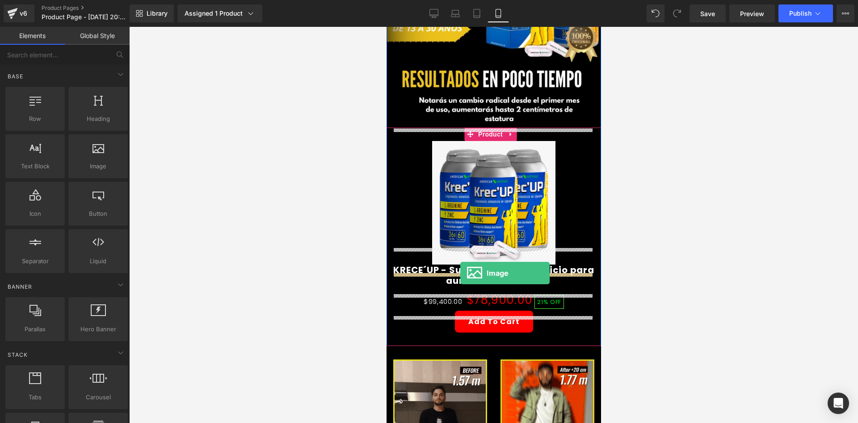
drag, startPoint x: 485, startPoint y: 188, endPoint x: 460, endPoint y: 273, distance: 88.4
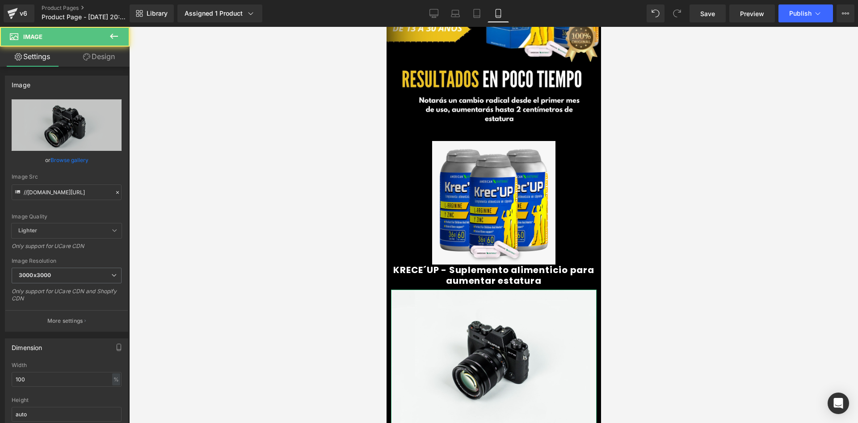
click at [92, 55] on link "Design" at bounding box center [99, 56] width 65 height 20
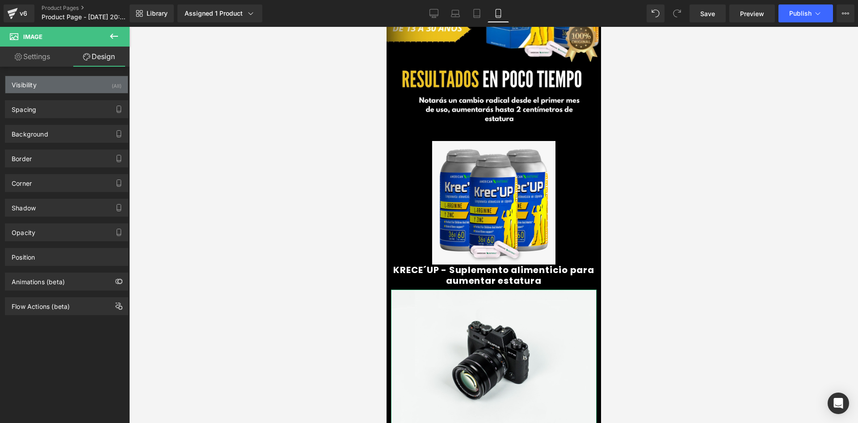
click at [100, 83] on div "Visibility (All)" at bounding box center [66, 84] width 123 height 17
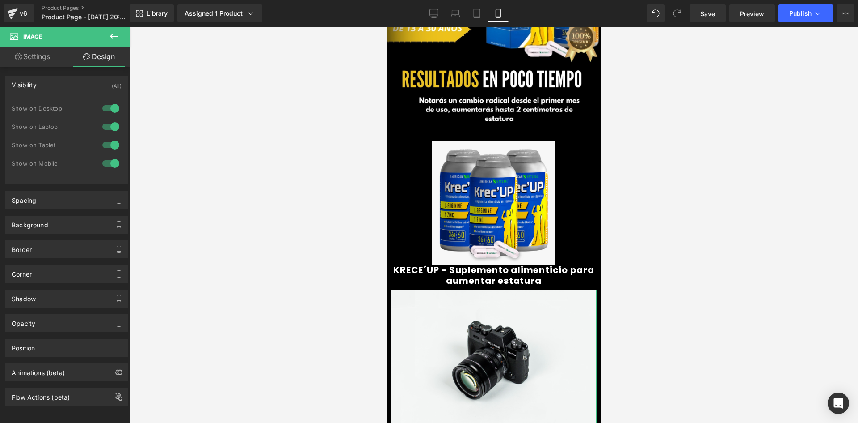
click at [101, 110] on div at bounding box center [110, 108] width 21 height 14
click at [107, 140] on div at bounding box center [110, 145] width 21 height 14
click at [105, 141] on div at bounding box center [110, 145] width 21 height 14
click at [102, 125] on div at bounding box center [110, 126] width 21 height 14
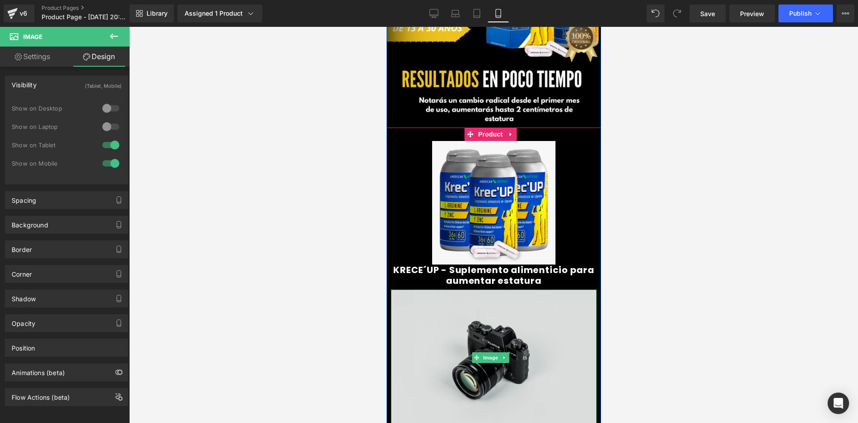
click at [499, 304] on img at bounding box center [494, 357] width 206 height 136
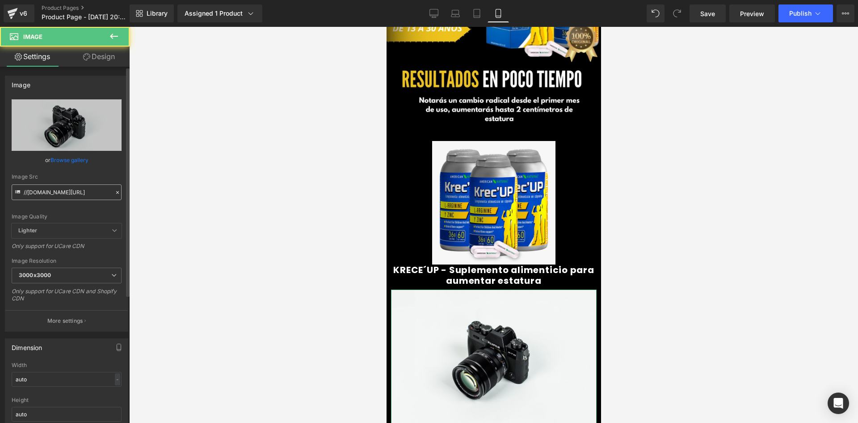
click at [54, 194] on input "//d1um8515vdn9kb.cloudfront.net/images/parallax.jpg" at bounding box center [67, 192] width 110 height 16
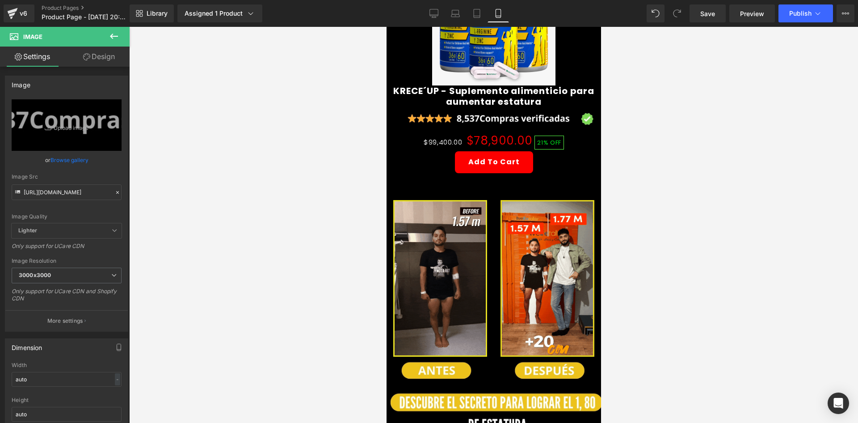
click at [107, 33] on button at bounding box center [113, 37] width 31 height 20
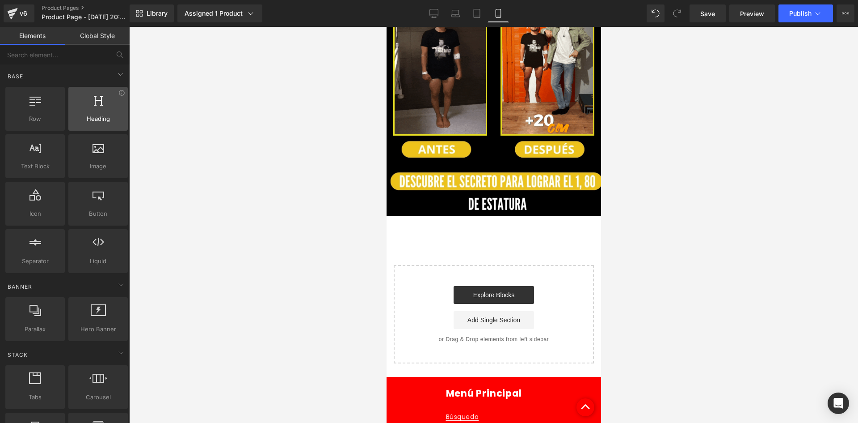
scroll to position [711, 0]
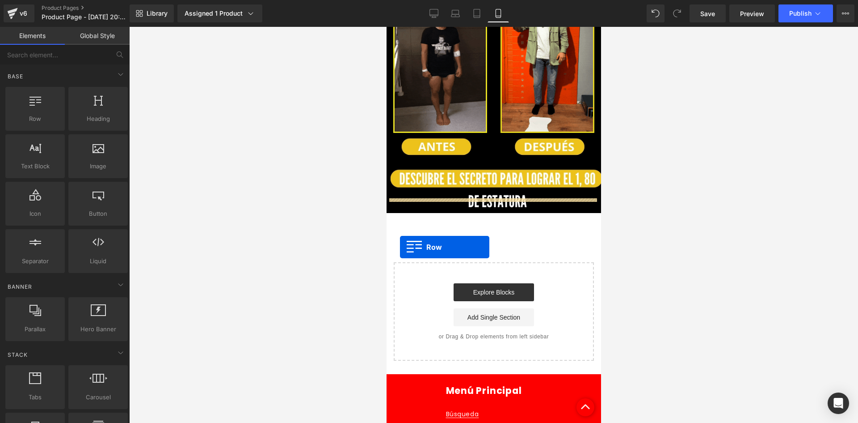
drag, startPoint x: 433, startPoint y: 123, endPoint x: 397, endPoint y: 230, distance: 113.1
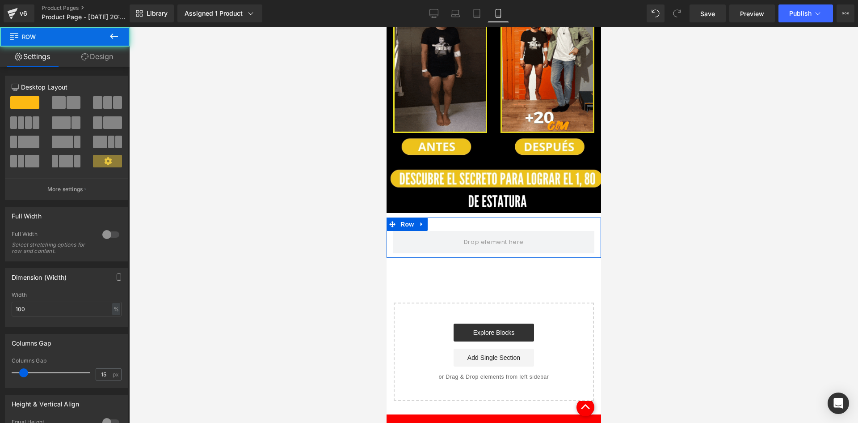
click at [96, 68] on div "12 12 12 Column Size Customizer 12 Desktop Layout Laptop Layout Tablet Layout M…" at bounding box center [67, 305] width 134 height 477
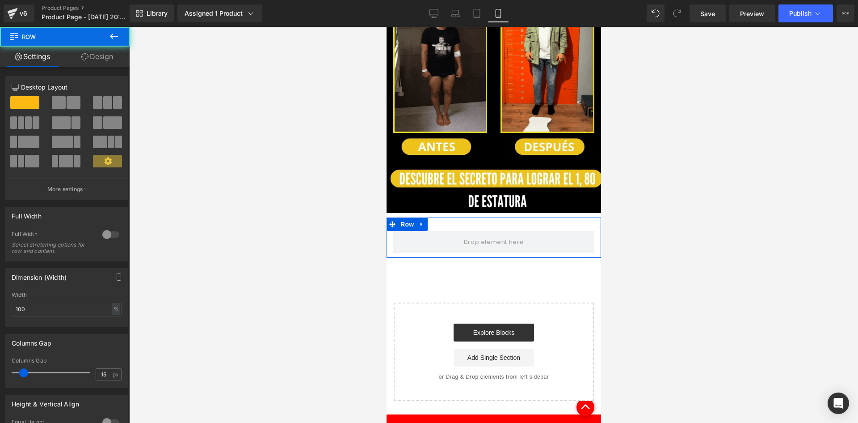
click at [97, 60] on link "Design" at bounding box center [97, 56] width 65 height 20
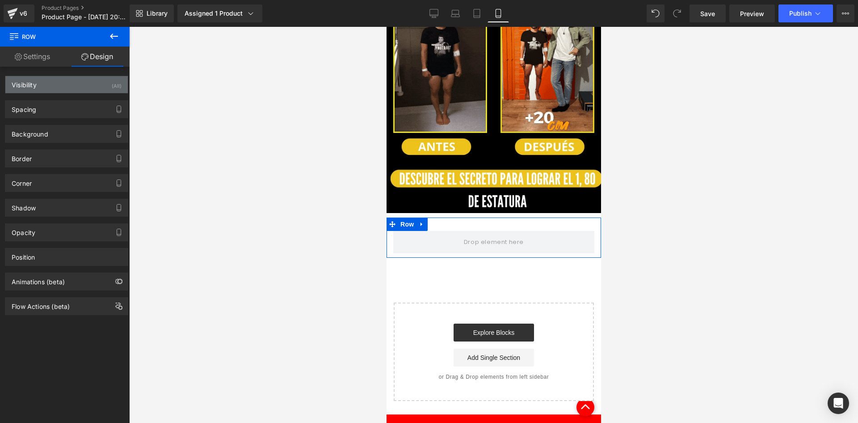
click at [91, 88] on div "Visibility (All)" at bounding box center [66, 84] width 123 height 17
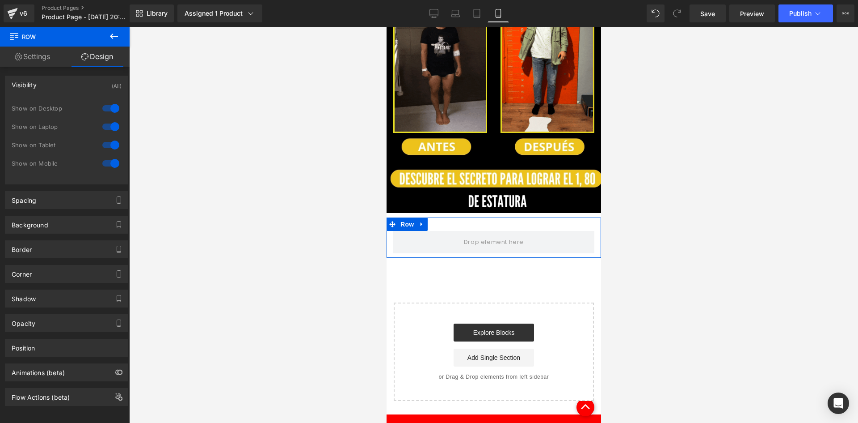
click at [109, 103] on div at bounding box center [110, 108] width 21 height 14
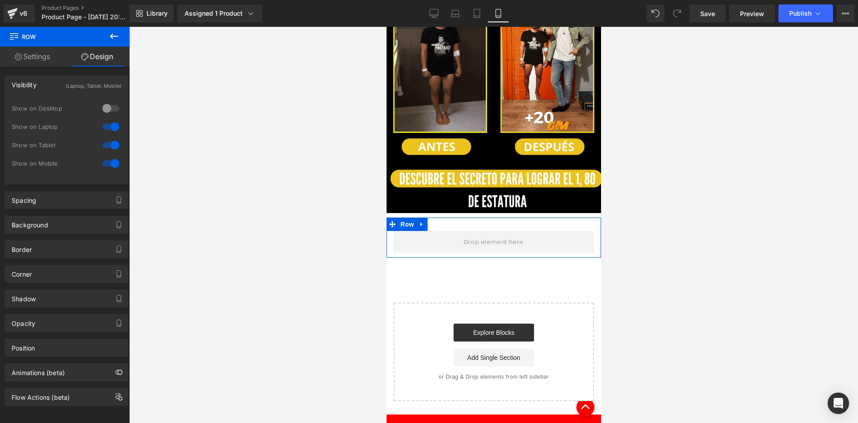
click at [108, 125] on div at bounding box center [110, 126] width 21 height 14
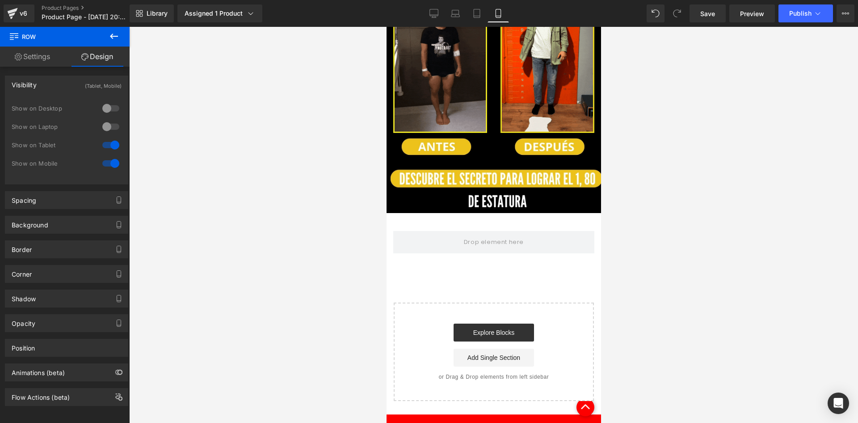
click at [113, 31] on icon at bounding box center [114, 36] width 11 height 11
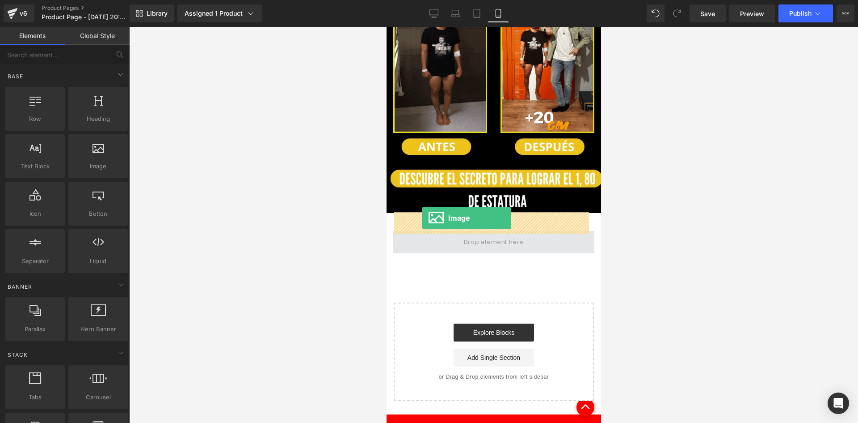
drag, startPoint x: 473, startPoint y: 182, endPoint x: 740, endPoint y: 214, distance: 267.9
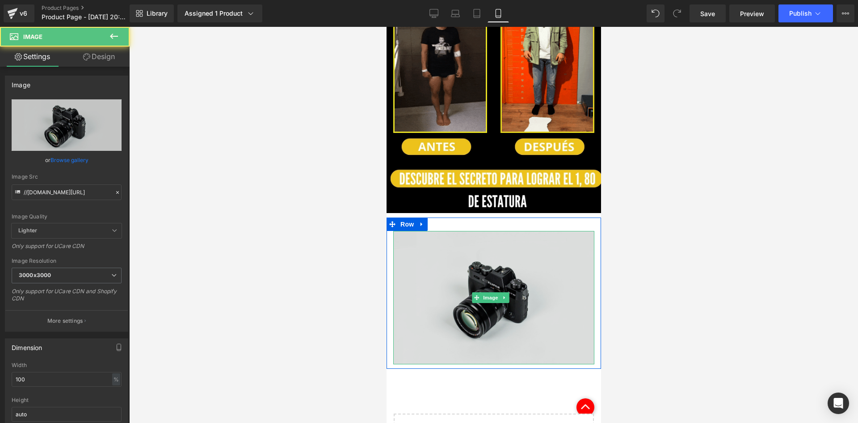
click at [445, 231] on img at bounding box center [493, 297] width 201 height 133
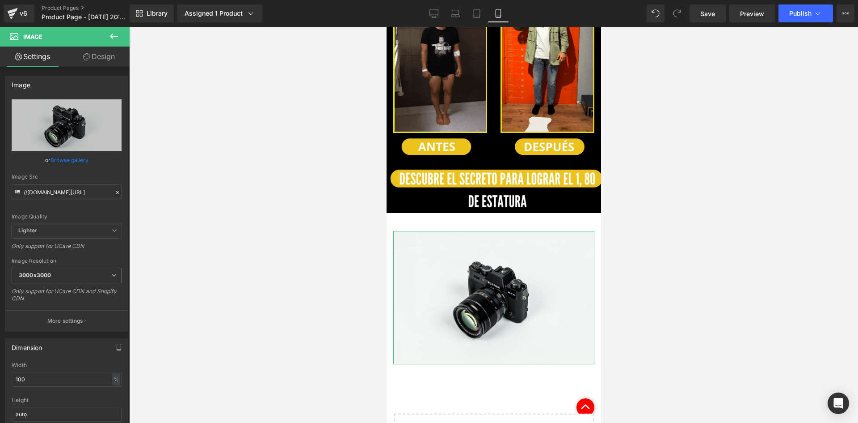
click at [102, 60] on link "Design" at bounding box center [99, 56] width 65 height 20
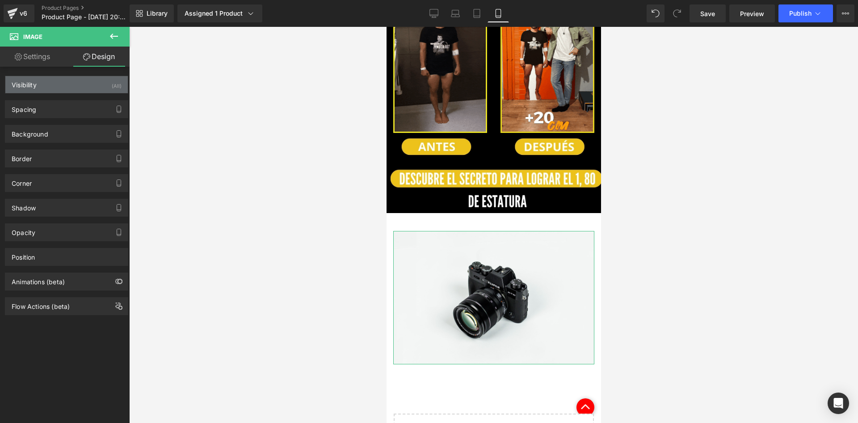
click at [93, 86] on div "Visibility (All)" at bounding box center [66, 84] width 123 height 17
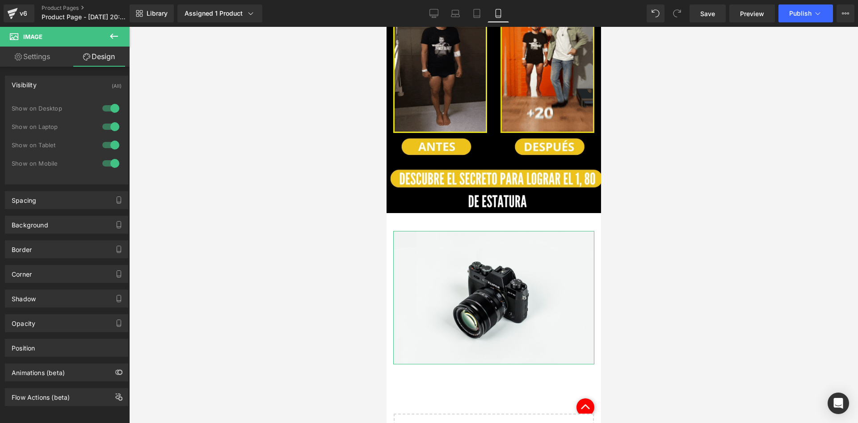
click at [104, 105] on div at bounding box center [110, 108] width 21 height 14
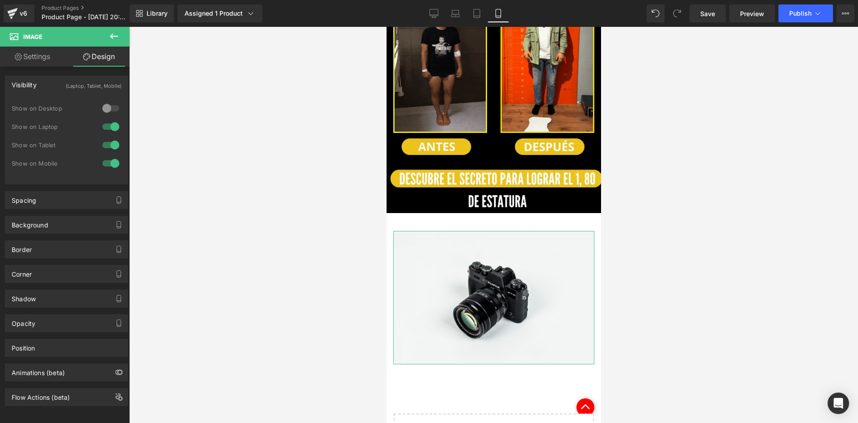
click at [105, 128] on div at bounding box center [110, 126] width 21 height 14
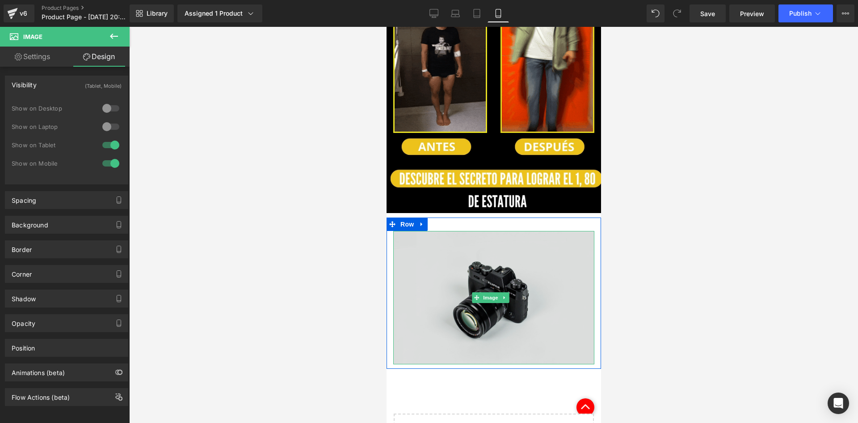
click at [462, 271] on img at bounding box center [493, 297] width 201 height 133
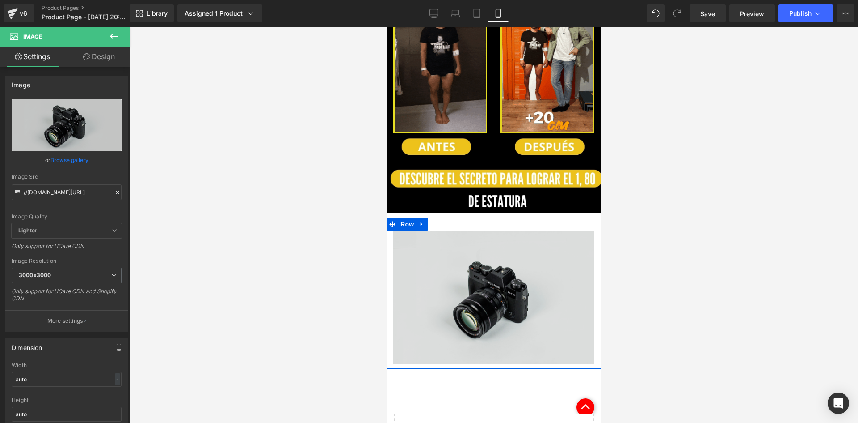
click at [464, 242] on img at bounding box center [493, 297] width 201 height 133
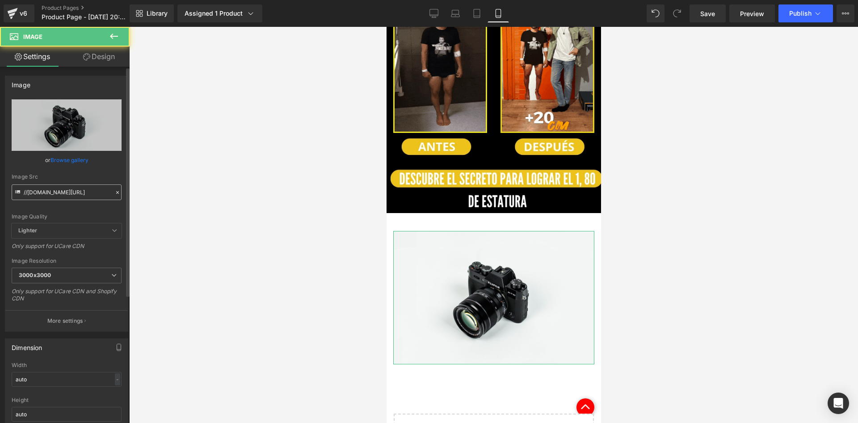
click at [75, 188] on input "//d1um8515vdn9kb.cloudfront.net/images/parallax.jpg" at bounding box center [67, 192] width 110 height 16
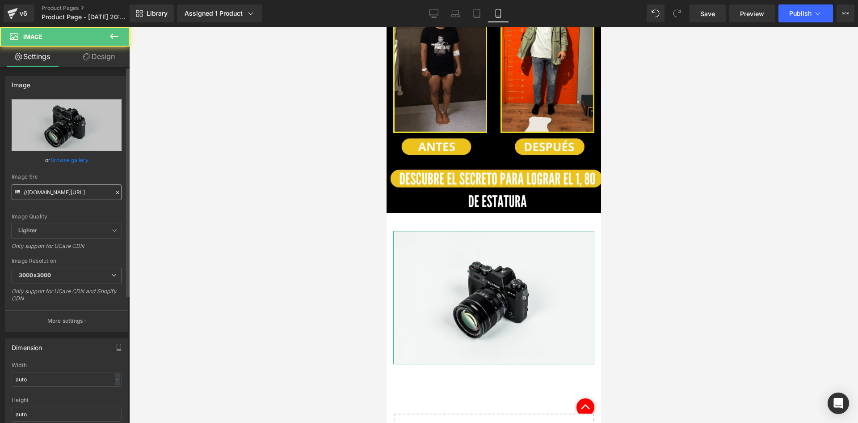
click at [75, 188] on input "//d1um8515vdn9kb.cloudfront.net/images/parallax.jpg" at bounding box center [67, 192] width 110 height 16
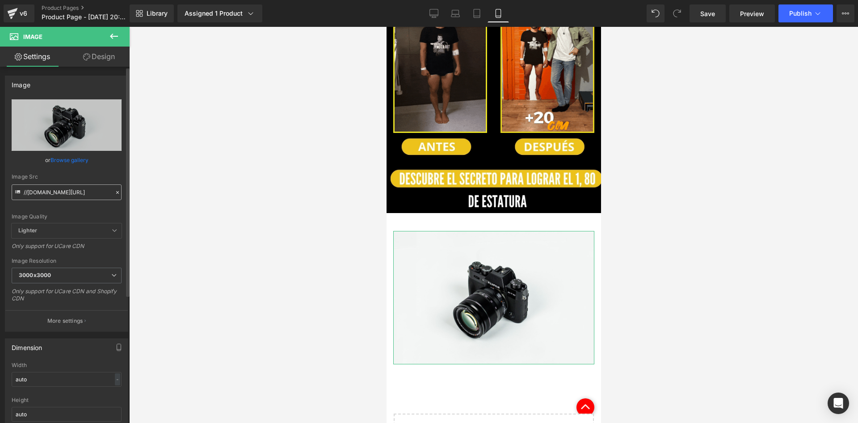
click at [75, 188] on input "//d1um8515vdn9kb.cloudfront.net/images/parallax.jpg" at bounding box center [67, 192] width 110 height 16
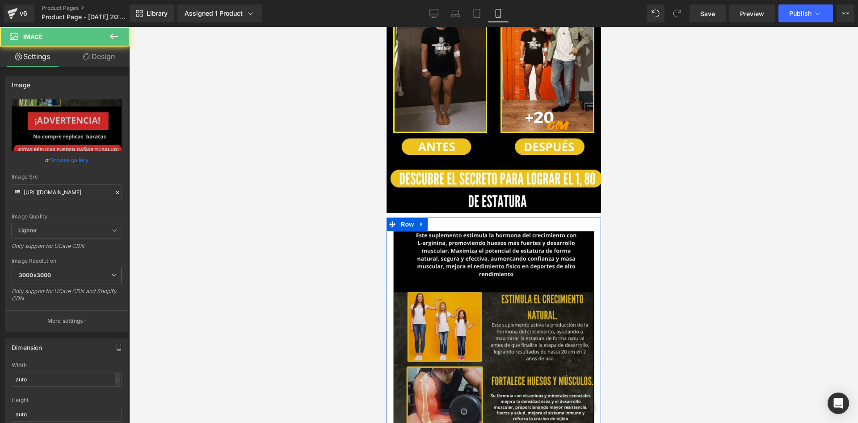
scroll to position [0, 0]
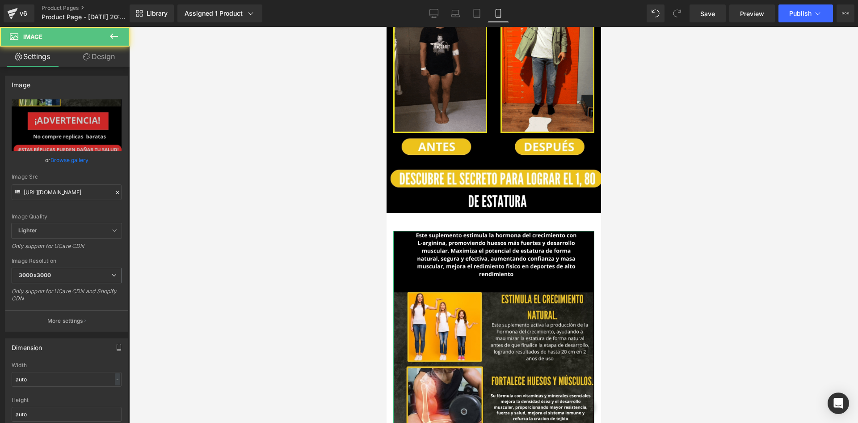
click at [98, 61] on link "Design" at bounding box center [99, 56] width 65 height 20
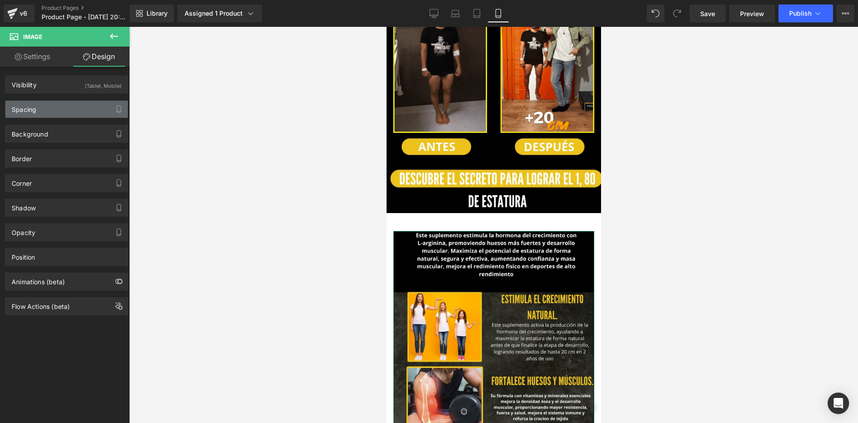
click at [85, 115] on div "Spacing" at bounding box center [66, 109] width 123 height 17
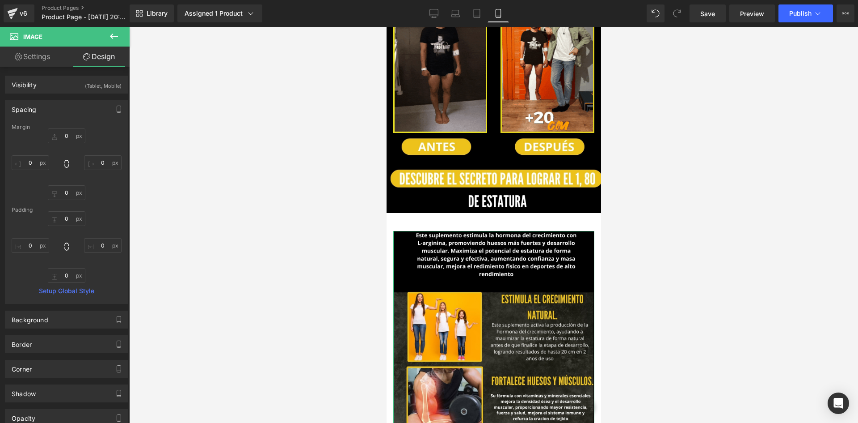
click at [66, 144] on div "0px 0 0px 0 0px 0 0px 0" at bounding box center [67, 164] width 110 height 72
click at [64, 140] on input "0" at bounding box center [67, 135] width 38 height 15
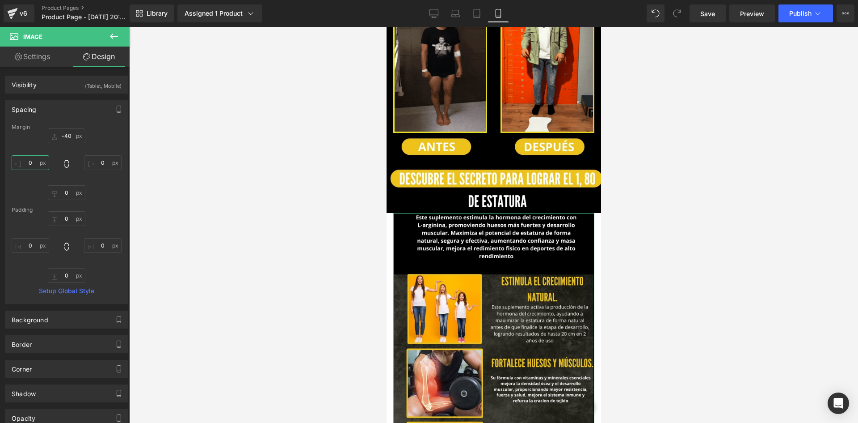
click at [34, 159] on input "0" at bounding box center [31, 162] width 38 height 15
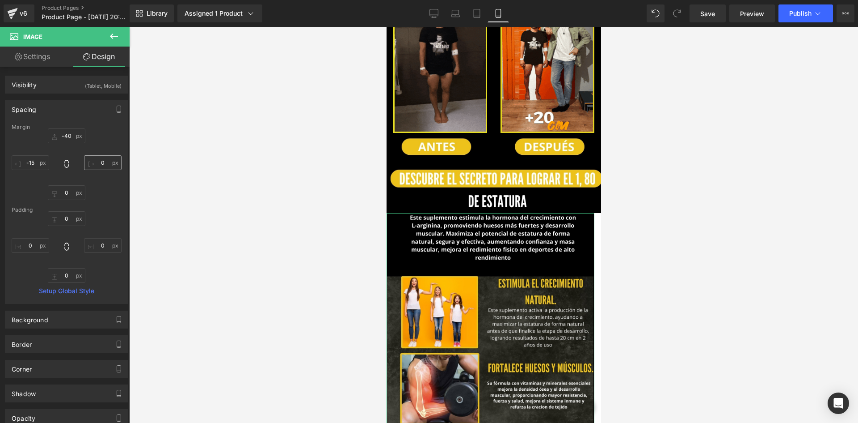
drag, startPoint x: 107, startPoint y: 169, endPoint x: 101, endPoint y: 165, distance: 7.7
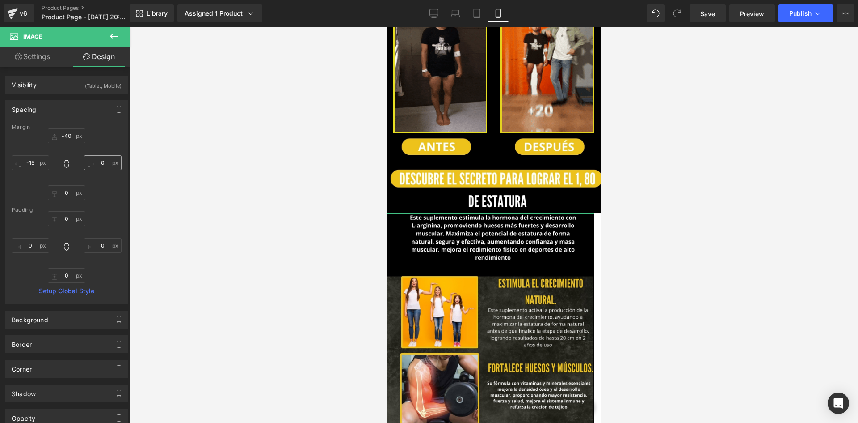
click at [106, 169] on div "-40 -40 0px 0 0px 0 -15 -15" at bounding box center [67, 164] width 110 height 72
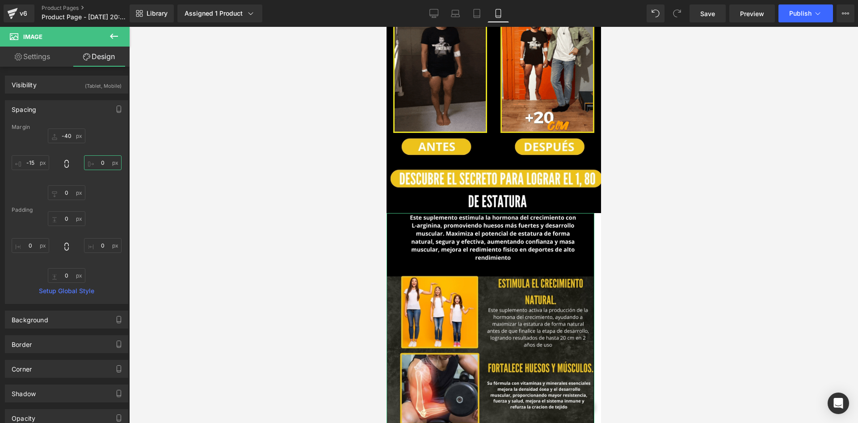
click at [101, 165] on input "0" at bounding box center [103, 162] width 38 height 15
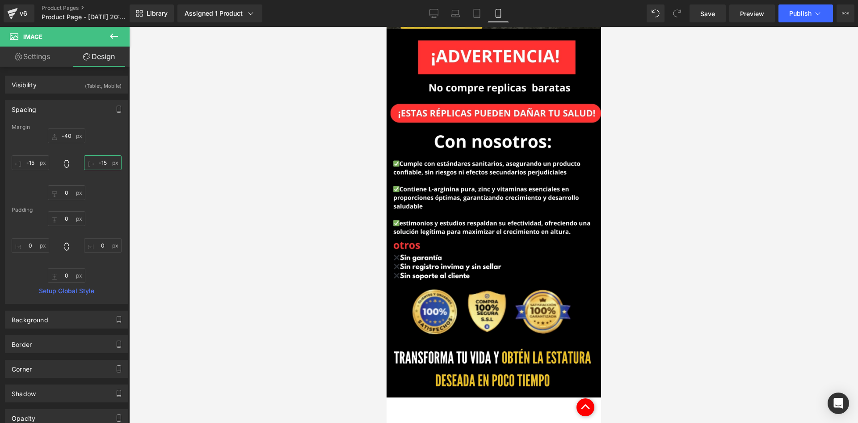
scroll to position [1337, 0]
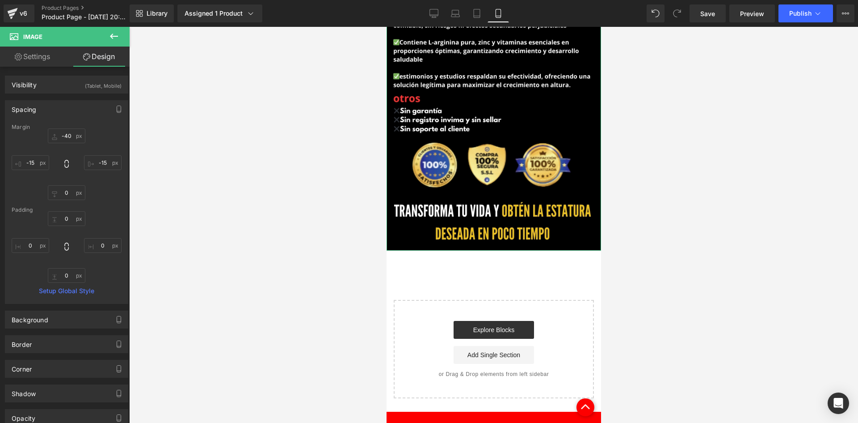
click at [43, 53] on link "Settings" at bounding box center [32, 56] width 65 height 20
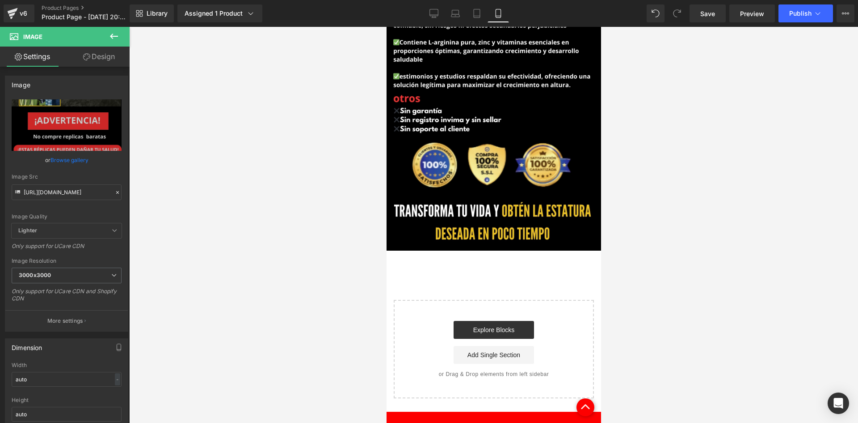
click at [114, 37] on icon at bounding box center [114, 36] width 11 height 11
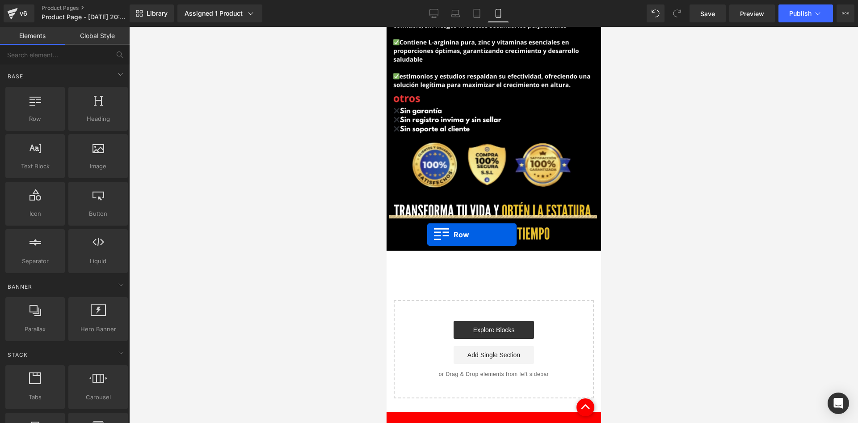
drag, startPoint x: 429, startPoint y: 130, endPoint x: 735, endPoint y: 231, distance: 322.5
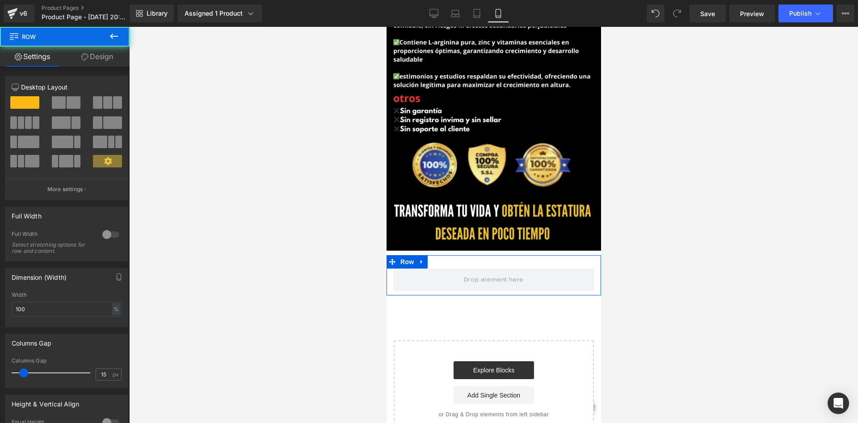
click at [91, 61] on link "Design" at bounding box center [97, 56] width 65 height 20
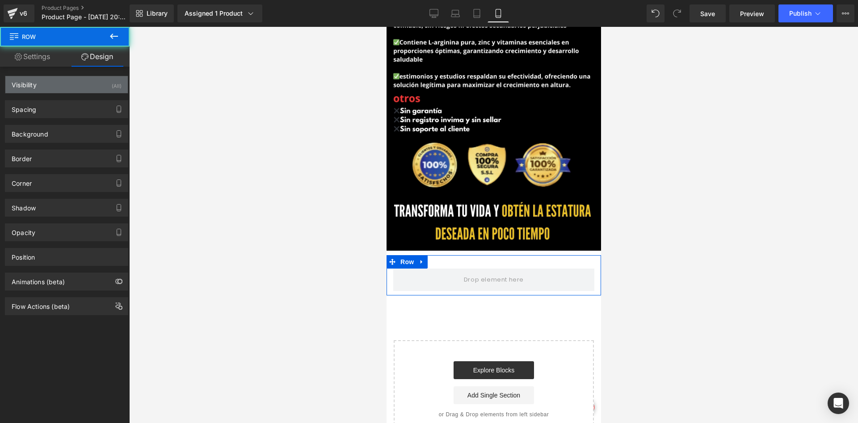
click at [93, 80] on div "Visibility (All)" at bounding box center [66, 84] width 123 height 17
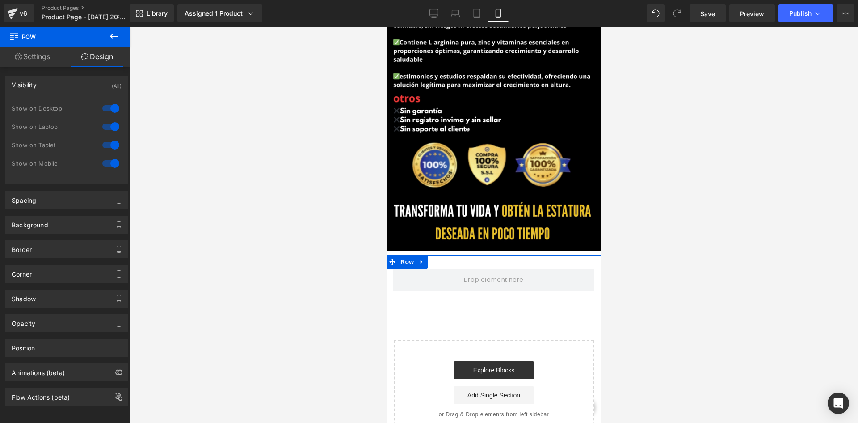
click at [107, 115] on div "Show on Desktop" at bounding box center [67, 113] width 110 height 18
drag, startPoint x: 112, startPoint y: 128, endPoint x: 110, endPoint y: 118, distance: 10.4
click at [113, 128] on div at bounding box center [110, 126] width 21 height 14
click at [105, 105] on div at bounding box center [110, 108] width 21 height 14
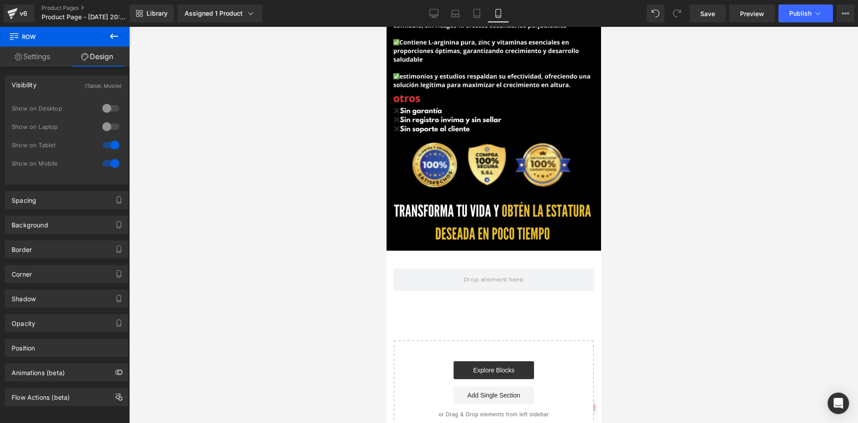
click at [117, 34] on icon at bounding box center [114, 36] width 11 height 11
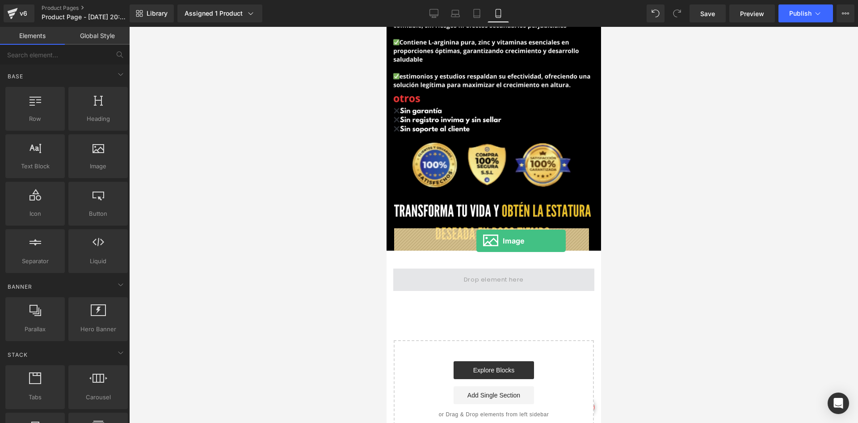
drag, startPoint x: 484, startPoint y: 188, endPoint x: 476, endPoint y: 241, distance: 53.4
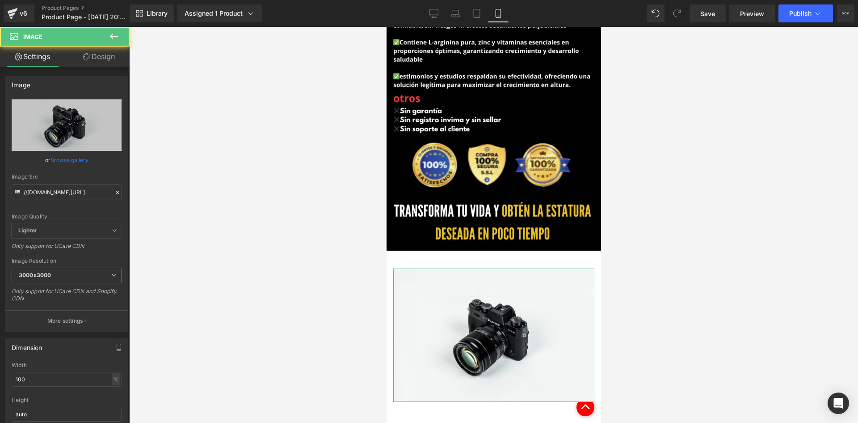
click at [84, 55] on icon at bounding box center [86, 56] width 7 height 7
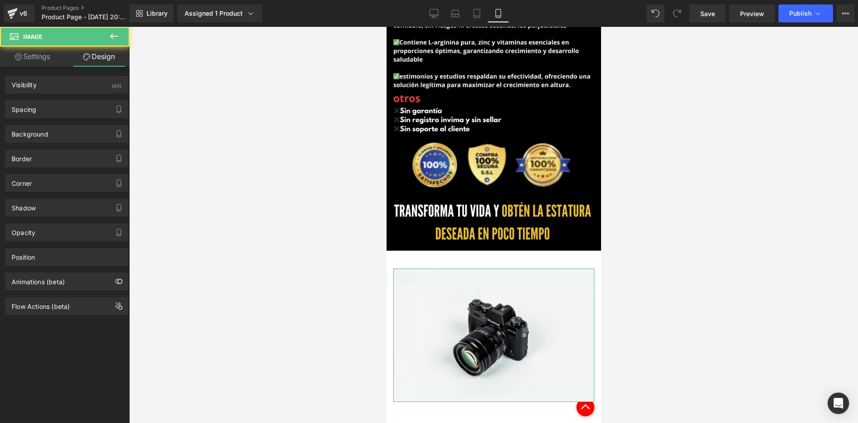
click at [100, 73] on div "Visibility (All) 0|0|0|0 1 Show on Desktop 1 Show on Laptop 1 Show on Tablet 1 …" at bounding box center [67, 81] width 134 height 25
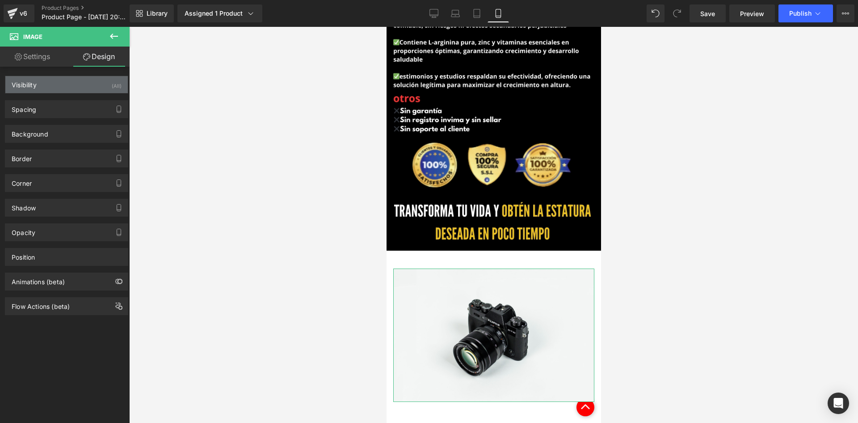
click at [102, 83] on div "Visibility (All)" at bounding box center [66, 84] width 123 height 17
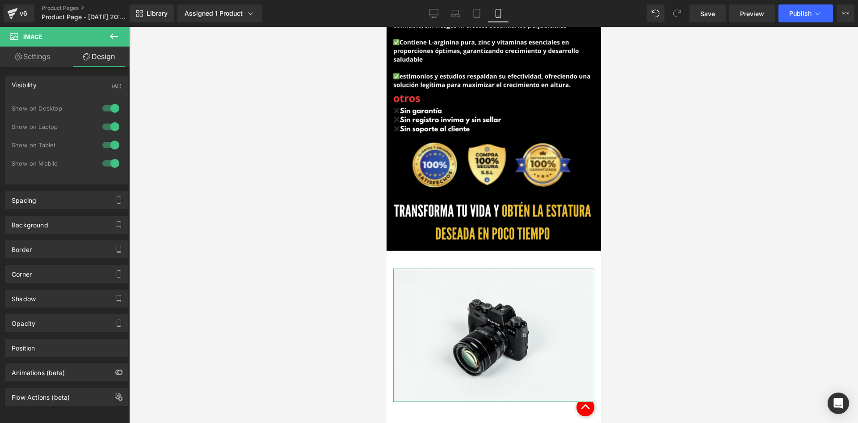
click at [107, 106] on div at bounding box center [110, 108] width 21 height 14
drag, startPoint x: 115, startPoint y: 132, endPoint x: 111, endPoint y: 126, distance: 7.4
click at [115, 132] on div at bounding box center [110, 126] width 21 height 14
click at [32, 57] on link "Settings" at bounding box center [32, 56] width 65 height 20
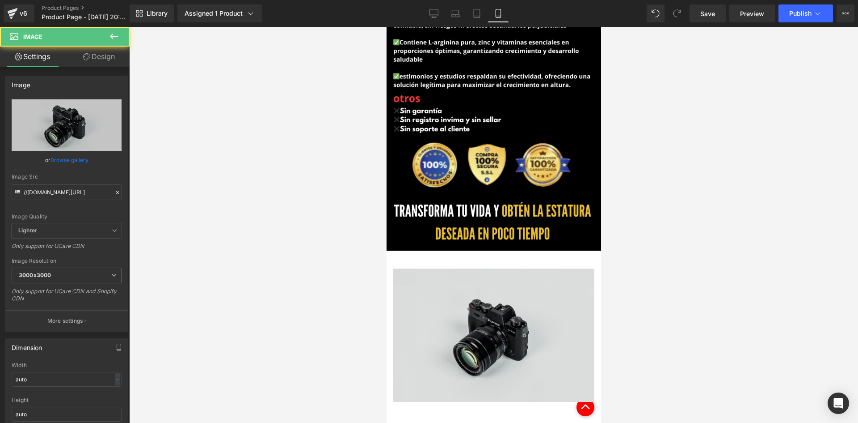
click at [474, 268] on img at bounding box center [493, 334] width 201 height 133
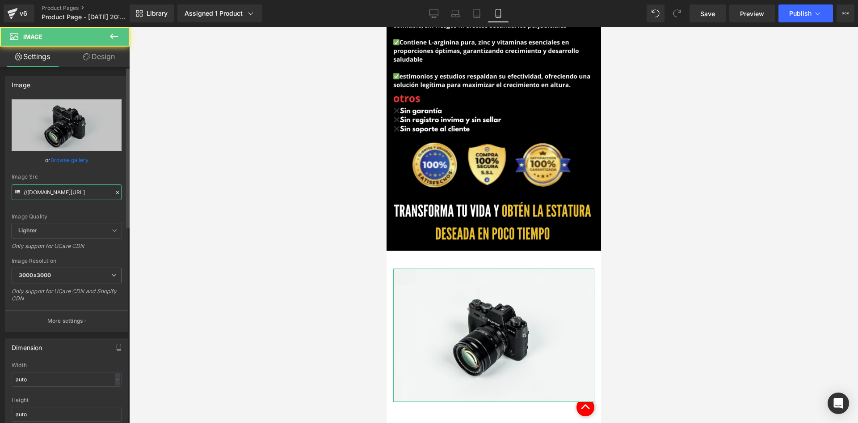
click at [85, 184] on input "//d1um8515vdn9kb.cloudfront.net/images/parallax.jpg" at bounding box center [67, 192] width 110 height 16
click at [80, 188] on input "//d1um8515vdn9kb.cloudfront.net/images/parallax.jpg" at bounding box center [67, 192] width 110 height 16
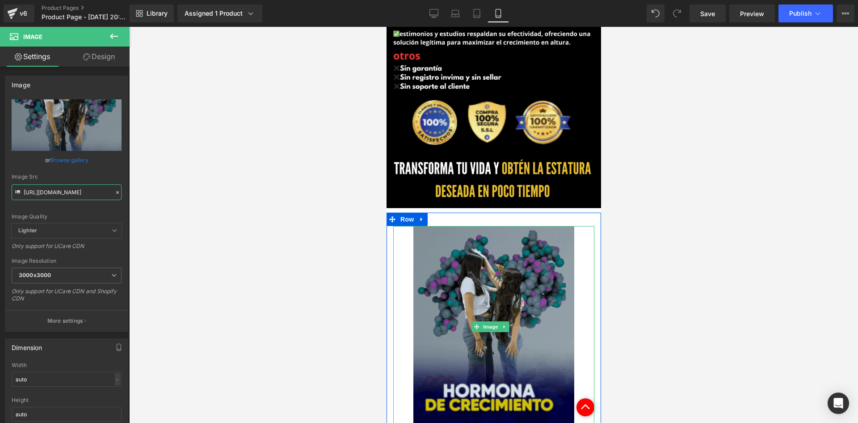
scroll to position [1382, 0]
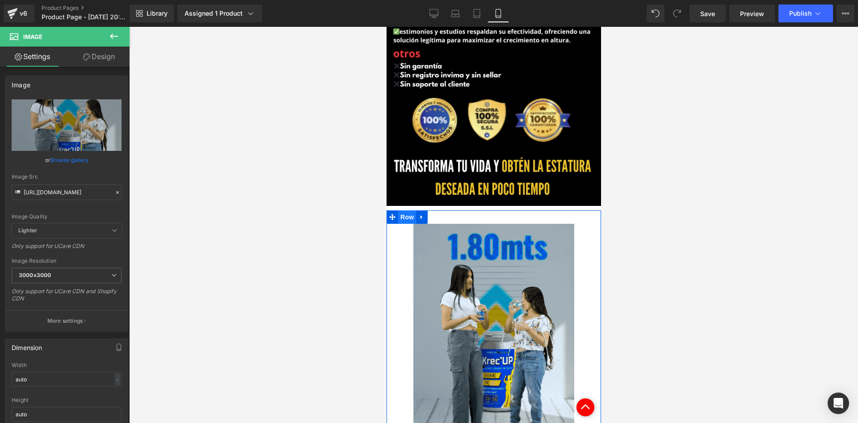
click at [406, 210] on span "Row" at bounding box center [407, 216] width 18 height 13
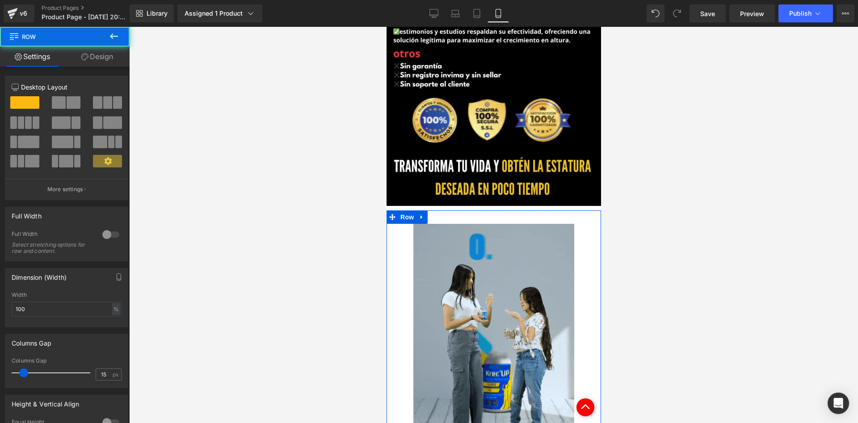
click at [90, 58] on link "Design" at bounding box center [97, 56] width 65 height 20
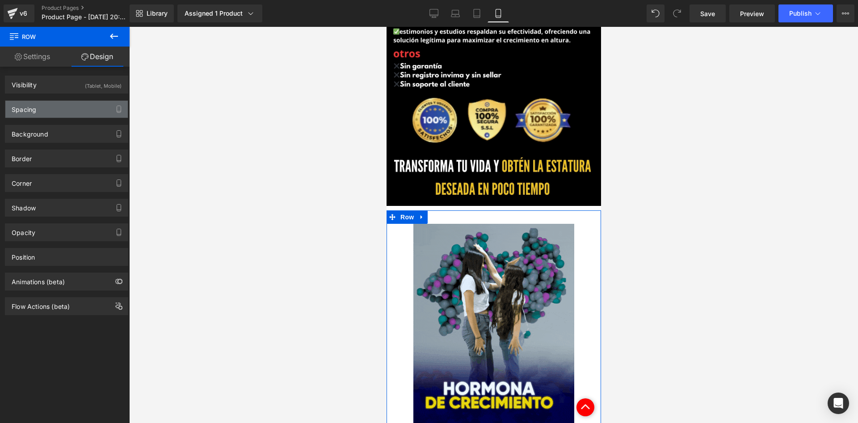
click at [52, 112] on div "Spacing" at bounding box center [66, 109] width 123 height 17
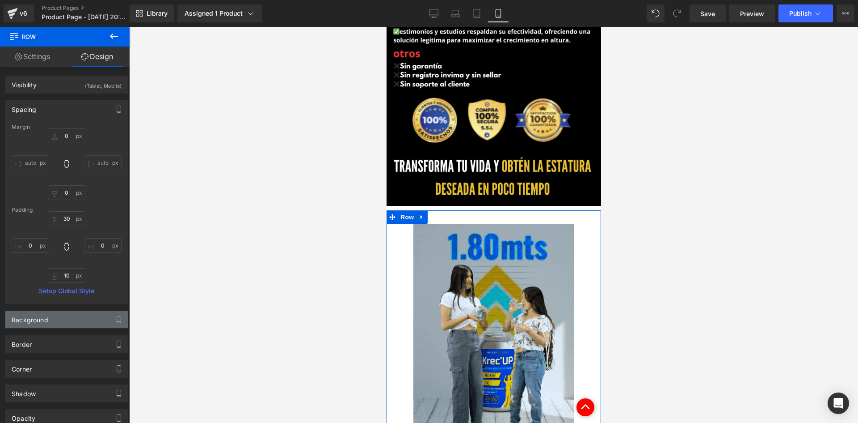
click at [79, 315] on div "Background" at bounding box center [66, 319] width 123 height 17
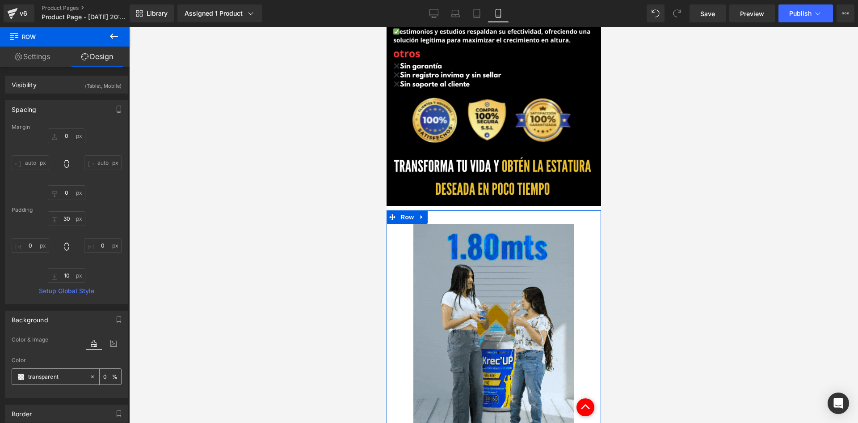
click at [72, 368] on div "transparent 0 %" at bounding box center [67, 376] width 110 height 17
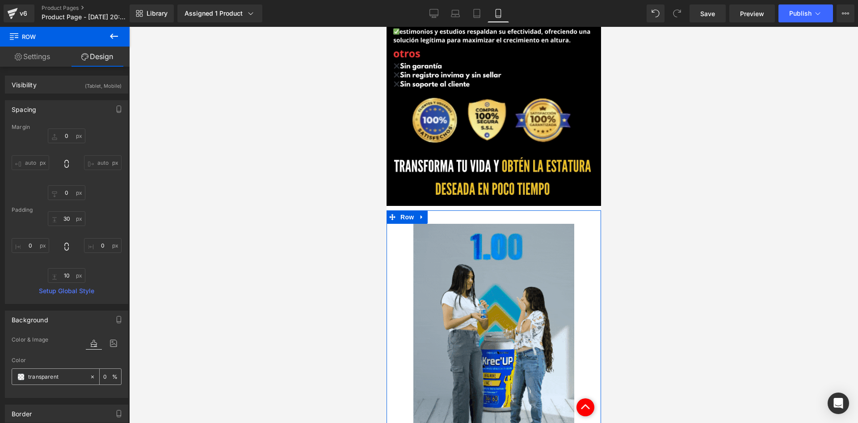
click at [65, 372] on input "transparent" at bounding box center [56, 377] width 57 height 10
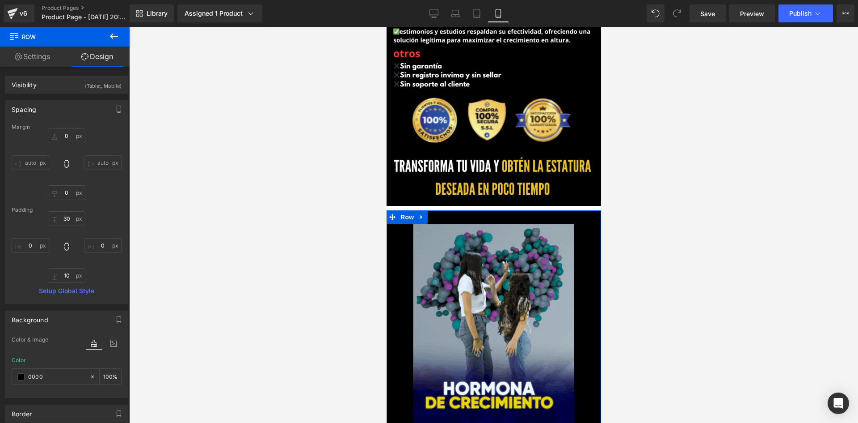
click at [407, 210] on span "Row" at bounding box center [407, 216] width 18 height 13
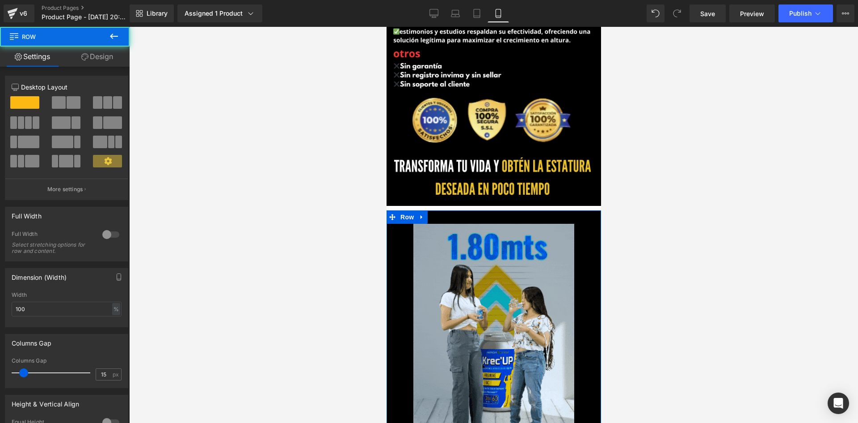
click at [95, 59] on link "Design" at bounding box center [97, 56] width 65 height 20
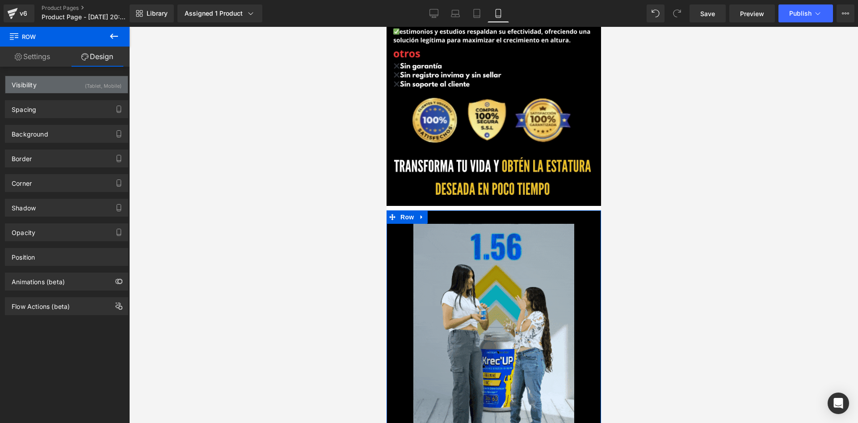
click at [92, 86] on div "(Tablet, Mobile)" at bounding box center [103, 83] width 37 height 15
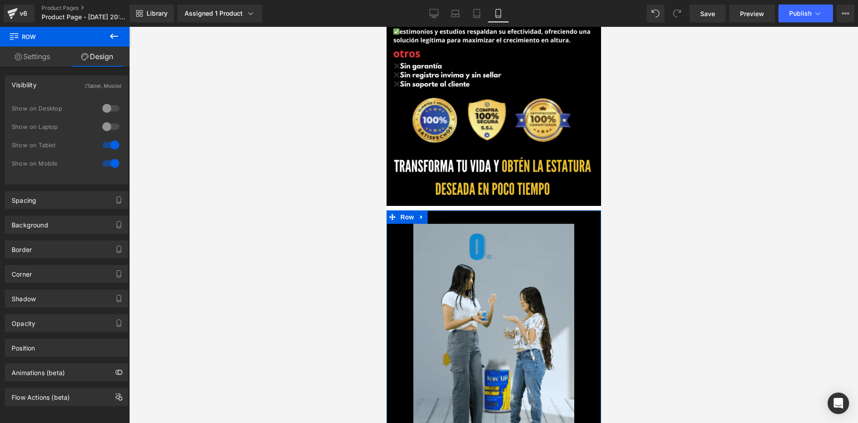
click at [79, 83] on div "Visibility (Tablet, Mobile)" at bounding box center [66, 84] width 123 height 17
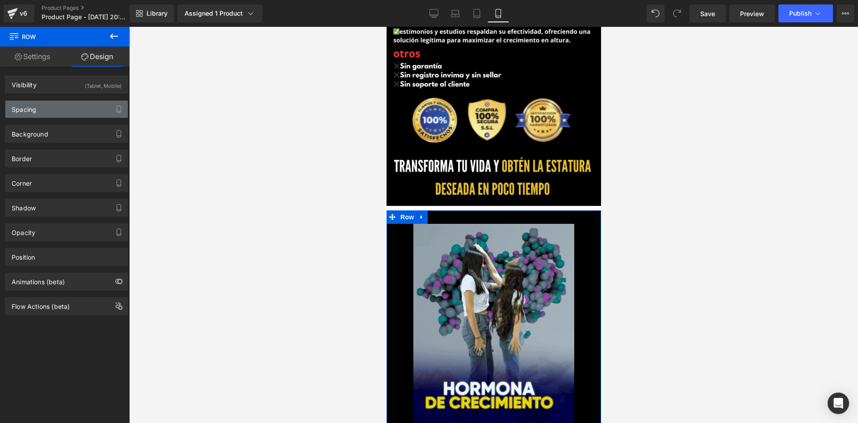
click at [40, 109] on div "Spacing" at bounding box center [66, 109] width 123 height 17
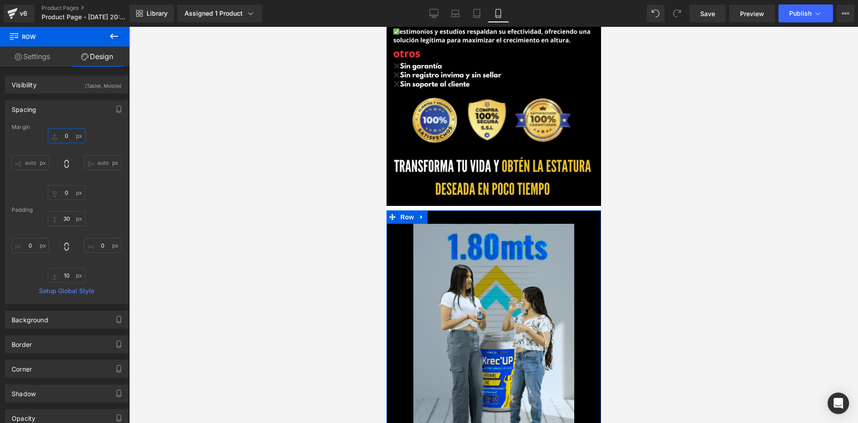
click at [65, 135] on input "0" at bounding box center [67, 135] width 38 height 15
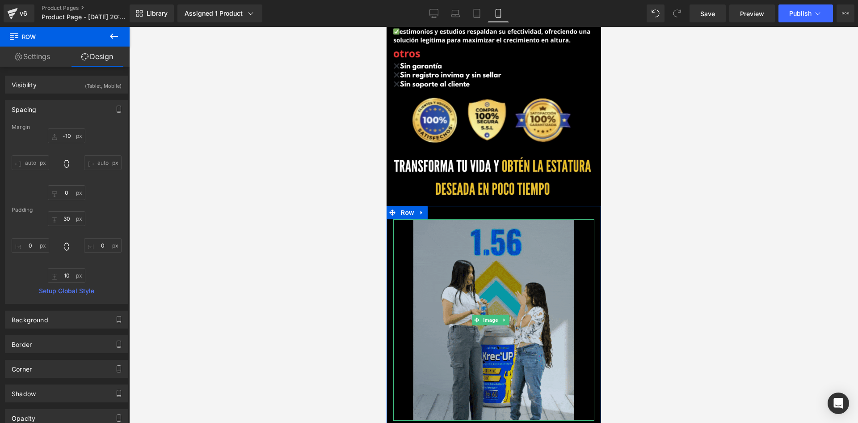
click at [481, 251] on img at bounding box center [493, 319] width 161 height 201
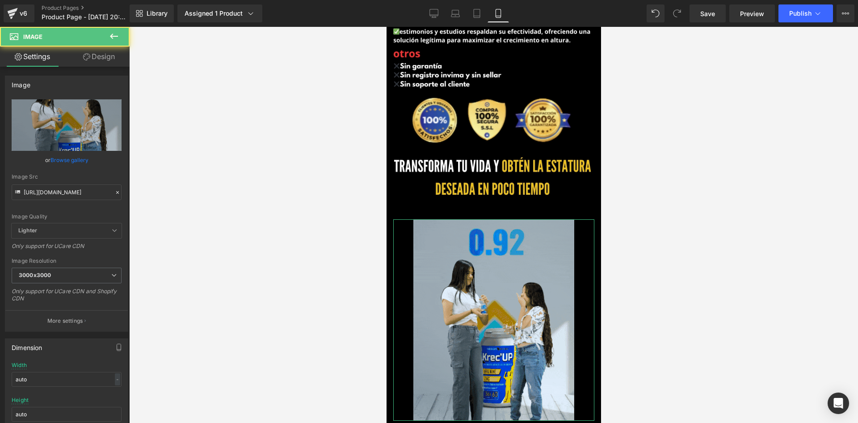
click at [113, 61] on link "Design" at bounding box center [99, 56] width 65 height 20
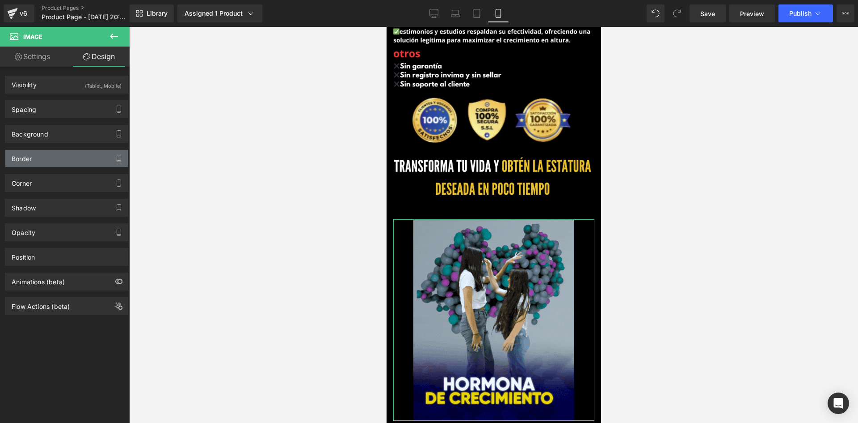
click at [51, 156] on div "Border" at bounding box center [66, 158] width 123 height 17
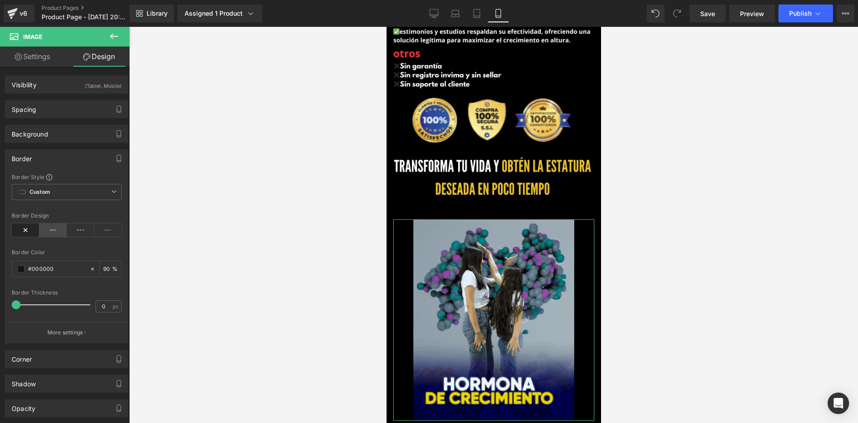
click at [50, 232] on icon at bounding box center [53, 229] width 28 height 13
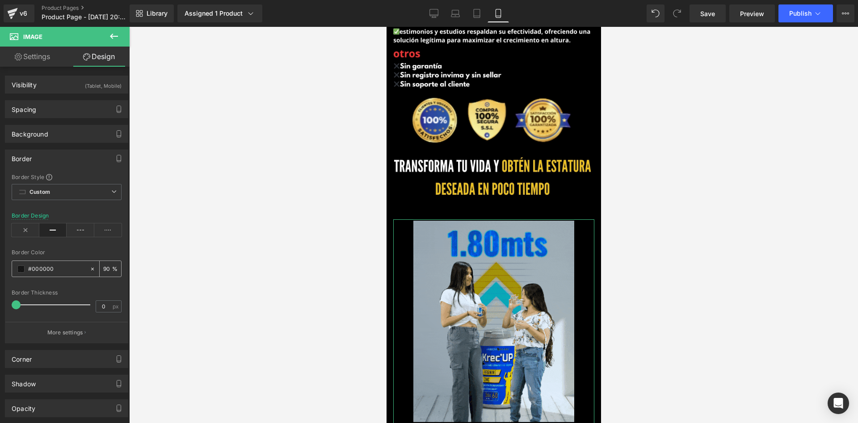
click at [21, 272] on span at bounding box center [20, 268] width 7 height 7
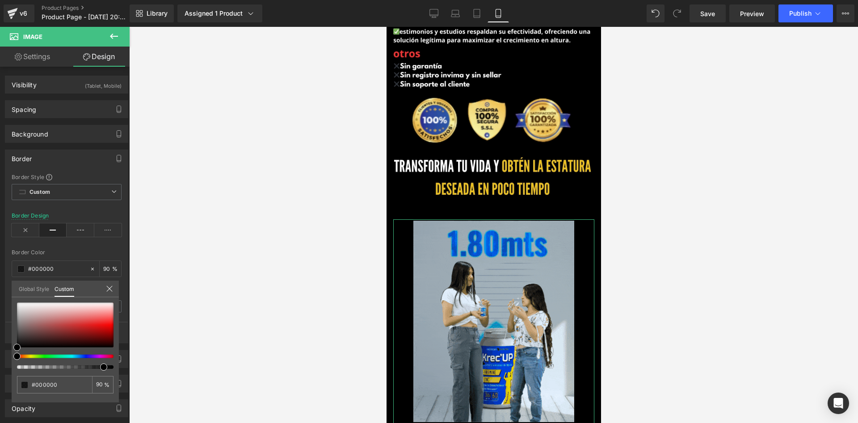
drag, startPoint x: 38, startPoint y: 358, endPoint x: 33, endPoint y: 358, distance: 5.8
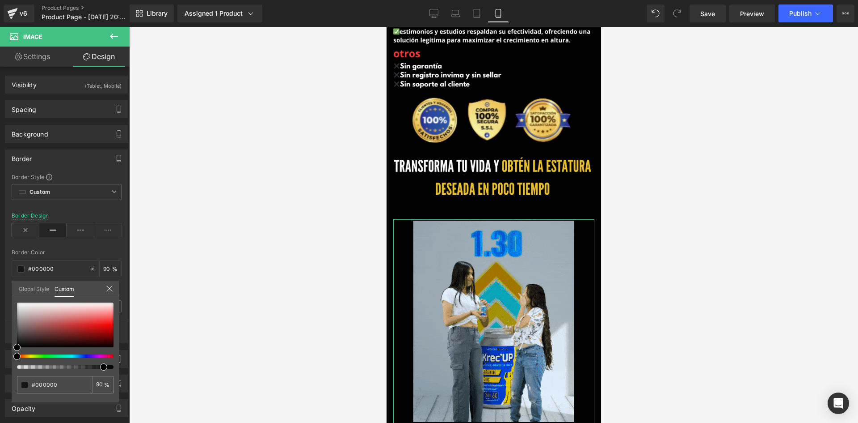
click at [33, 358] on div at bounding box center [65, 335] width 97 height 66
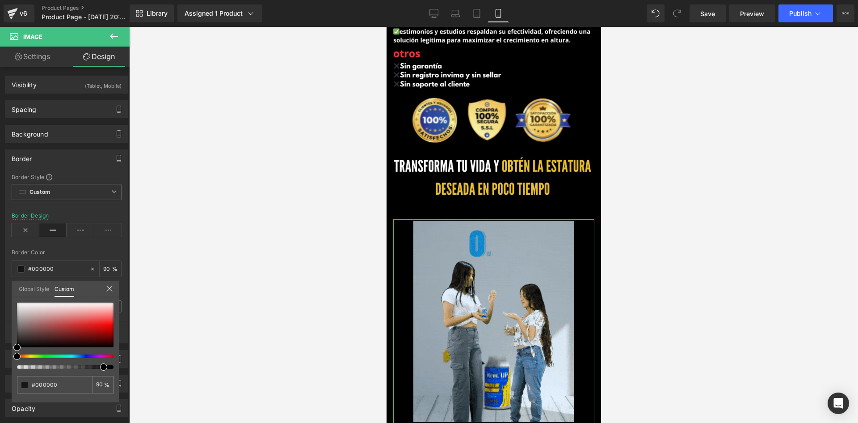
drag, startPoint x: 31, startPoint y: 358, endPoint x: 37, endPoint y: 356, distance: 6.1
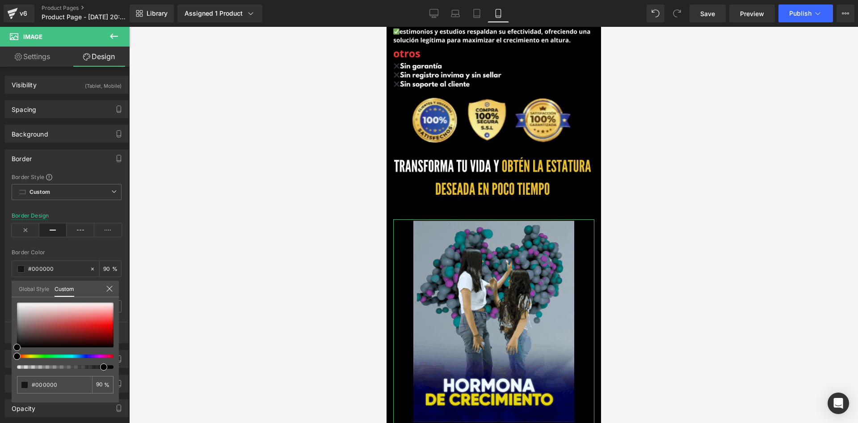
click at [37, 356] on div at bounding box center [65, 335] width 97 height 66
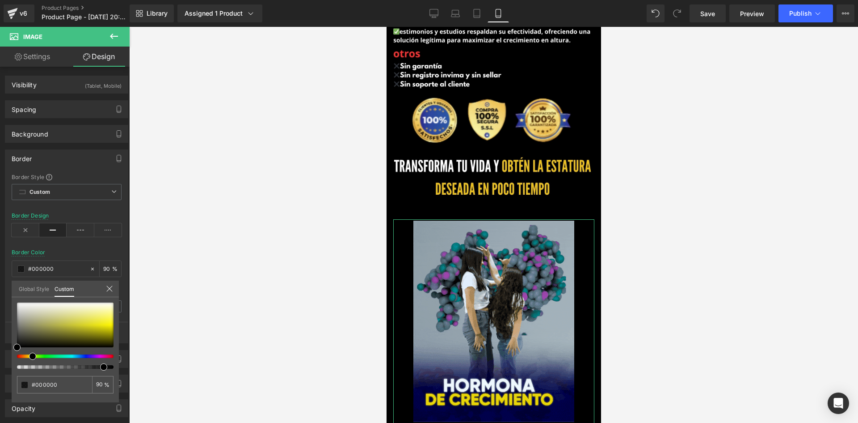
click at [29, 355] on div at bounding box center [61, 356] width 97 height 4
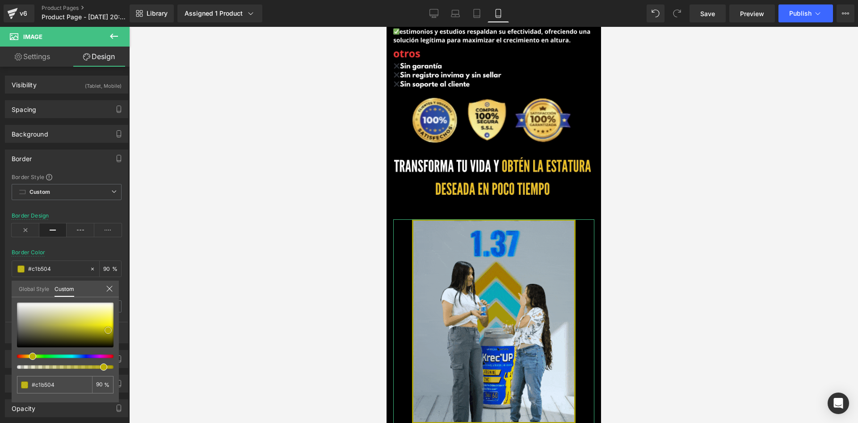
drag, startPoint x: 48, startPoint y: 315, endPoint x: 108, endPoint y: 330, distance: 61.7
click at [108, 330] on div at bounding box center [65, 324] width 97 height 45
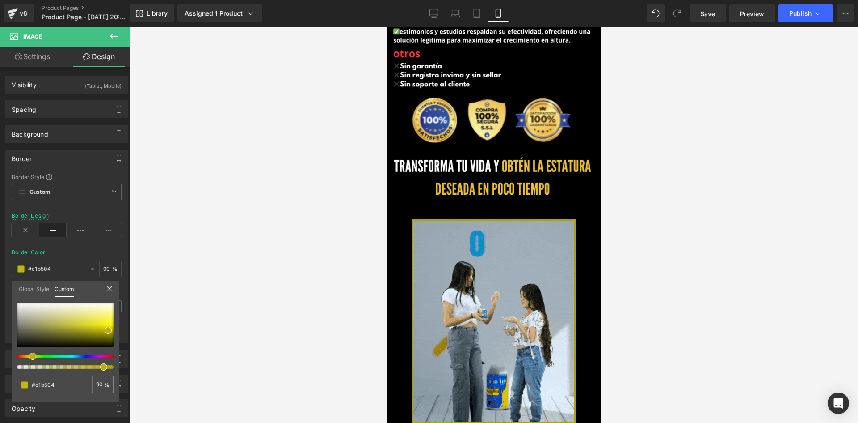
click at [234, 316] on div at bounding box center [493, 225] width 729 height 396
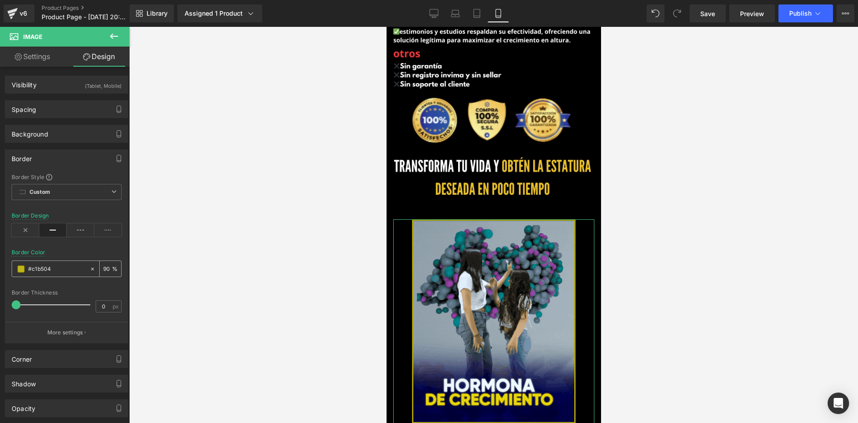
click at [18, 265] on span at bounding box center [20, 268] width 7 height 7
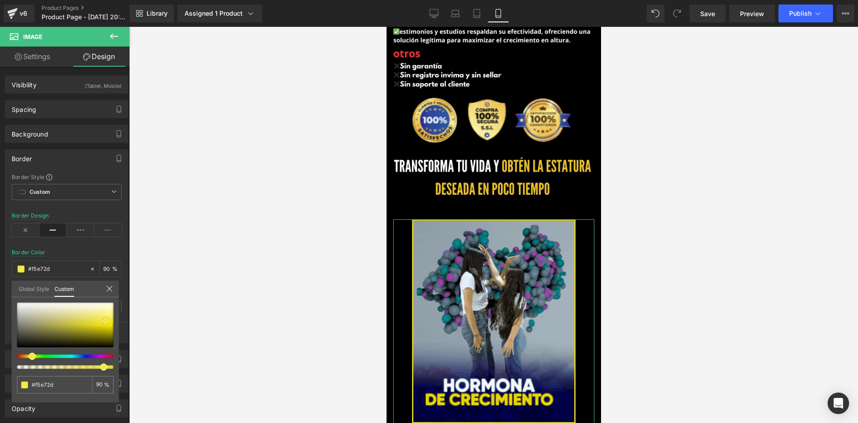
drag, startPoint x: 80, startPoint y: 324, endPoint x: 106, endPoint y: 321, distance: 25.7
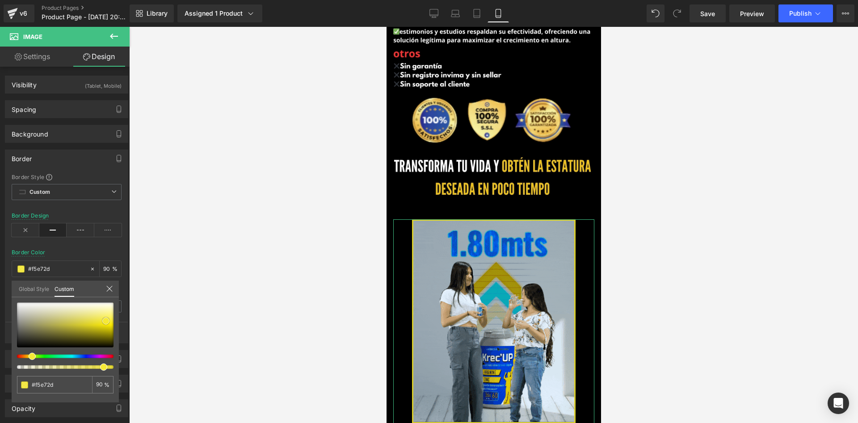
click at [106, 321] on div at bounding box center [65, 324] width 97 height 45
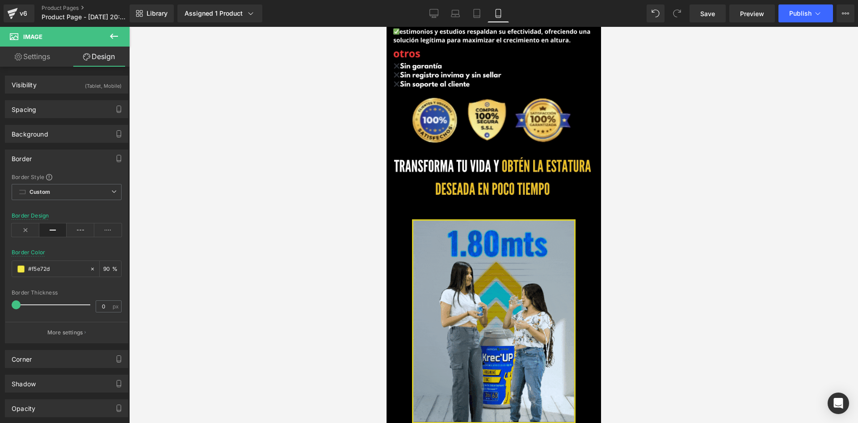
click at [273, 294] on div at bounding box center [493, 225] width 729 height 396
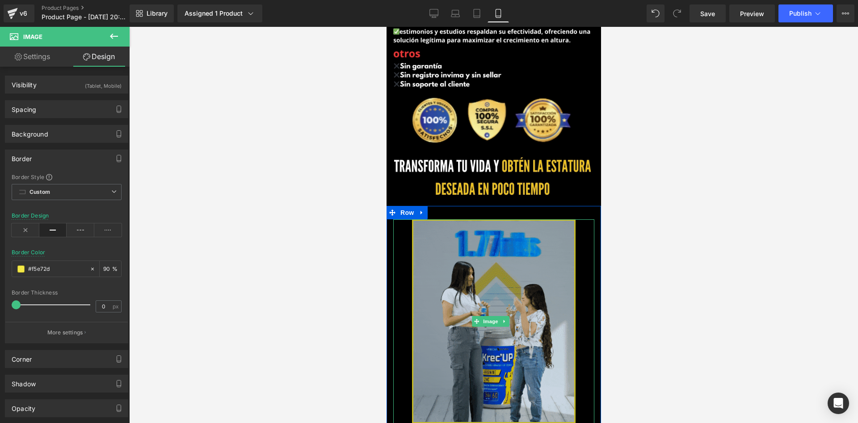
click at [468, 219] on img at bounding box center [494, 321] width 164 height 204
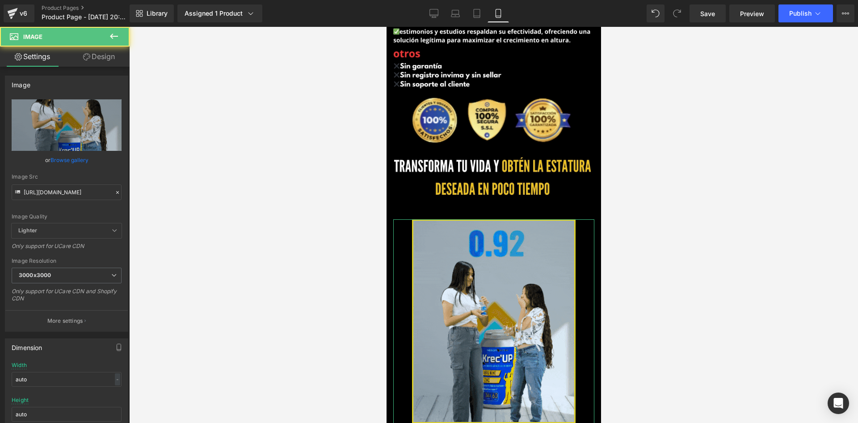
click at [82, 48] on link "Design" at bounding box center [99, 56] width 65 height 20
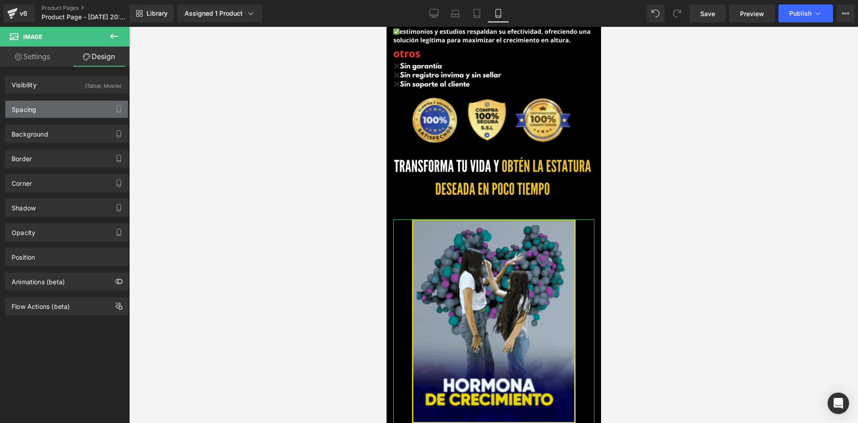
click at [76, 104] on div "Spacing" at bounding box center [66, 109] width 123 height 17
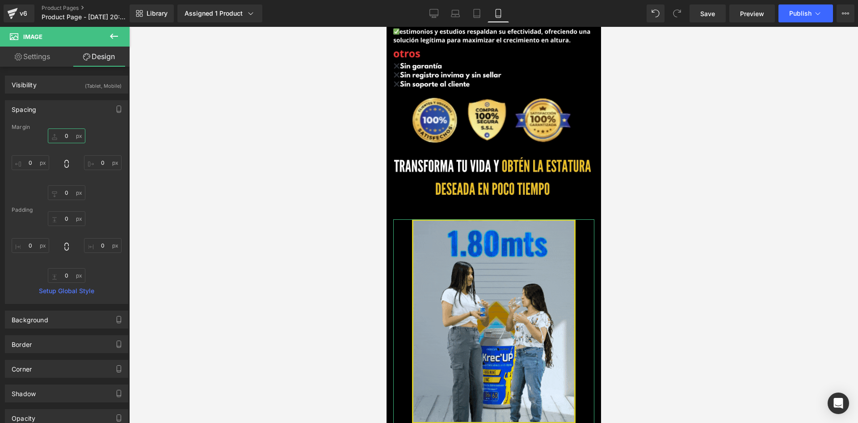
click at [62, 137] on input "0" at bounding box center [67, 135] width 38 height 15
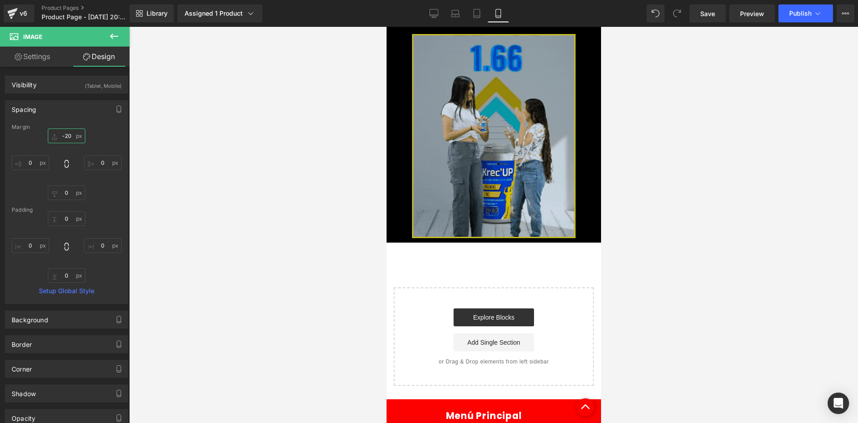
scroll to position [1560, 0]
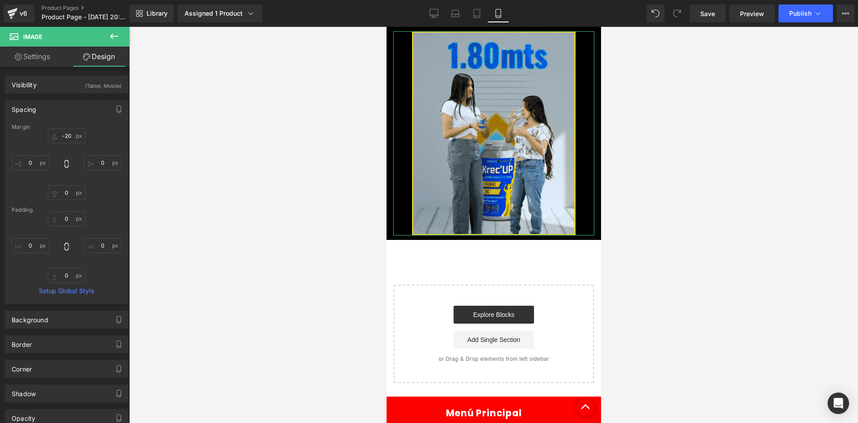
click at [55, 50] on link "Settings" at bounding box center [32, 56] width 65 height 20
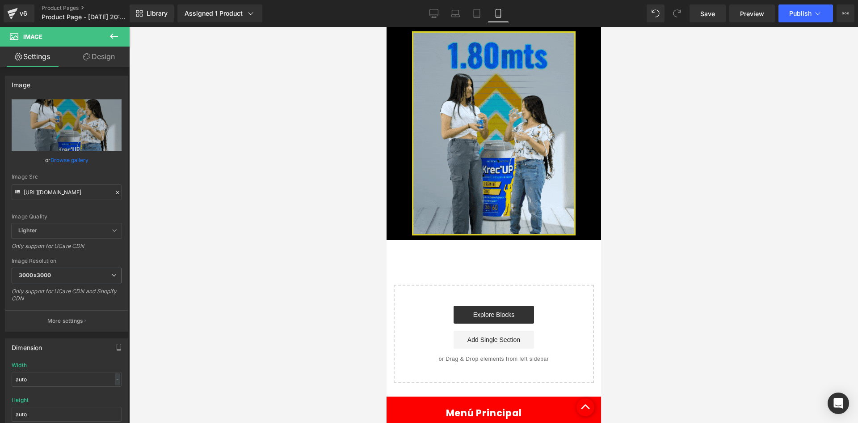
click at [114, 34] on icon at bounding box center [114, 36] width 11 height 11
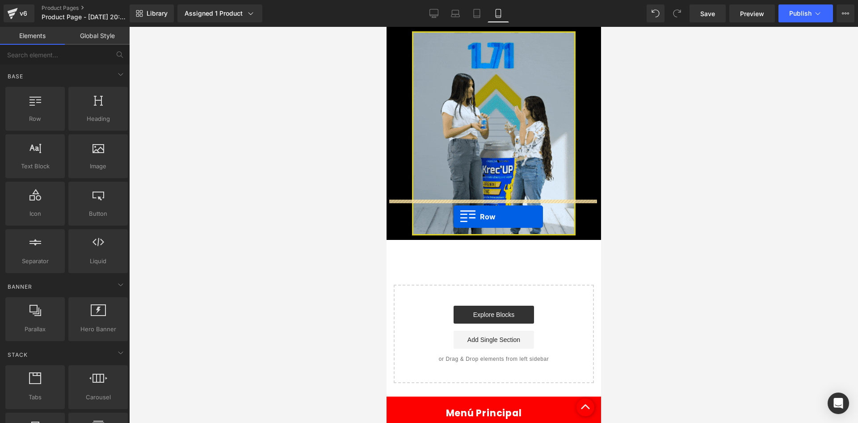
drag, startPoint x: 424, startPoint y: 130, endPoint x: 453, endPoint y: 216, distance: 91.5
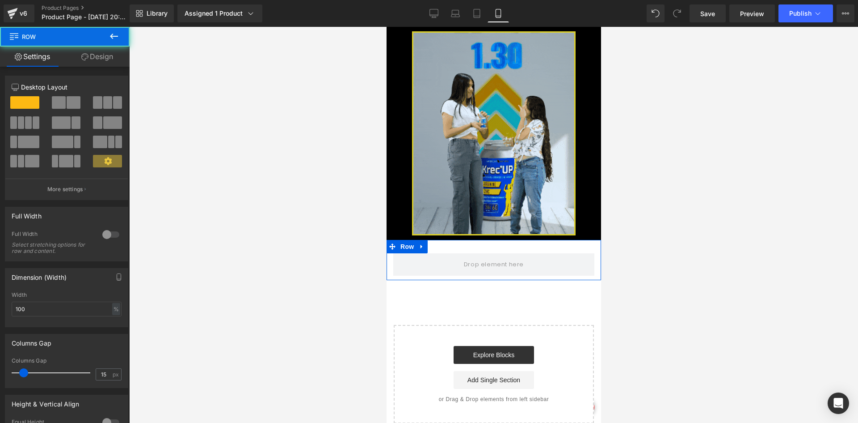
click at [99, 60] on link "Design" at bounding box center [97, 56] width 65 height 20
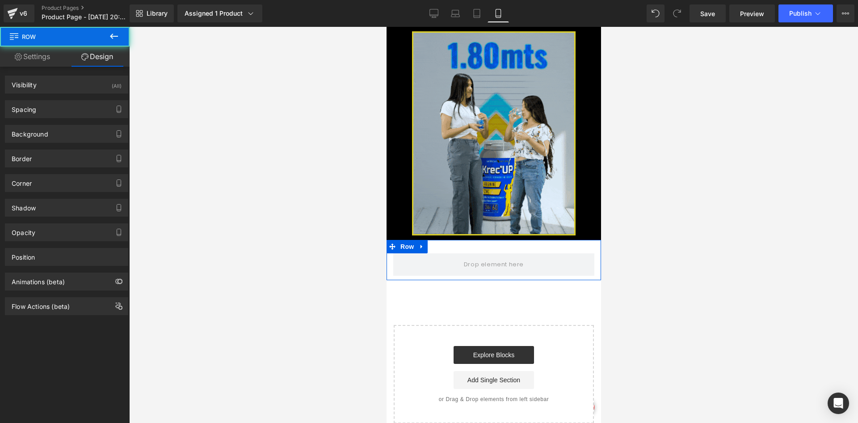
click at [109, 75] on div "Visibility (All) 0|0|0|0 1 Show on Desktop 1 Show on Laptop 1 Show on Tablet 1 …" at bounding box center [67, 81] width 134 height 25
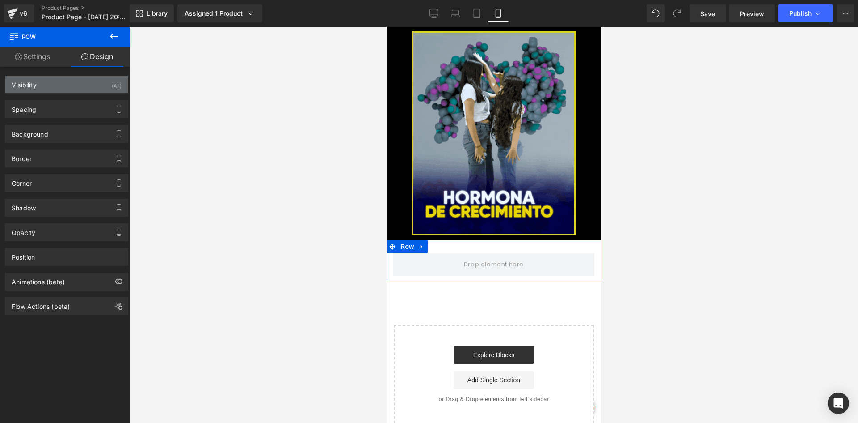
click at [108, 90] on div "Visibility (All)" at bounding box center [66, 84] width 123 height 17
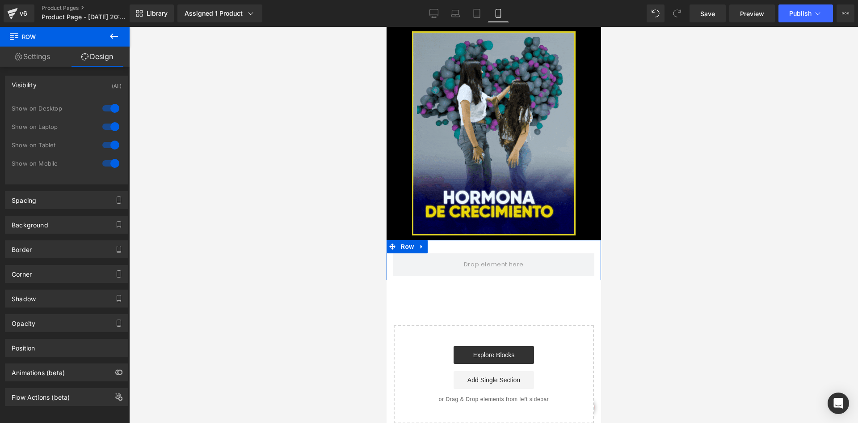
click at [114, 113] on div at bounding box center [110, 108] width 21 height 14
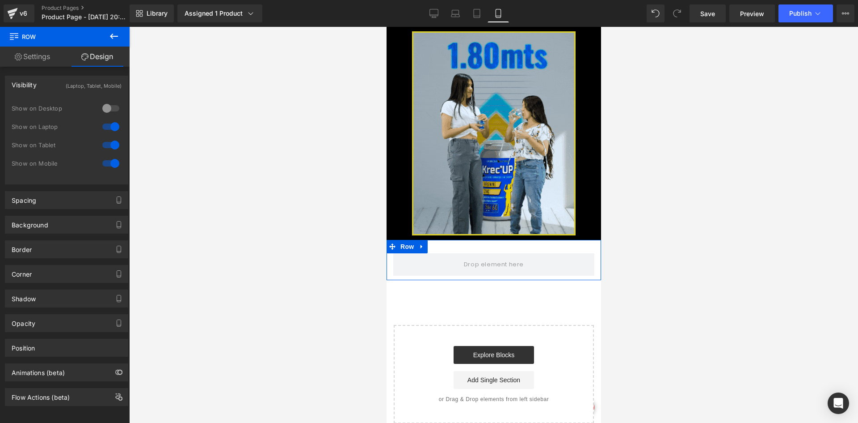
click at [109, 135] on div "Show on Laptop" at bounding box center [67, 131] width 110 height 18
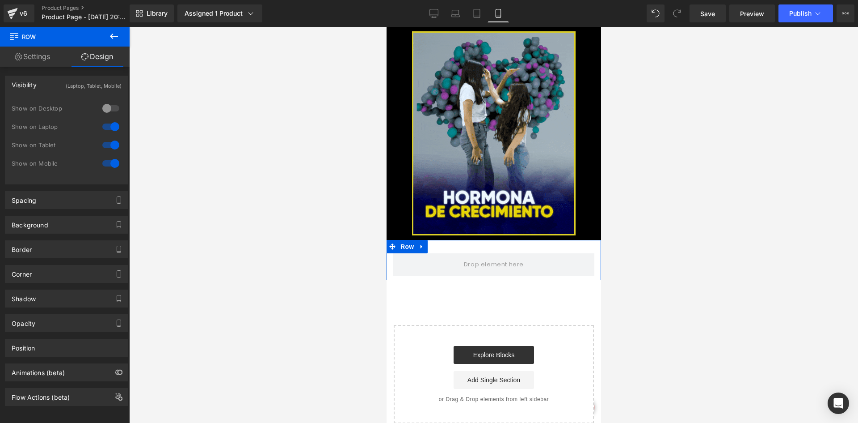
click at [109, 127] on div at bounding box center [110, 126] width 21 height 14
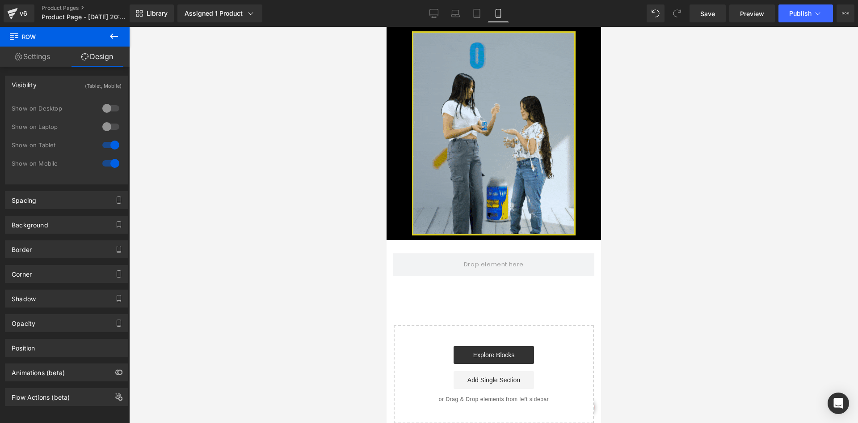
click at [119, 37] on icon at bounding box center [114, 36] width 11 height 11
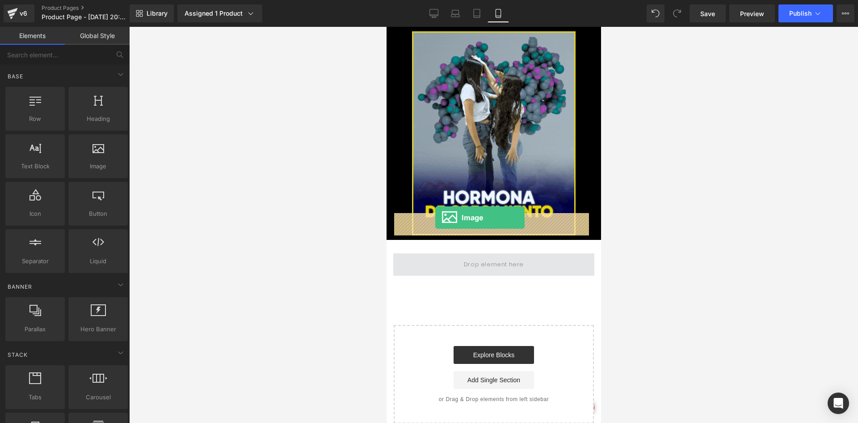
drag, startPoint x: 490, startPoint y: 198, endPoint x: 435, endPoint y: 217, distance: 57.8
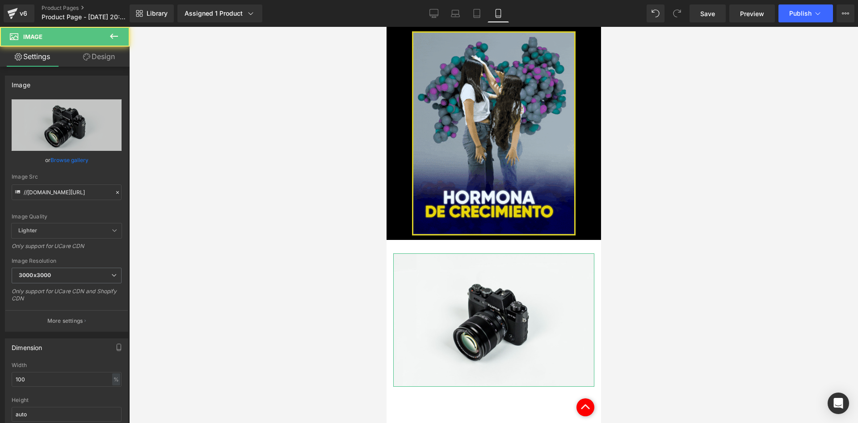
click at [90, 65] on link "Design" at bounding box center [99, 56] width 65 height 20
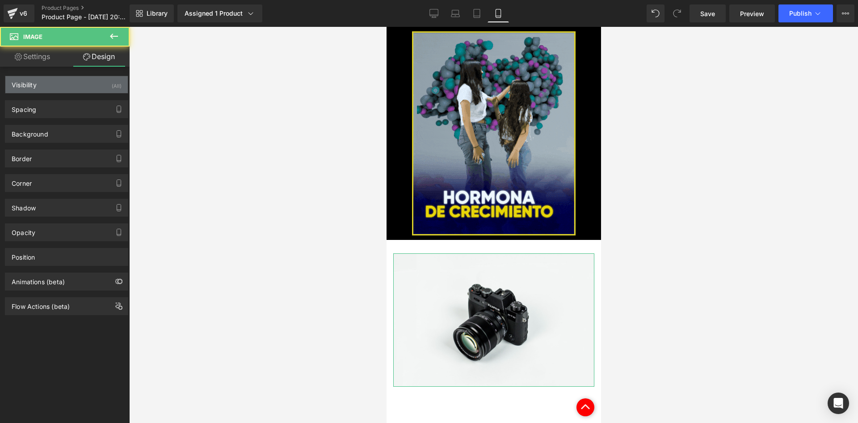
click at [96, 78] on div "Visibility (All)" at bounding box center [66, 84] width 123 height 17
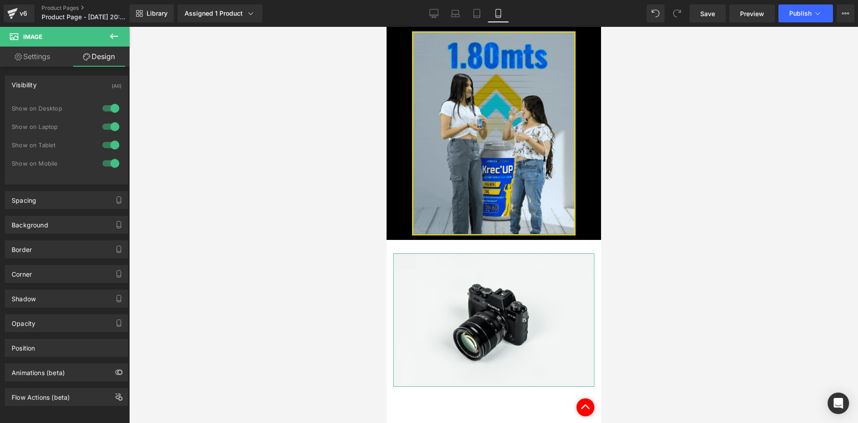
click at [101, 106] on div at bounding box center [110, 108] width 21 height 14
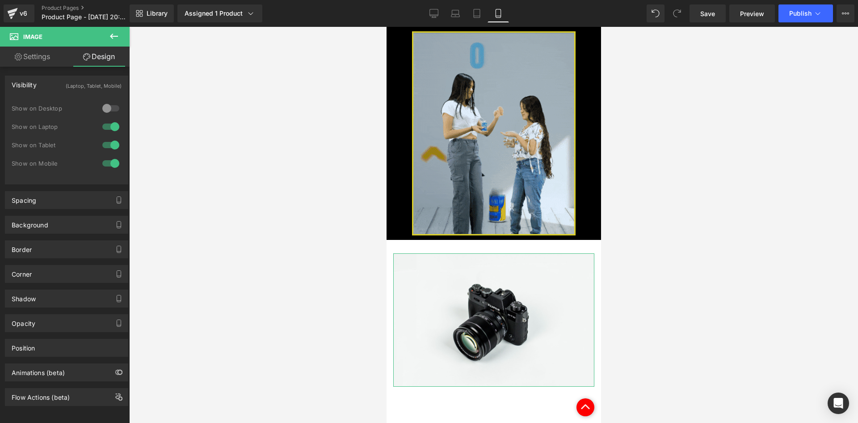
click at [106, 124] on div at bounding box center [110, 126] width 21 height 14
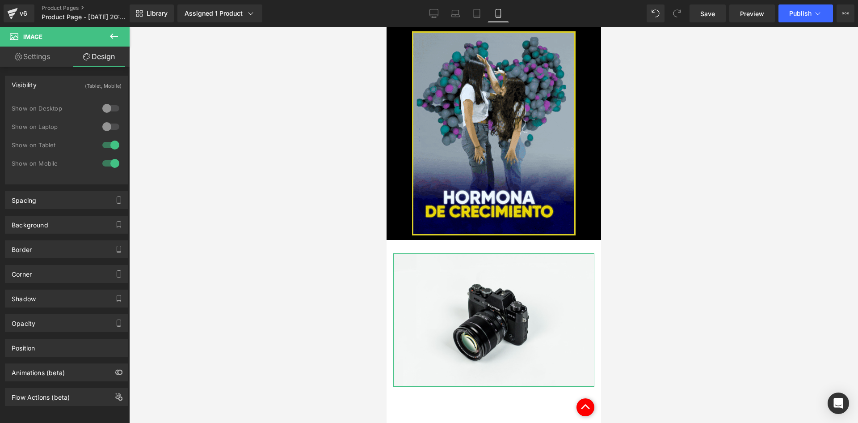
click at [34, 62] on link "Settings" at bounding box center [32, 56] width 65 height 20
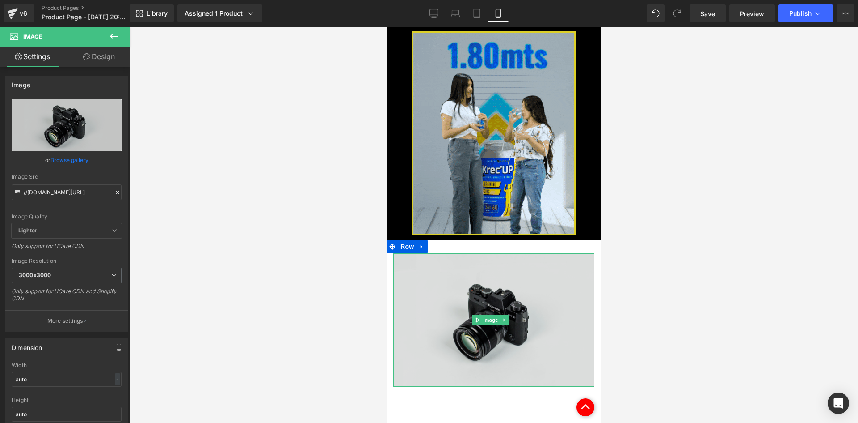
click at [440, 258] on img at bounding box center [493, 319] width 201 height 133
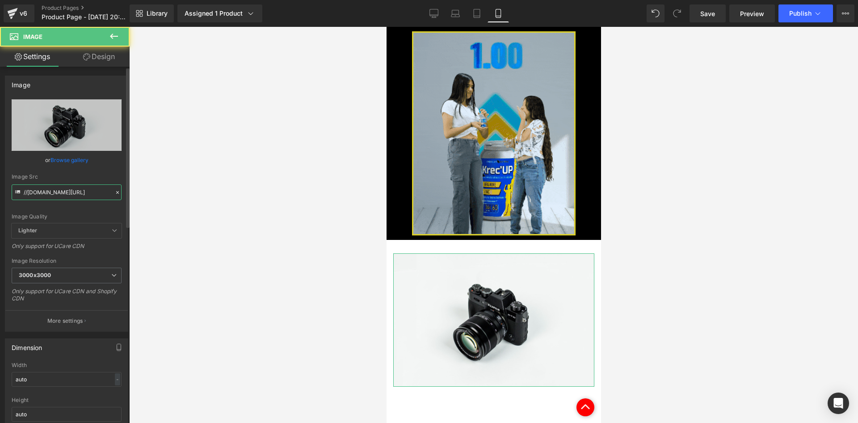
click at [54, 188] on input "//d1um8515vdn9kb.cloudfront.net/images/parallax.jpg" at bounding box center [67, 192] width 110 height 16
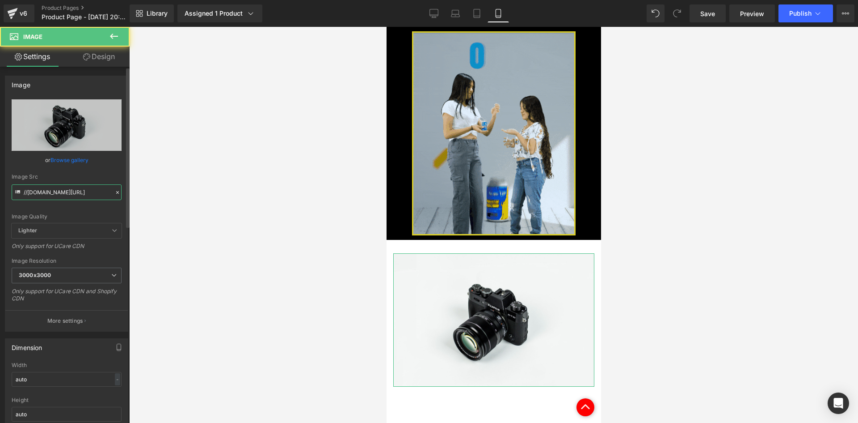
click at [54, 188] on input "//d1um8515vdn9kb.cloudfront.net/images/parallax.jpg" at bounding box center [67, 192] width 110 height 16
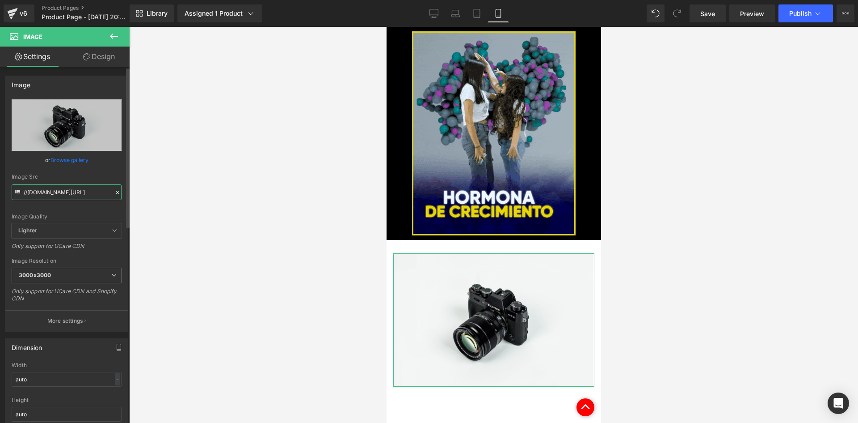
click at [54, 188] on input "//d1um8515vdn9kb.cloudfront.net/images/parallax.jpg" at bounding box center [67, 192] width 110 height 16
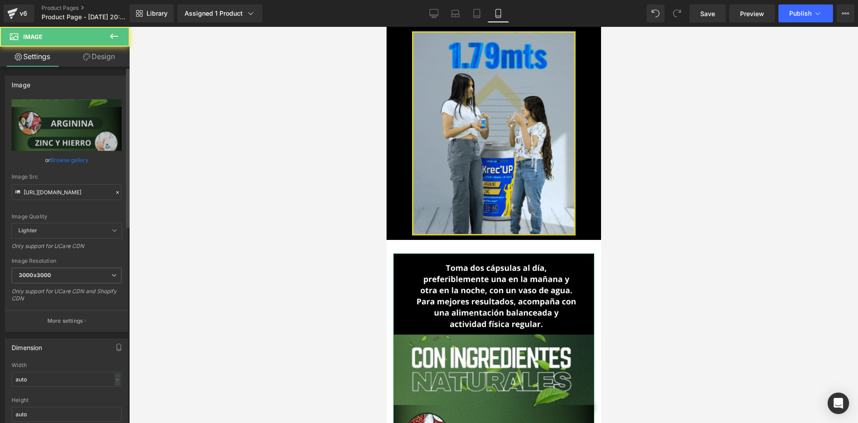
click at [108, 69] on div "Image https://i.ibb.co/GfSPDvj8/2-1.jpg Replace Image Upload image or Browse ga…" at bounding box center [67, 200] width 134 height 262
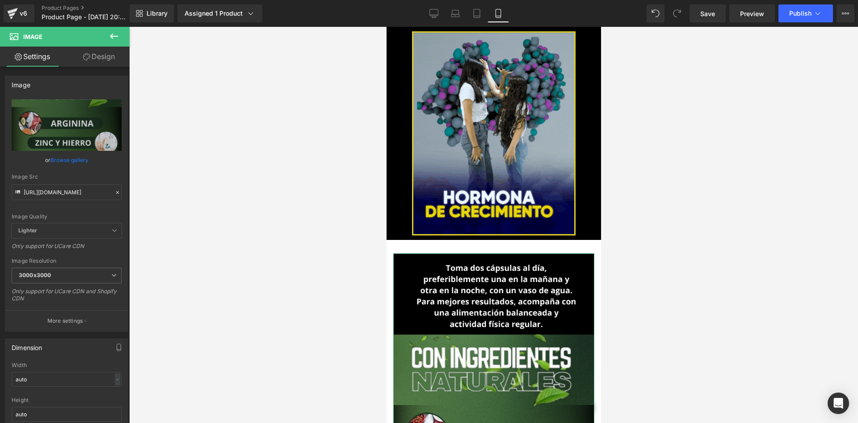
click at [102, 62] on link "Design" at bounding box center [99, 56] width 65 height 20
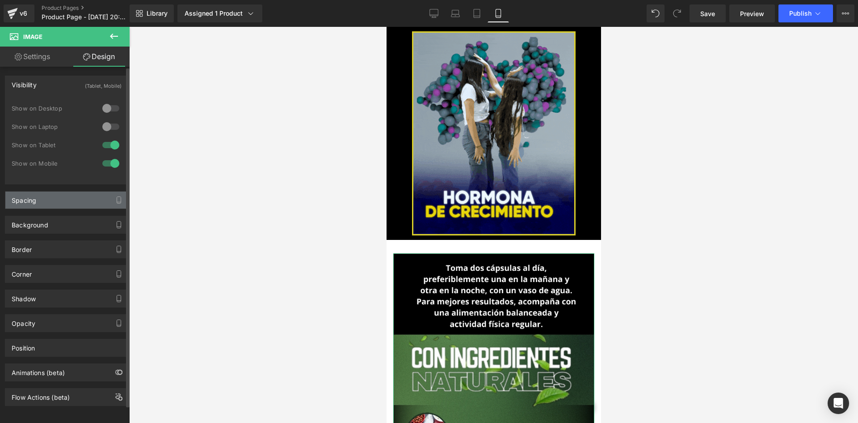
click at [96, 207] on div "Spacing" at bounding box center [66, 199] width 123 height 17
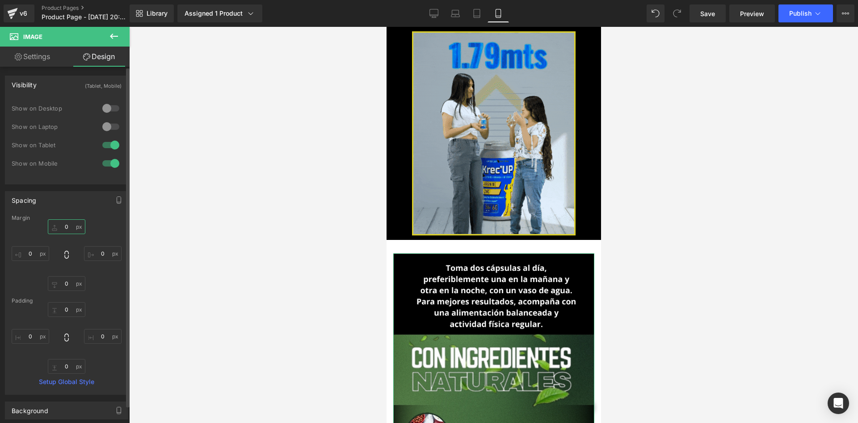
click at [79, 228] on input "0" at bounding box center [67, 226] width 38 height 15
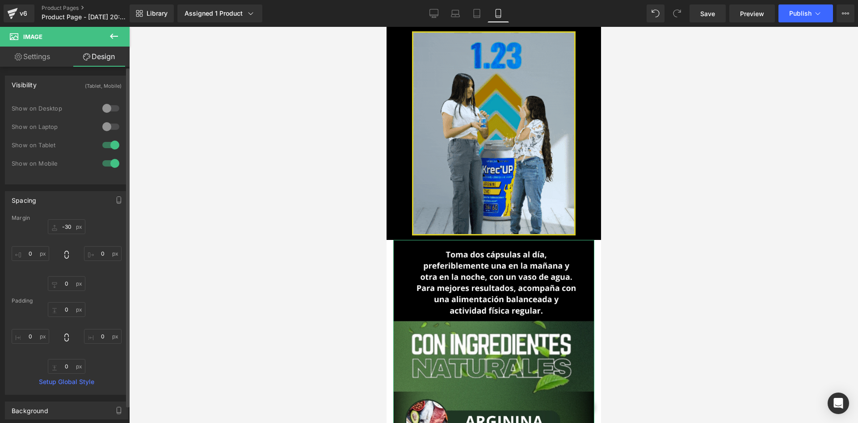
click at [25, 262] on div "-30 -30 0px 0 0px 0 0px 0" at bounding box center [67, 255] width 110 height 72
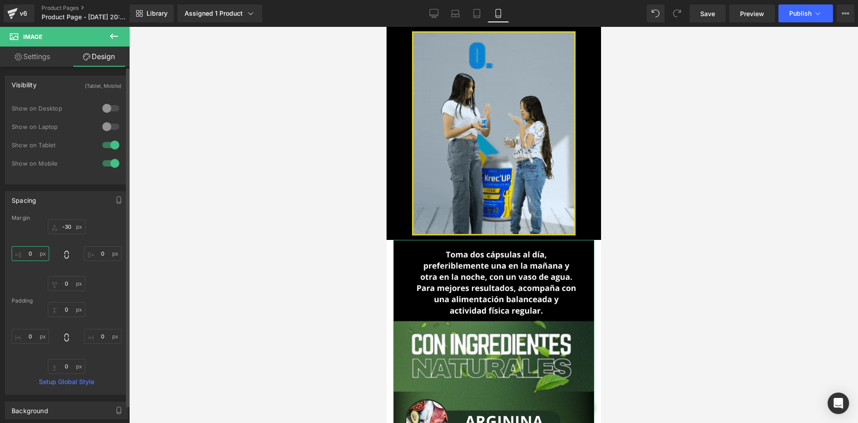
click at [26, 257] on input "0" at bounding box center [31, 253] width 38 height 15
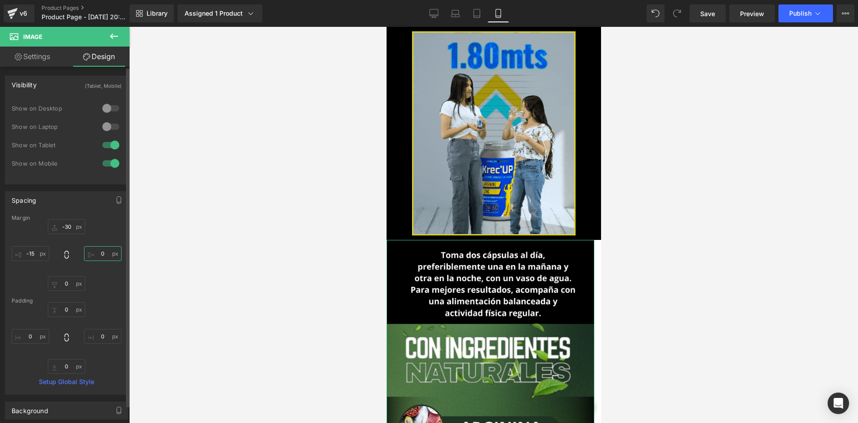
click at [104, 254] on input "0" at bounding box center [103, 253] width 38 height 15
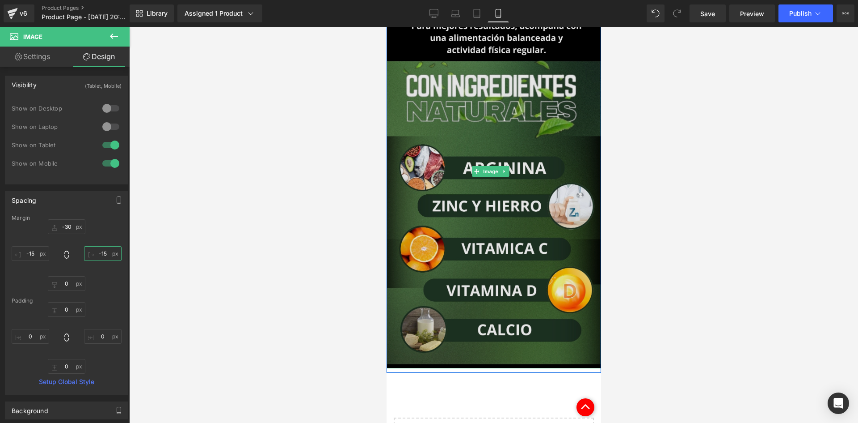
scroll to position [1829, 0]
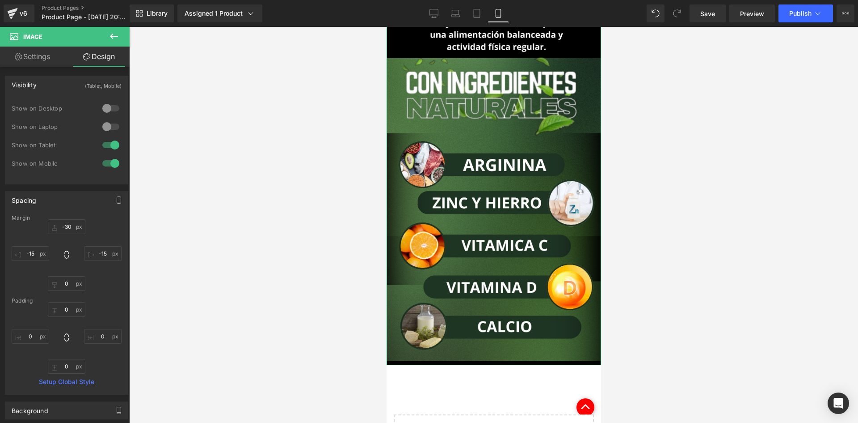
click at [22, 56] on link "Settings" at bounding box center [32, 56] width 65 height 20
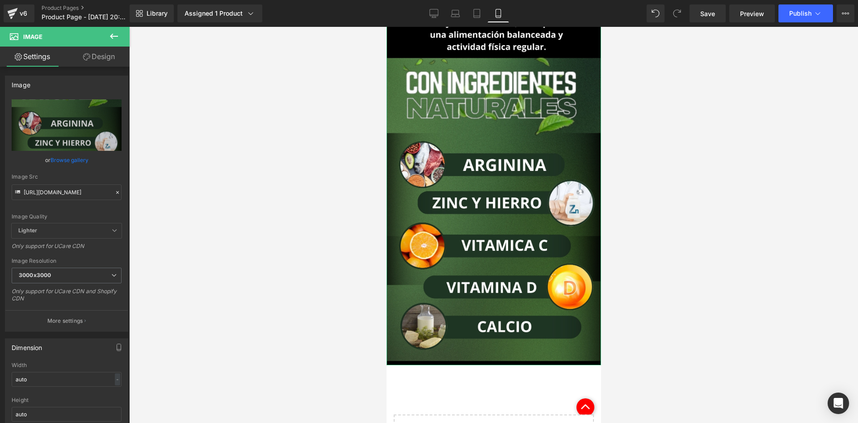
click at [101, 63] on link "Design" at bounding box center [99, 56] width 65 height 20
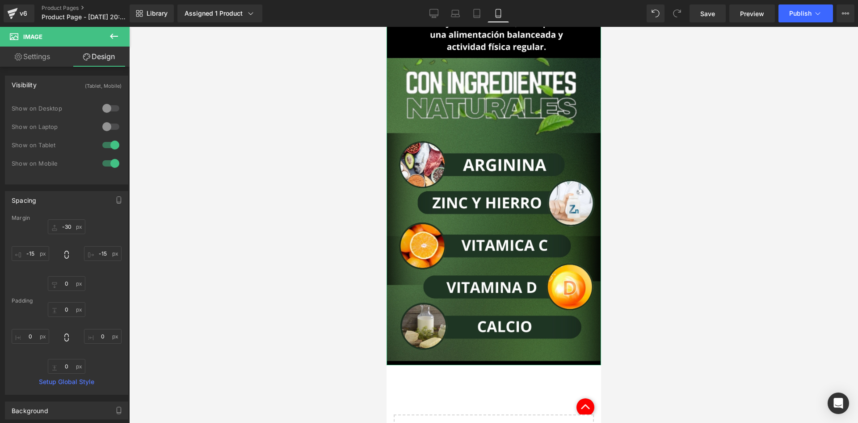
click at [117, 44] on button at bounding box center [113, 37] width 31 height 20
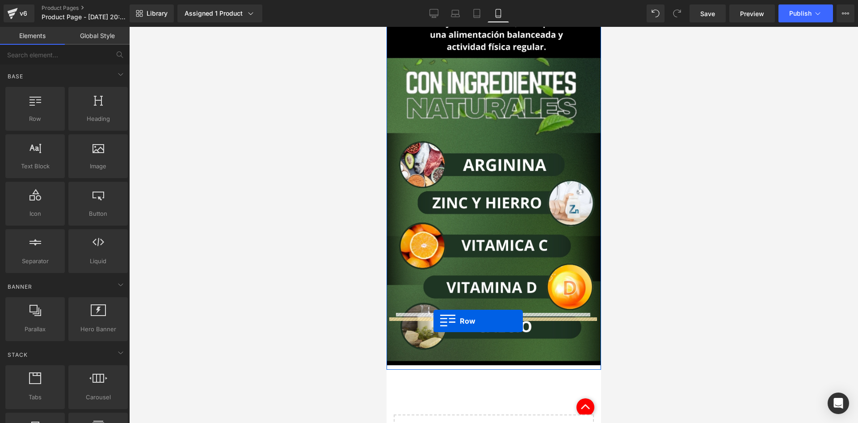
drag, startPoint x: 445, startPoint y: 137, endPoint x: 433, endPoint y: 321, distance: 183.7
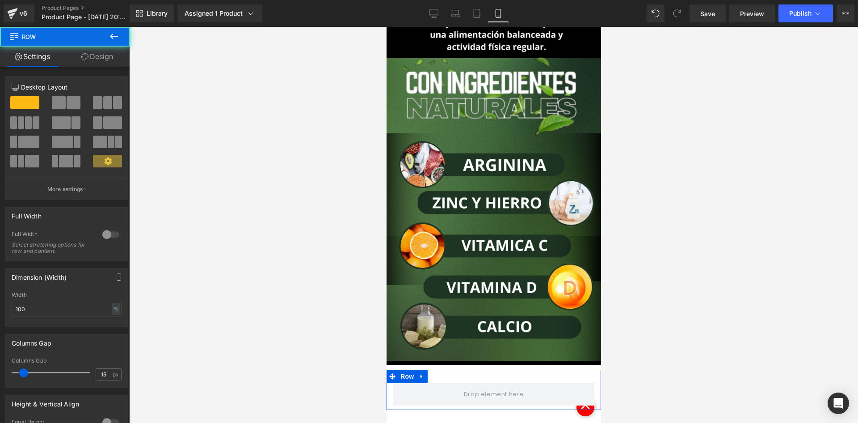
click at [109, 68] on div "12 12 12 Column Size Customizer 12 Desktop Layout Laptop Layout Tablet Layout M…" at bounding box center [67, 305] width 134 height 477
click at [105, 61] on link "Design" at bounding box center [97, 56] width 65 height 20
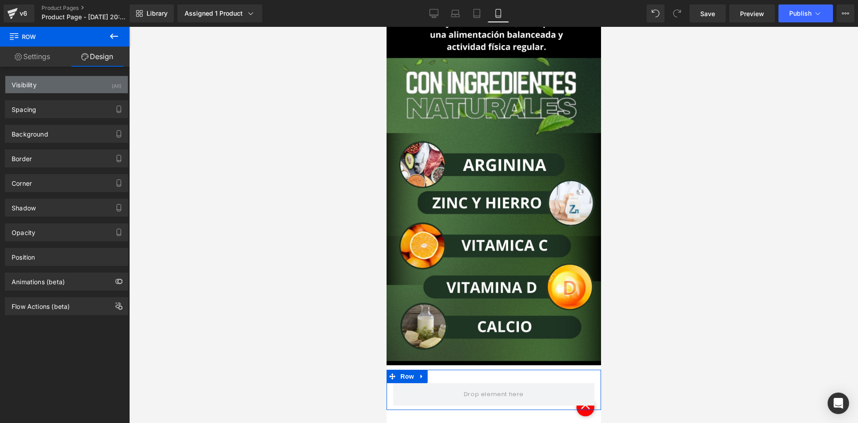
click at [106, 84] on div "Visibility (All)" at bounding box center [66, 84] width 123 height 17
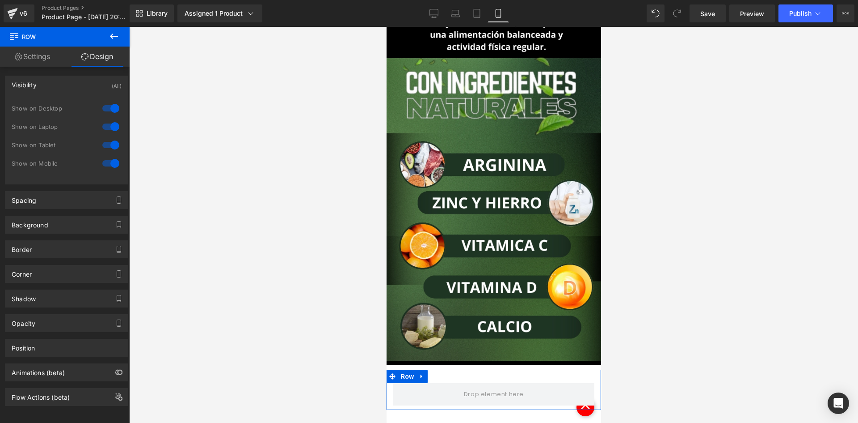
click at [101, 115] on div "Show on Desktop" at bounding box center [67, 113] width 110 height 18
click at [105, 124] on div at bounding box center [110, 126] width 21 height 14
click at [101, 107] on div at bounding box center [110, 108] width 21 height 14
click at [56, 199] on div "Spacing" at bounding box center [66, 199] width 123 height 17
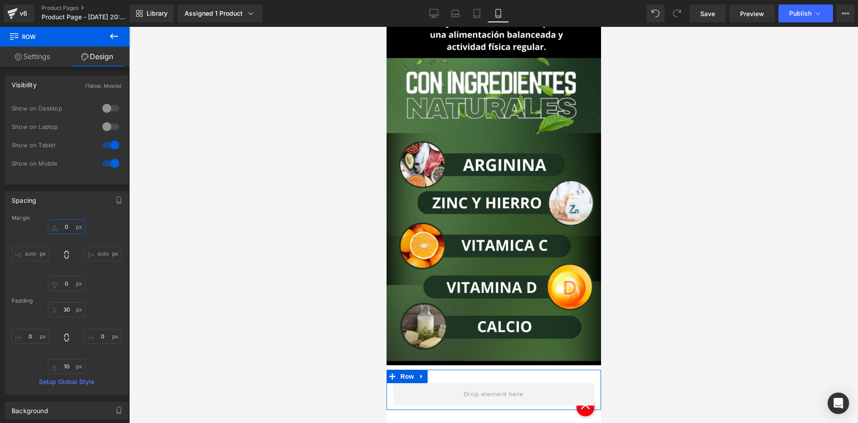
click at [66, 229] on input "0" at bounding box center [67, 226] width 38 height 15
click at [118, 34] on icon at bounding box center [114, 36] width 11 height 11
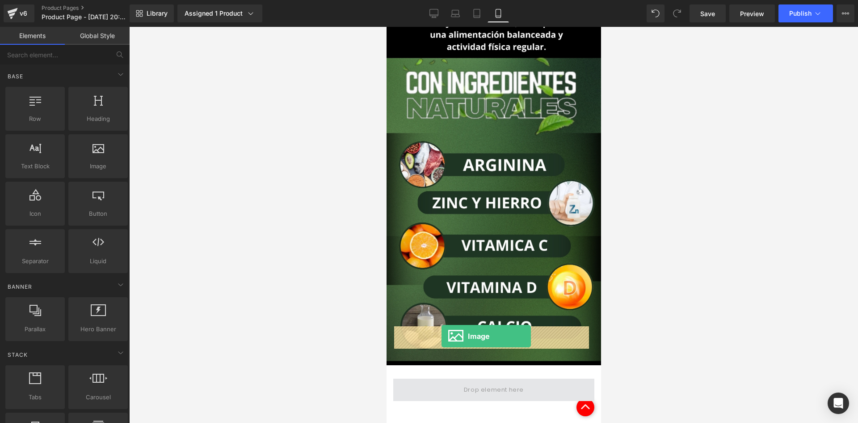
drag, startPoint x: 467, startPoint y: 185, endPoint x: 441, endPoint y: 336, distance: 153.3
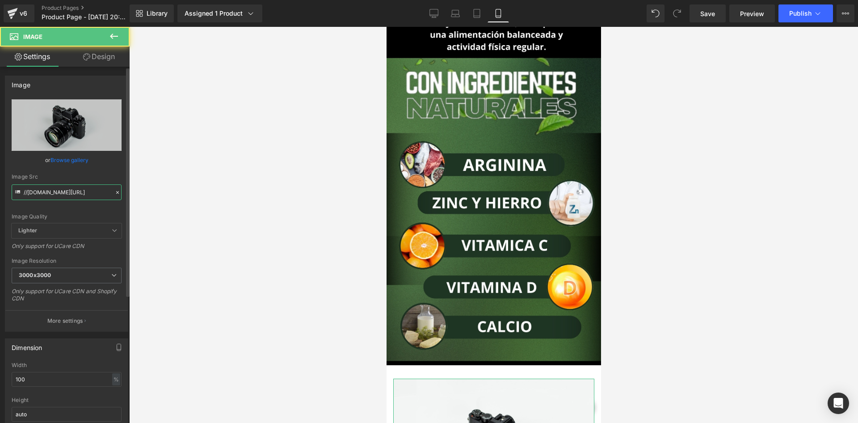
click at [79, 190] on input "//d1um8515vdn9kb.cloudfront.net/images/parallax.jpg" at bounding box center [67, 192] width 110 height 16
paste input "https://i.ibb.co/3y6S5J9Y/2-4-rese.jpg"
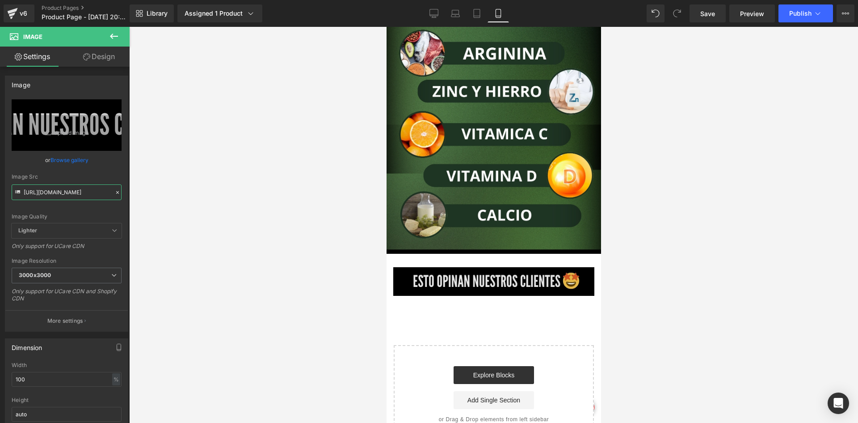
scroll to position [1963, 0]
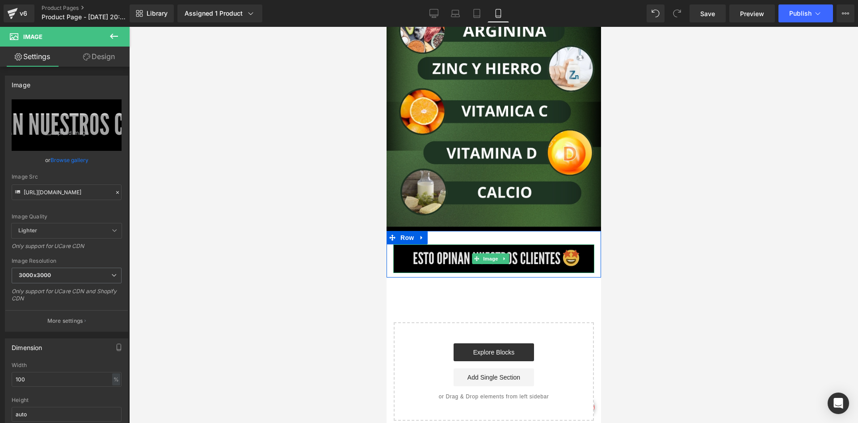
click at [458, 244] on img at bounding box center [493, 258] width 201 height 29
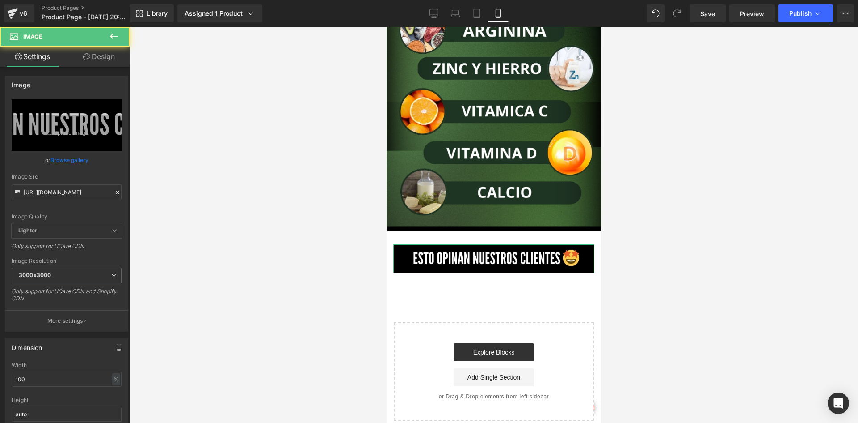
click at [87, 61] on link "Design" at bounding box center [99, 56] width 65 height 20
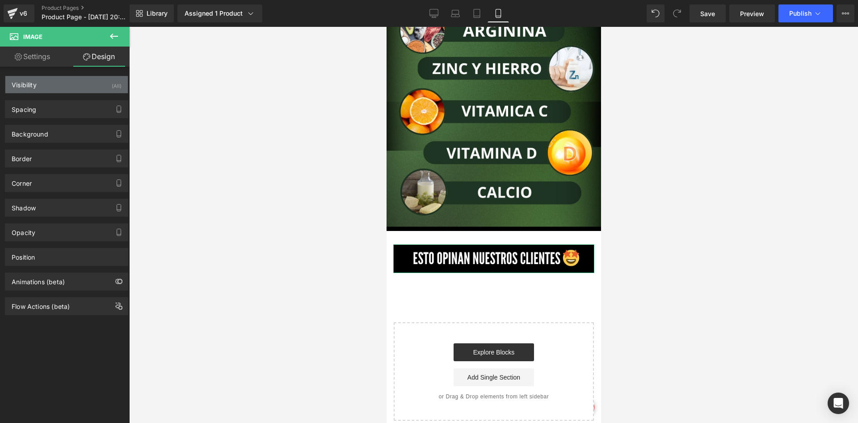
drag, startPoint x: 89, startPoint y: 107, endPoint x: 88, endPoint y: 90, distance: 17.5
click at [88, 90] on div "Visibility (All) 0|0|0|0 1 Show on Desktop 1 Show on Laptop 1 Show on Tablet 1 …" at bounding box center [67, 191] width 134 height 248
click at [88, 90] on div "Visibility (All)" at bounding box center [66, 84] width 123 height 17
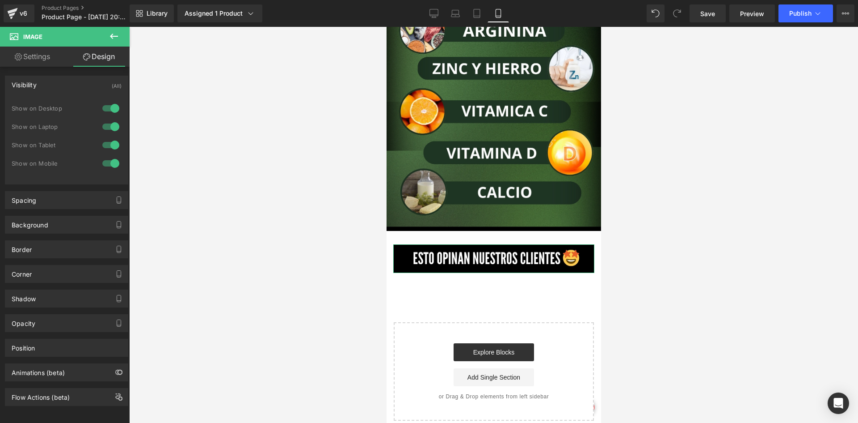
click at [109, 103] on div at bounding box center [110, 108] width 21 height 14
click at [108, 118] on div "Show on Desktop" at bounding box center [67, 113] width 110 height 18
click at [107, 121] on div at bounding box center [110, 126] width 21 height 14
click at [45, 190] on div "Spacing Margin 0px 0 0px 0 0px 0 0px 0 Padding 0px 0 0px 0 0px 0 0px 0 Setup Gl…" at bounding box center [67, 196] width 134 height 25
click at [43, 194] on div "Spacing" at bounding box center [66, 199] width 123 height 17
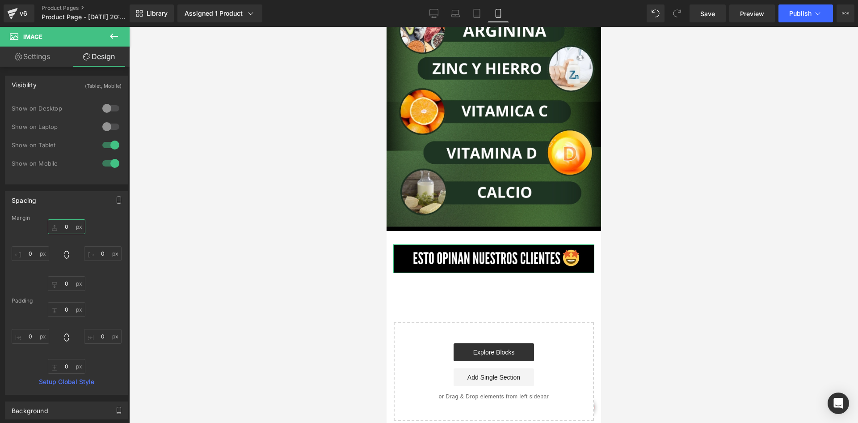
click at [69, 226] on input "0" at bounding box center [67, 226] width 38 height 15
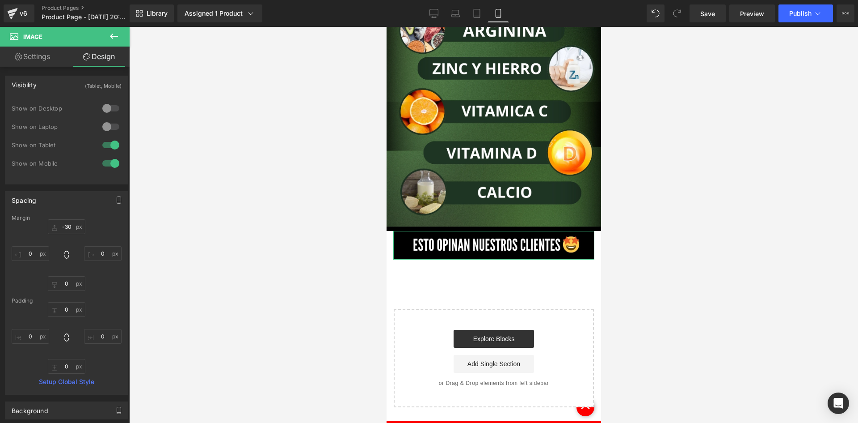
click at [32, 261] on div "-30 -30 0px 0 0px 0 0px 0" at bounding box center [67, 255] width 110 height 72
click at [32, 256] on input "0" at bounding box center [31, 253] width 38 height 15
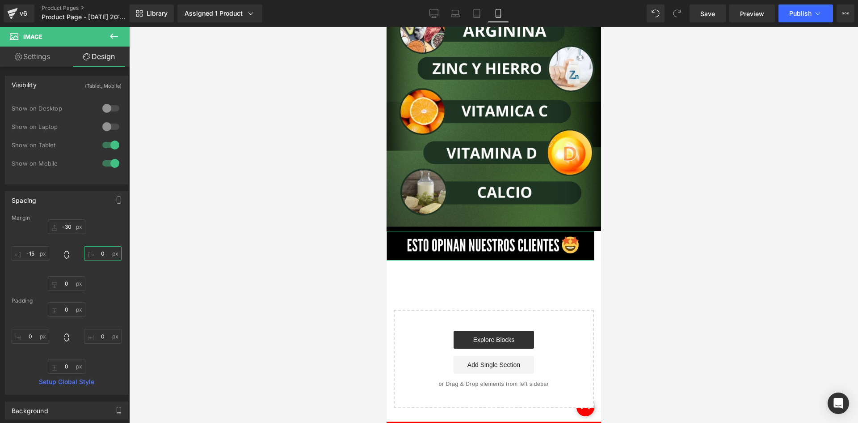
click at [105, 255] on input "0" at bounding box center [103, 253] width 38 height 15
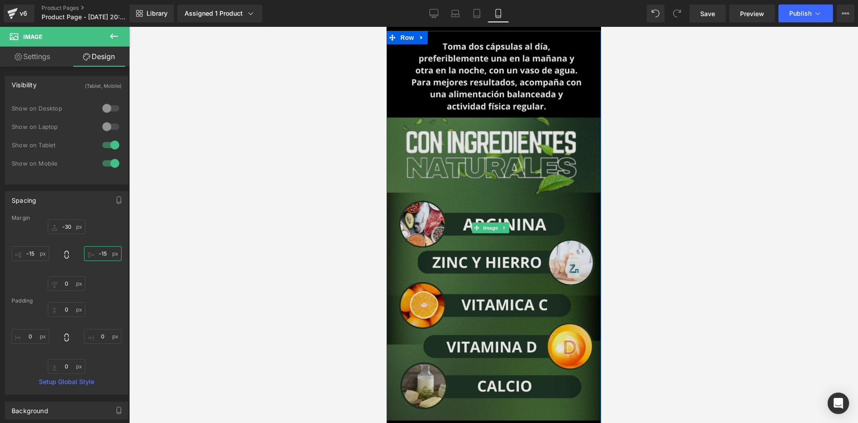
scroll to position [1878, 0]
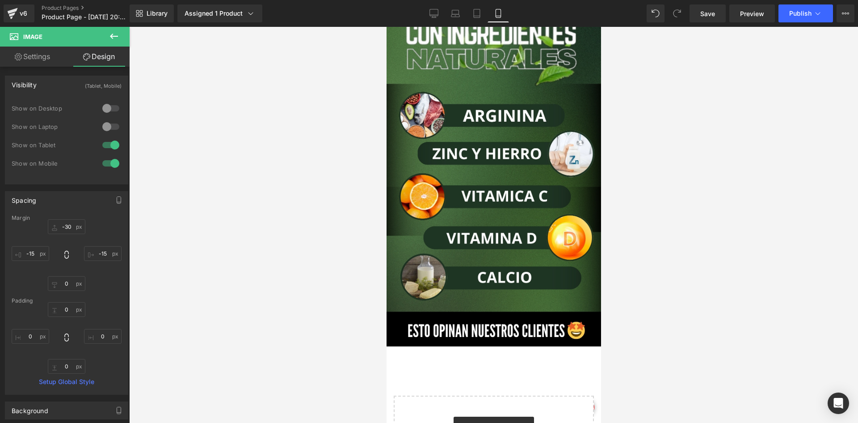
click at [115, 27] on button at bounding box center [113, 37] width 31 height 20
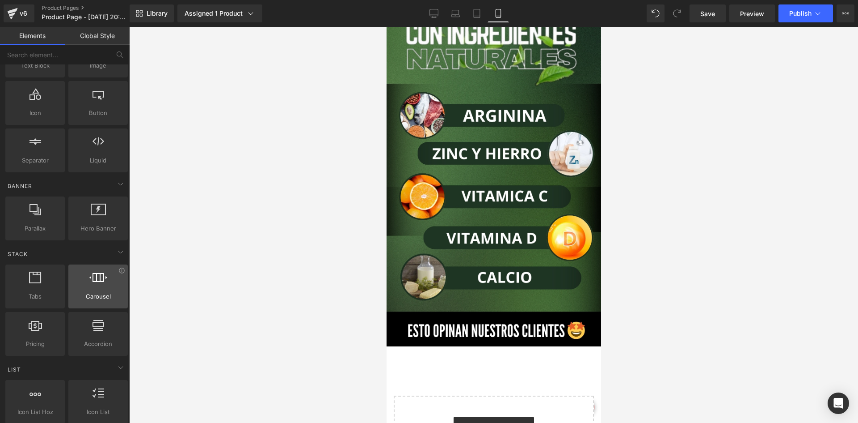
scroll to position [89, 0]
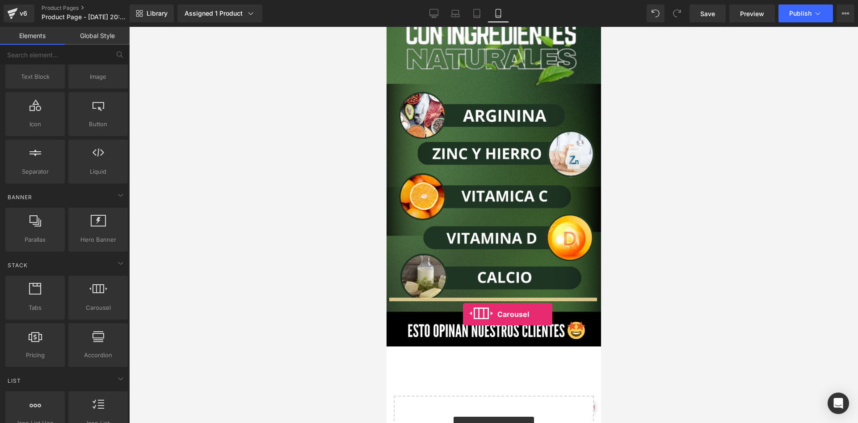
drag, startPoint x: 481, startPoint y: 326, endPoint x: 463, endPoint y: 314, distance: 22.2
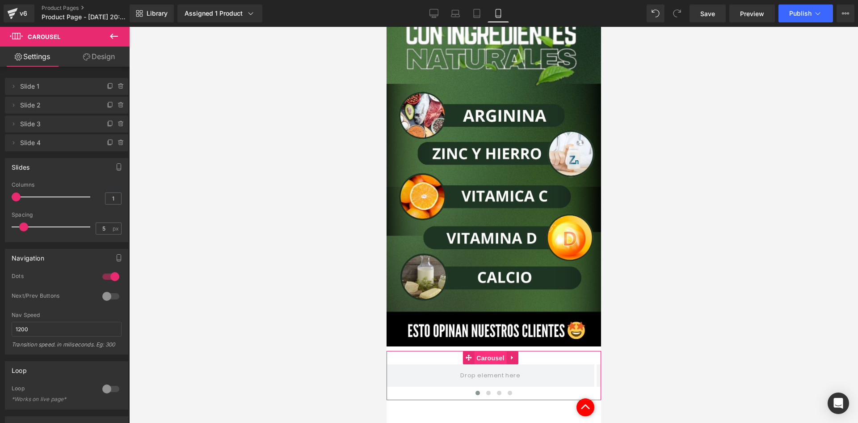
click at [486, 351] on span "Carousel" at bounding box center [490, 357] width 32 height 13
click at [105, 55] on link "Design" at bounding box center [99, 56] width 65 height 20
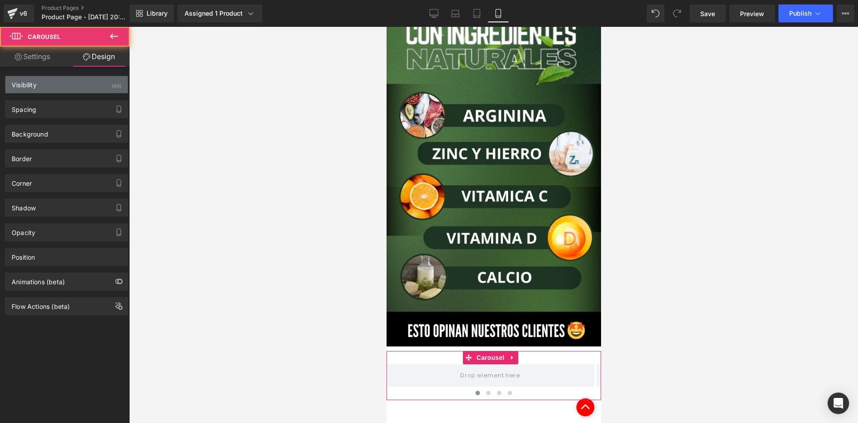
click at [99, 79] on div "Visibility (All)" at bounding box center [66, 84] width 123 height 17
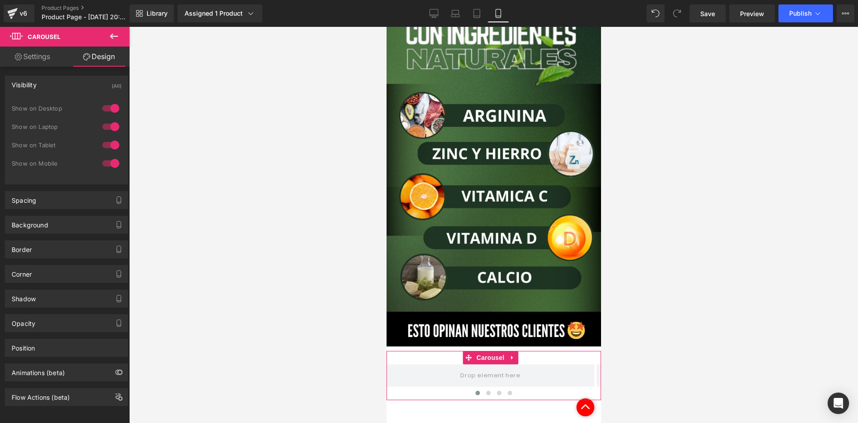
click at [102, 109] on div at bounding box center [110, 108] width 21 height 14
click at [107, 127] on div at bounding box center [110, 126] width 21 height 14
click at [49, 225] on div "Background" at bounding box center [66, 224] width 123 height 17
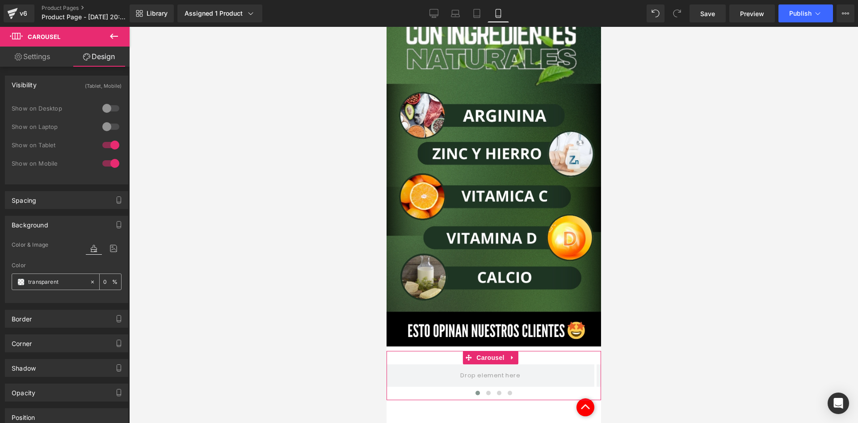
click at [64, 277] on input "transparent" at bounding box center [56, 282] width 57 height 10
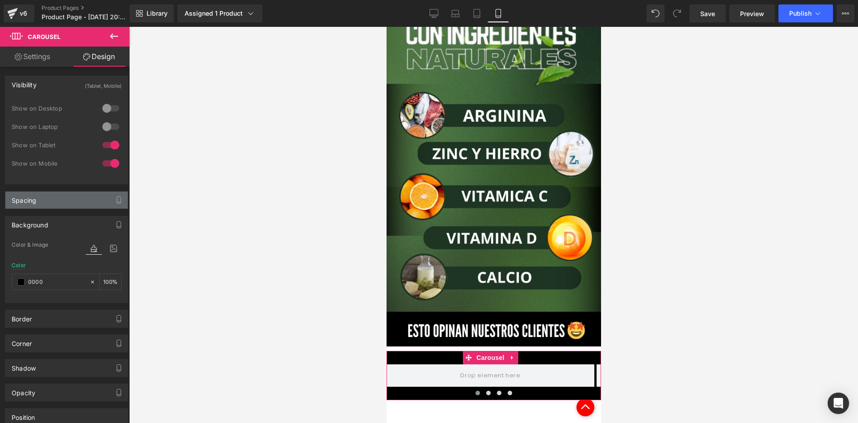
click at [59, 201] on div "Spacing" at bounding box center [66, 199] width 123 height 17
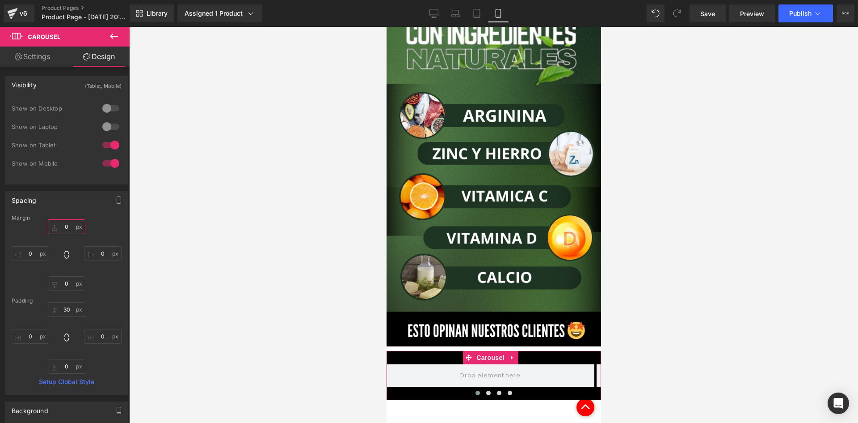
click at [72, 232] on input "0" at bounding box center [67, 226] width 38 height 15
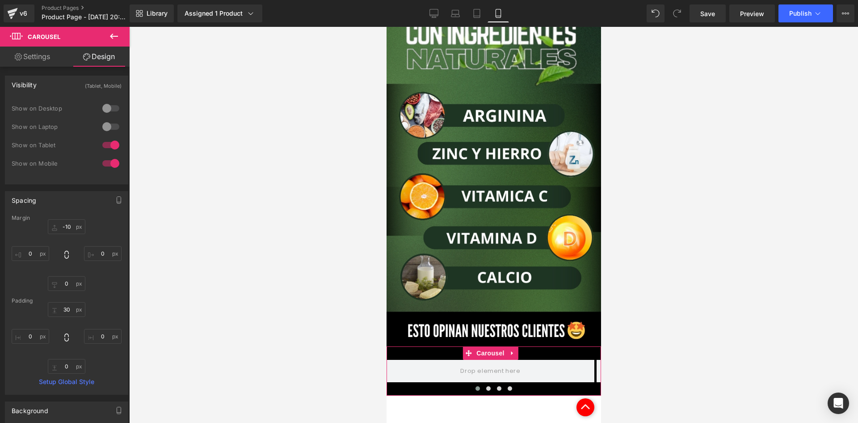
click at [35, 53] on link "Settings" at bounding box center [32, 56] width 65 height 20
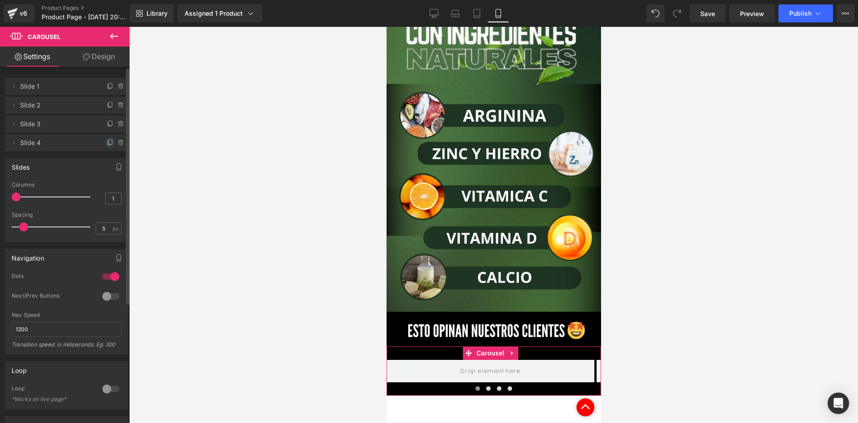
click at [107, 144] on icon at bounding box center [110, 142] width 7 height 7
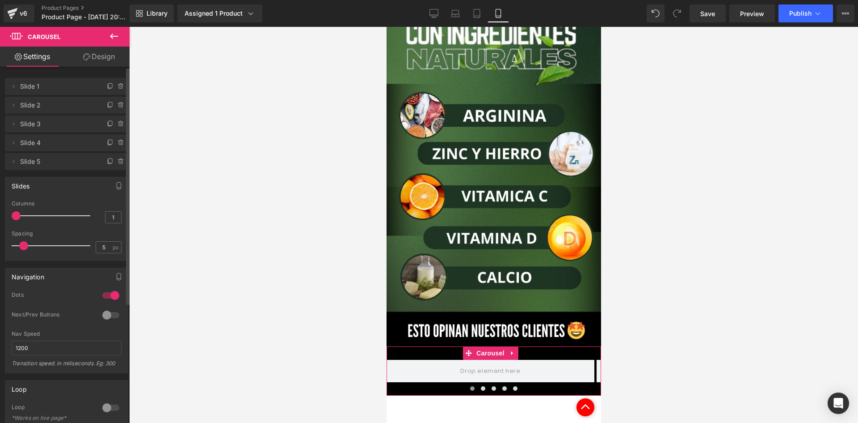
click at [80, 85] on span "Slide 1" at bounding box center [57, 86] width 75 height 17
click at [60, 83] on span "Slide 1" at bounding box center [57, 86] width 75 height 17
click at [114, 40] on icon at bounding box center [114, 36] width 11 height 11
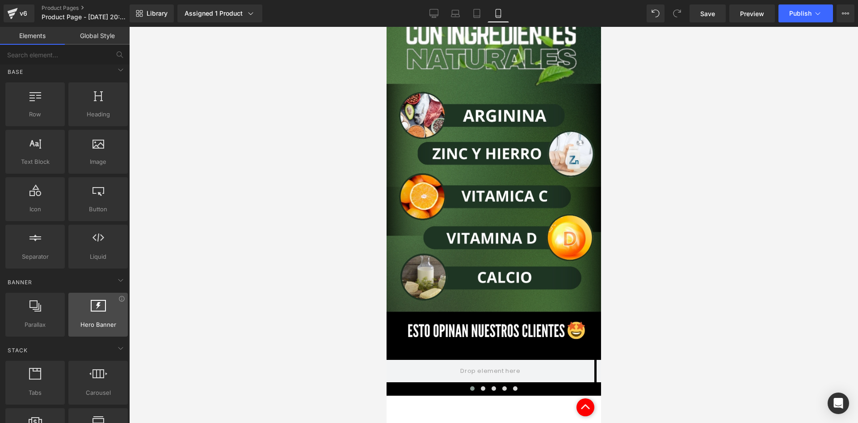
scroll to position [0, 0]
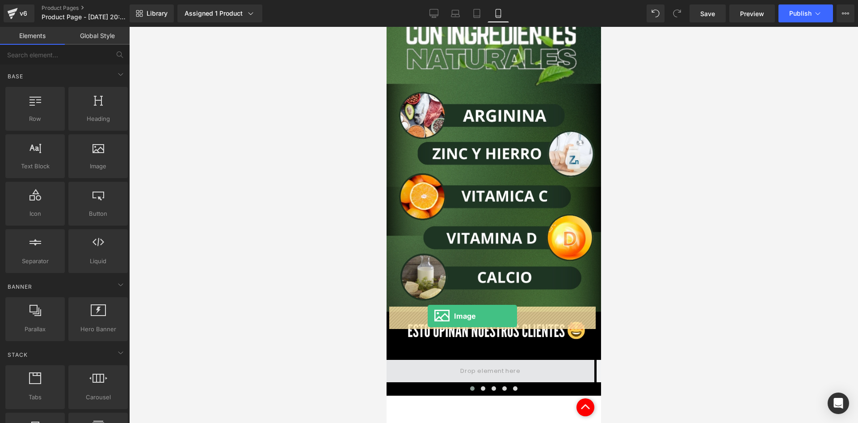
drag, startPoint x: 492, startPoint y: 191, endPoint x: 427, endPoint y: 316, distance: 140.4
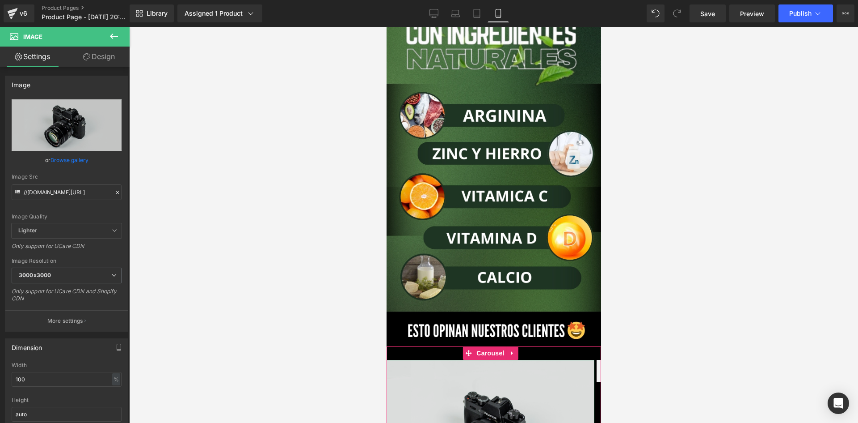
click at [451, 359] on img at bounding box center [490, 428] width 208 height 138
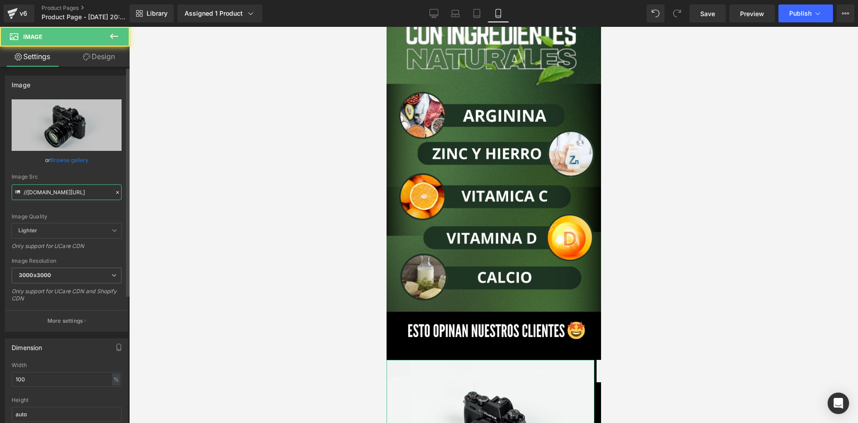
click at [75, 190] on input "//d1um8515vdn9kb.cloudfront.net/images/parallax.jpg" at bounding box center [67, 192] width 110 height 16
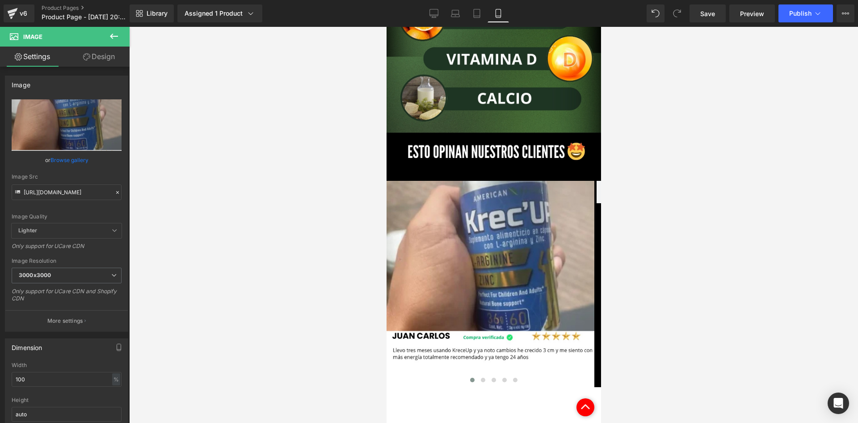
click at [114, 38] on icon at bounding box center [114, 36] width 11 height 11
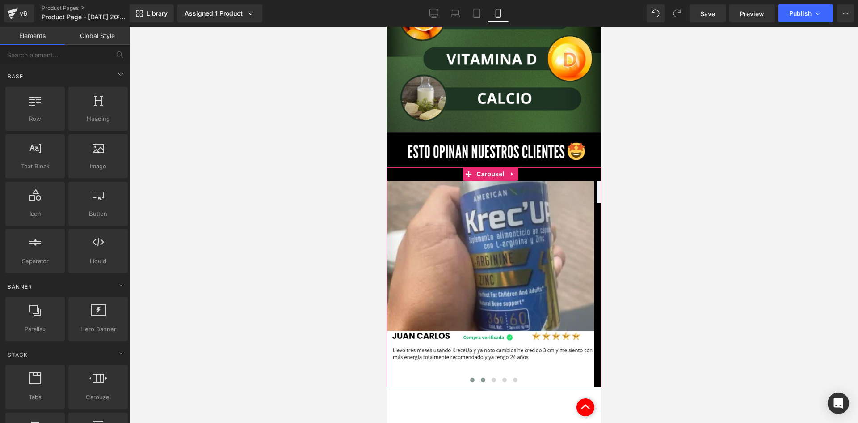
click at [478, 375] on button at bounding box center [483, 379] width 11 height 9
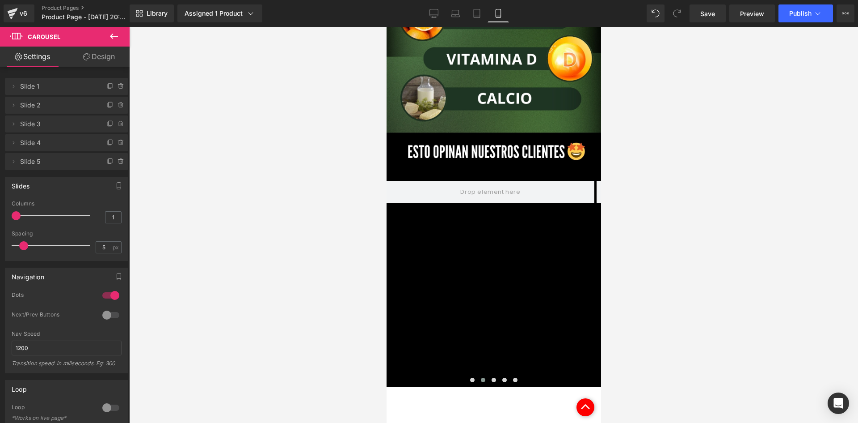
click at [114, 32] on icon at bounding box center [114, 36] width 11 height 11
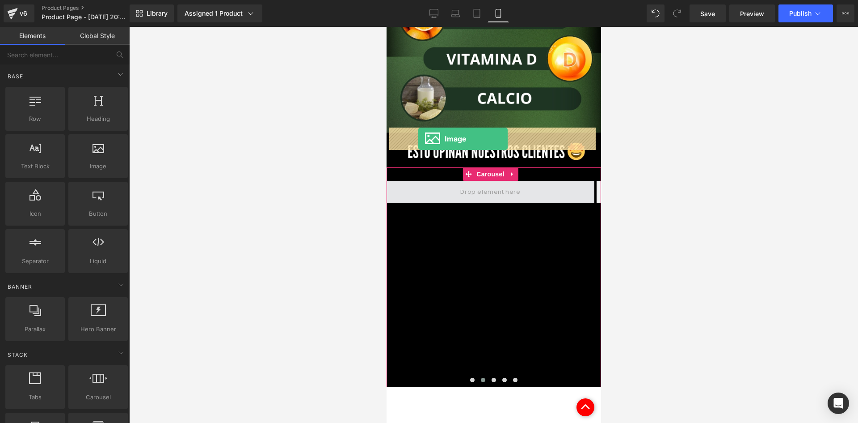
drag, startPoint x: 493, startPoint y: 184, endPoint x: 418, endPoint y: 139, distance: 87.3
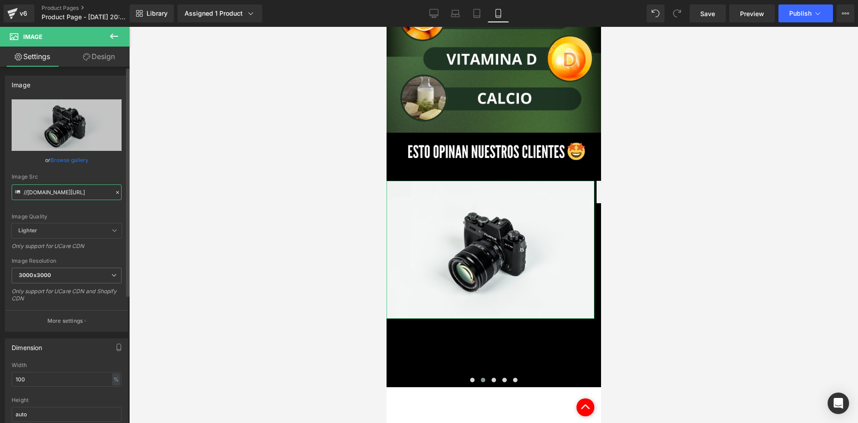
click at [54, 187] on input "//d1um8515vdn9kb.cloudfront.net/images/parallax.jpg" at bounding box center [67, 192] width 110 height 16
paste input "https://i.ibb.co/HT4qvC3d/rs2"
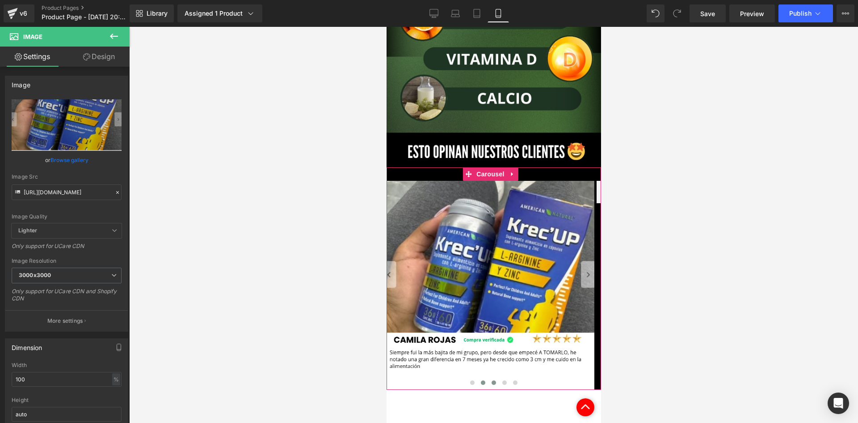
click at [491, 380] on span at bounding box center [493, 382] width 4 height 4
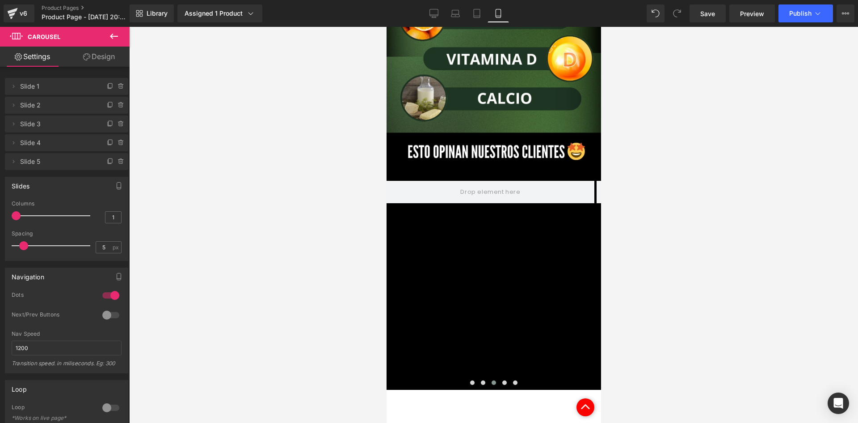
click at [113, 31] on icon at bounding box center [114, 36] width 11 height 11
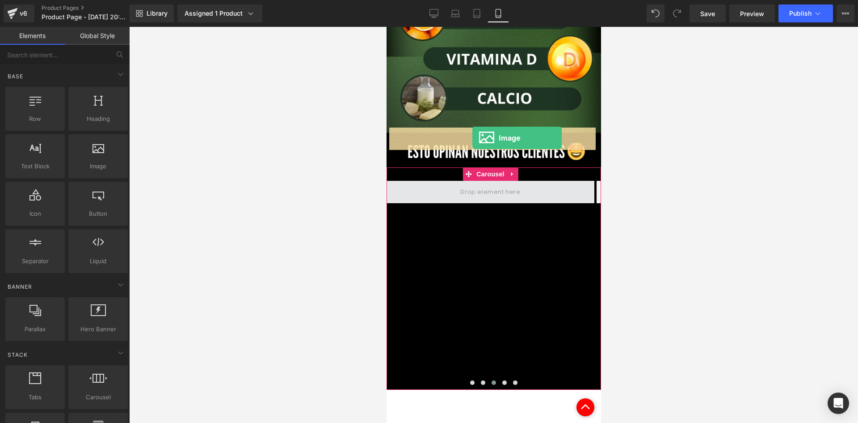
drag, startPoint x: 563, startPoint y: 189, endPoint x: 472, endPoint y: 138, distance: 104.5
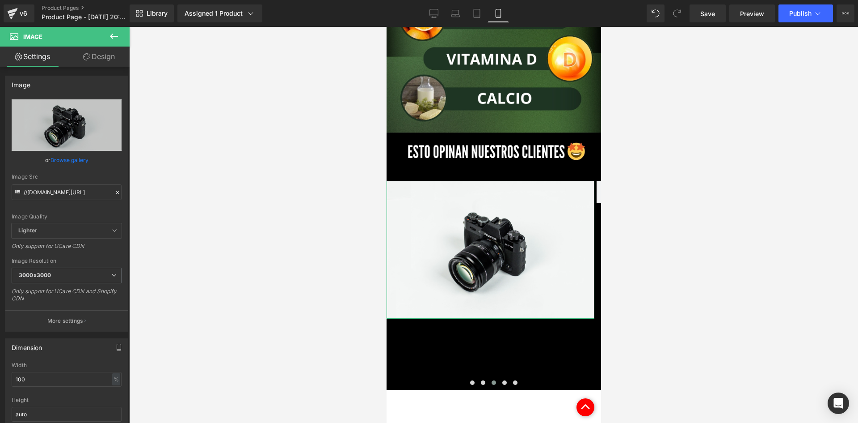
click at [108, 63] on link "Design" at bounding box center [99, 56] width 65 height 20
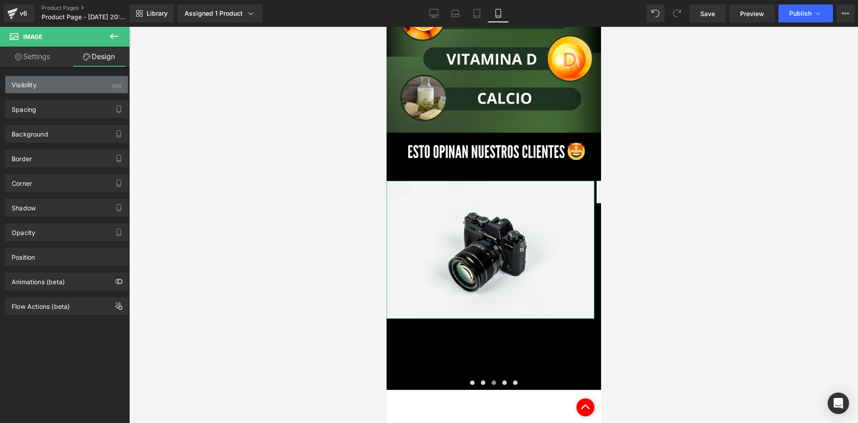
click at [107, 86] on div "Visibility (All)" at bounding box center [66, 84] width 123 height 17
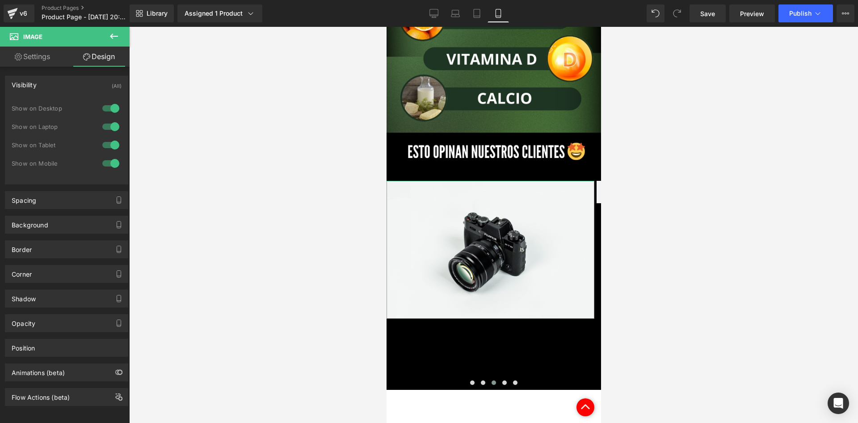
click at [101, 115] on div at bounding box center [110, 108] width 21 height 14
click at [106, 133] on div at bounding box center [110, 126] width 21 height 14
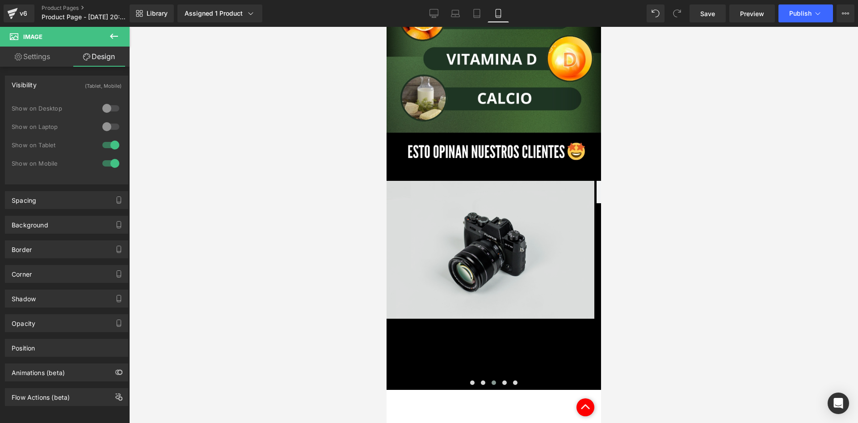
click at [396, 194] on img at bounding box center [490, 250] width 208 height 138
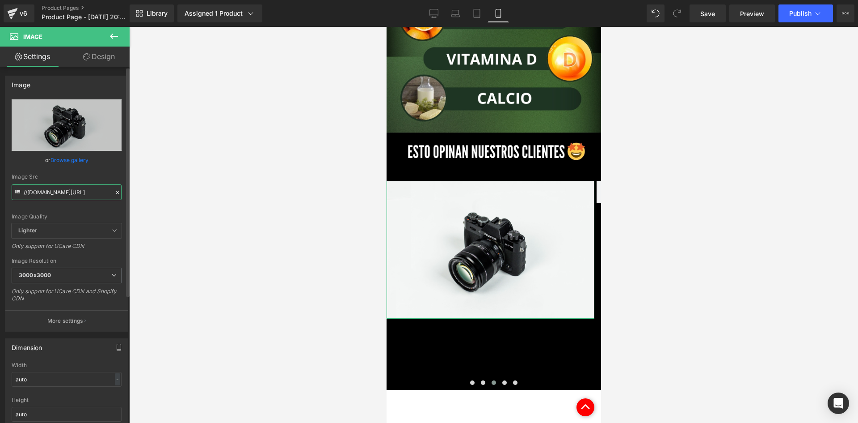
click at [67, 192] on input "//d1um8515vdn9kb.cloudfront.net/images/parallax.jpg" at bounding box center [67, 192] width 110 height 16
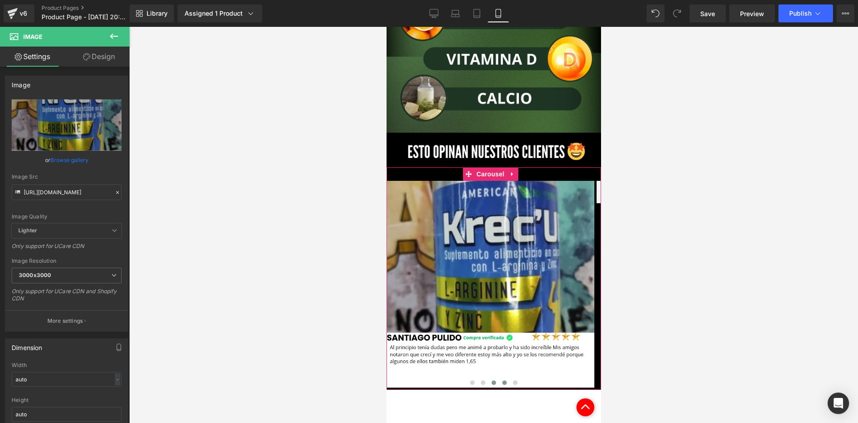
click at [502, 380] on span at bounding box center [504, 382] width 4 height 4
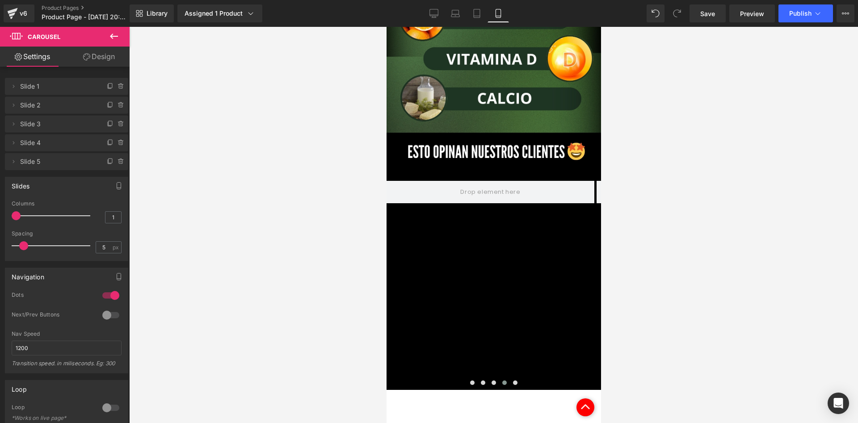
click at [111, 37] on icon at bounding box center [114, 36] width 8 height 5
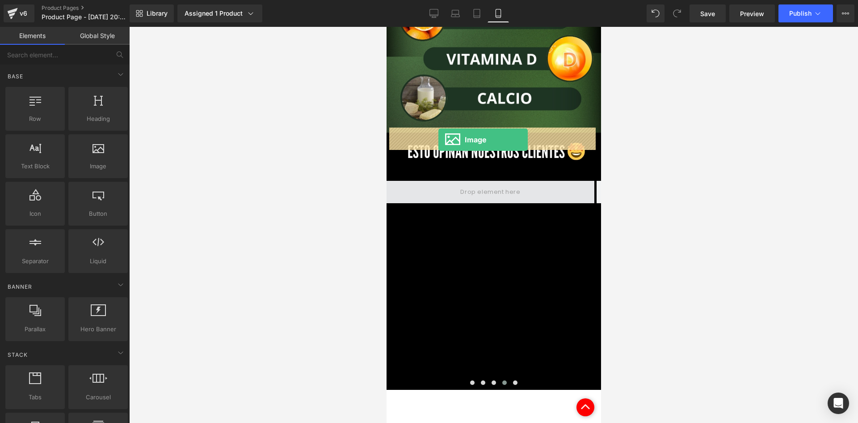
drag, startPoint x: 493, startPoint y: 182, endPoint x: 438, endPoint y: 139, distance: 69.8
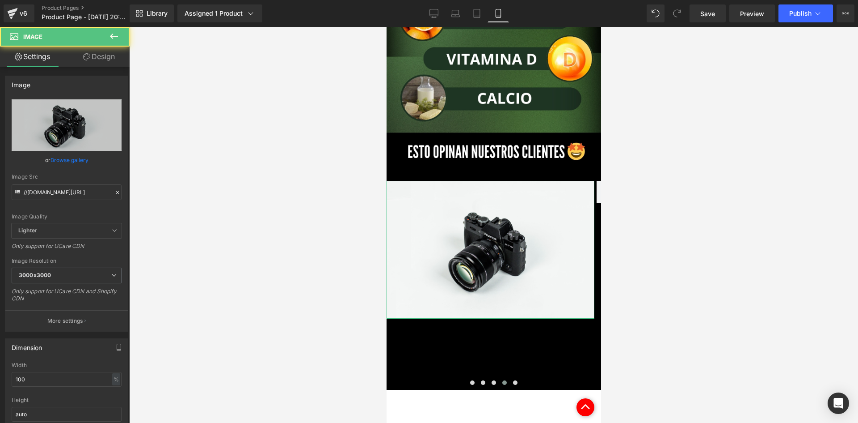
click at [110, 62] on link "Design" at bounding box center [99, 56] width 65 height 20
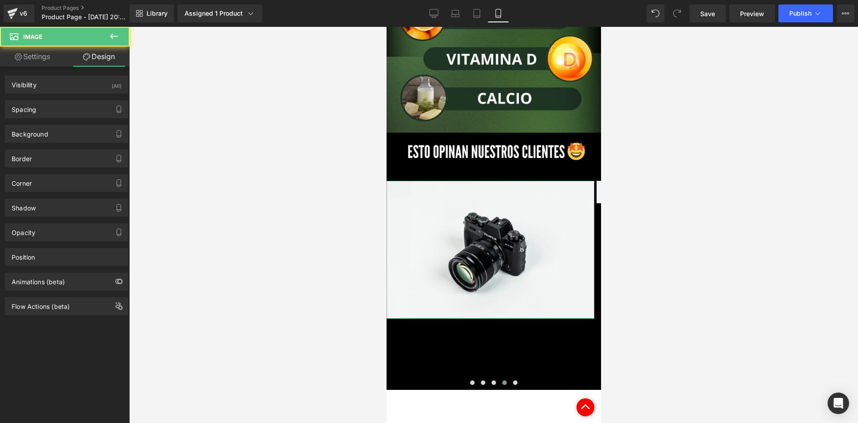
click at [112, 88] on div "(All)" at bounding box center [117, 83] width 10 height 15
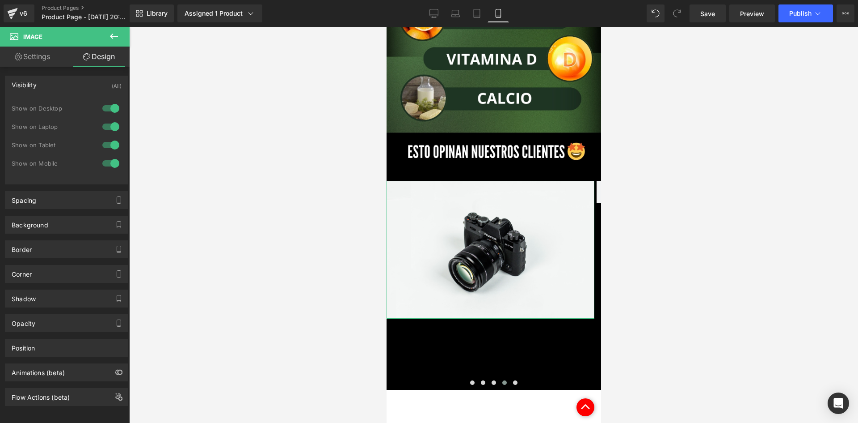
click at [103, 115] on div "Show on Desktop" at bounding box center [67, 113] width 110 height 18
click at [104, 124] on div at bounding box center [110, 126] width 21 height 14
click at [103, 105] on div at bounding box center [110, 108] width 21 height 14
click at [36, 54] on link "Settings" at bounding box center [32, 56] width 65 height 20
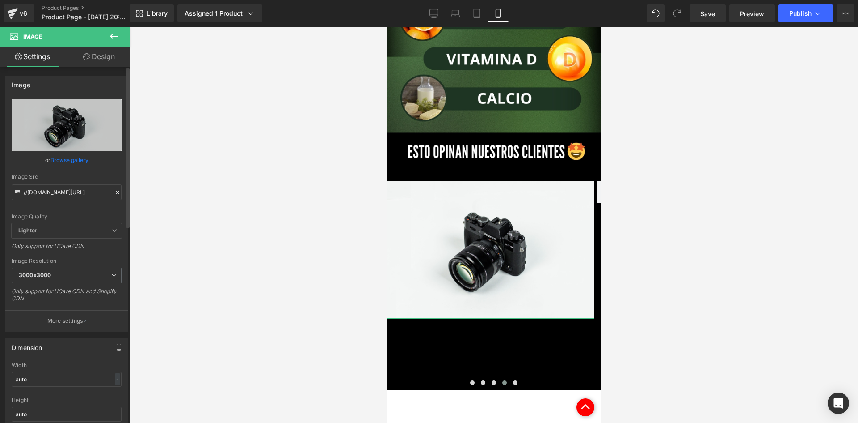
click at [60, 200] on div "Image Quality Lighter Lightest Lighter Lighter Lightest Only support for UCare …" at bounding box center [67, 161] width 110 height 124
click at [51, 188] on input "//d1um8515vdn9kb.cloudfront.net/images/parallax.jpg" at bounding box center [67, 192] width 110 height 16
paste input "https://i.ibb.co/hx7fpyvM/rs4"
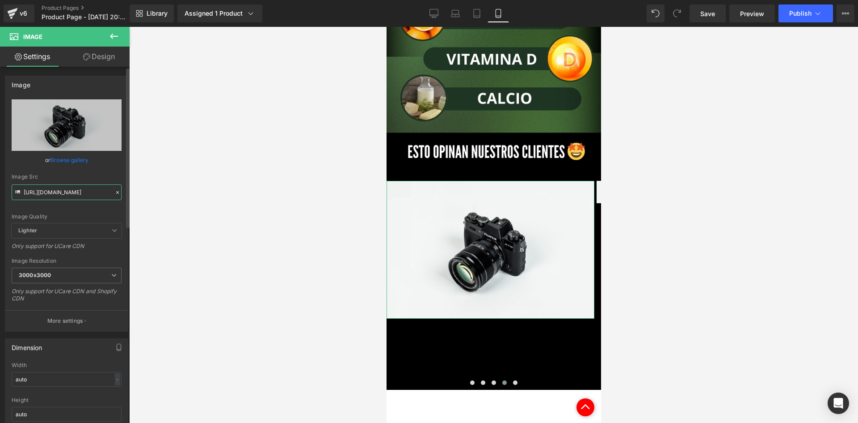
scroll to position [0, 1]
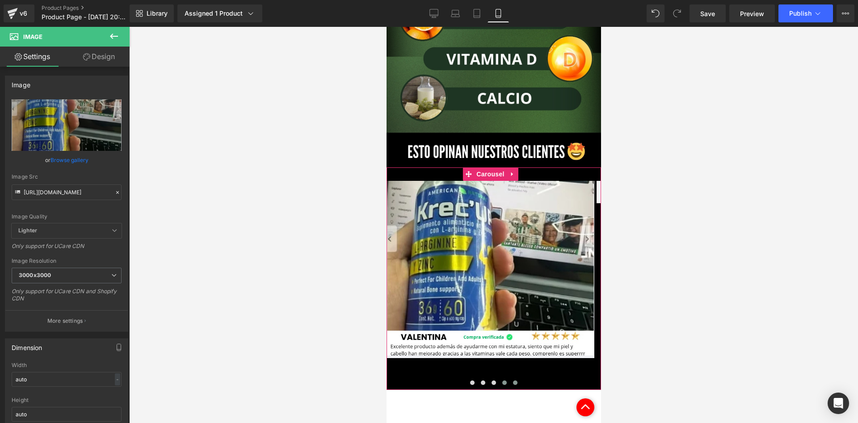
click at [514, 378] on button at bounding box center [515, 382] width 11 height 9
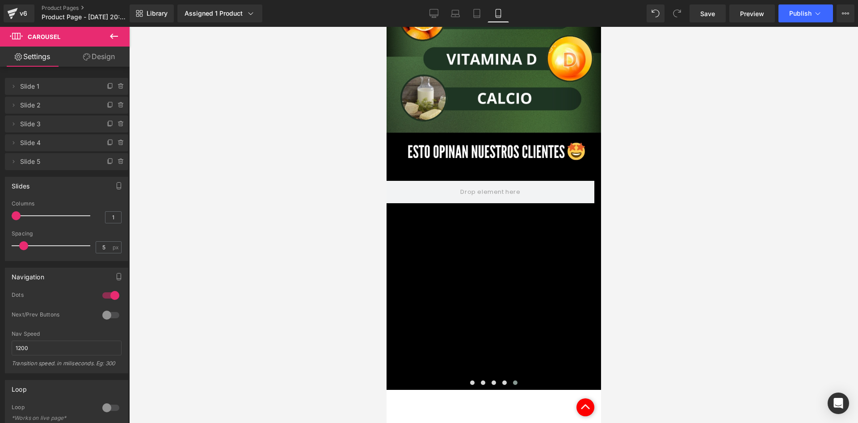
click at [118, 28] on button at bounding box center [113, 37] width 31 height 20
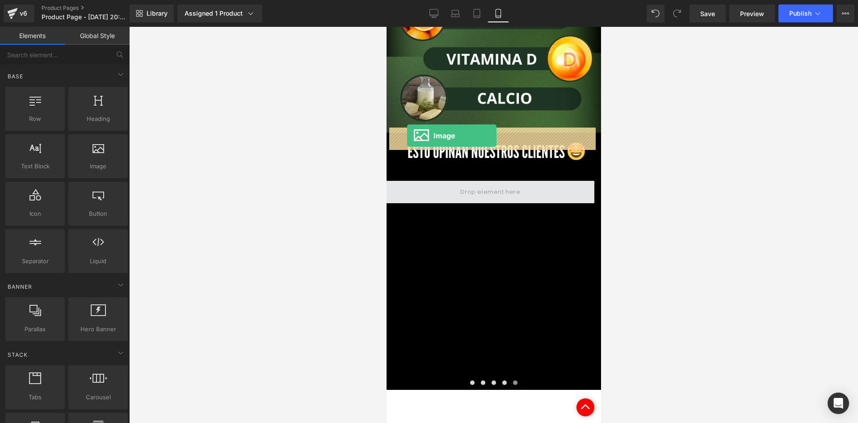
drag, startPoint x: 493, startPoint y: 180, endPoint x: 407, endPoint y: 135, distance: 97.0
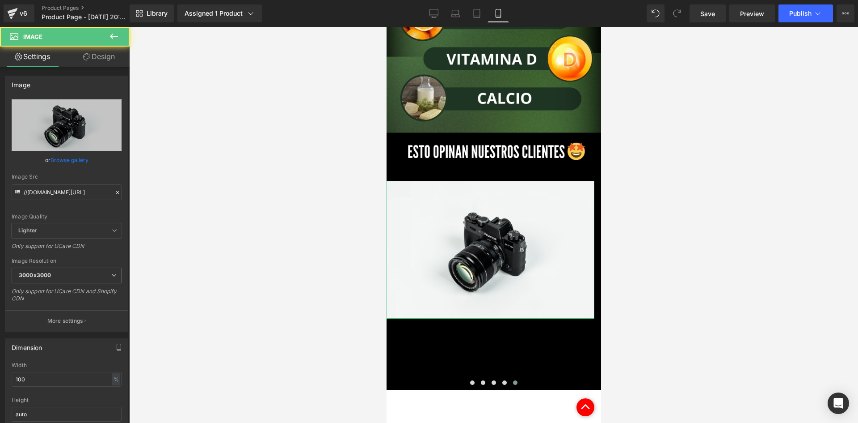
click at [93, 66] on link "Design" at bounding box center [99, 56] width 65 height 20
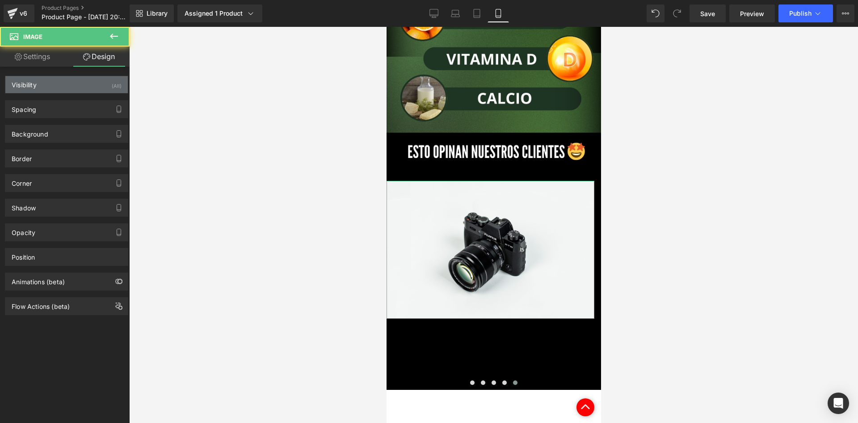
click at [89, 87] on div "Visibility (All)" at bounding box center [66, 84] width 123 height 17
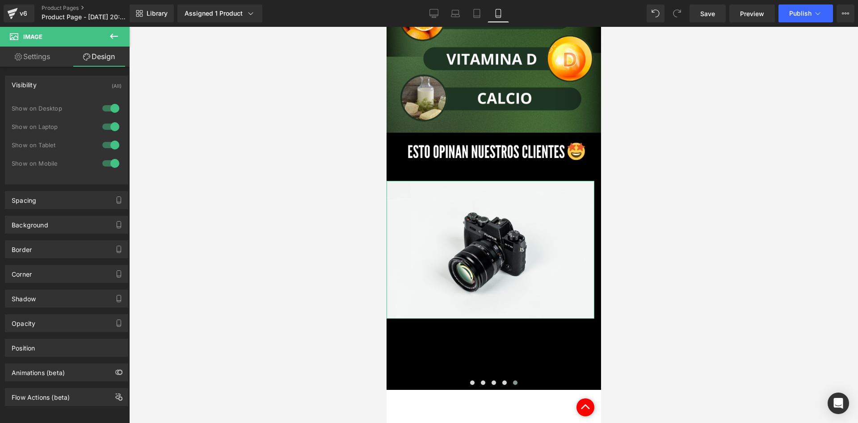
click at [95, 107] on div "Show on Desktop" at bounding box center [67, 113] width 110 height 18
click at [100, 112] on div at bounding box center [110, 108] width 21 height 14
click at [108, 124] on div at bounding box center [110, 126] width 21 height 14
click at [34, 61] on link "Settings" at bounding box center [32, 56] width 65 height 20
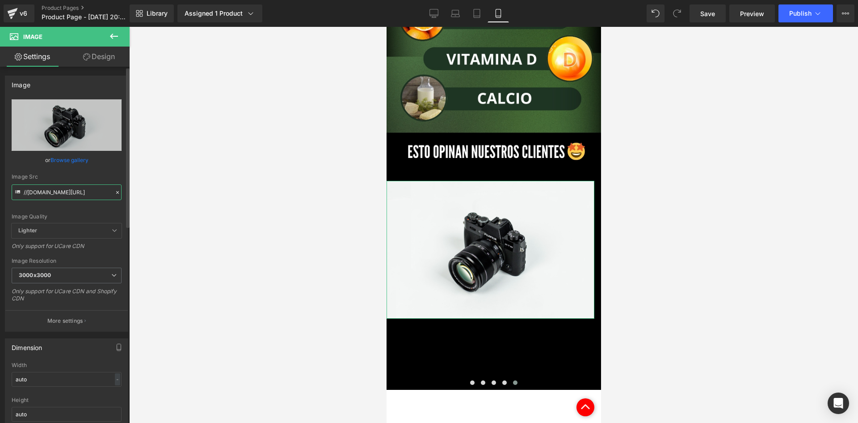
click at [75, 186] on input "//d1um8515vdn9kb.cloudfront.net/images/parallax.jpg" at bounding box center [67, 192] width 110 height 16
paste input "https://i.ibb.co/Nn1B0xyG/rs5"
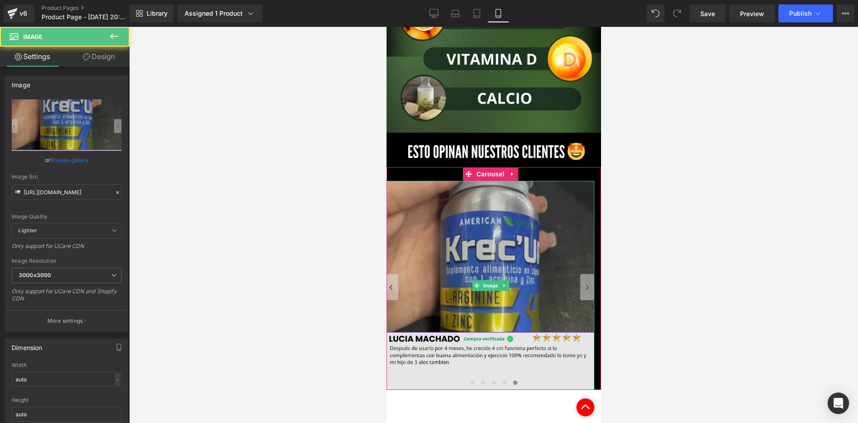
scroll to position [0, 0]
click at [391, 230] on img at bounding box center [490, 285] width 208 height 209
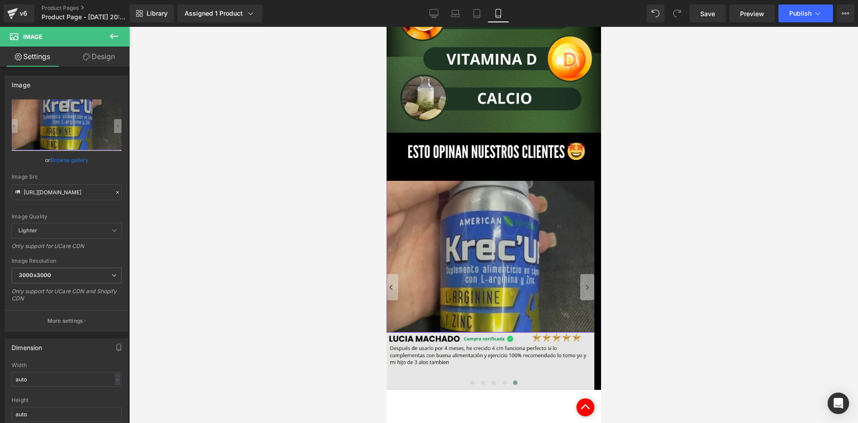
click at [389, 229] on img at bounding box center [490, 285] width 208 height 209
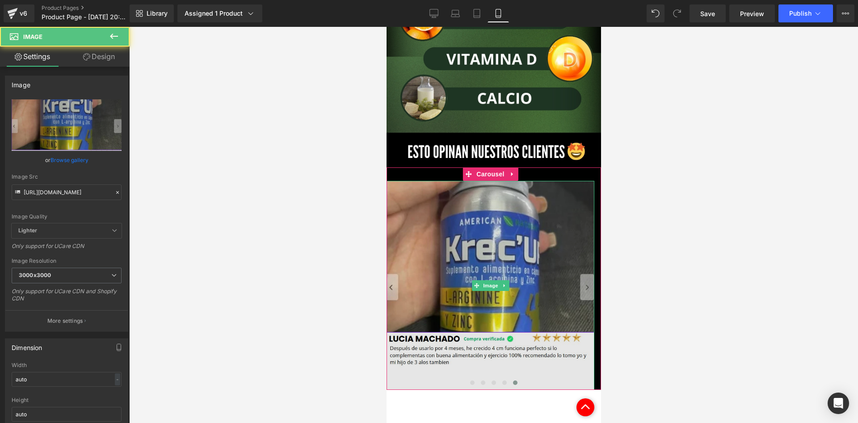
click at [393, 237] on img at bounding box center [490, 285] width 208 height 209
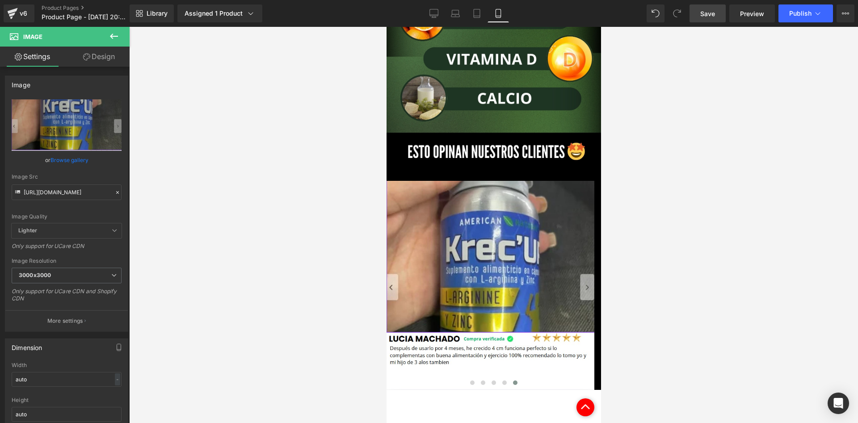
click at [720, 17] on link "Save" at bounding box center [708, 13] width 36 height 18
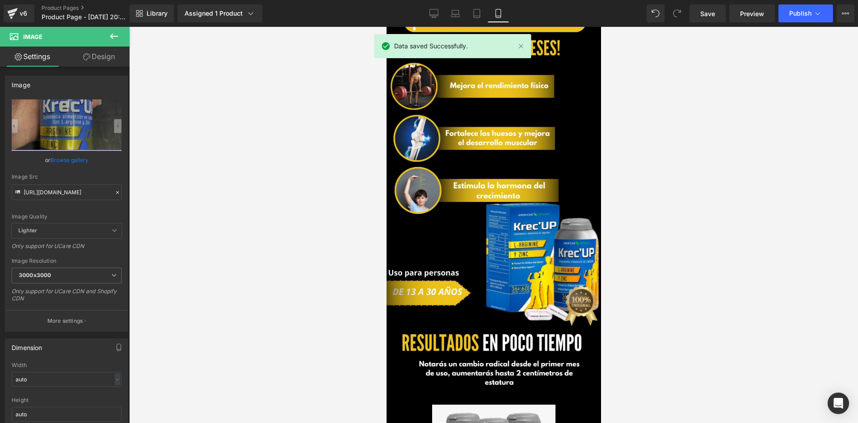
scroll to position [45, 0]
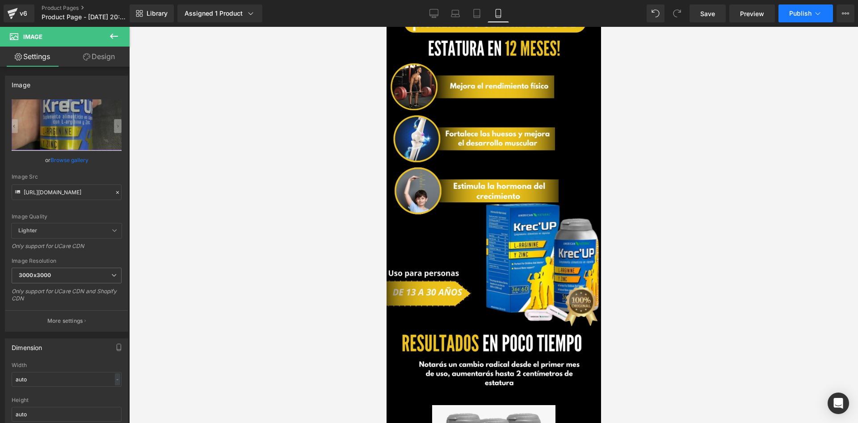
click at [795, 14] on span "Publish" at bounding box center [801, 13] width 22 height 7
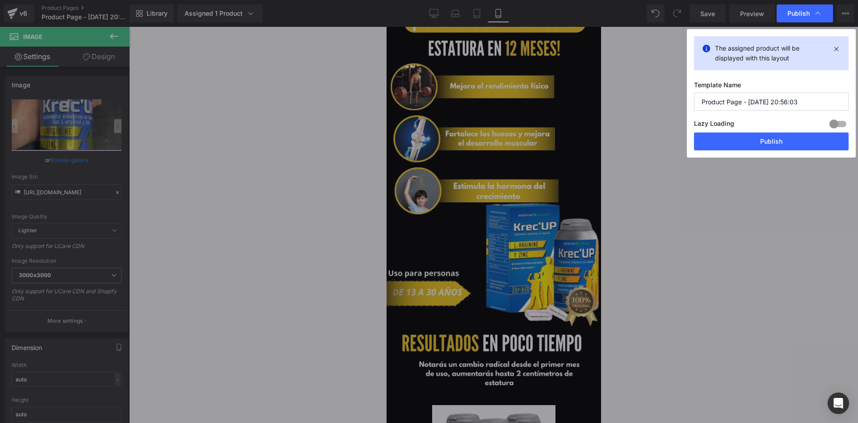
click at [744, 98] on input "Product Page - Aug 23, 20:56:03" at bounding box center [771, 102] width 155 height 18
click at [761, 141] on button "Publish" at bounding box center [771, 141] width 155 height 18
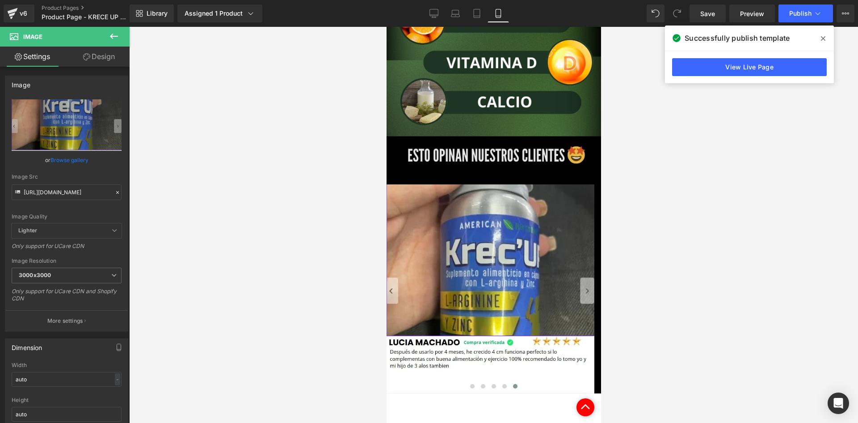
scroll to position [2057, 0]
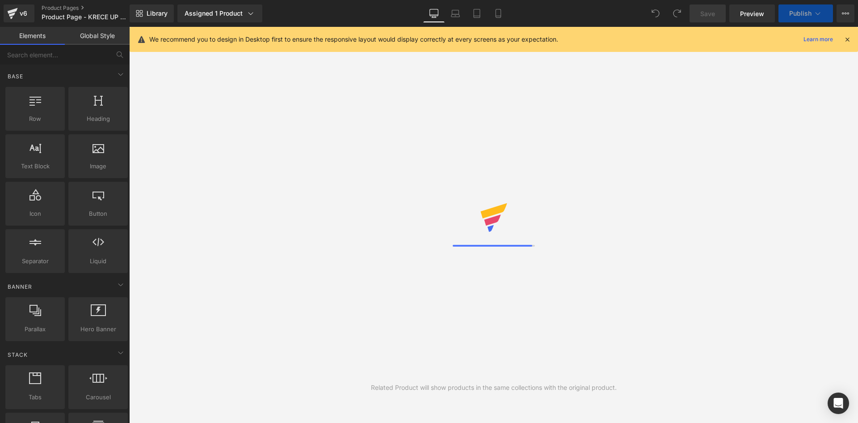
click at [844, 37] on icon at bounding box center [848, 39] width 8 height 8
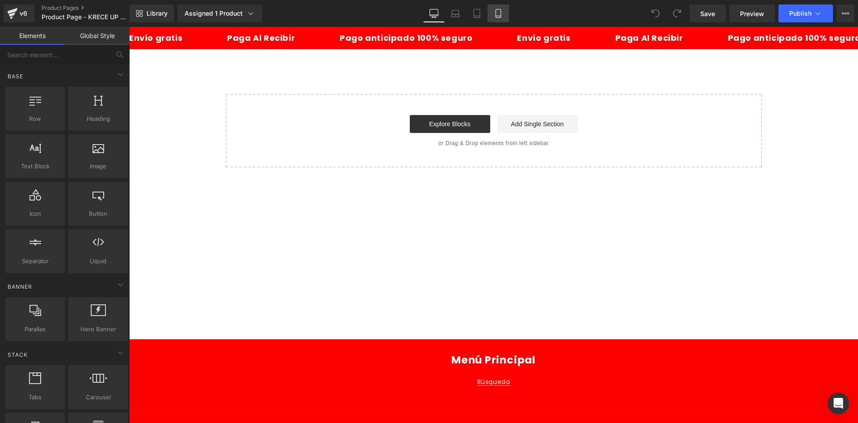
click at [501, 10] on icon at bounding box center [498, 13] width 9 height 9
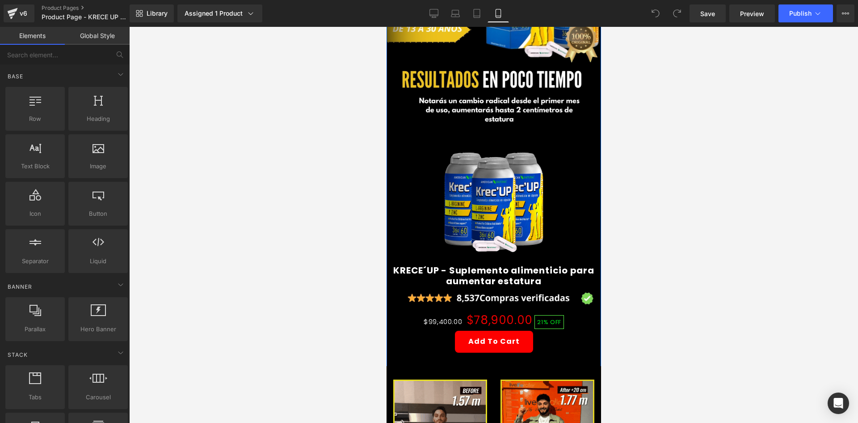
click at [491, 169] on img at bounding box center [493, 202] width 123 height 123
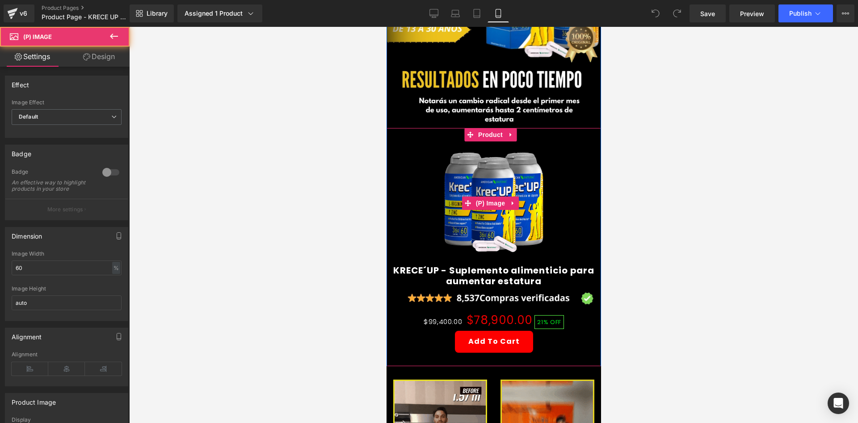
scroll to position [313, 0]
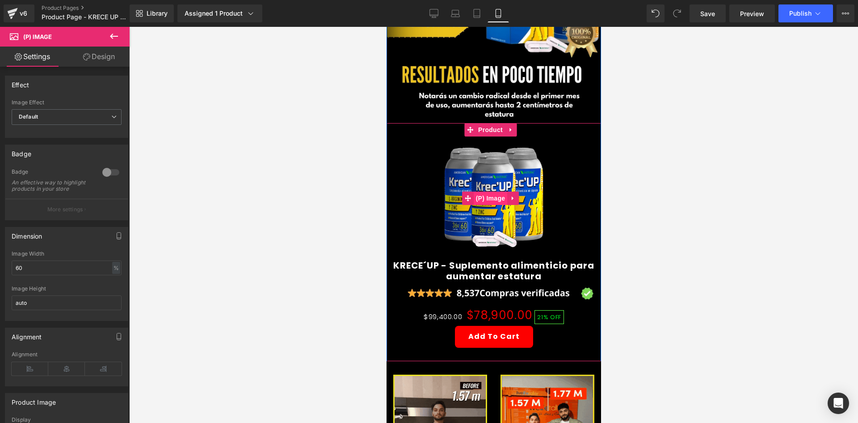
click at [493, 191] on span "(P) Image" at bounding box center [490, 197] width 34 height 13
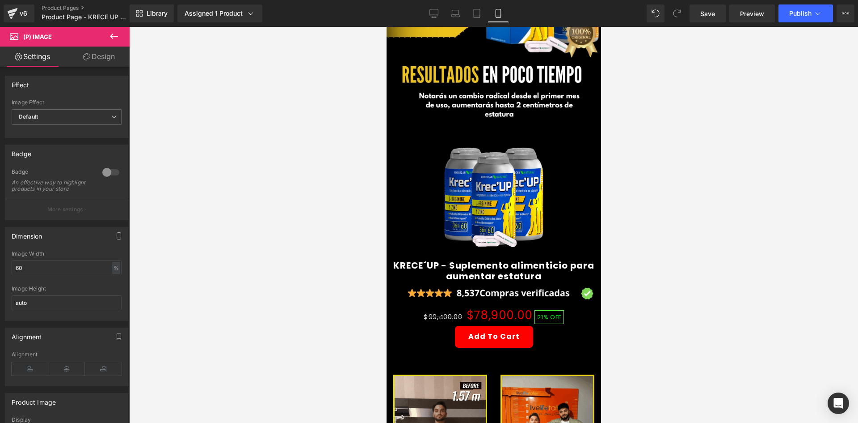
click at [97, 59] on link "Design" at bounding box center [99, 56] width 65 height 20
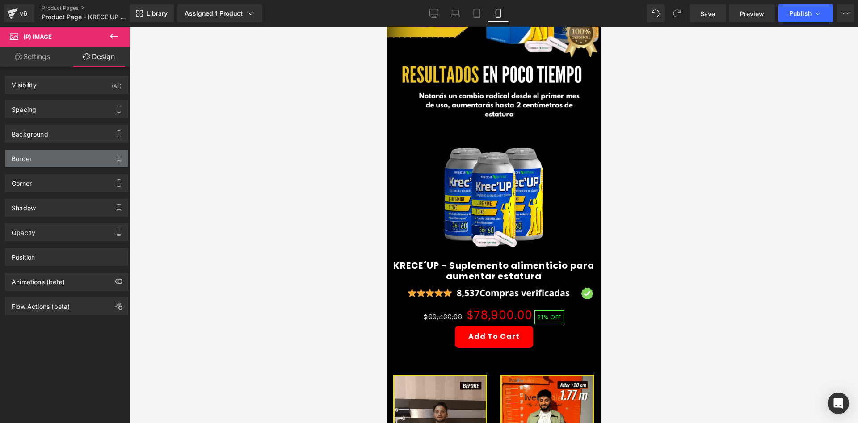
click at [35, 162] on div "Border" at bounding box center [66, 158] width 123 height 17
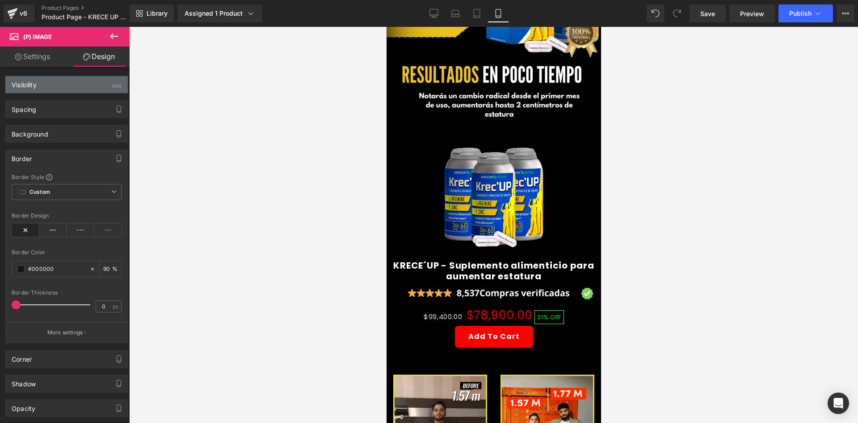
click at [75, 85] on div "Visibility (All)" at bounding box center [66, 84] width 123 height 17
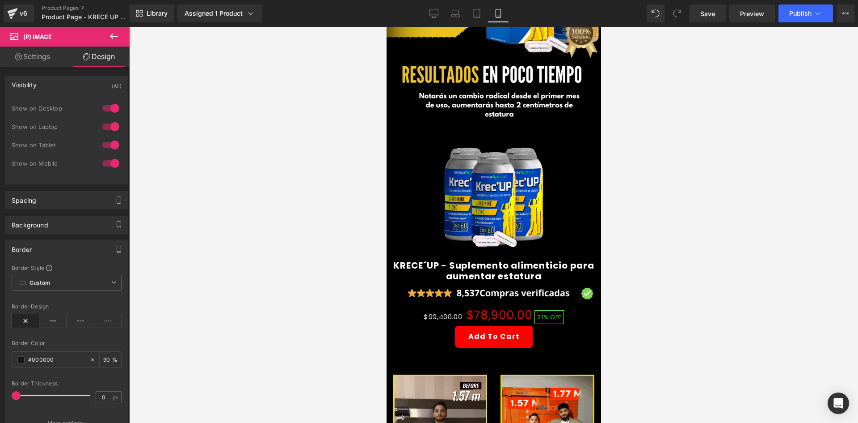
click at [106, 103] on div at bounding box center [110, 108] width 21 height 14
click at [101, 135] on div "Show on Laptop" at bounding box center [67, 131] width 110 height 18
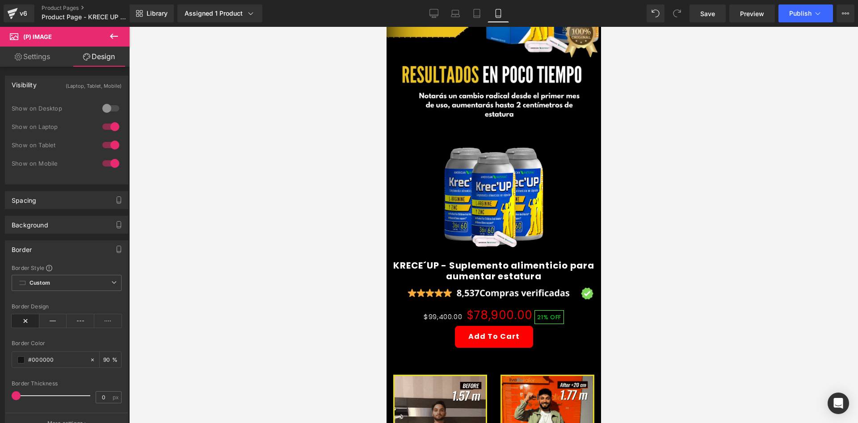
click at [103, 127] on div at bounding box center [110, 126] width 21 height 14
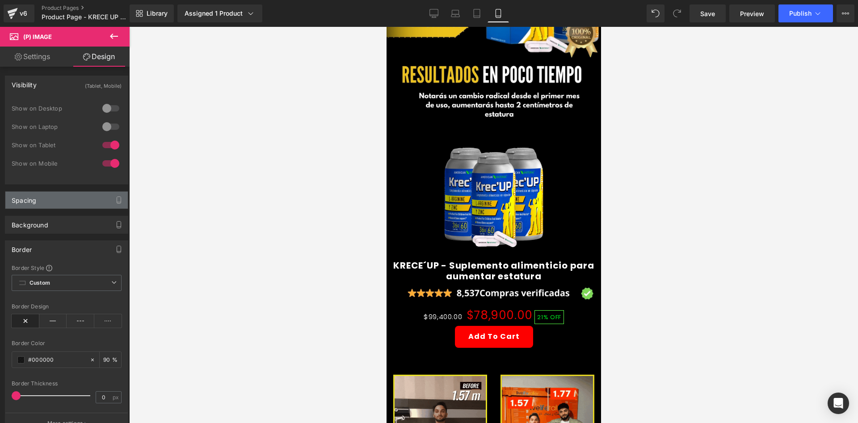
click at [68, 196] on div "Spacing" at bounding box center [66, 199] width 123 height 17
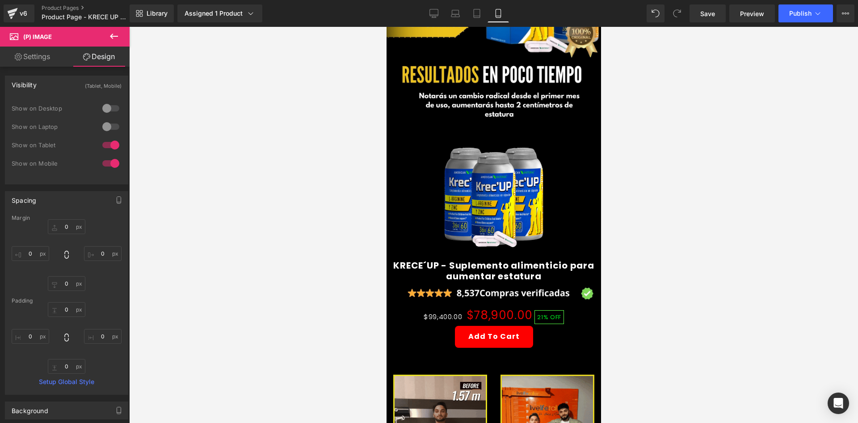
click at [55, 201] on div "Spacing" at bounding box center [66, 199] width 123 height 17
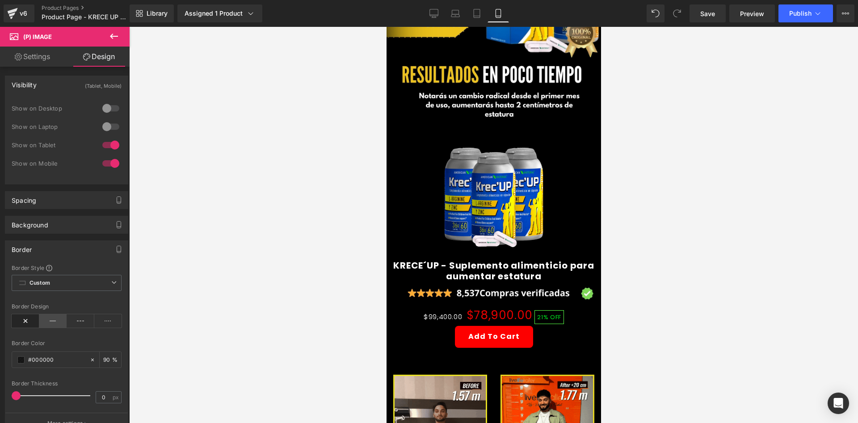
click at [49, 322] on icon at bounding box center [53, 320] width 28 height 13
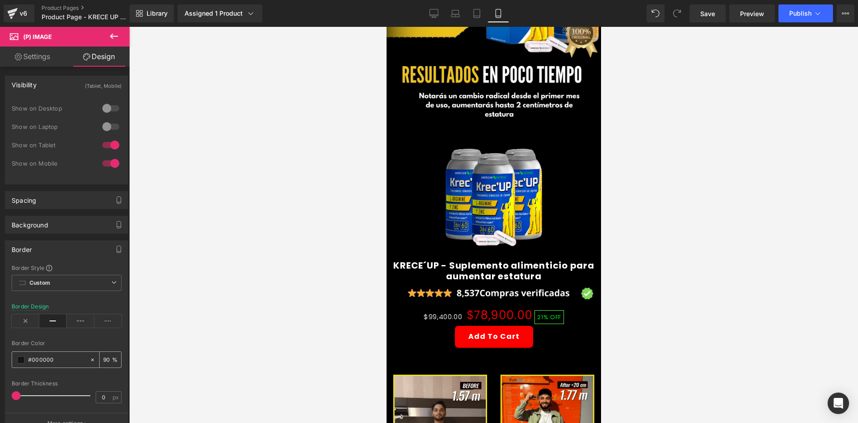
click at [19, 359] on span at bounding box center [20, 359] width 7 height 7
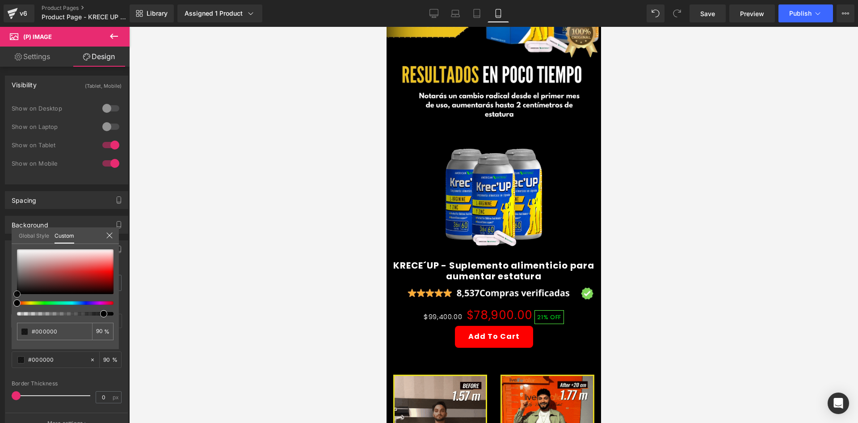
type input "#411f1f"
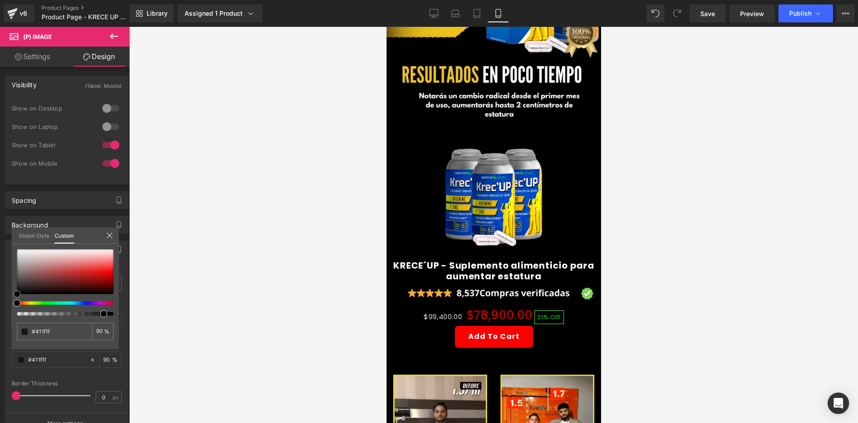
click at [51, 285] on div at bounding box center [65, 271] width 97 height 45
type input "#31411f"
type input "#32411f"
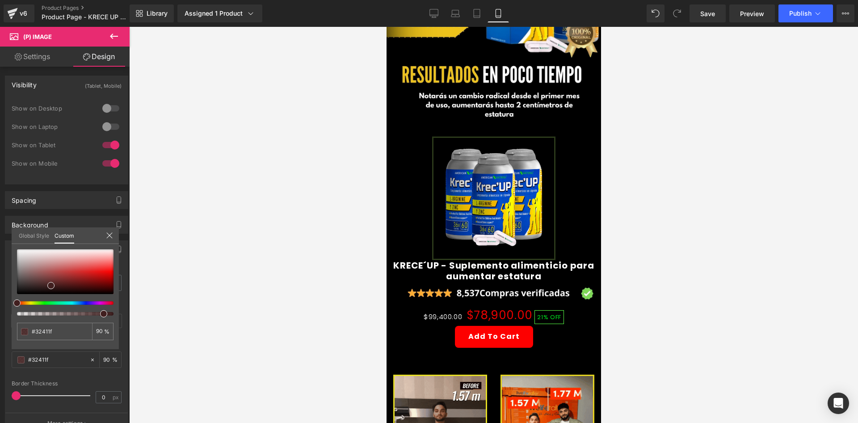
type input "#34411f"
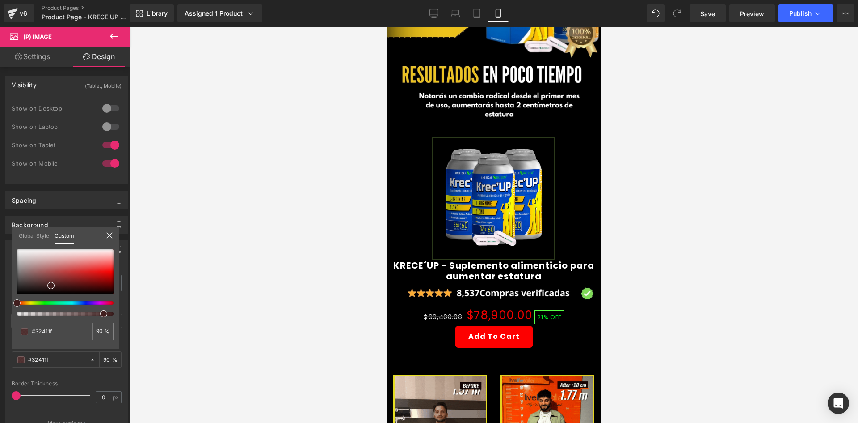
type input "#34411f"
type input "#37411f"
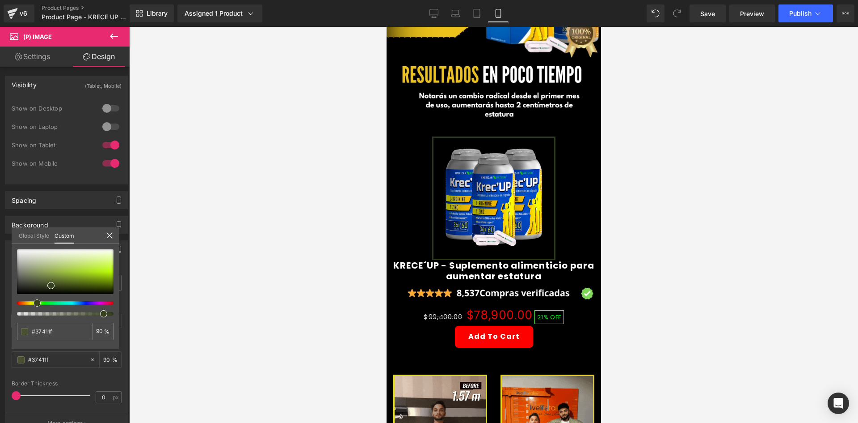
type input "#3a411f"
type input "#3d411f"
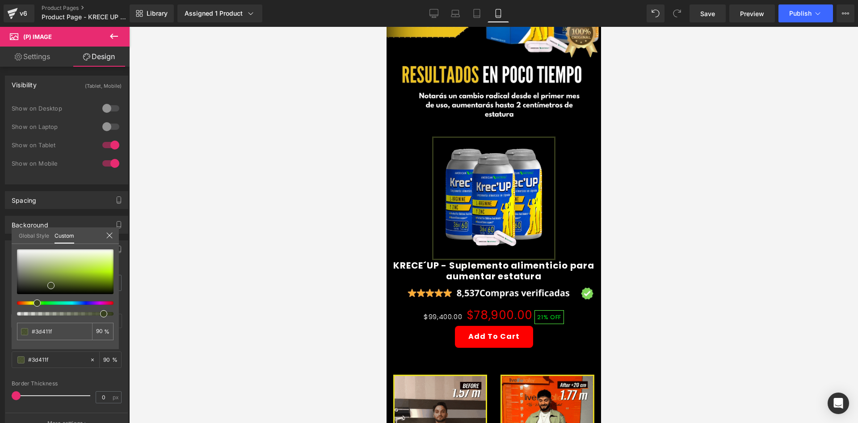
type input "#3e411f"
type input "#40411f"
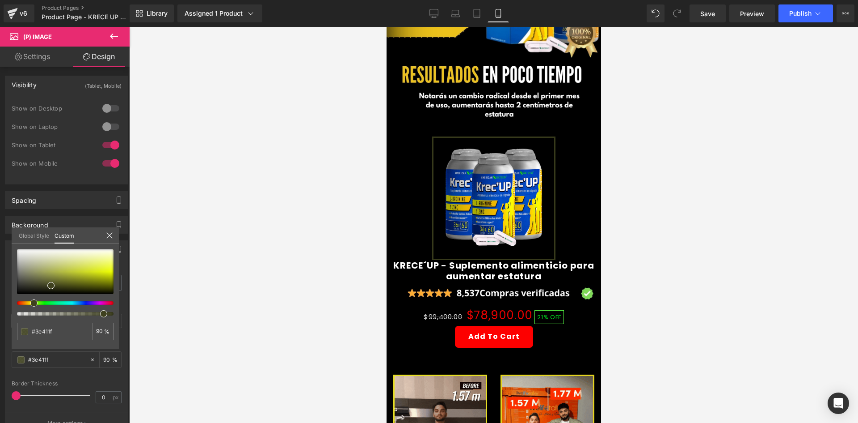
type input "#40411f"
type input "#41411f"
type input "#413f1f"
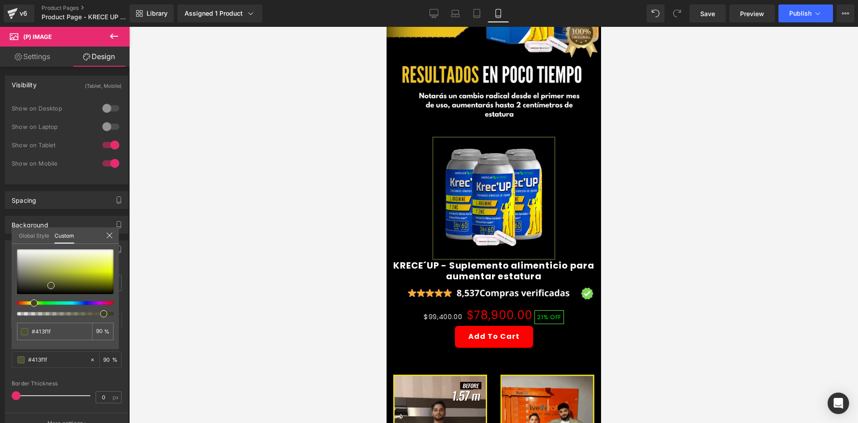
type input "#413e1f"
type input "#413d1f"
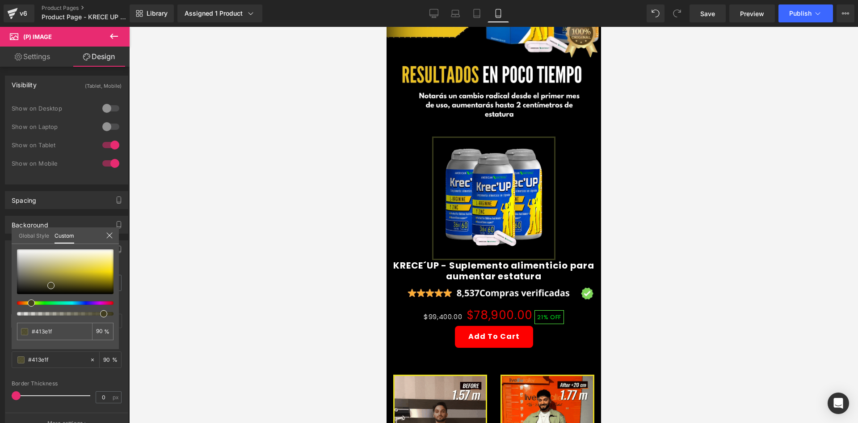
type input "#413d1f"
type input "#413c1f"
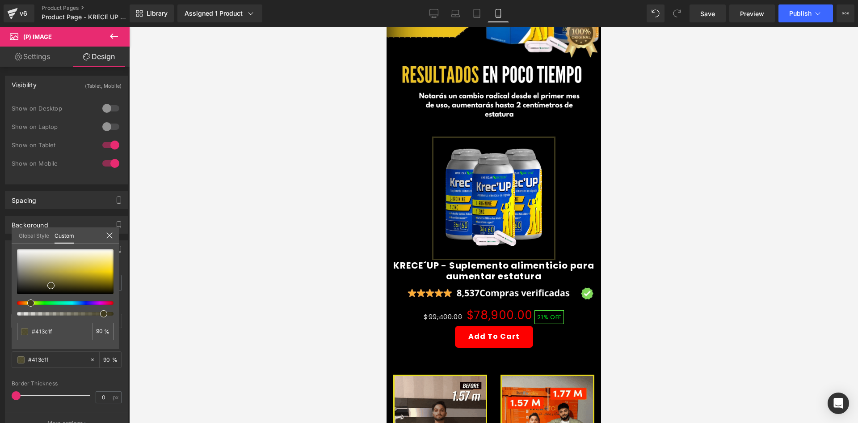
type input "#413d1f"
type input "#413e1f"
type input "#413f1f"
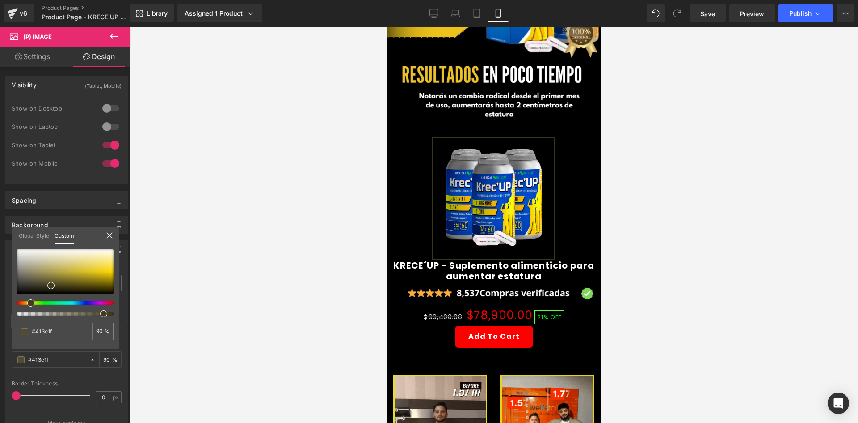
type input "#413f1f"
type input "#41411f"
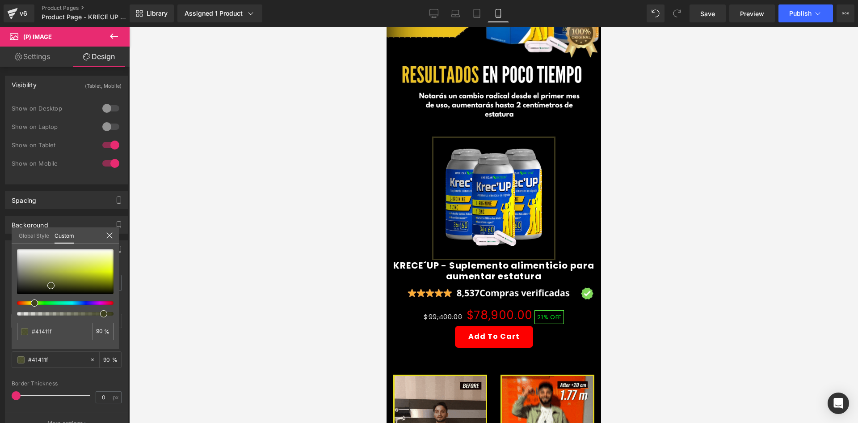
type input "#3f411f"
type input "#3d411f"
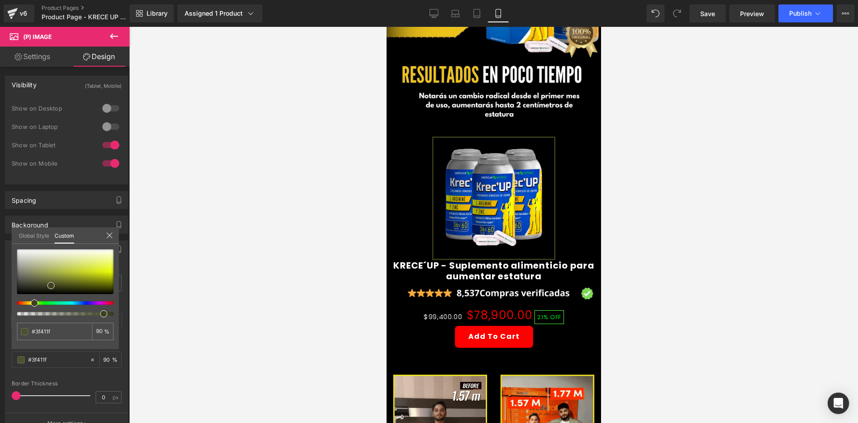
type input "#3d411f"
click at [32, 302] on div at bounding box center [61, 303] width 97 height 4
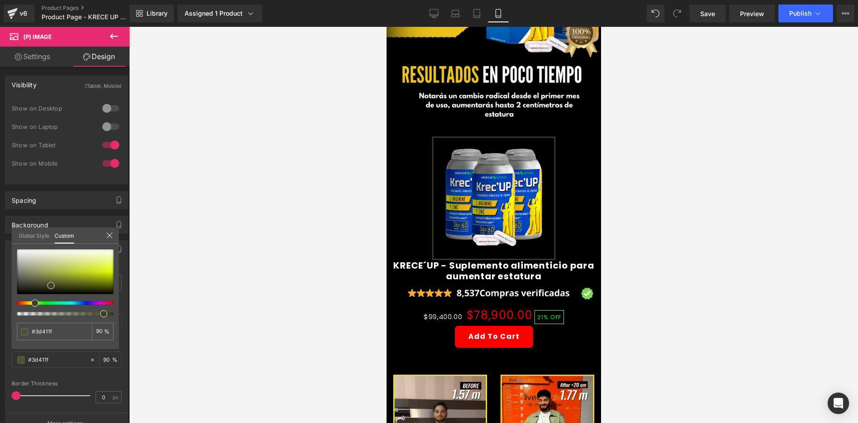
type input "#3c411f"
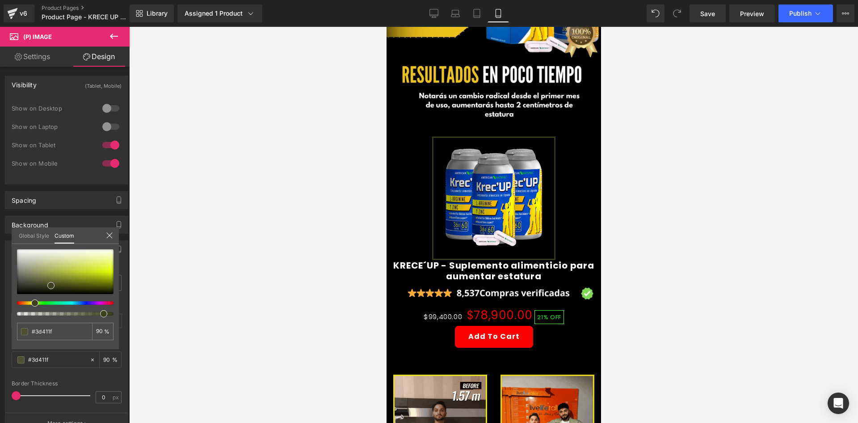
type input "#3c411f"
type input "#899540"
type input "#8d9941"
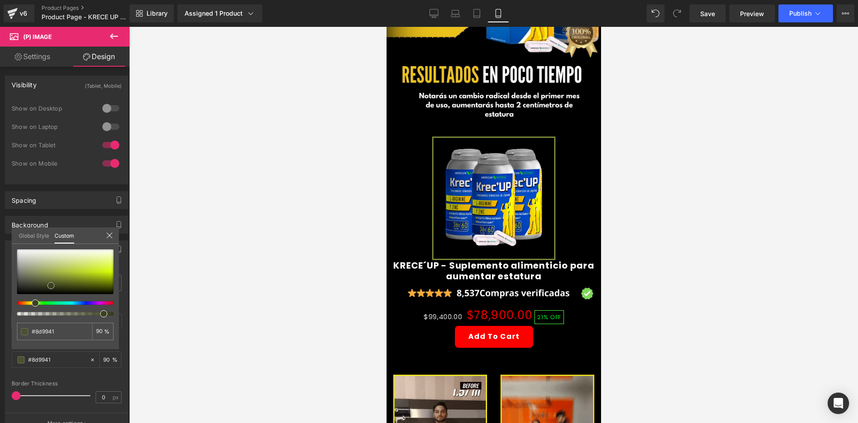
type input "#93a03f"
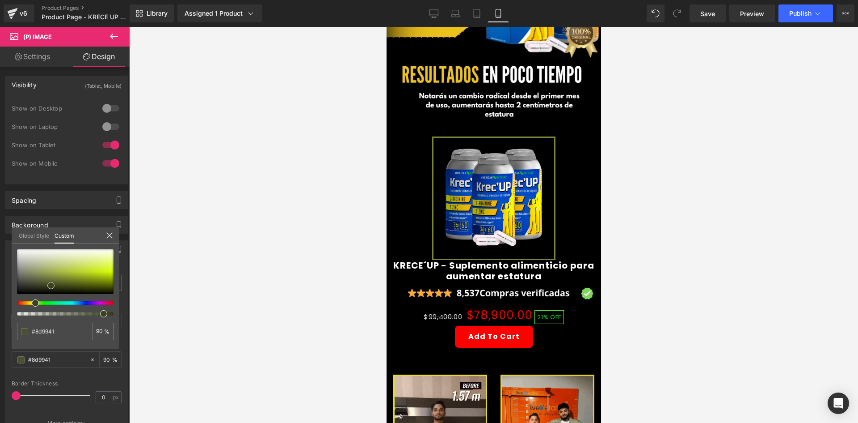
type input "#93a03f"
type input "#a2b238"
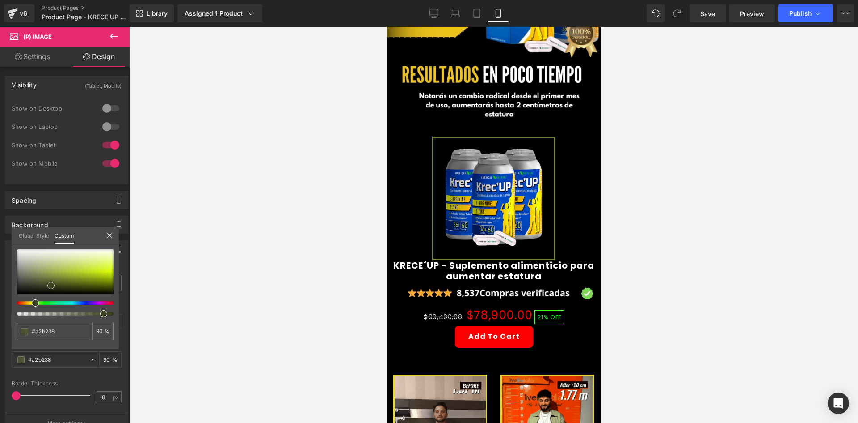
type input "#bed42a"
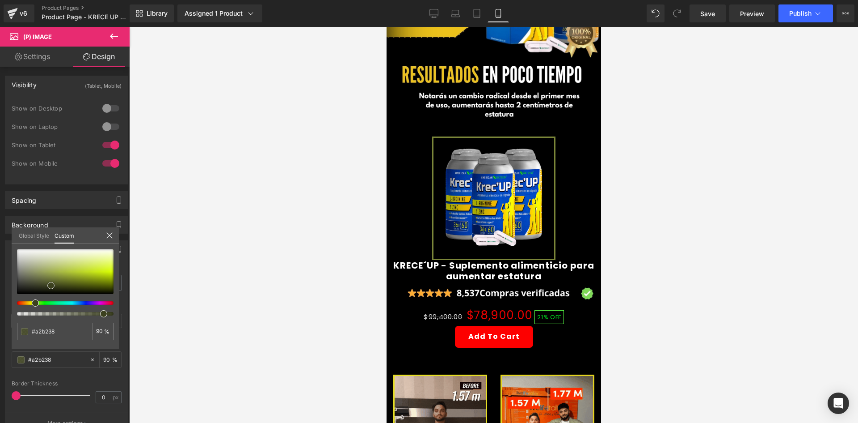
type input "#bed42a"
type input "#d0ea23"
type input "#dcfb12"
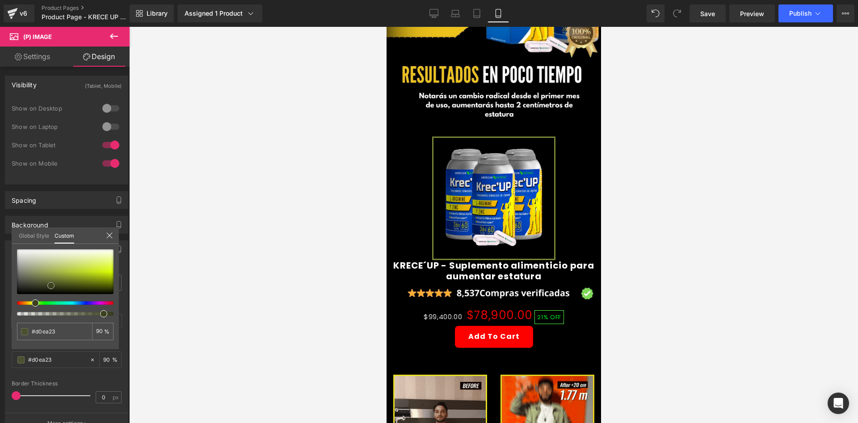
type input "#dcfb12"
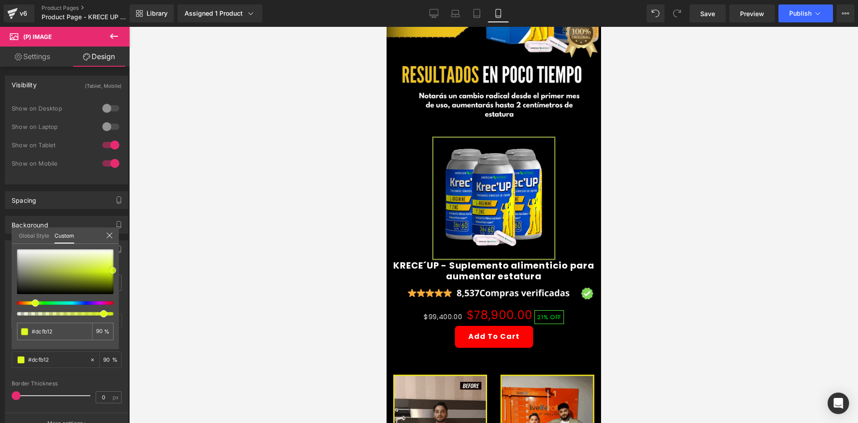
type input "#dfff0f"
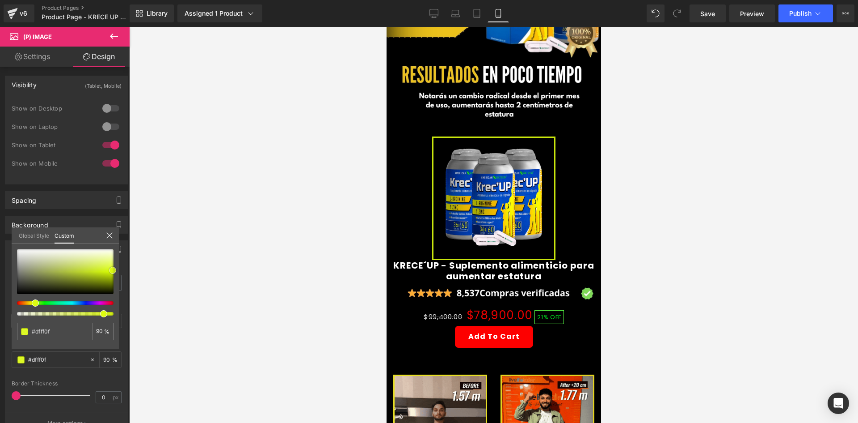
type input "#dfff14"
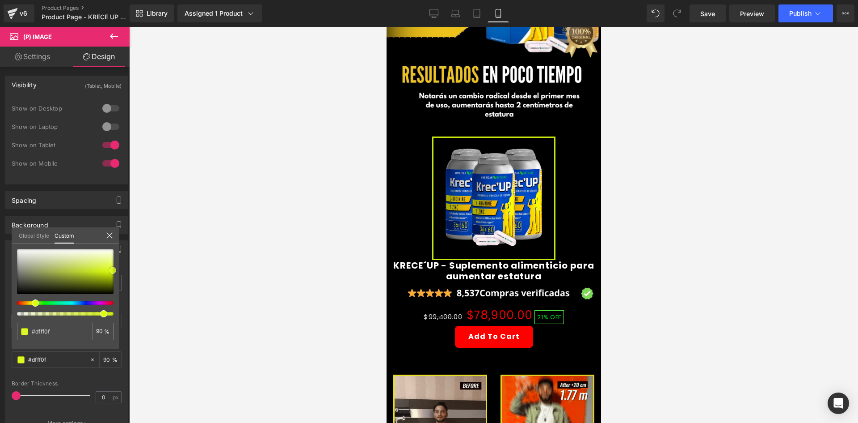
type input "#dfff14"
type input "#e0ff19"
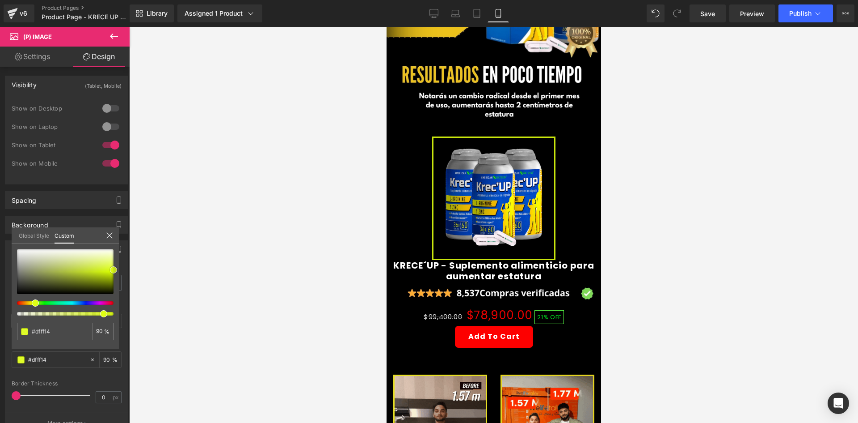
type input "#e0ff19"
type input "#e3ff33"
type input "#e7fe4c"
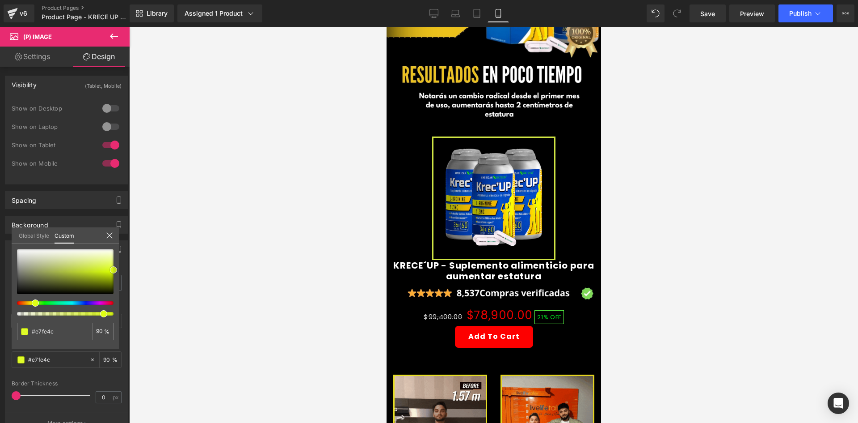
type input "#eaff66"
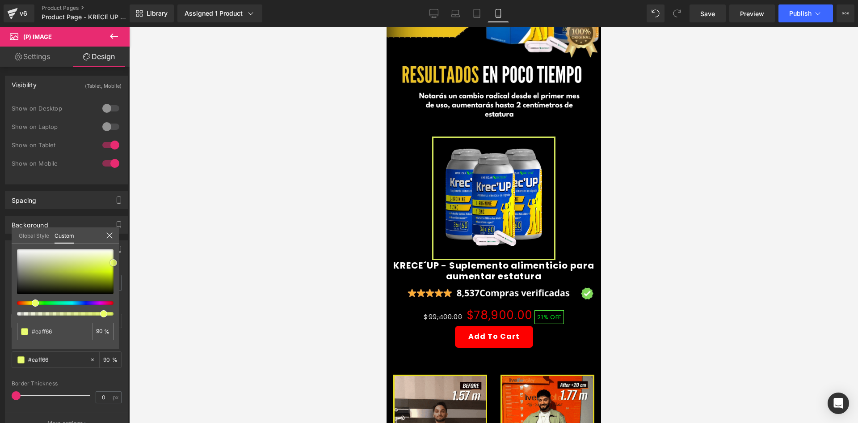
type input "#e9ff60"
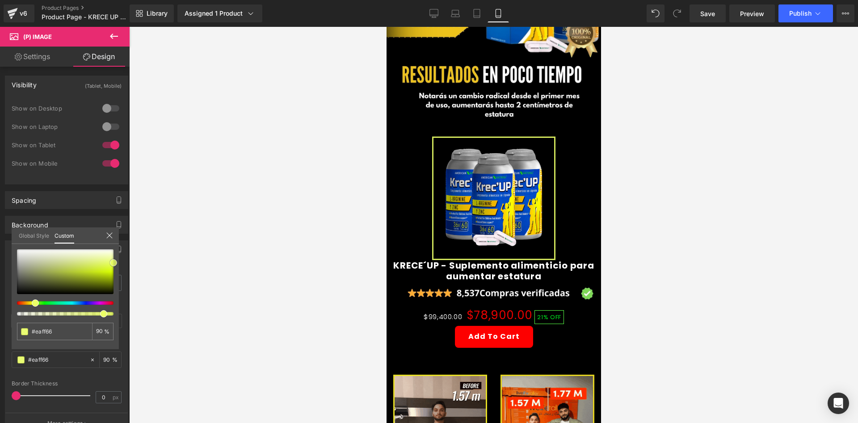
type input "#e9ff60"
type input "#e7fe52"
type input "#e5ff3d"
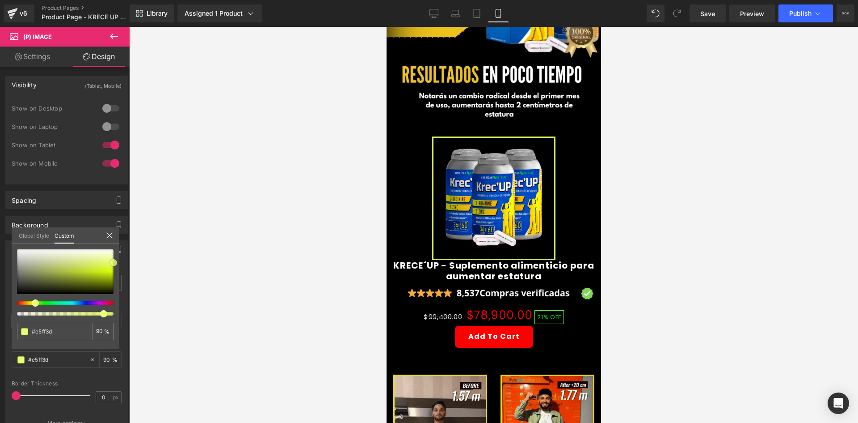
type input "#e3fd34"
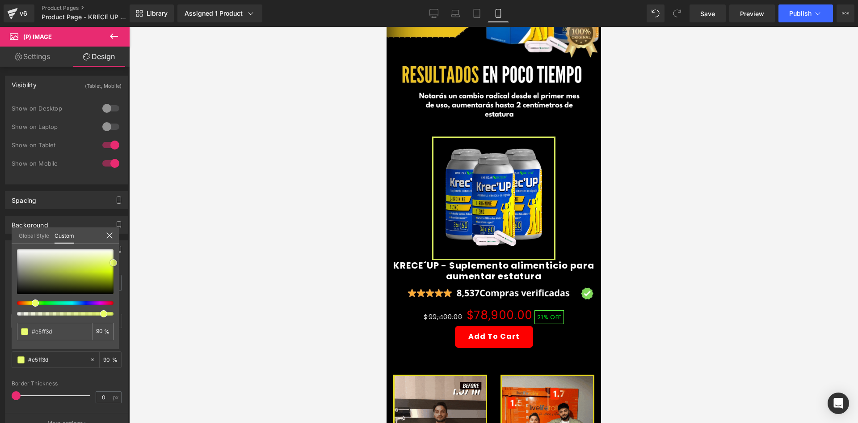
type input "#e3fd34"
type input "#e3fe2d"
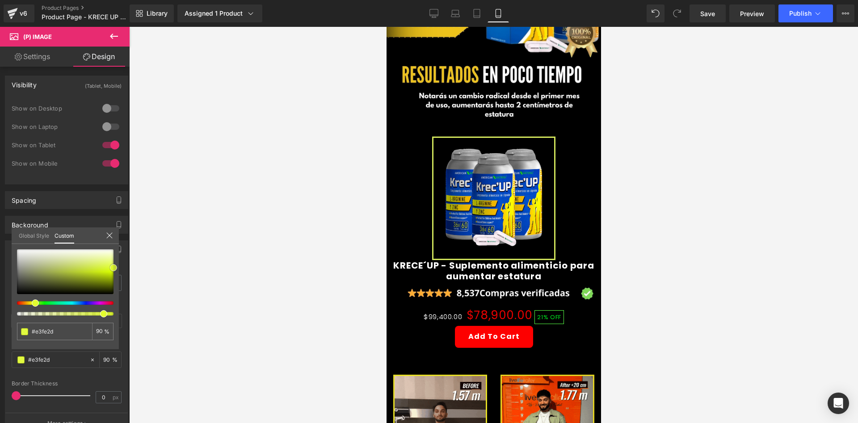
type input "#e2fd2e"
type input "#e0fb31"
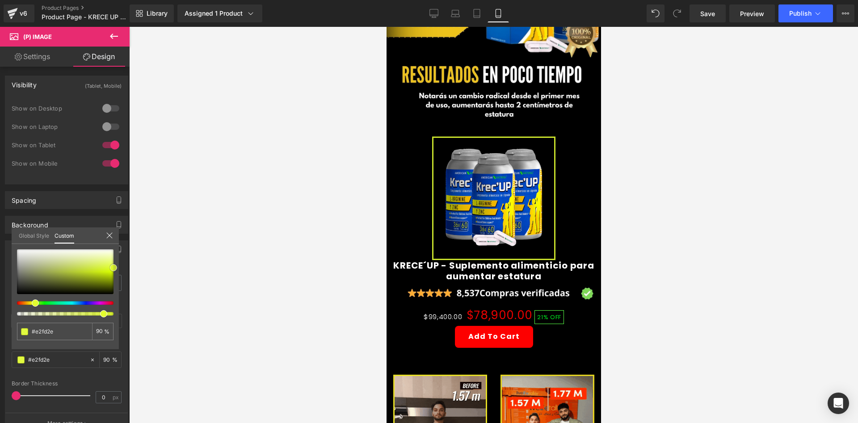
type input "#e0fb31"
type input "#cfe448"
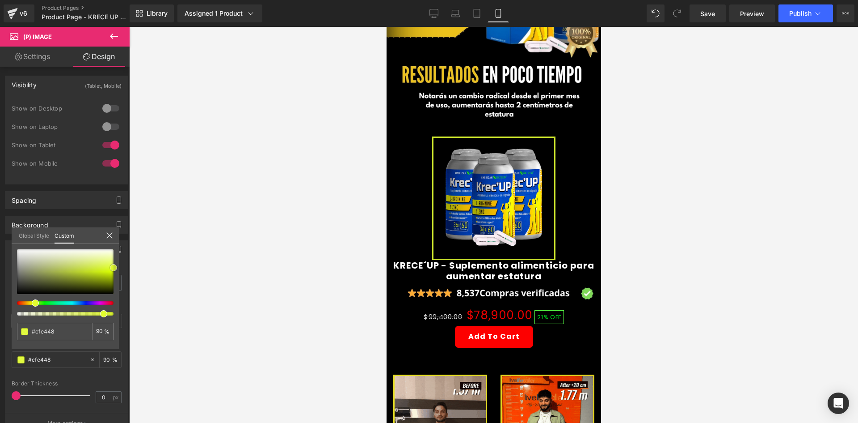
type input "#c8db46"
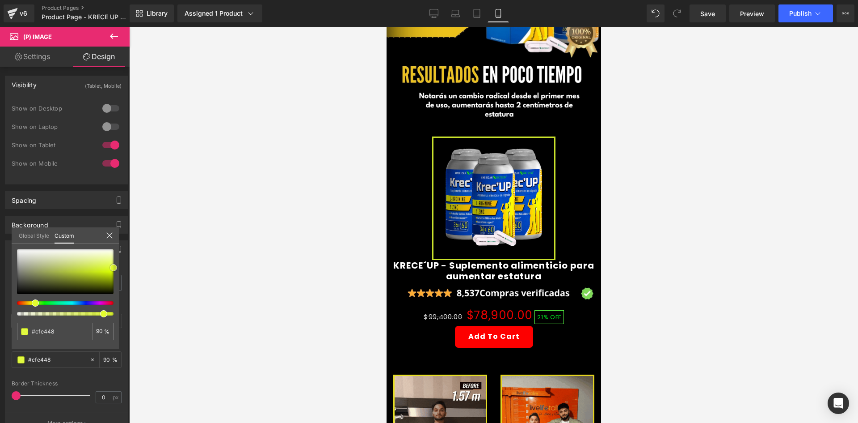
type input "#c8db46"
type input "#c3d54d"
type input "#c2d44e"
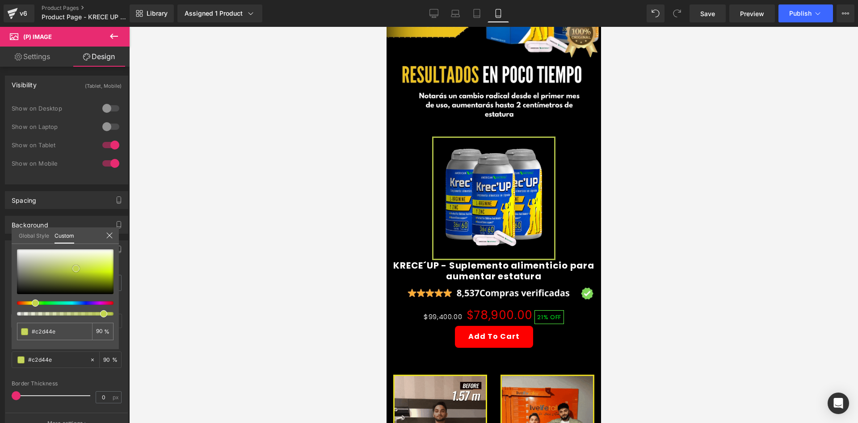
type input "#c0d250"
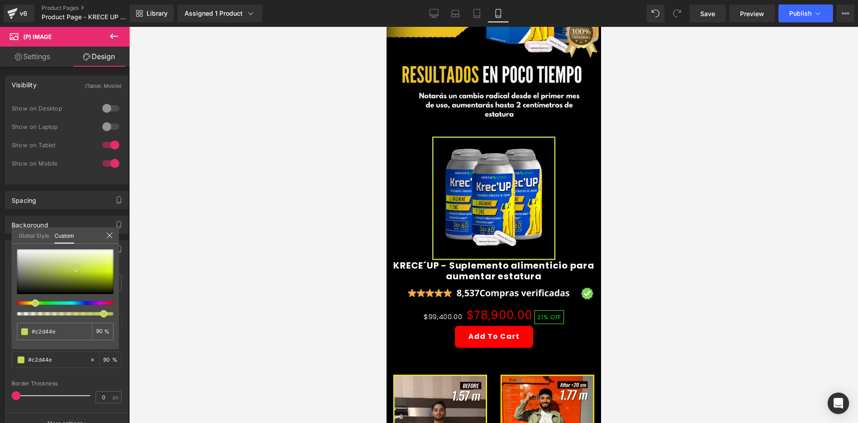
type input "#c0d250"
type input "#bece53"
type input "#bbca5d"
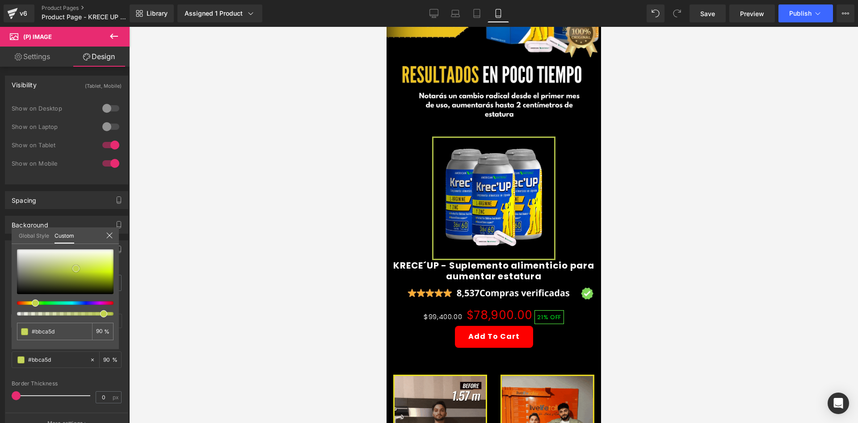
type input "#b4c066"
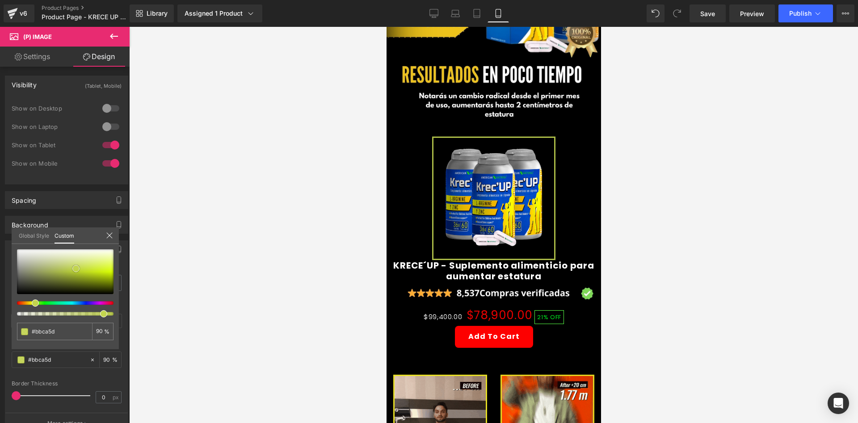
type input "#b4c066"
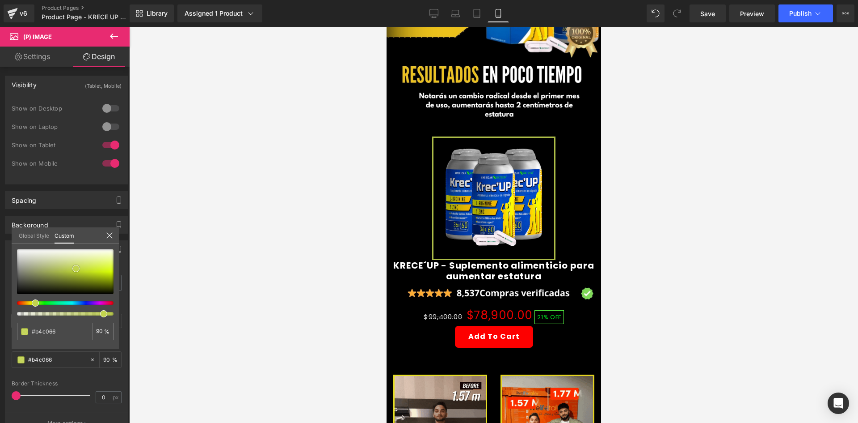
type input "#b5bf72"
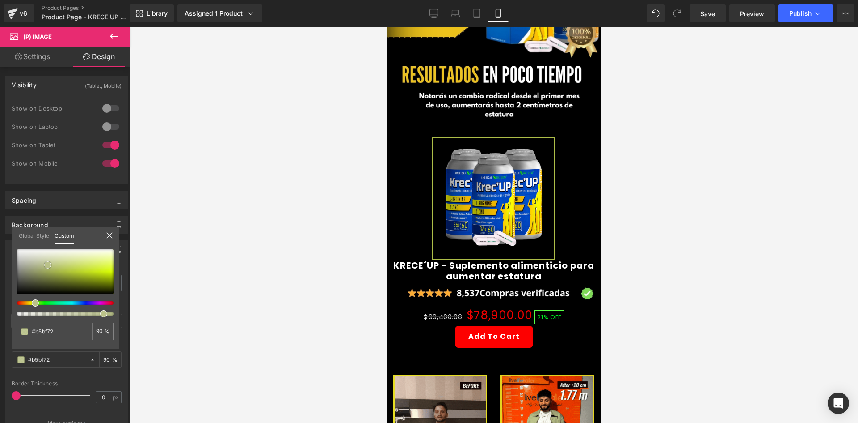
type input "#b7c07b"
type input "#bac289"
type input "#bfc699"
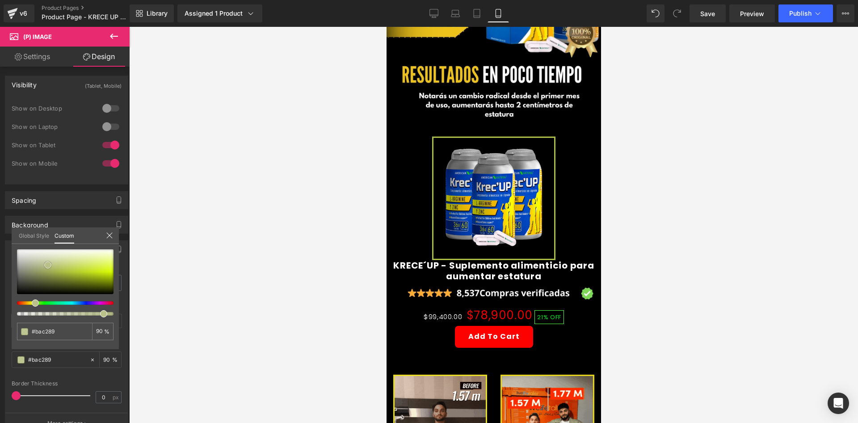
type input "#bfc699"
type input "#c4c9ab"
type input "#d0d3c4"
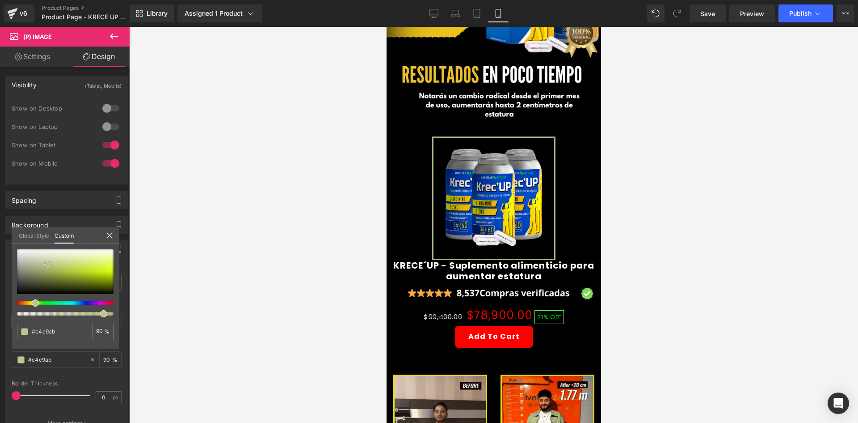
type input "#d0d3c4"
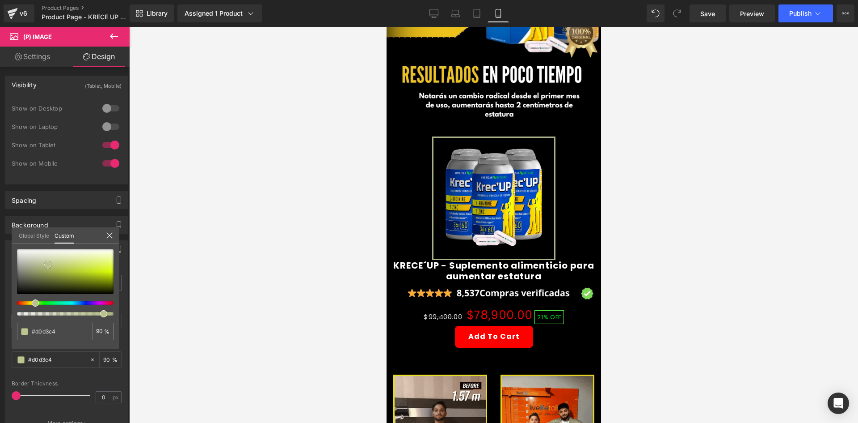
type input "#e8e9e6"
type input "#ffffff"
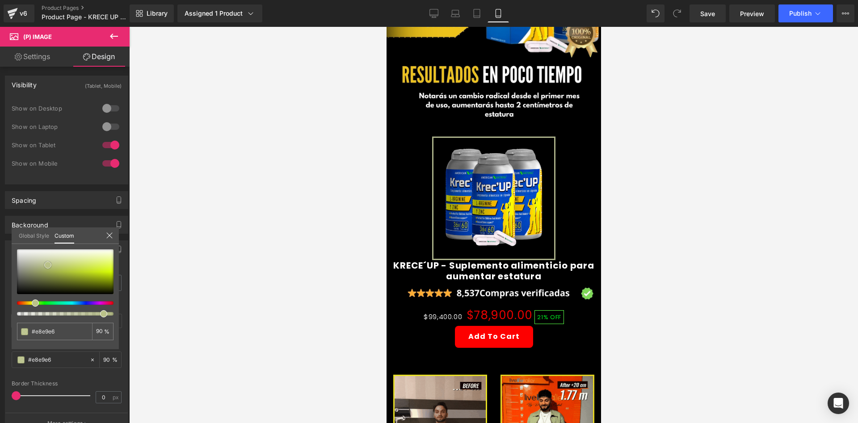
type input "#ffffff"
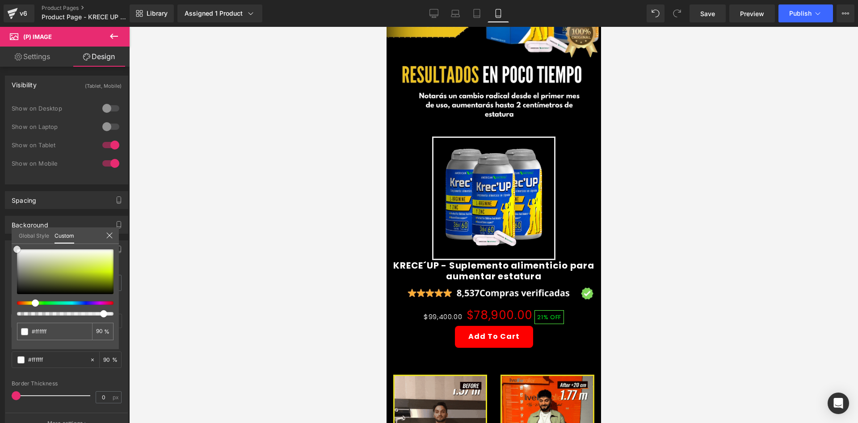
type input "#e3e3dd"
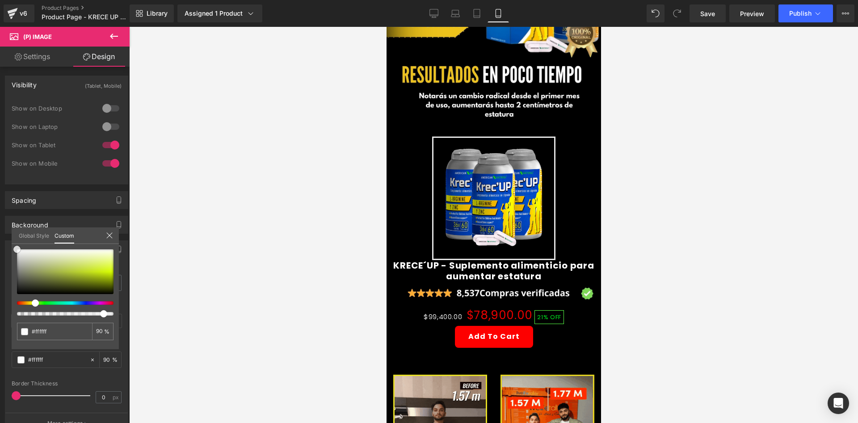
type input "#e3e3dd"
type input "#c3c3b5"
type input "#a9a992"
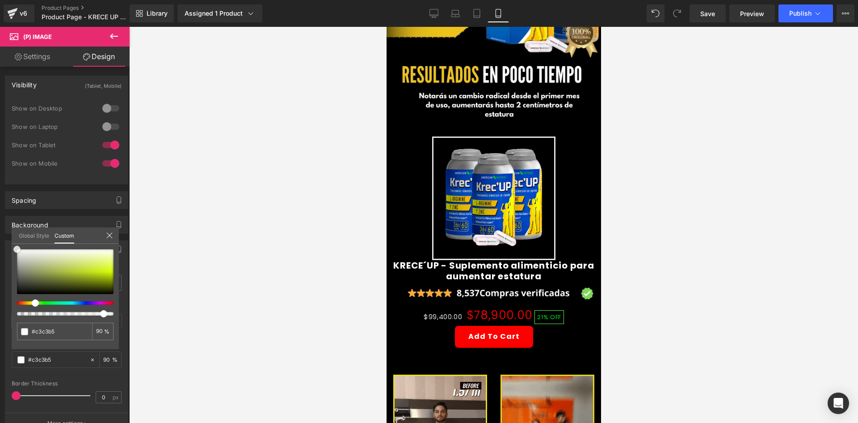
type input "#a9a992"
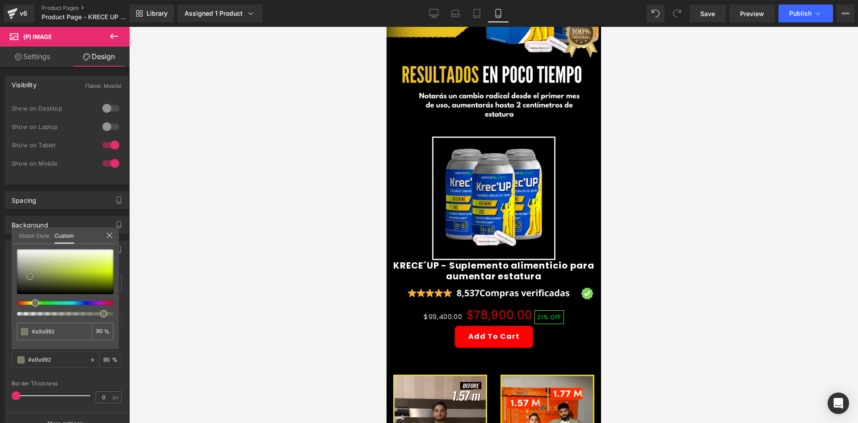
type input "#8d8d6c"
type input "#707056"
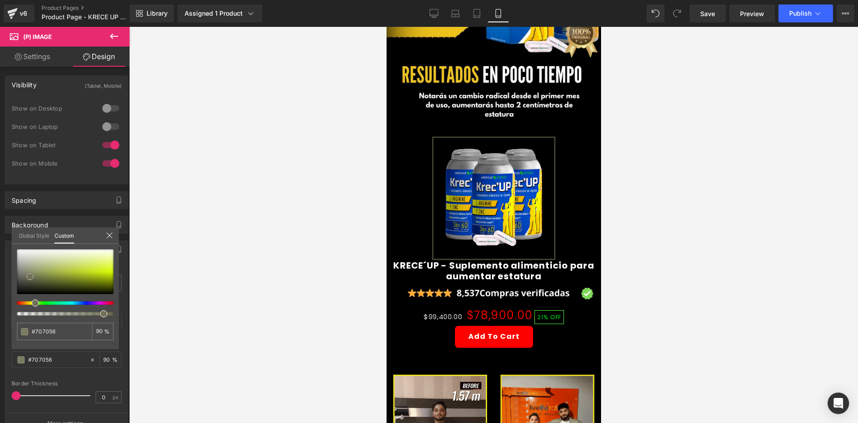
type input "#4a4a3a"
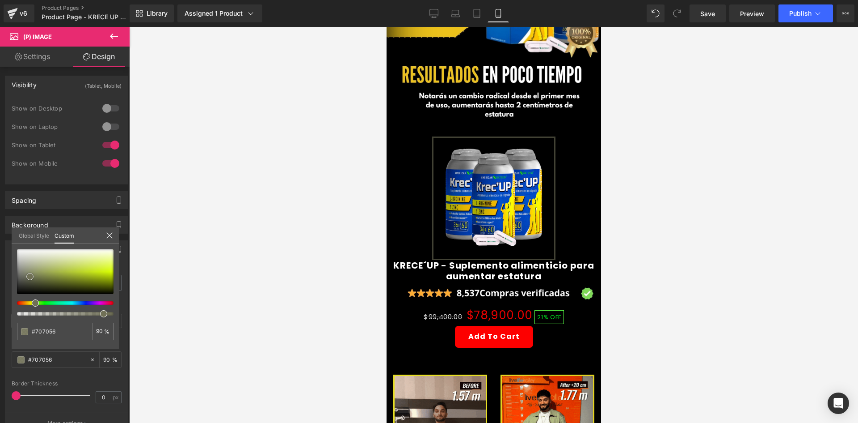
type input "#4a4a3a"
type input "#080806"
type input "#000000"
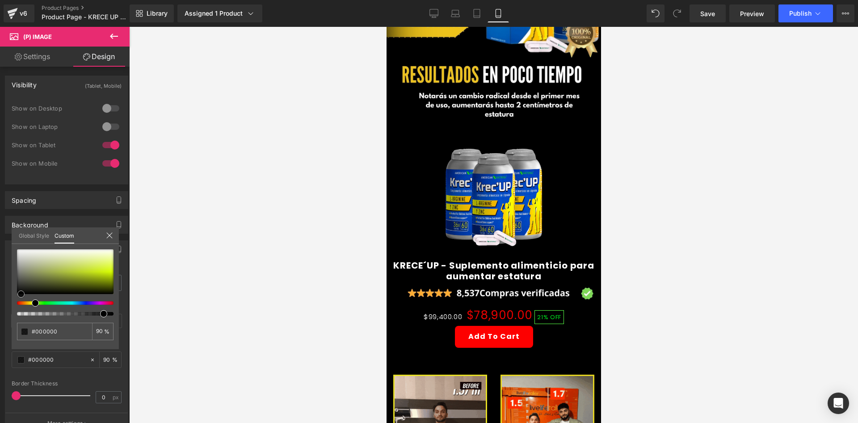
drag, startPoint x: 97, startPoint y: 270, endPoint x: 14, endPoint y: 310, distance: 92.4
click at [14, 310] on div "#000000 90 %" at bounding box center [65, 299] width 107 height 100
click at [209, 265] on div at bounding box center [493, 225] width 729 height 396
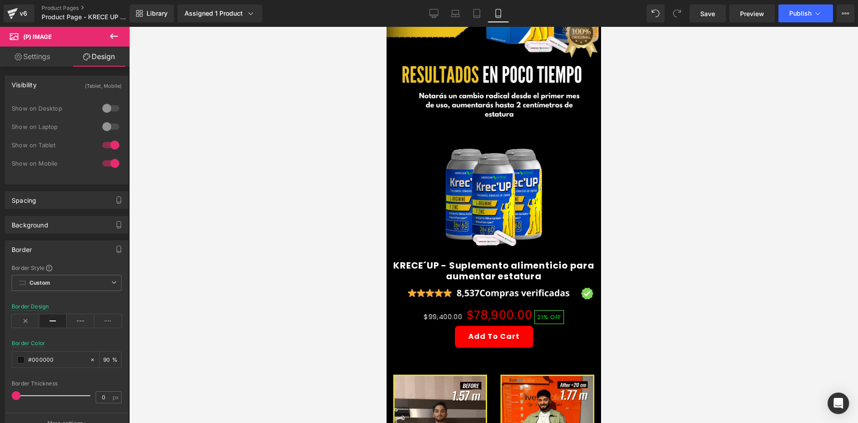
click at [31, 313] on div "Border Design" at bounding box center [67, 320] width 110 height 34
click at [30, 320] on icon at bounding box center [26, 320] width 28 height 13
